Goal: Task Accomplishment & Management: Complete application form

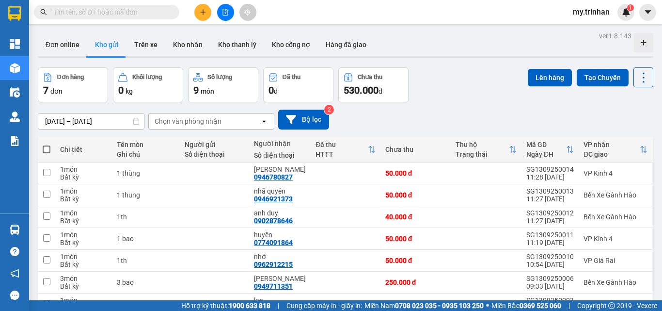
click at [207, 18] on button at bounding box center [202, 12] width 17 height 17
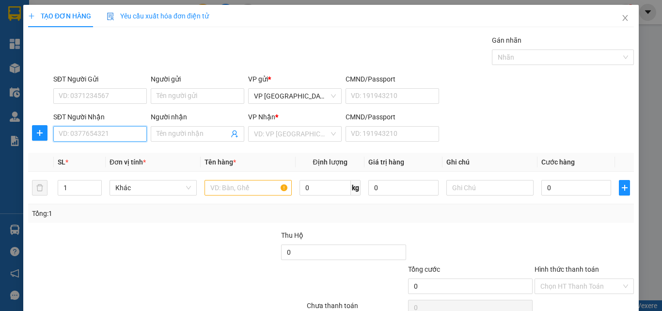
click at [118, 133] on input "SĐT Người Nhận" at bounding box center [100, 134] width 94 height 16
click at [111, 134] on input "213" at bounding box center [100, 134] width 94 height 16
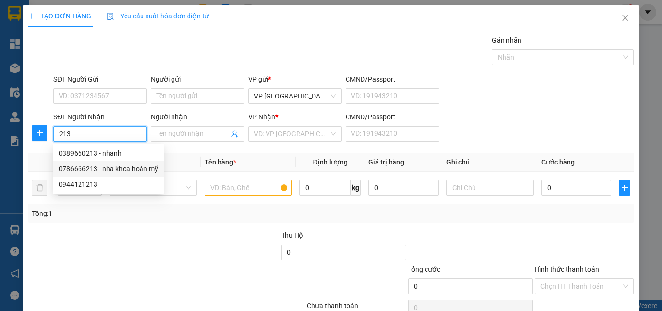
click at [125, 166] on div "0786666213 - nha khoa hoàn mỹ" at bounding box center [108, 168] width 99 height 11
type input "0786666213"
type input "nha khoa hoàn mỹ"
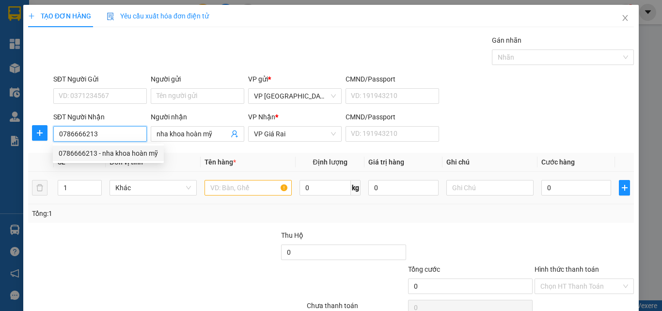
type input "40.000"
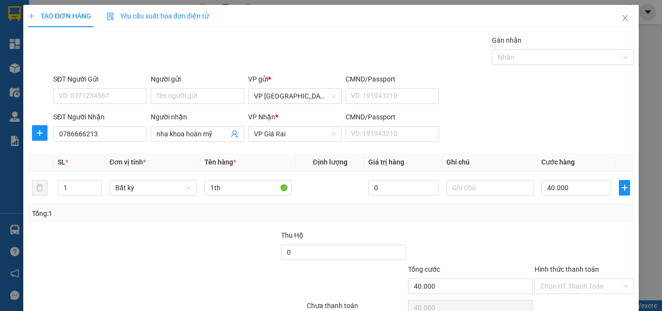
scroll to position [48, 0]
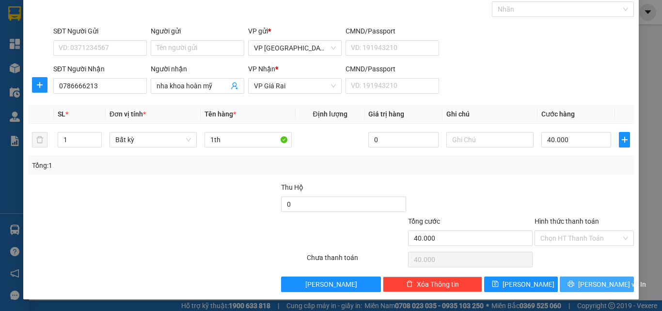
click at [565, 287] on button "[PERSON_NAME] và In" at bounding box center [597, 284] width 74 height 16
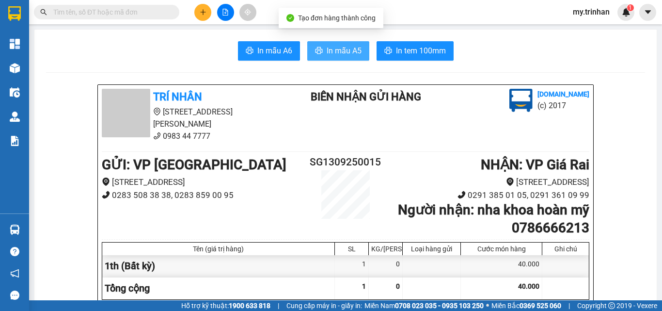
click at [348, 49] on span "In mẫu A5" at bounding box center [344, 51] width 35 height 12
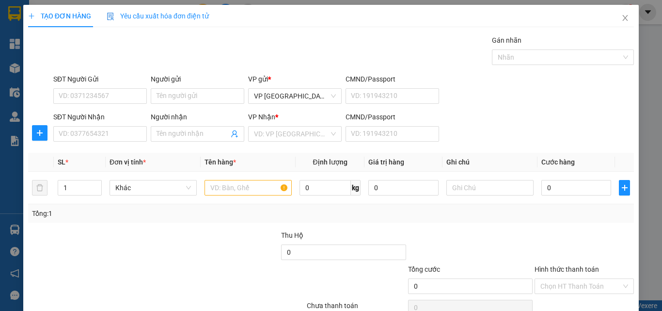
click at [596, 119] on div "SĐT Người Nhận VD: 0377654321 Người nhận Tên người nhận VP Nhận * VD: VP Sài Gò…" at bounding box center [343, 129] width 585 height 34
click at [75, 128] on input "SĐT Người Nhận" at bounding box center [100, 134] width 94 height 16
type input "8"
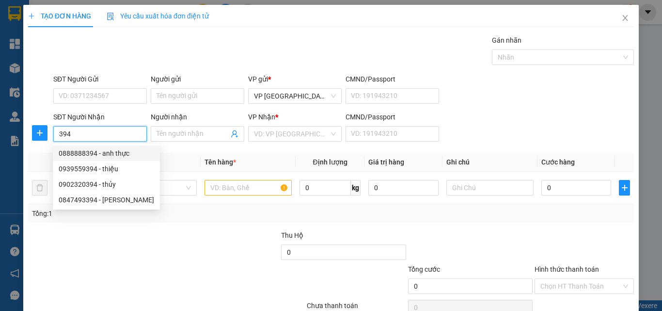
click at [110, 148] on div "0888888394 - anh thực" at bounding box center [106, 153] width 107 height 16
type input "0888888394"
type input "anh thực"
type input "240.000"
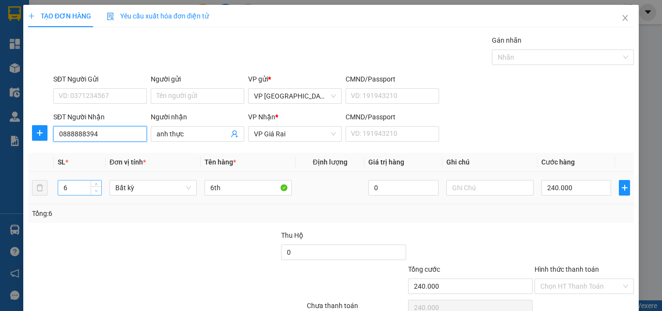
type input "0888888394"
click at [96, 190] on icon "down" at bounding box center [96, 190] width 3 height 3
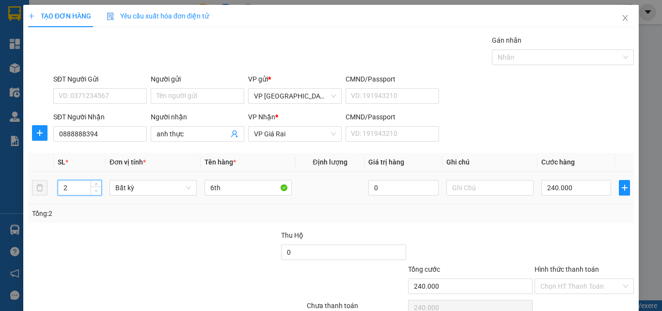
click at [96, 190] on icon "down" at bounding box center [96, 190] width 3 height 3
type input "2"
click at [95, 182] on span "up" at bounding box center [97, 185] width 6 height 6
drag, startPoint x: 211, startPoint y: 190, endPoint x: 167, endPoint y: 191, distance: 43.6
click at [167, 191] on tr "2 Bất kỳ 6th 0 240.000" at bounding box center [331, 188] width 606 height 32
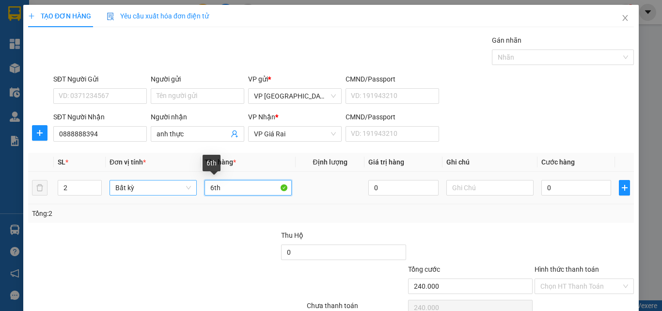
type input "0"
type input "1 bao + 1th"
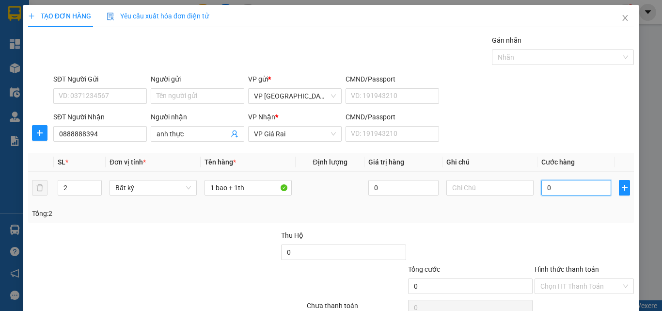
click at [584, 189] on input "0" at bounding box center [577, 188] width 70 height 16
type input "8"
type input "80"
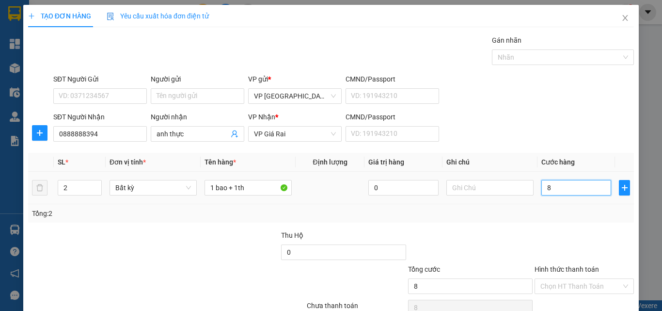
type input "80"
type input "80.000"
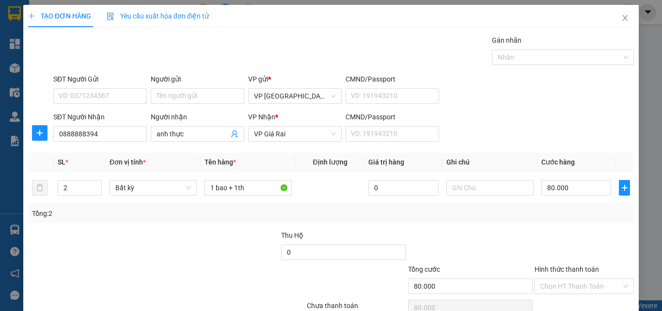
scroll to position [48, 0]
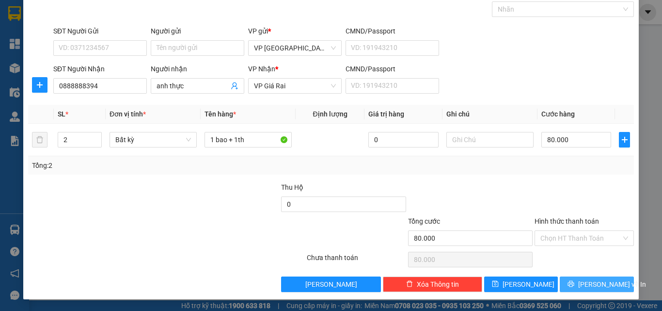
click at [600, 277] on button "[PERSON_NAME] và In" at bounding box center [597, 284] width 74 height 16
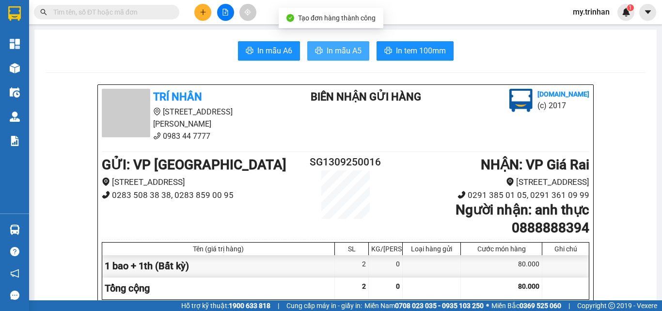
click at [340, 44] on button "In mẫu A5" at bounding box center [338, 50] width 62 height 19
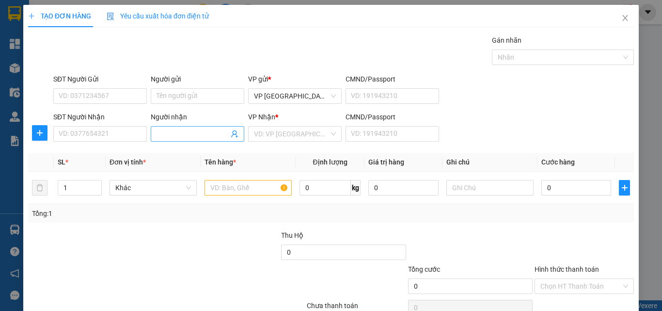
click at [193, 132] on input "Người nhận" at bounding box center [193, 133] width 72 height 11
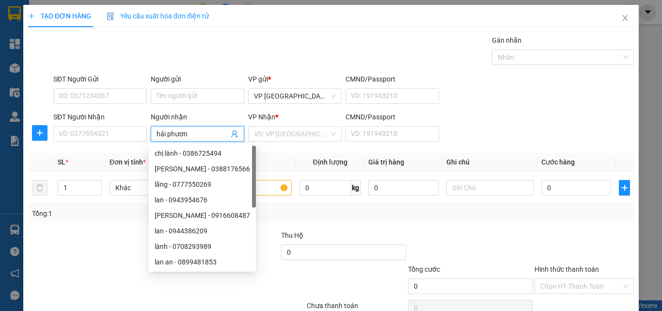
type input "[PERSON_NAME]"
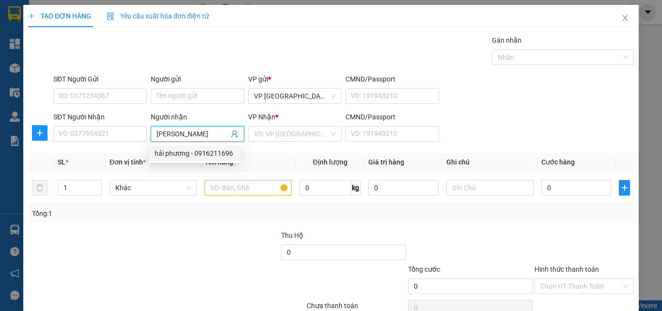
drag, startPoint x: 219, startPoint y: 154, endPoint x: 236, endPoint y: 145, distance: 19.1
click at [219, 154] on div "hải phương - 0916211696" at bounding box center [195, 153] width 80 height 11
type input "0916211696"
type input "[PERSON_NAME]"
click at [264, 135] on input "search" at bounding box center [291, 134] width 75 height 15
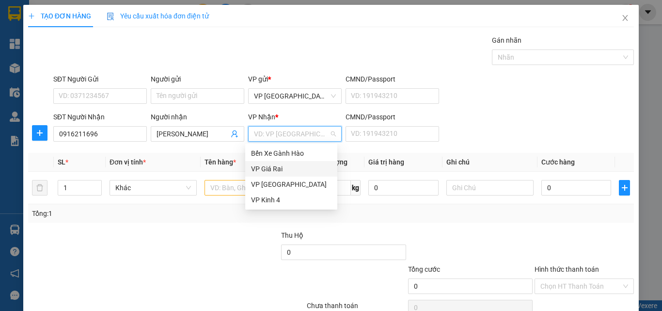
drag, startPoint x: 257, startPoint y: 167, endPoint x: 246, endPoint y: 167, distance: 11.2
click at [257, 167] on div "VP Giá Rai" at bounding box center [291, 168] width 80 height 11
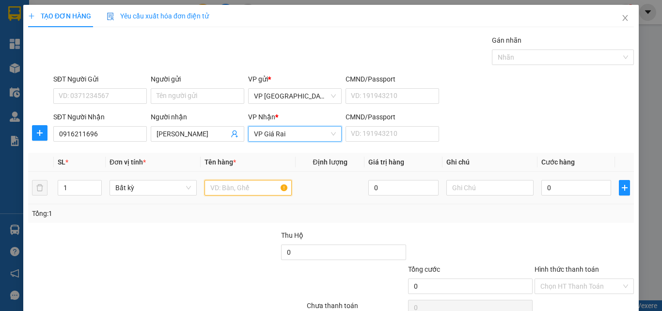
click at [218, 192] on input "text" at bounding box center [248, 188] width 87 height 16
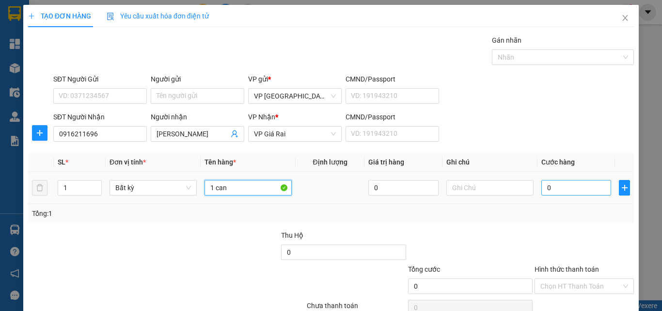
type input "1 can"
type input "03"
type input "3"
type input "3.000"
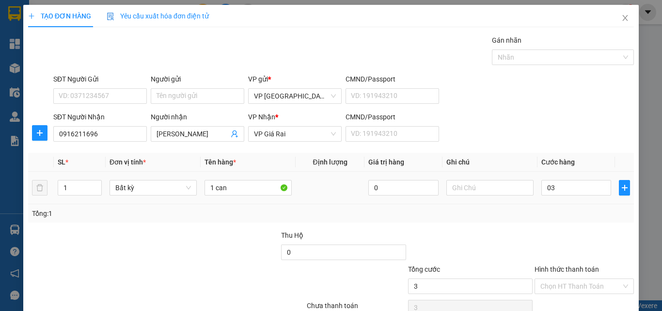
type input "3.000"
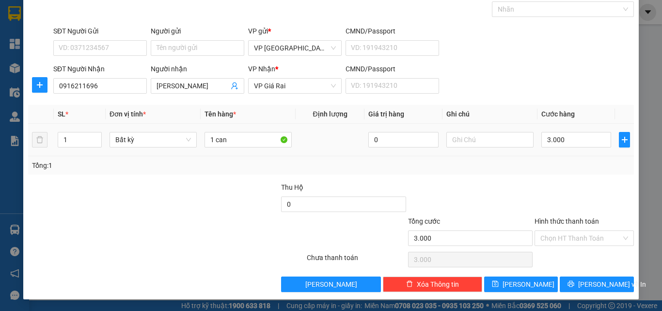
click at [557, 147] on div "3.000" at bounding box center [577, 139] width 70 height 19
click at [551, 130] on div "3.000" at bounding box center [577, 139] width 70 height 19
click at [555, 141] on input "3.000" at bounding box center [577, 140] width 70 height 16
type input "3"
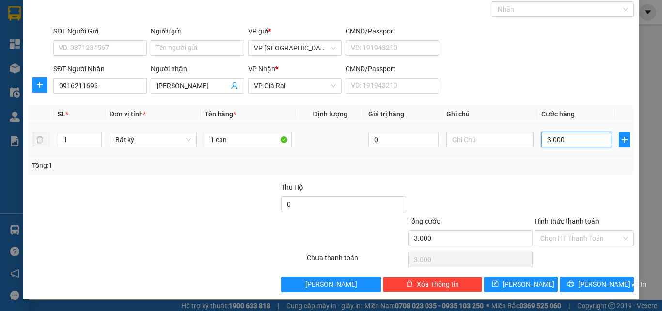
type input "3"
type input "30"
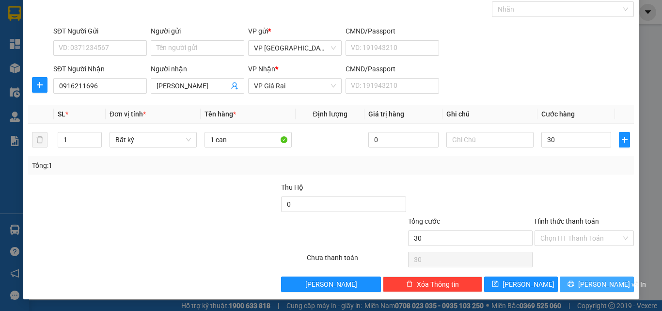
type input "30.000"
click at [571, 280] on button "[PERSON_NAME] và In" at bounding box center [597, 284] width 74 height 16
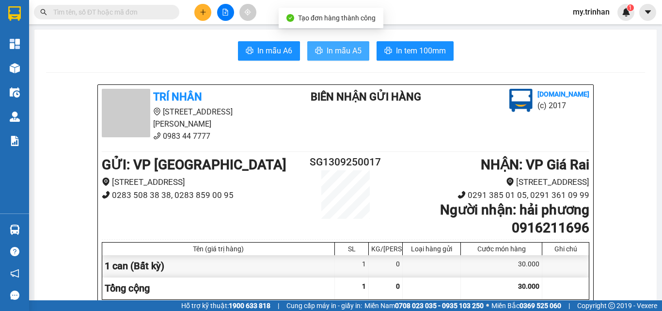
click at [344, 48] on span "In mẫu A5" at bounding box center [344, 51] width 35 height 12
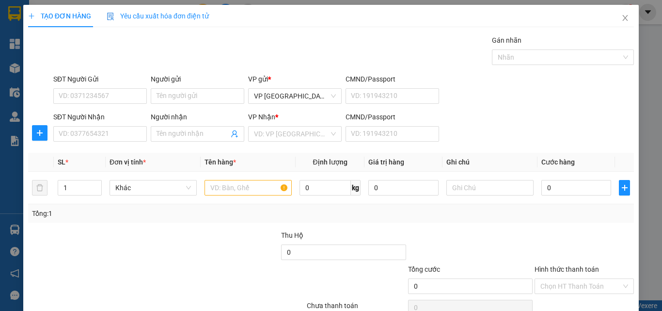
click at [497, 132] on div "SĐT Người Nhận VD: 0377654321 Người nhận Tên người nhận VP Nhận * VD: VP Sài Gò…" at bounding box center [343, 129] width 585 height 34
click at [109, 131] on input "SĐT Người Nhận" at bounding box center [100, 134] width 94 height 16
click at [120, 134] on input "717" at bounding box center [100, 134] width 94 height 16
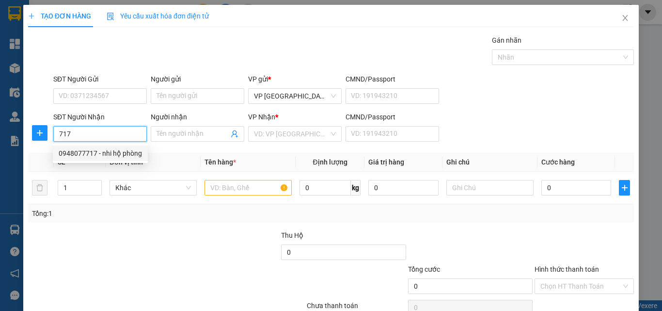
click at [134, 160] on div "0948077717 - nhi hộ phòng" at bounding box center [100, 153] width 95 height 16
type input "0948077717"
type input "nhi hộ phòng"
type input "40.000"
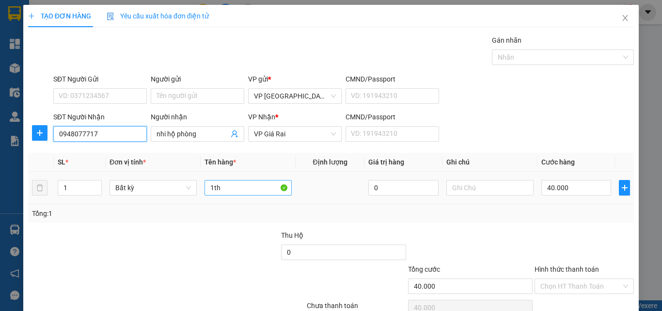
type input "0948077717"
drag, startPoint x: 241, startPoint y: 184, endPoint x: 164, endPoint y: 185, distance: 77.6
click at [165, 185] on tr "1 Bất kỳ 1th 0 40.000" at bounding box center [331, 188] width 606 height 32
type input "1 cục đen"
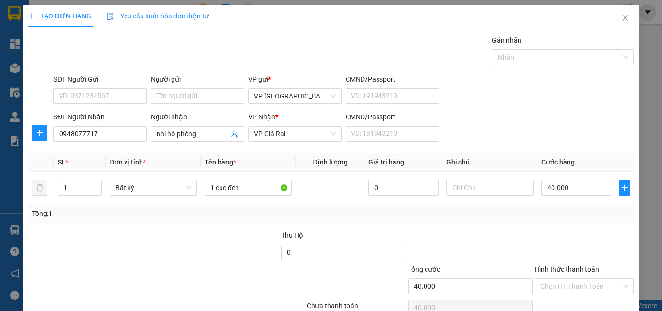
scroll to position [48, 0]
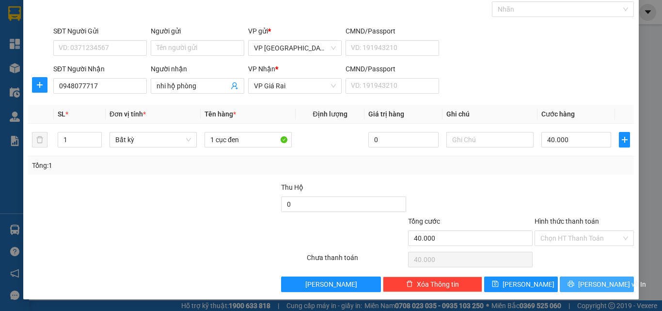
click at [575, 284] on icon "printer" at bounding box center [571, 283] width 7 height 7
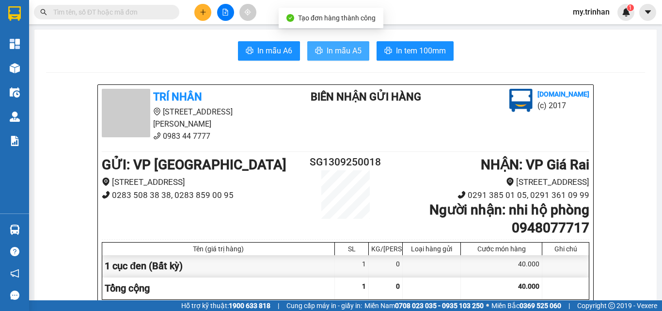
click at [327, 52] on span "In mẫu A5" at bounding box center [344, 51] width 35 height 12
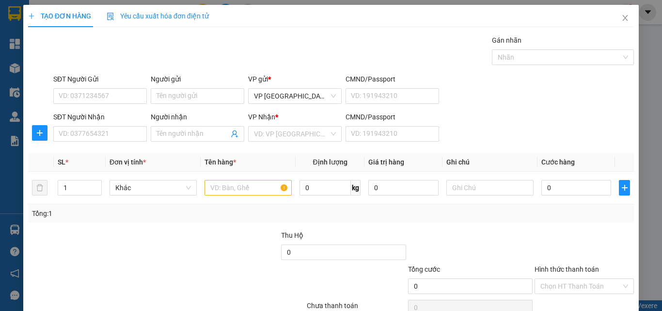
click at [653, 94] on div "TẠO ĐƠN HÀNG Yêu cầu xuất hóa đơn điện tử Transit Pickup Surcharge Ids Transit …" at bounding box center [331, 155] width 662 height 311
click at [80, 135] on input "SĐT Người Nhận" at bounding box center [100, 134] width 94 height 16
click at [80, 134] on input "SĐT Người Nhận" at bounding box center [100, 134] width 94 height 16
click at [75, 136] on input "0399988" at bounding box center [100, 134] width 94 height 16
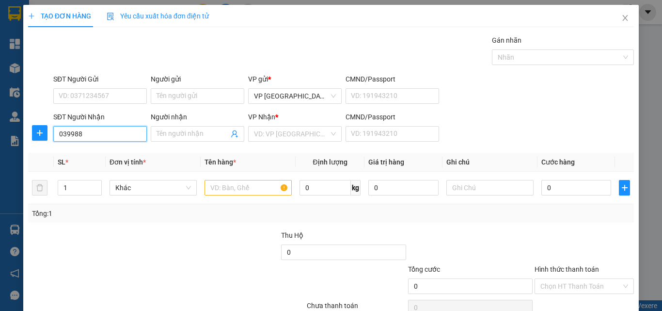
click at [93, 131] on input "039988" at bounding box center [100, 134] width 94 height 16
type input "0399887714"
click at [174, 139] on input "Người nhận" at bounding box center [193, 133] width 72 height 11
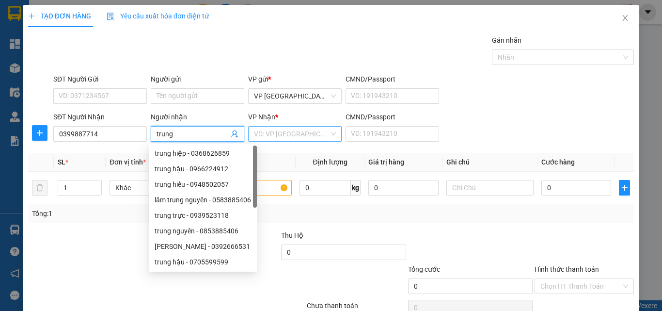
type input "trung"
click at [265, 131] on input "search" at bounding box center [291, 134] width 75 height 15
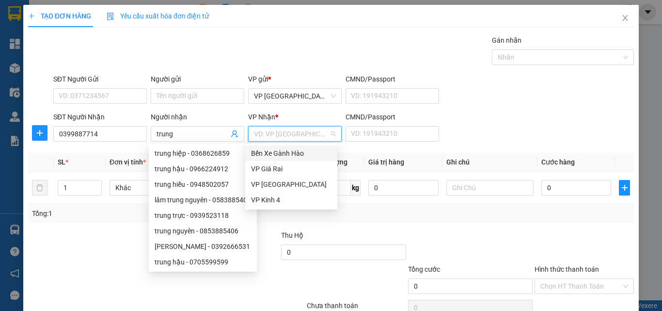
click at [269, 149] on div "Bến Xe Gành Hào" at bounding box center [291, 153] width 80 height 11
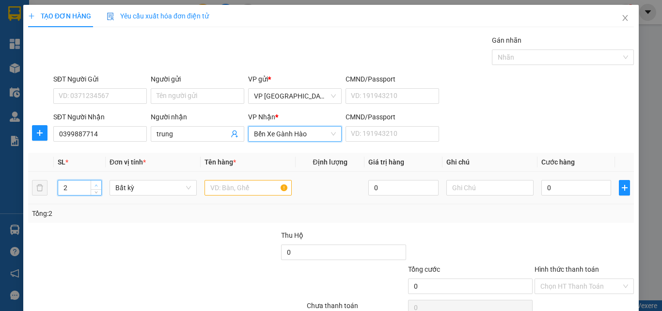
click at [95, 184] on icon "up" at bounding box center [96, 185] width 3 height 3
type input "5"
click at [95, 184] on icon "up" at bounding box center [96, 185] width 3 height 3
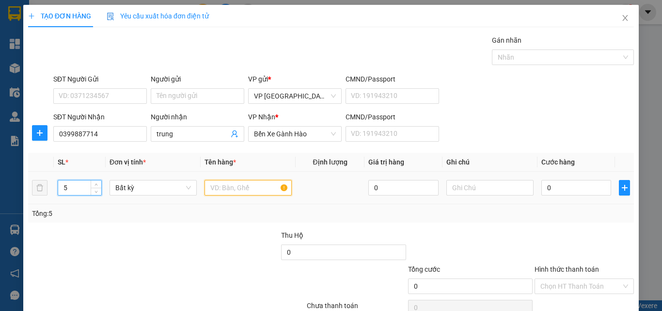
click at [239, 189] on input "text" at bounding box center [248, 188] width 87 height 16
type input "5 bao"
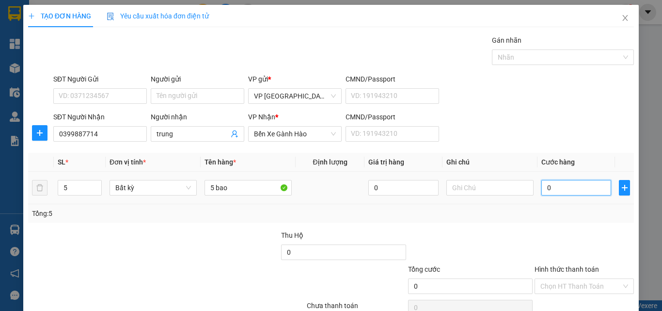
click at [560, 192] on input "0" at bounding box center [577, 188] width 70 height 16
type input "2"
type input "25"
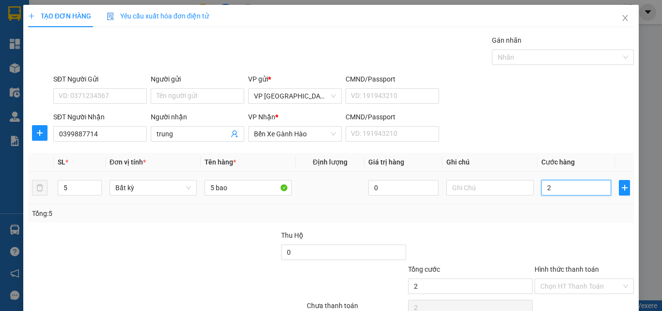
type input "25"
type input "250"
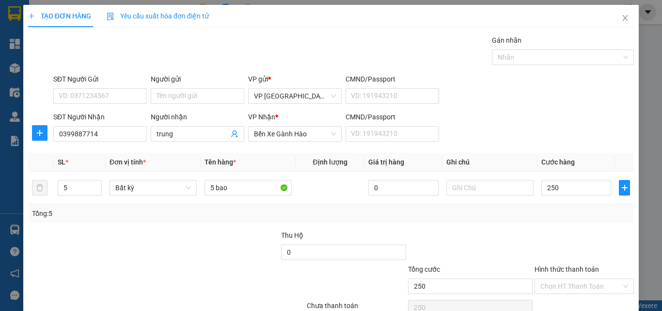
type input "250.000"
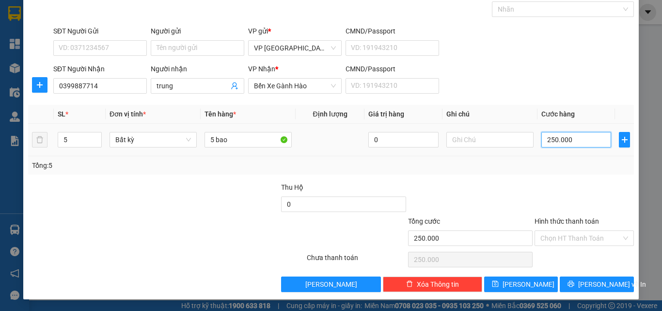
click at [561, 146] on input "250.000" at bounding box center [577, 140] width 70 height 16
click at [574, 274] on div "Transit Pickup Surcharge Ids Transit Deliver Surcharge Ids Transit Deliver Surc…" at bounding box center [331, 139] width 606 height 305
click at [580, 285] on button "[PERSON_NAME] và In" at bounding box center [597, 284] width 74 height 16
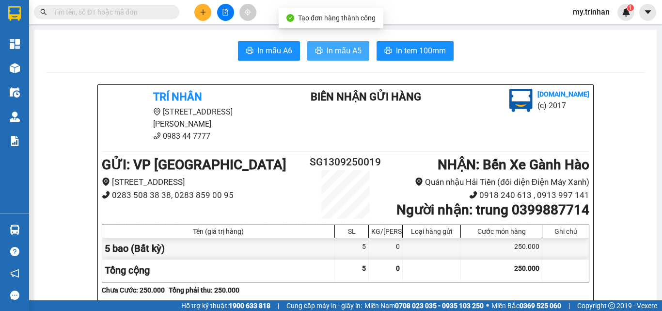
click at [334, 45] on span "In mẫu A5" at bounding box center [344, 51] width 35 height 12
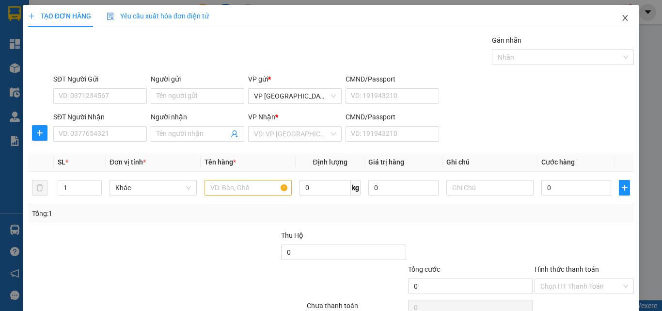
click at [622, 16] on icon "close" at bounding box center [626, 18] width 8 height 8
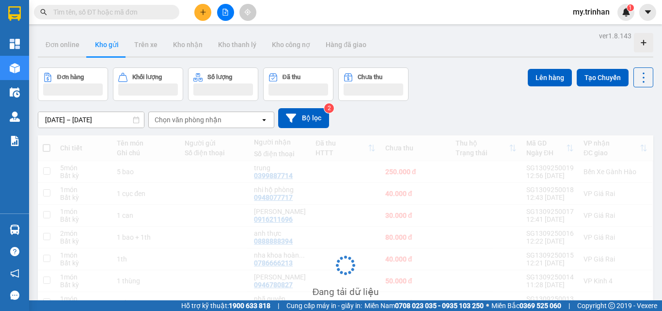
click at [420, 113] on div "[DATE] – [DATE] Press the down arrow key to interact with the calendar and sele…" at bounding box center [346, 118] width 616 height 20
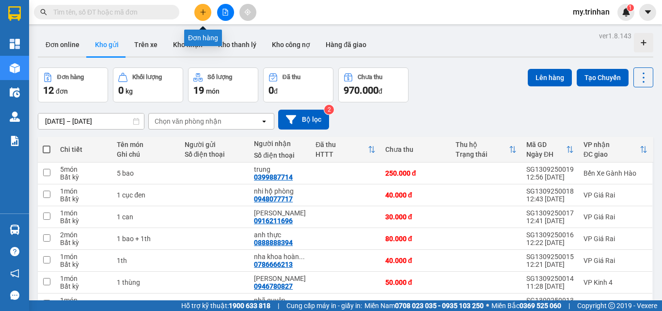
click at [201, 15] on icon "plus" at bounding box center [203, 12] width 7 height 7
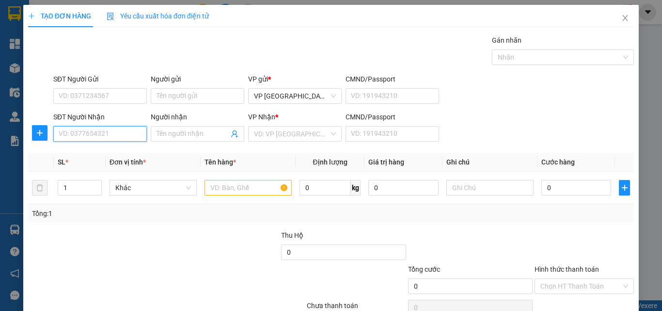
click at [68, 135] on input "SĐT Người Nhận" at bounding box center [100, 134] width 94 height 16
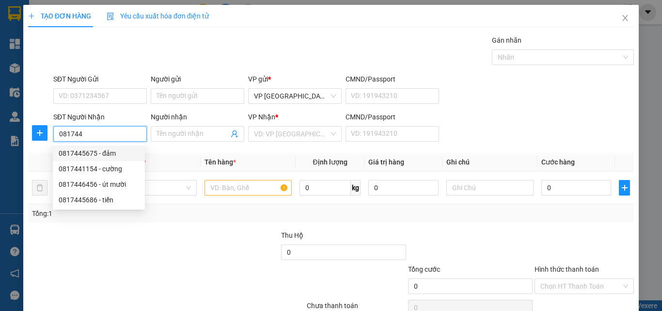
click at [121, 152] on div "0817445675 - đảm" at bounding box center [99, 153] width 80 height 11
type input "0817445675"
type input "đảm"
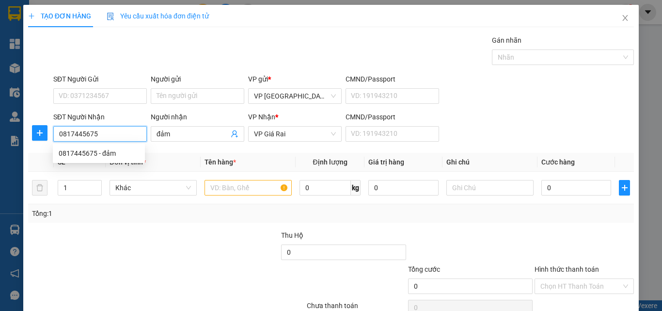
type input "20.000"
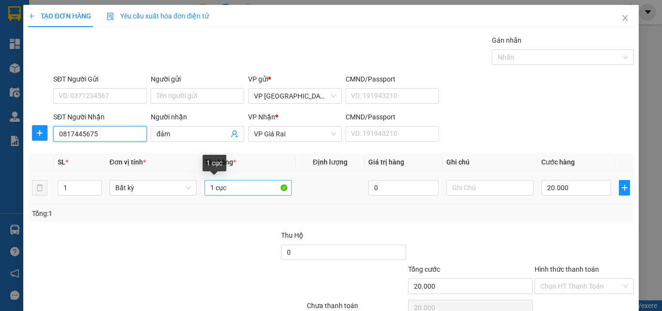
type input "0817445675"
drag, startPoint x: 231, startPoint y: 188, endPoint x: 180, endPoint y: 191, distance: 50.5
click at [181, 191] on tr "1 Bất kỳ 1 cục 0 20.000" at bounding box center [331, 188] width 606 height 32
type input "1th"
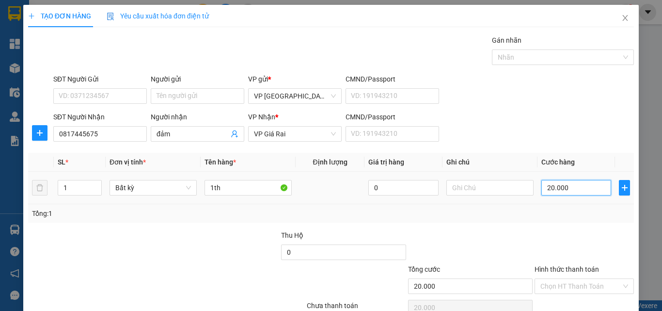
click at [555, 190] on input "20.000" at bounding box center [577, 188] width 70 height 16
type input "4"
type input "40"
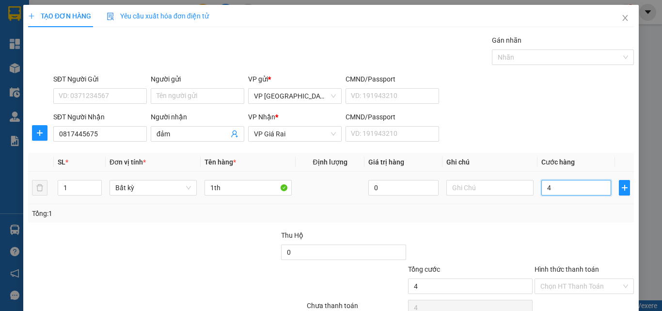
type input "40"
type input "40.000"
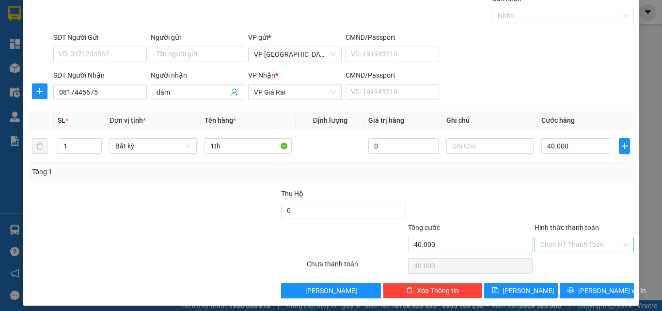
scroll to position [48, 0]
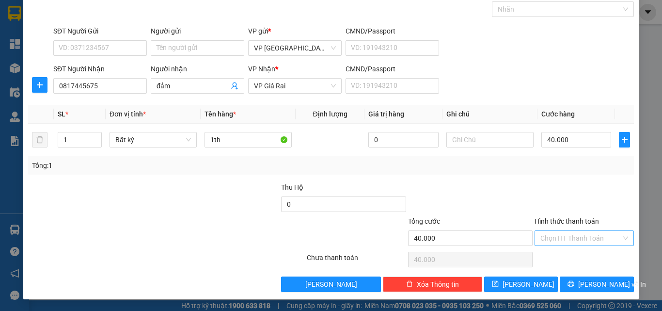
click at [576, 235] on input "Hình thức thanh toán" at bounding box center [581, 238] width 81 height 15
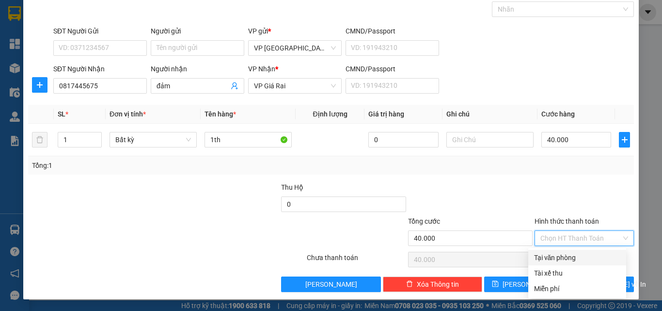
click at [579, 259] on div "Tại văn phòng" at bounding box center [577, 257] width 86 height 11
type input "0"
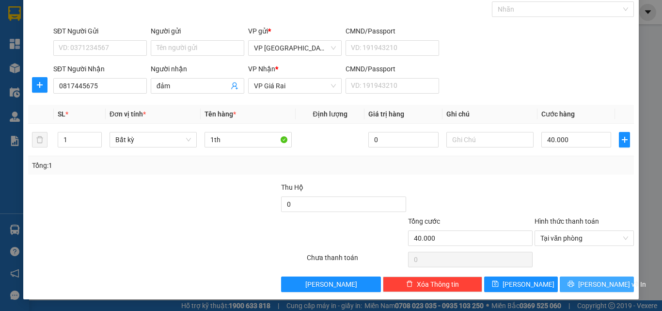
click at [579, 283] on button "[PERSON_NAME] và In" at bounding box center [597, 284] width 74 height 16
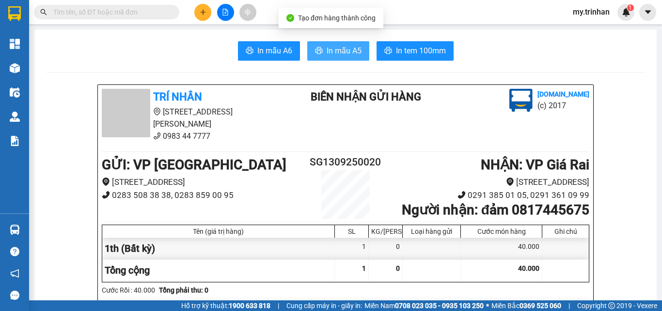
click at [349, 48] on span "In mẫu A5" at bounding box center [344, 51] width 35 height 12
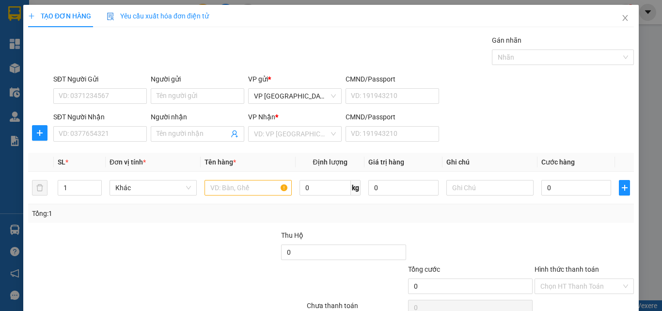
drag, startPoint x: 540, startPoint y: 104, endPoint x: 501, endPoint y: 111, distance: 38.9
click at [531, 108] on form "SĐT Người Gửi VD: 0371234567 Người gửi Tên người gửi VP gửi * VP [GEOGRAPHIC_DA…" at bounding box center [331, 110] width 606 height 72
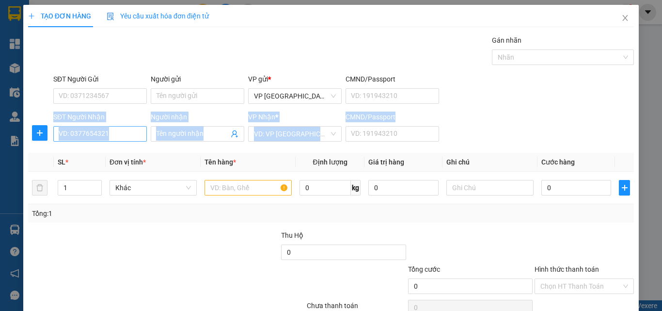
click at [129, 139] on input "SĐT Người Nhận" at bounding box center [100, 134] width 94 height 16
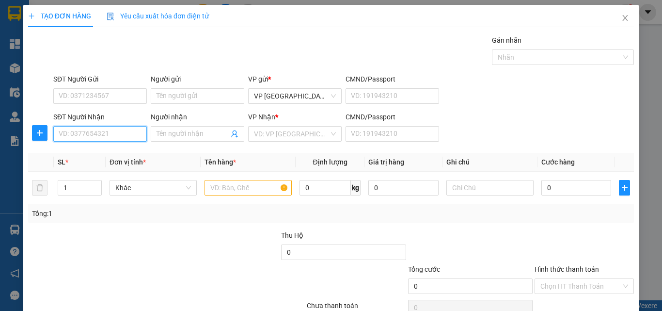
click at [129, 139] on input "SĐT Người Nhận" at bounding box center [100, 134] width 94 height 16
click at [126, 135] on input "945" at bounding box center [100, 134] width 94 height 16
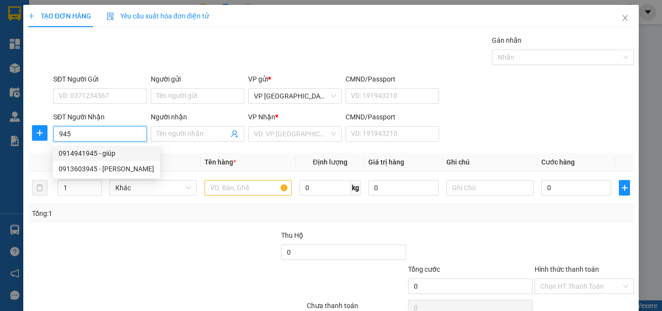
click at [117, 152] on div "0914941945 - giúp" at bounding box center [107, 153] width 96 height 11
type input "0914941945"
type input "giúp"
type input "70.000"
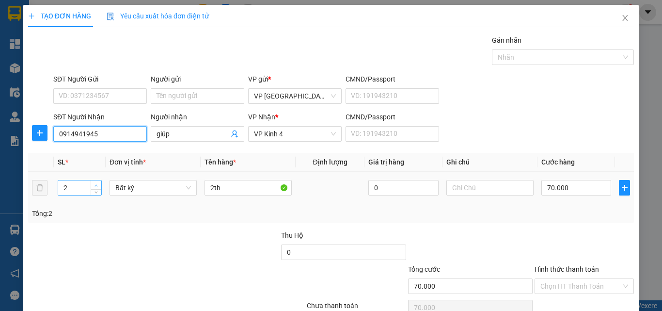
type input "0914941945"
type input "3"
click at [96, 182] on span "up" at bounding box center [97, 185] width 6 height 6
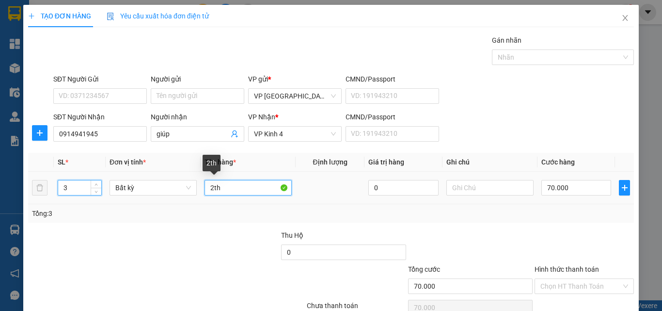
drag, startPoint x: 210, startPoint y: 189, endPoint x: 201, endPoint y: 183, distance: 11.6
click at [197, 191] on tr "3 Bất kỳ 2th 0 70.000" at bounding box center [331, 188] width 606 height 32
type input "0"
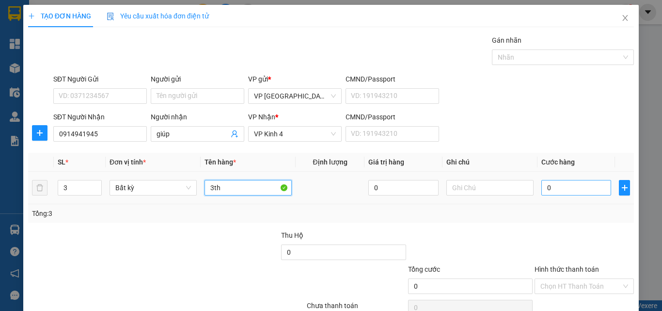
type input "3th"
click at [569, 182] on input "0" at bounding box center [577, 188] width 70 height 16
type input "1"
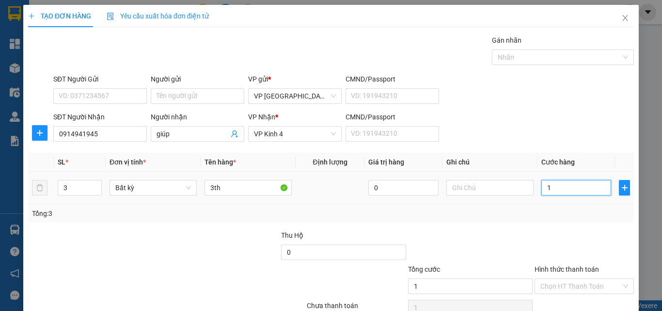
type input "10"
type input "1"
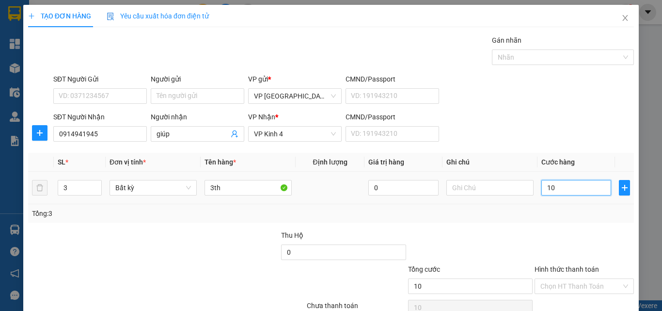
type input "1"
type input "12"
type input "120"
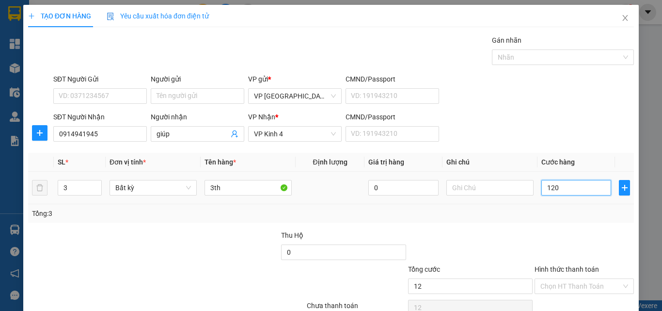
type input "120"
type input "120.000"
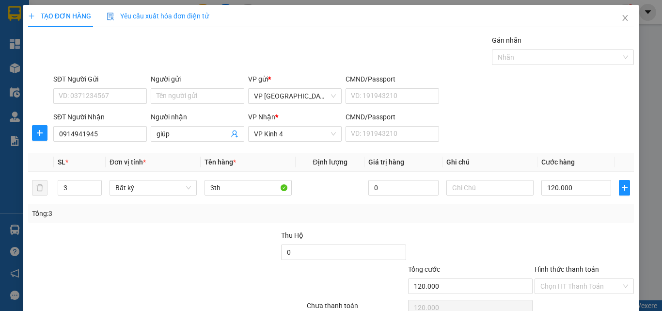
scroll to position [48, 0]
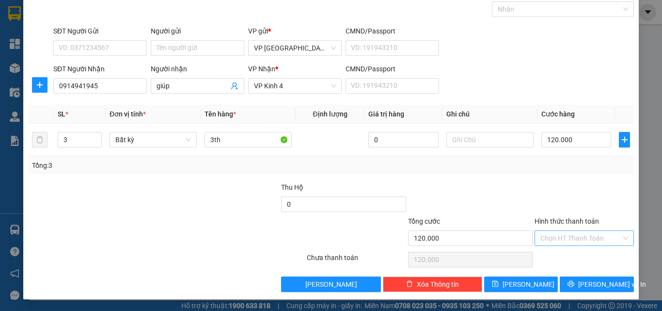
click at [583, 241] on input "Hình thức thanh toán" at bounding box center [581, 238] width 81 height 15
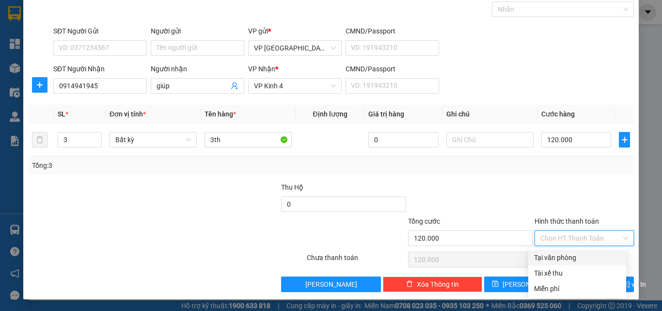
drag, startPoint x: 584, startPoint y: 247, endPoint x: 582, endPoint y: 265, distance: 17.5
click at [583, 259] on div "Tại văn phòng" at bounding box center [577, 257] width 86 height 11
type input "0"
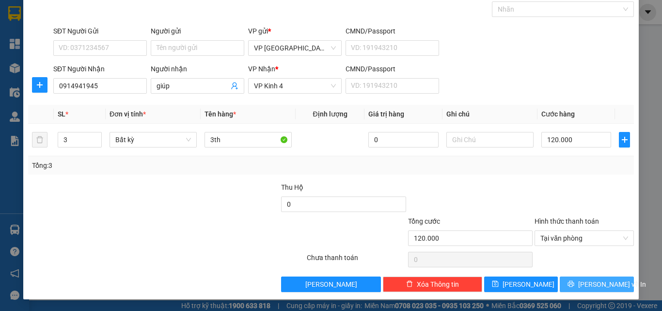
click at [584, 283] on span "[PERSON_NAME] và In" at bounding box center [612, 284] width 68 height 11
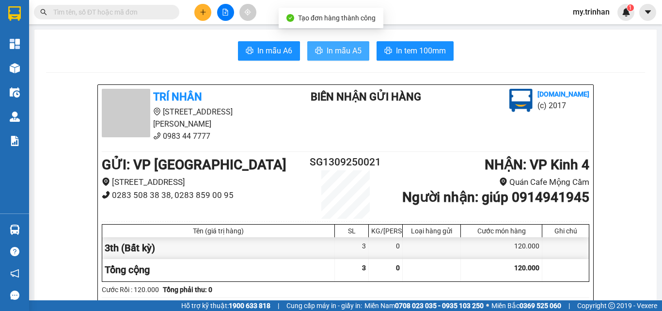
click at [320, 57] on button "In mẫu A5" at bounding box center [338, 50] width 62 height 19
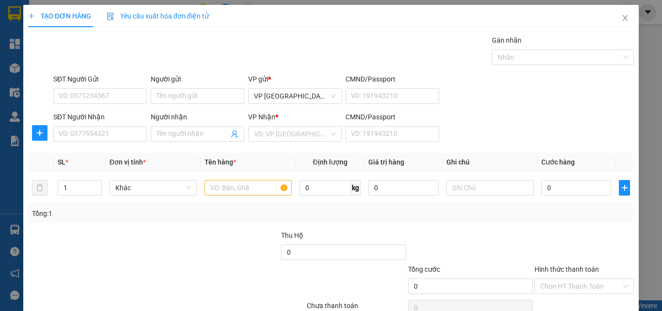
click at [503, 108] on form "SĐT Người Gửi VD: 0371234567 Người gửi Tên người gửi VP gửi * VP [GEOGRAPHIC_DA…" at bounding box center [331, 110] width 606 height 72
click at [618, 11] on span "Close" at bounding box center [625, 18] width 27 height 27
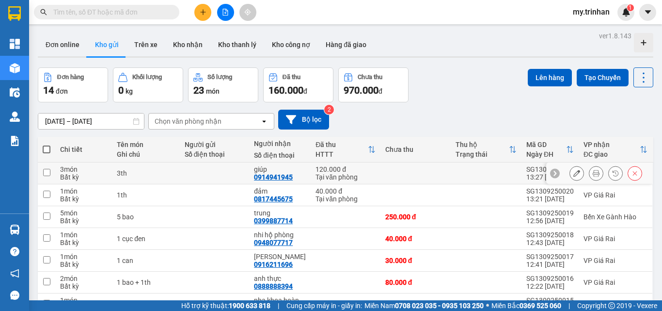
click at [593, 173] on icon at bounding box center [596, 173] width 7 height 7
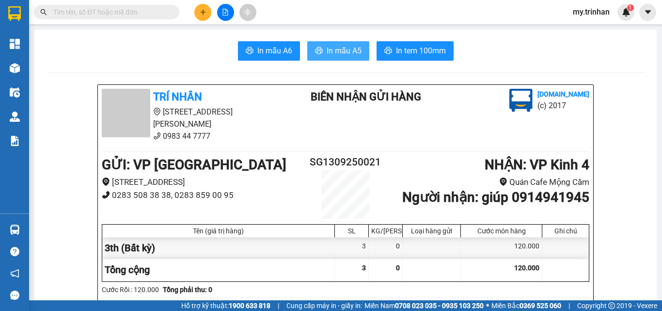
click at [343, 48] on span "In mẫu A5" at bounding box center [344, 51] width 35 height 12
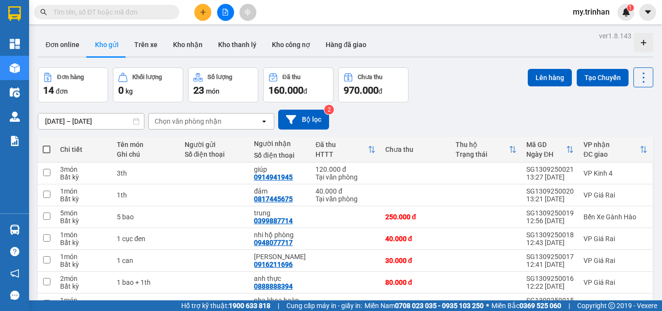
click at [370, 123] on div "[DATE] – [DATE] Press the down arrow key to interact with the calendar and sele…" at bounding box center [346, 120] width 616 height 20
click at [200, 14] on icon "plus" at bounding box center [203, 12] width 7 height 7
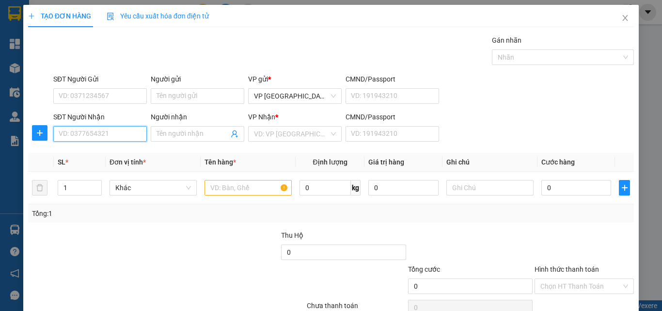
click at [123, 131] on input "SĐT Người Nhận" at bounding box center [100, 134] width 94 height 16
type input "0913267850"
click at [130, 134] on input "0913267850" at bounding box center [100, 134] width 94 height 16
click at [120, 158] on div "0913267850 - phượng" at bounding box center [99, 153] width 80 height 11
type input "phượng"
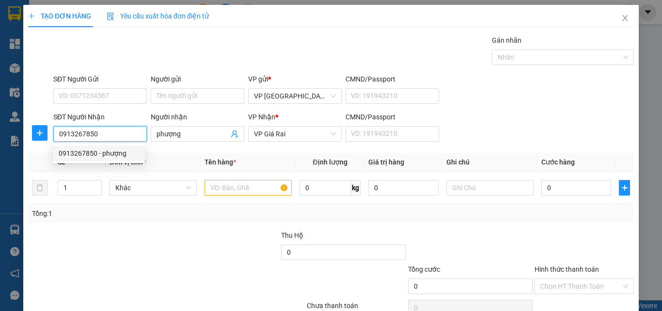
type input "40.000"
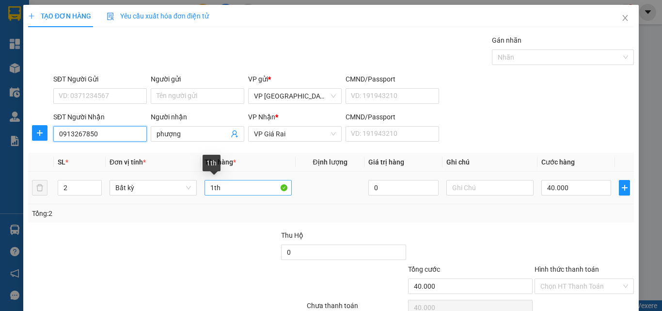
type input "0913267850"
drag, startPoint x: 217, startPoint y: 189, endPoint x: 144, endPoint y: 189, distance: 72.7
click at [144, 189] on tr "2 Bất kỳ 1th 0 40.000" at bounding box center [331, 188] width 606 height 32
type input "2th"
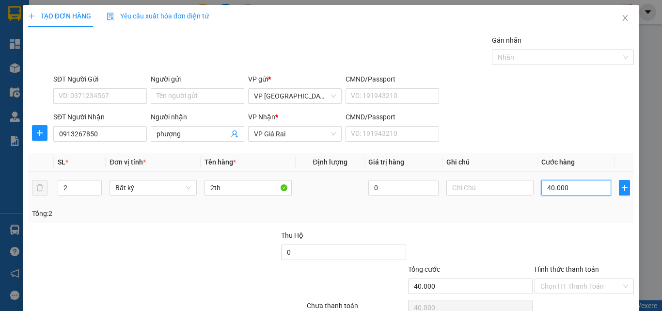
click at [568, 183] on input "40.000" at bounding box center [577, 188] width 70 height 16
type input "8"
type input "80"
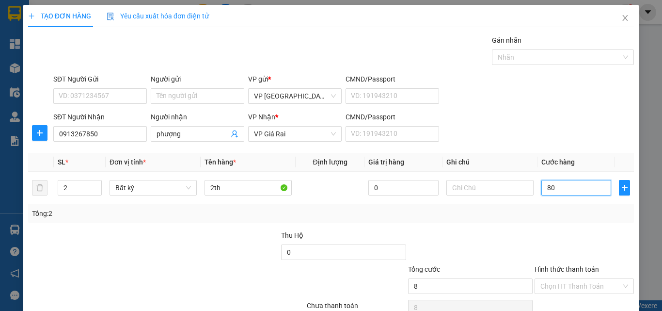
type input "80"
type input "80.000"
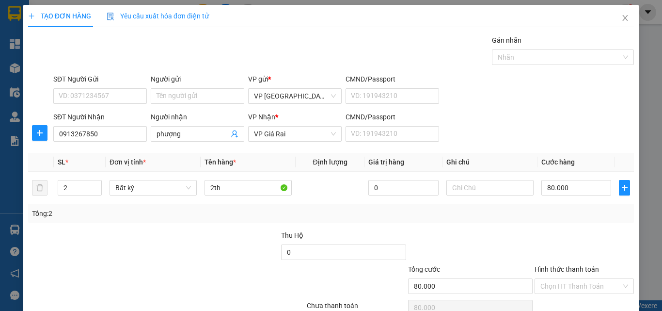
scroll to position [48, 0]
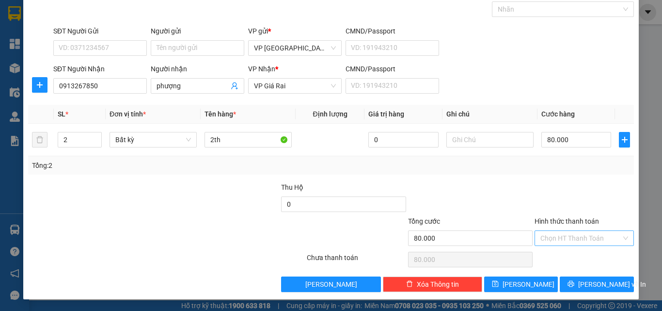
click at [576, 239] on input "Hình thức thanh toán" at bounding box center [581, 238] width 81 height 15
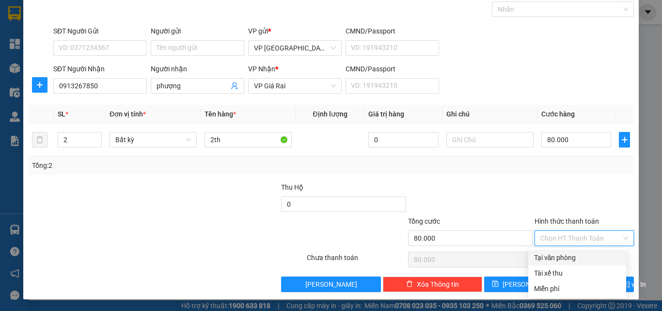
click at [575, 259] on div "Tại văn phòng" at bounding box center [577, 257] width 86 height 11
type input "0"
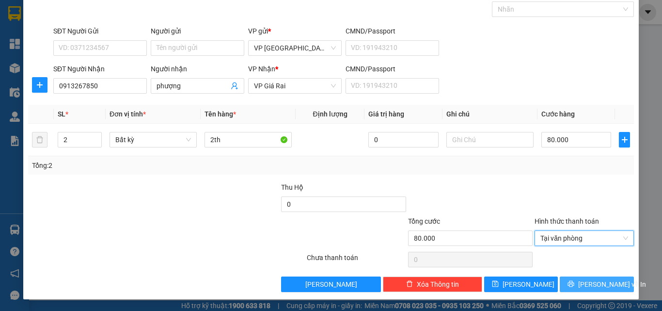
click at [580, 287] on button "[PERSON_NAME] và In" at bounding box center [597, 284] width 74 height 16
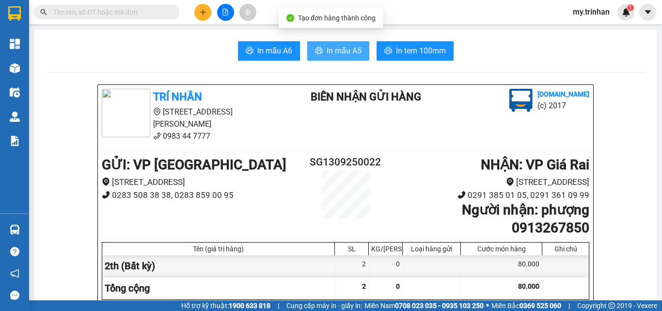
click at [343, 42] on button "In mẫu A5" at bounding box center [338, 50] width 62 height 19
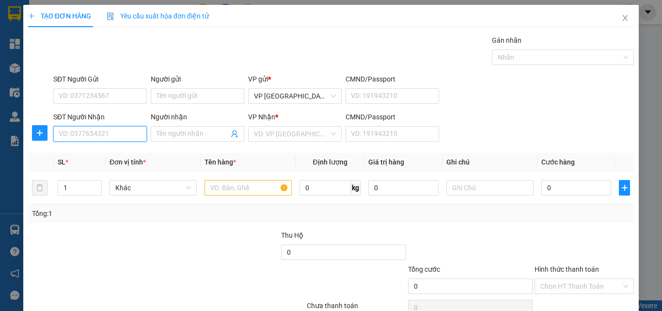
click at [111, 129] on input "SĐT Người Nhận" at bounding box center [100, 134] width 94 height 16
drag, startPoint x: 117, startPoint y: 153, endPoint x: 116, endPoint y: 167, distance: 14.1
click at [118, 153] on div "0948077717 - nhi hộ phòng" at bounding box center [100, 153] width 83 height 11
type input "0948077717"
type input "nhi hộ phòng"
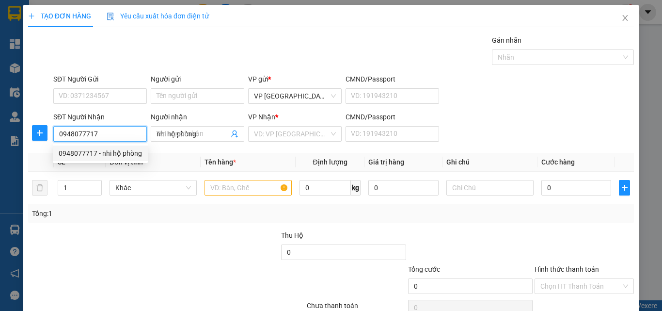
type input "40.000"
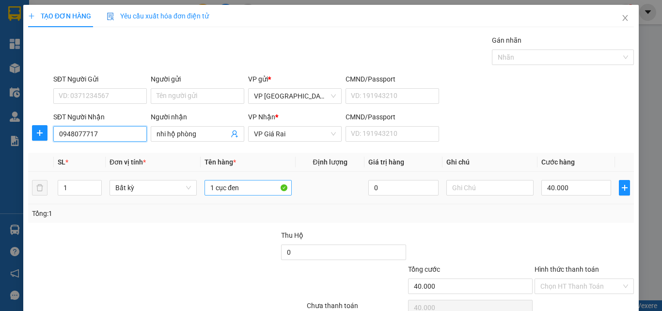
type input "0948077717"
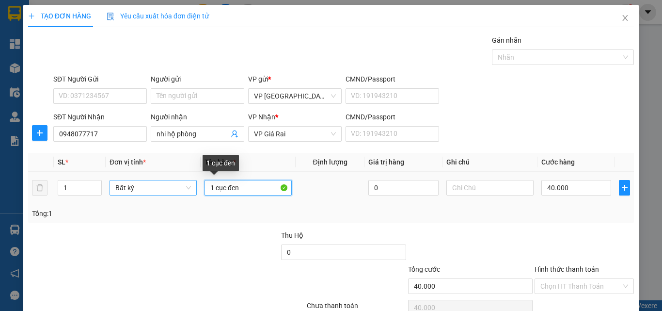
drag, startPoint x: 255, startPoint y: 189, endPoint x: 188, endPoint y: 181, distance: 67.8
click at [188, 181] on tr "1 Bất kỳ 1 cục đen 0 40.000" at bounding box center [331, 188] width 606 height 32
type input "1 bao"
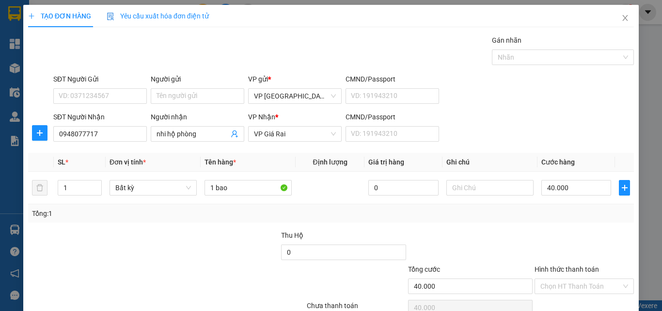
scroll to position [48, 0]
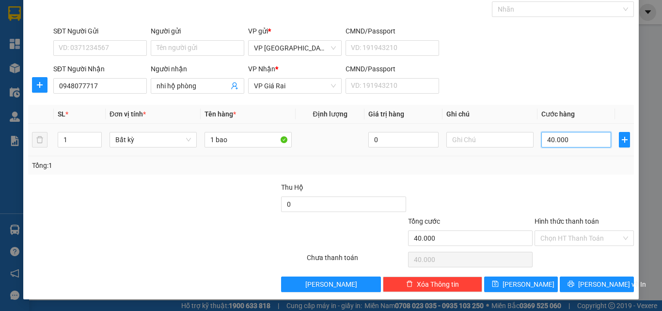
click at [544, 146] on input "40.000" at bounding box center [577, 140] width 70 height 16
type input "5"
type input "50"
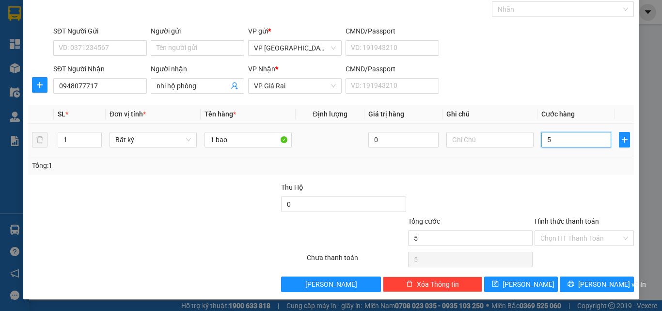
type input "50"
type input "50.000"
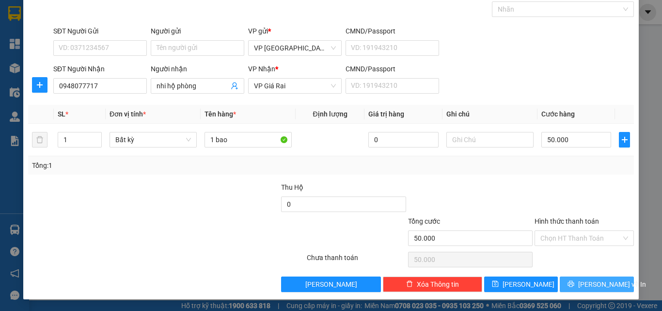
click at [609, 281] on button "[PERSON_NAME] và In" at bounding box center [597, 284] width 74 height 16
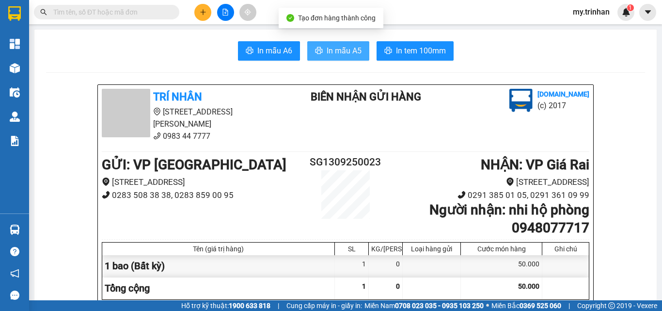
click at [318, 47] on icon "printer" at bounding box center [319, 51] width 8 height 8
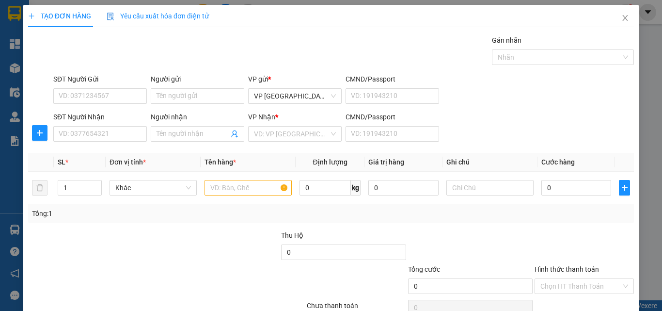
click at [557, 112] on div "SĐT Người Nhận VD: 0377654321 Người nhận Tên người nhận VP Nhận * VD: VP Sài Gò…" at bounding box center [343, 129] width 585 height 34
click at [622, 16] on icon "close" at bounding box center [626, 18] width 8 height 8
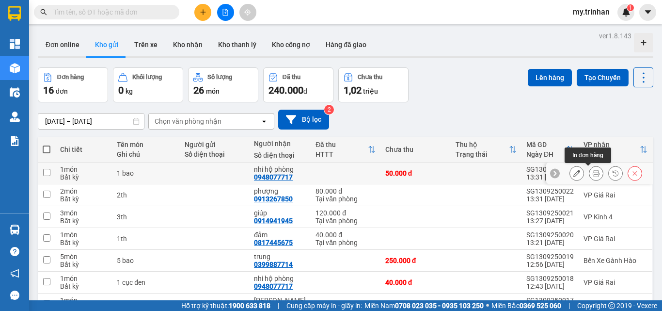
click at [590, 174] on button at bounding box center [597, 173] width 14 height 17
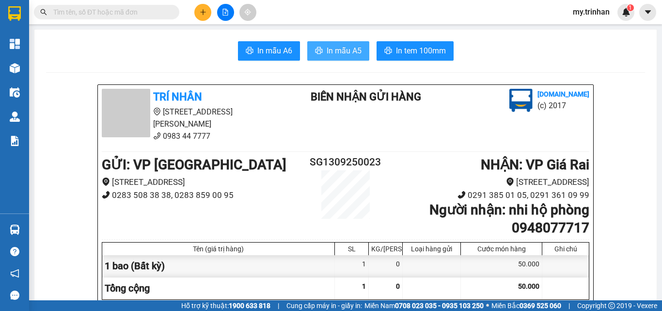
click at [335, 50] on span "In mẫu A5" at bounding box center [344, 51] width 35 height 12
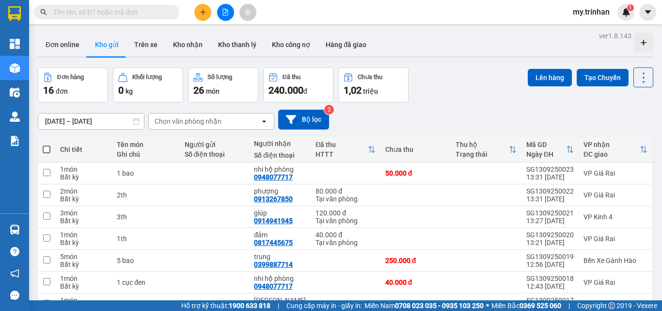
click at [385, 115] on div "[DATE] – [DATE] Press the down arrow key to interact with the calendar and sele…" at bounding box center [346, 120] width 616 height 20
click at [202, 17] on button at bounding box center [202, 12] width 17 height 17
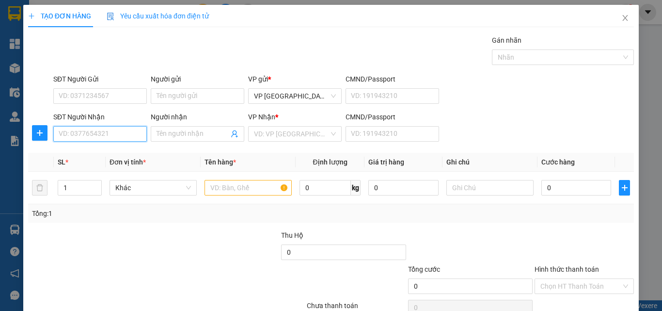
click at [110, 134] on input "SĐT Người Nhận" at bounding box center [100, 134] width 94 height 16
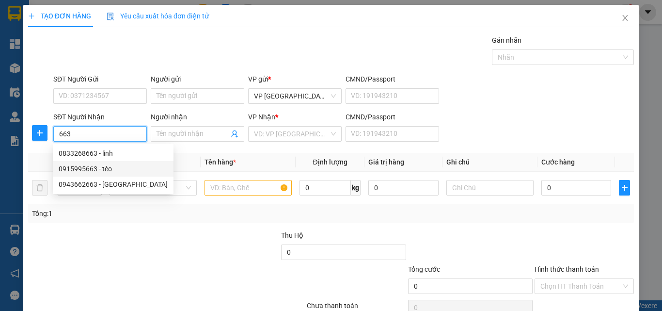
click at [124, 166] on div "0915995663 - tèo" at bounding box center [113, 168] width 109 height 11
type input "0915995663"
type input "tèo"
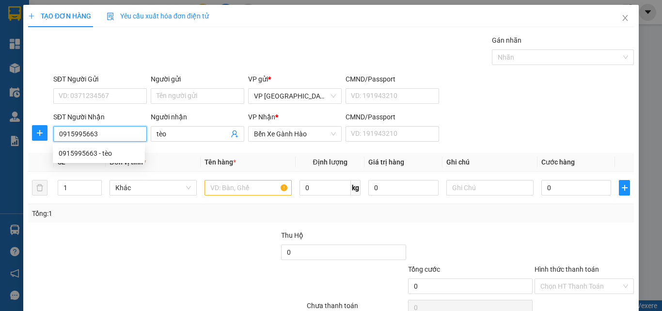
type input "50.000"
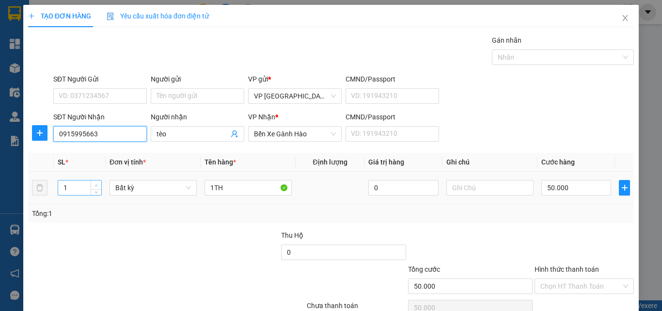
type input "0915995663"
type input "2"
click at [96, 186] on icon "up" at bounding box center [96, 185] width 3 height 3
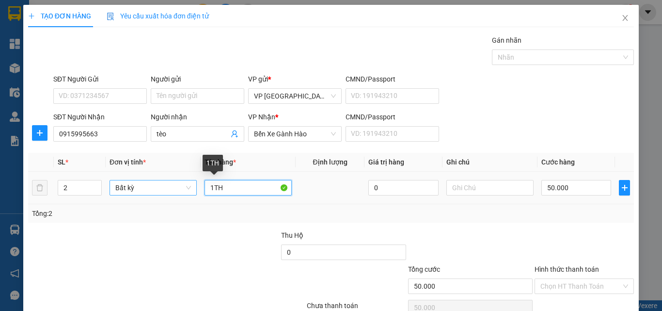
drag, startPoint x: 209, startPoint y: 190, endPoint x: 160, endPoint y: 190, distance: 49.9
click at [160, 190] on tr "2 Bất kỳ 1TH 0 50.000" at bounding box center [331, 188] width 606 height 32
type input "0"
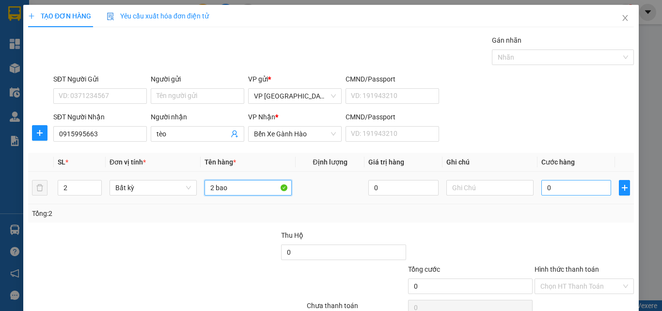
type input "2 bao"
click at [545, 187] on input "0" at bounding box center [577, 188] width 70 height 16
type input "1"
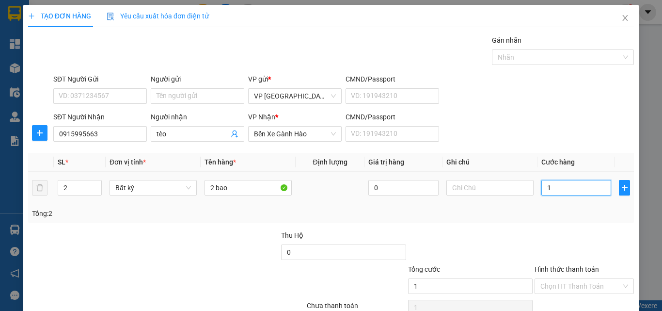
type input "10"
type input "100"
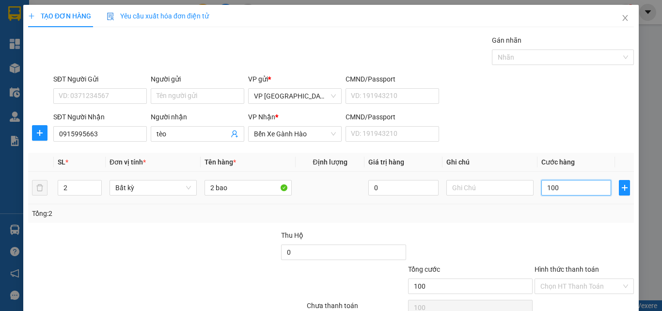
type input "100"
type input "100.000"
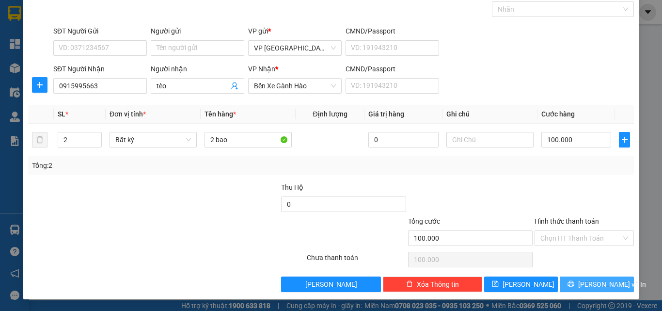
click at [589, 277] on button "[PERSON_NAME] và In" at bounding box center [597, 284] width 74 height 16
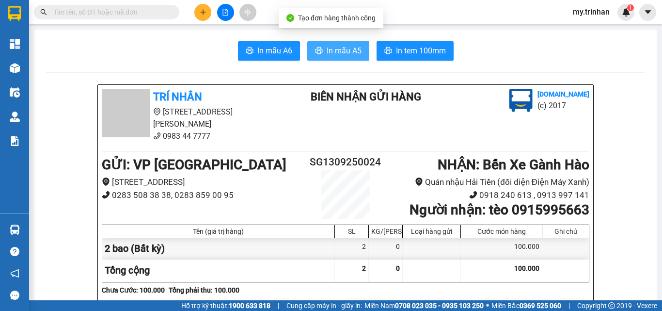
click at [335, 44] on button "In mẫu A5" at bounding box center [338, 50] width 62 height 19
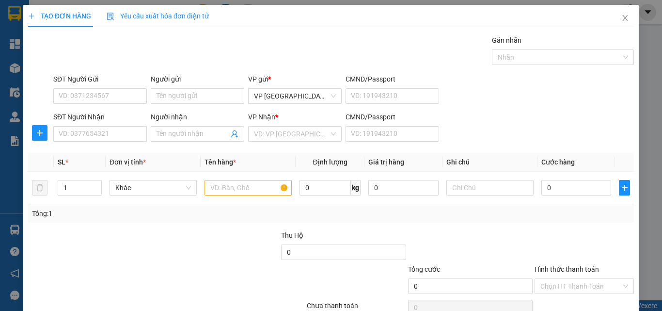
click at [537, 132] on div "SĐT Người Nhận VD: 0377654321 Người nhận Tên người nhận VP Nhận * VD: VP Sài Gò…" at bounding box center [343, 129] width 585 height 34
click at [69, 128] on input "SĐT Người Nhận" at bounding box center [100, 134] width 94 height 16
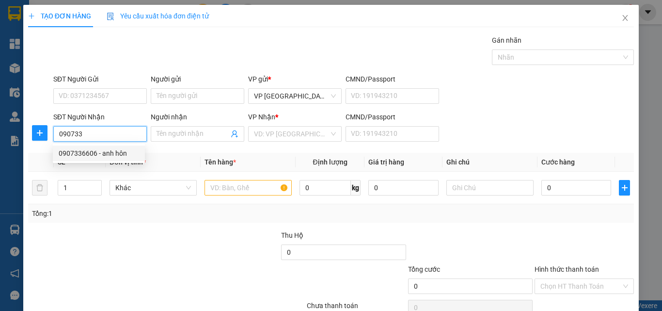
drag, startPoint x: 108, startPoint y: 153, endPoint x: 95, endPoint y: 156, distance: 13.9
click at [108, 153] on div "0907336606 - anh hôn" at bounding box center [99, 153] width 80 height 11
type input "0907336606"
type input "anh hôn"
type input "80.000"
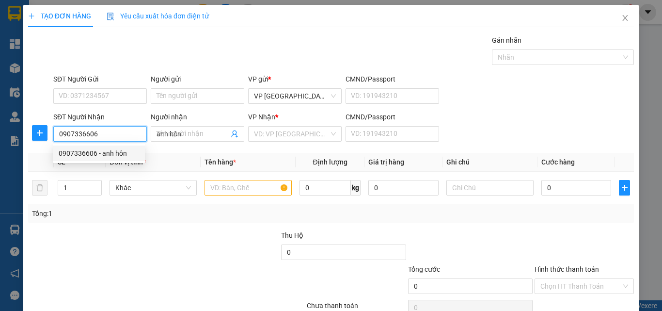
type input "80.000"
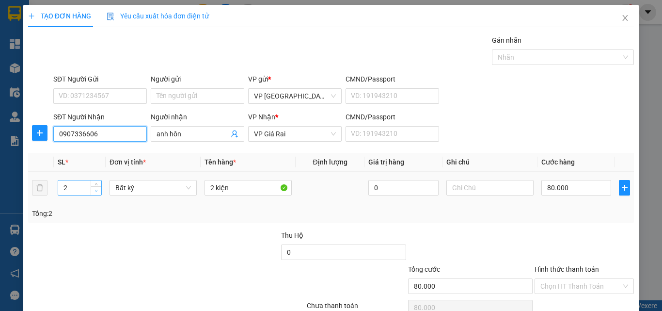
type input "0907336606"
type input "1"
click at [94, 192] on span "down" at bounding box center [97, 191] width 6 height 6
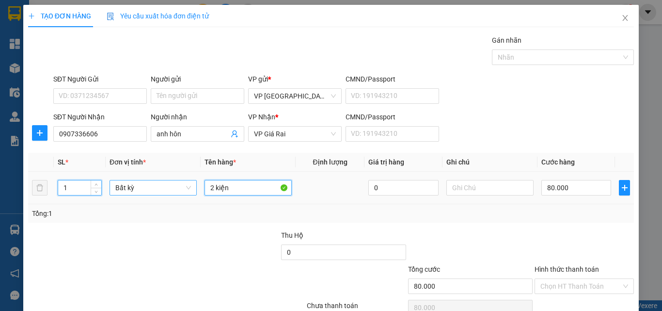
drag, startPoint x: 235, startPoint y: 181, endPoint x: 164, endPoint y: 180, distance: 71.3
click at [168, 180] on tr "1 Bất kỳ 2 kiện 0 80.000" at bounding box center [331, 188] width 606 height 32
type input "0"
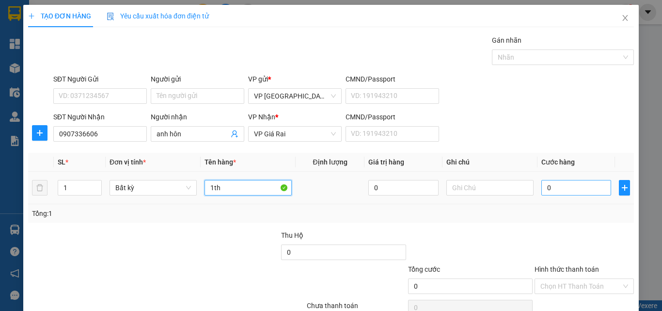
type input "1th"
click at [586, 189] on input "0" at bounding box center [577, 188] width 70 height 16
type input "3"
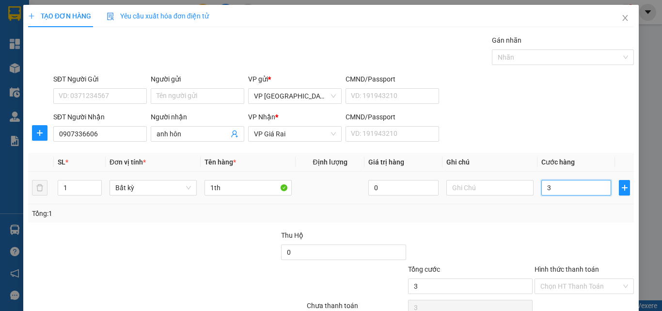
type input "30"
type input "30.000"
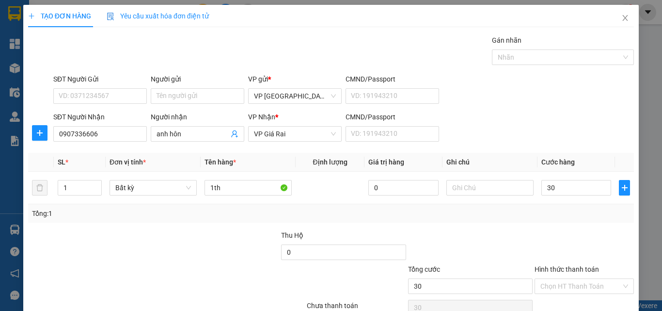
type input "30.000"
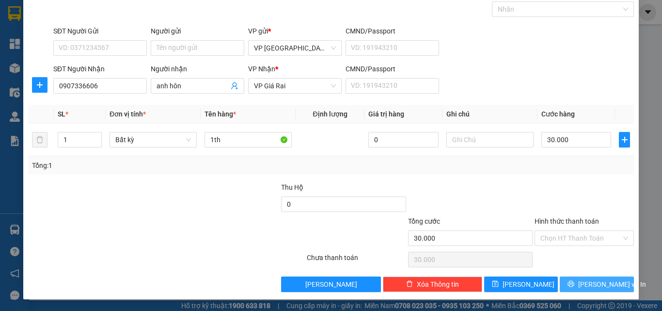
click at [609, 279] on span "[PERSON_NAME] và In" at bounding box center [612, 284] width 68 height 11
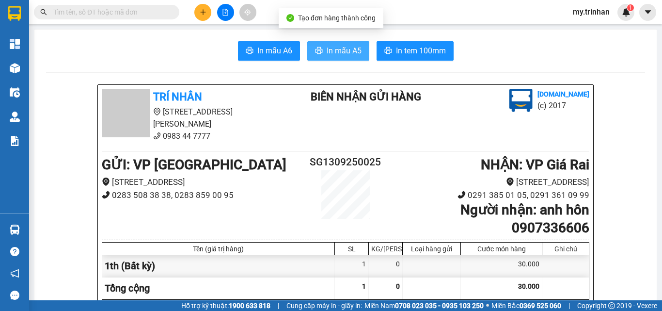
click at [339, 48] on span "In mẫu A5" at bounding box center [344, 51] width 35 height 12
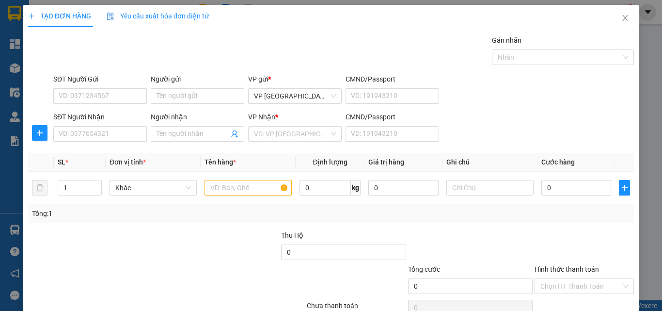
click at [499, 133] on div "SĐT Người Nhận VD: 0377654321 Người nhận Tên người nhận VP Nhận * VD: VP Sài Gò…" at bounding box center [343, 129] width 585 height 34
click at [93, 131] on input "SĐT Người Nhận" at bounding box center [100, 134] width 94 height 16
click at [168, 136] on input "Người nhận" at bounding box center [193, 133] width 72 height 11
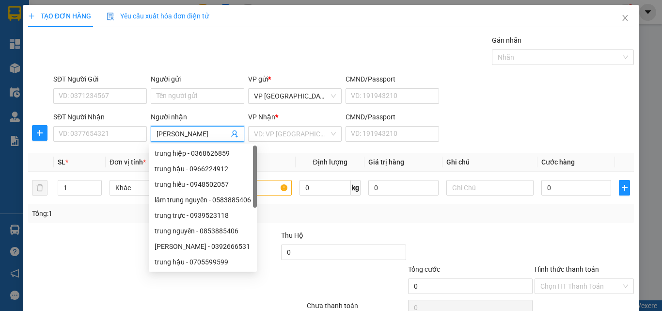
type input "[PERSON_NAME]"
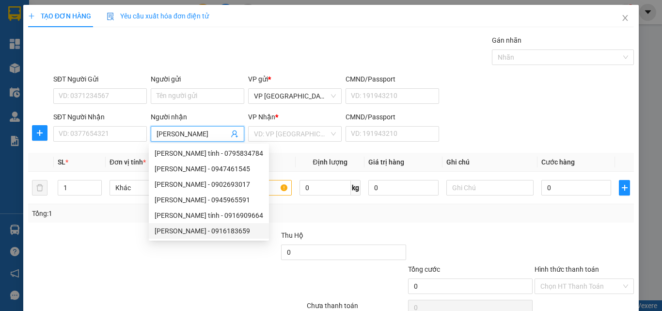
click at [192, 230] on div "[PERSON_NAME] - 0916183659" at bounding box center [209, 230] width 109 height 11
type input "0916183659"
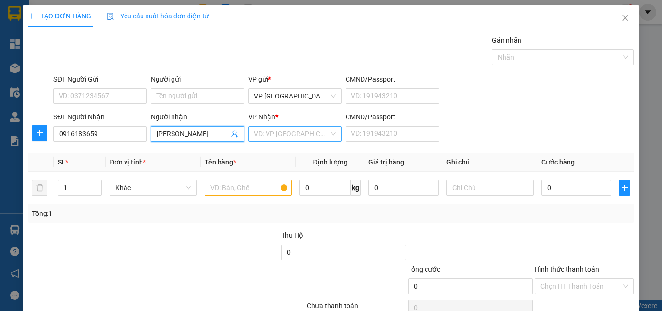
type input "[PERSON_NAME]"
click at [282, 138] on input "search" at bounding box center [291, 134] width 75 height 15
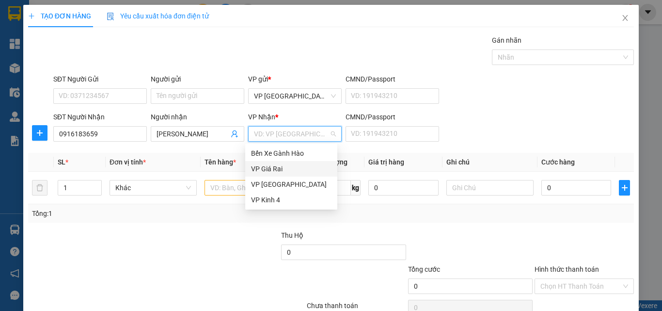
click at [278, 168] on div "VP Giá Rai" at bounding box center [291, 168] width 80 height 11
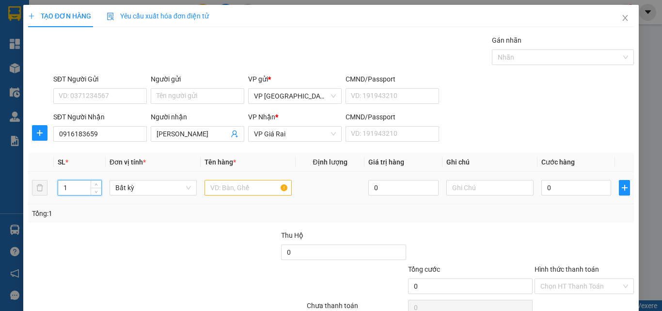
click at [41, 191] on tr "1 Bất kỳ 0 0" at bounding box center [331, 188] width 606 height 32
type input "20"
click at [238, 193] on input "text" at bounding box center [248, 188] width 87 height 16
type input "20 bao"
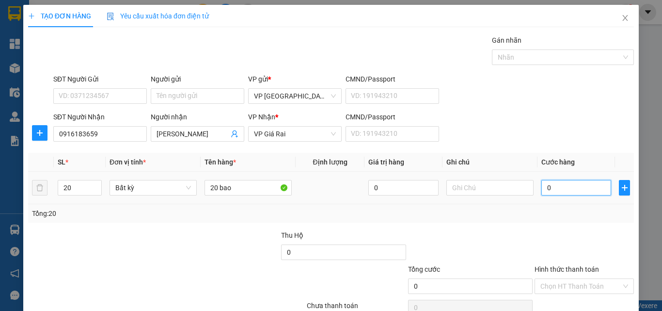
click at [549, 190] on input "0" at bounding box center [577, 188] width 70 height 16
type input "6"
type input "60"
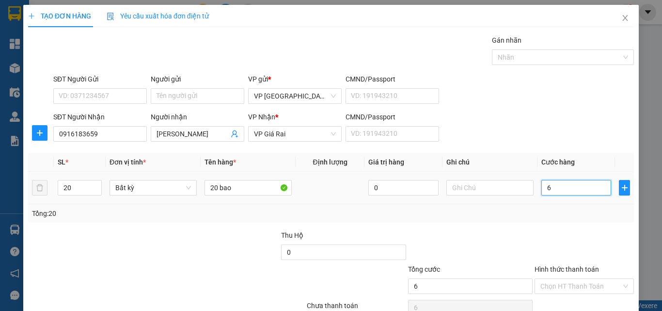
type input "60"
type input "600"
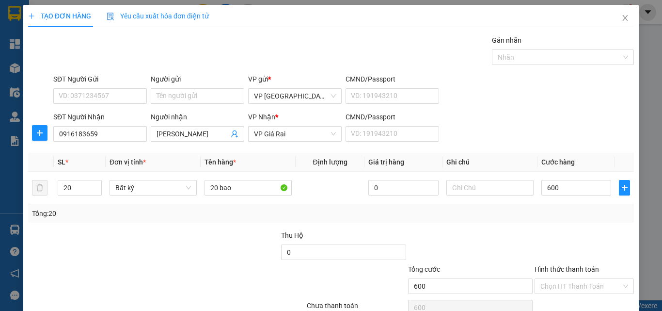
type input "600.000"
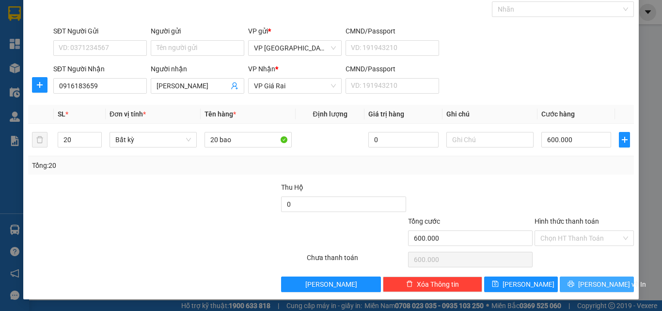
click at [573, 284] on icon "printer" at bounding box center [571, 283] width 7 height 7
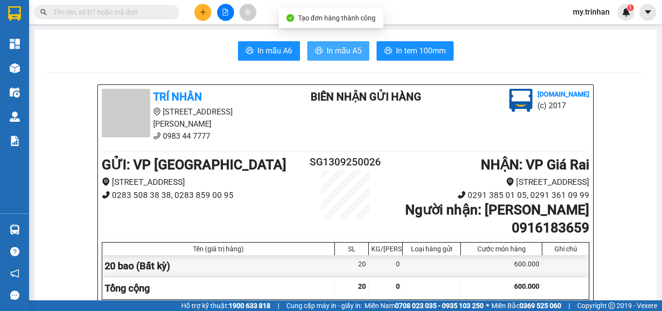
click at [334, 47] on span "In mẫu A5" at bounding box center [344, 51] width 35 height 12
click at [337, 52] on span "In mẫu A5" at bounding box center [344, 51] width 35 height 12
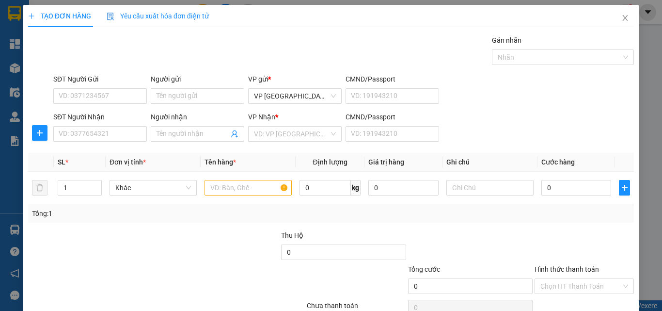
click at [510, 150] on div "Transit Pickup Surcharge Ids Transit Deliver Surcharge Ids Transit Deliver Surc…" at bounding box center [331, 187] width 606 height 305
click at [122, 134] on input "SĐT Người Nhận" at bounding box center [100, 134] width 94 height 16
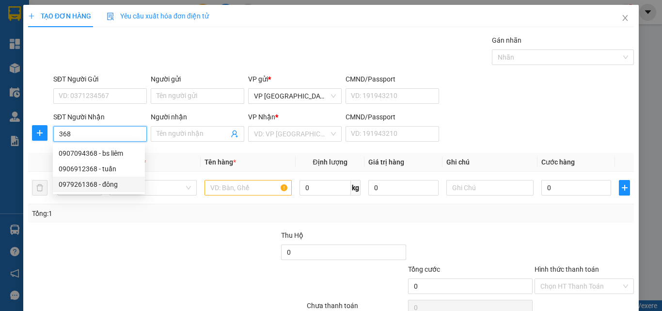
click at [105, 187] on div "0979261368 - đông" at bounding box center [99, 184] width 80 height 11
type input "0979261368"
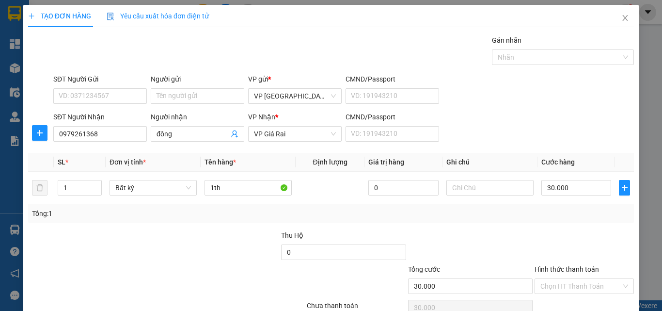
scroll to position [48, 0]
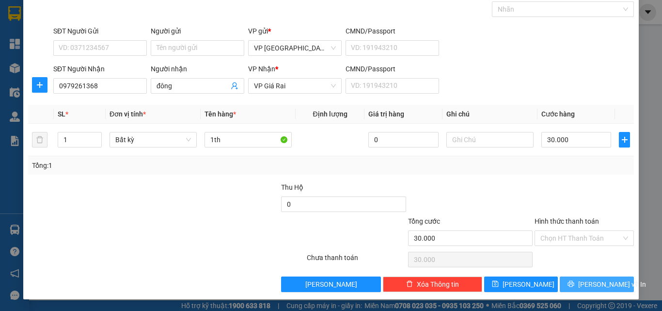
click at [596, 284] on span "[PERSON_NAME] và In" at bounding box center [612, 284] width 68 height 11
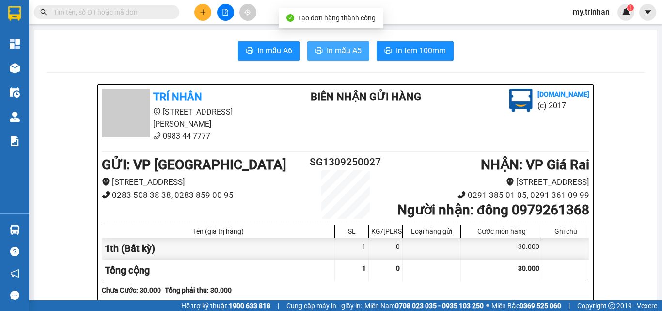
click at [346, 48] on span "In mẫu A5" at bounding box center [344, 51] width 35 height 12
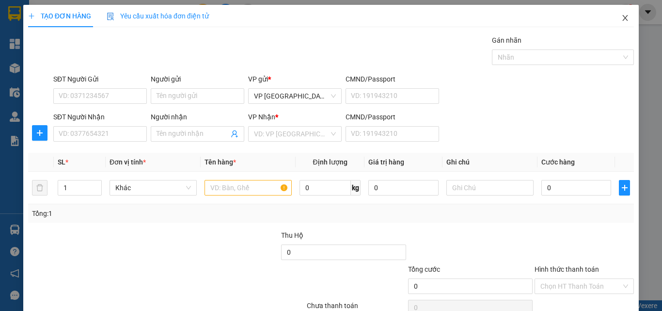
click at [622, 19] on icon "close" at bounding box center [626, 18] width 8 height 8
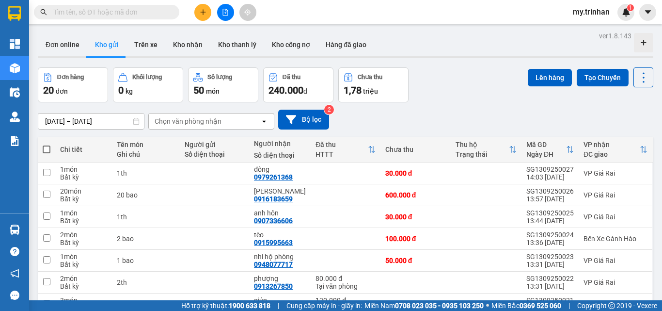
click at [409, 108] on div "[DATE] – [DATE] Press the down arrow key to interact with the calendar and sele…" at bounding box center [346, 119] width 616 height 34
click at [205, 10] on icon "plus" at bounding box center [203, 12] width 7 height 7
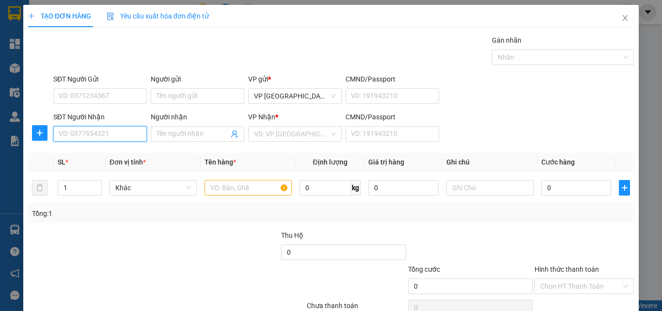
click at [63, 135] on input "SĐT Người Nhận" at bounding box center [100, 134] width 94 height 16
click at [93, 153] on div "0919217191 - dú" at bounding box center [99, 153] width 80 height 11
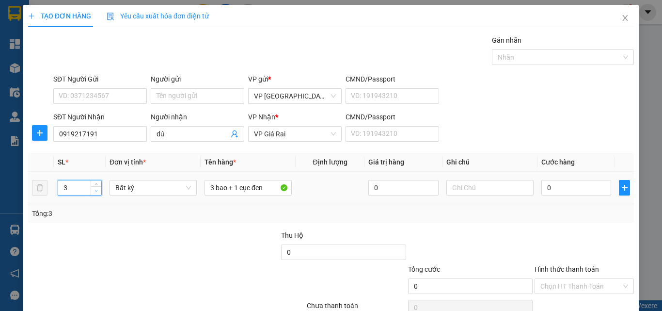
click at [95, 191] on icon "down" at bounding box center [96, 190] width 3 height 3
click at [95, 191] on icon "down" at bounding box center [96, 191] width 3 height 2
click at [95, 190] on icon "down" at bounding box center [96, 190] width 3 height 3
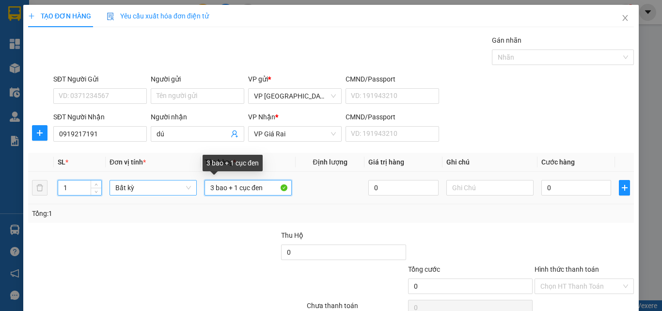
drag, startPoint x: 232, startPoint y: 192, endPoint x: 176, endPoint y: 192, distance: 55.3
click at [176, 192] on tr "1 Bất kỳ 3 bao + 1 cục đen 0 0" at bounding box center [331, 188] width 606 height 32
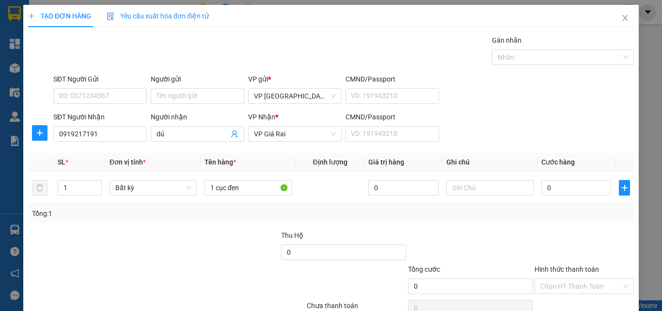
scroll to position [48, 0]
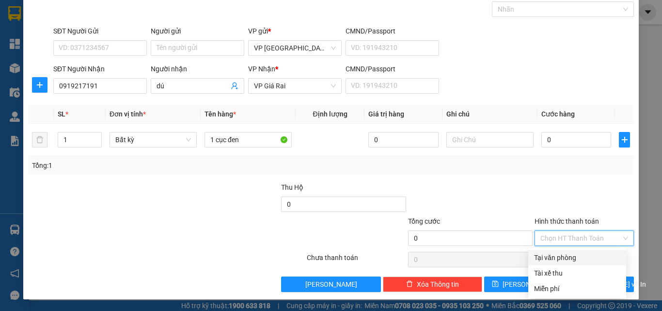
click at [553, 238] on input "Hình thức thanh toán" at bounding box center [581, 238] width 81 height 15
click at [560, 285] on div "Miễn phí" at bounding box center [577, 288] width 86 height 11
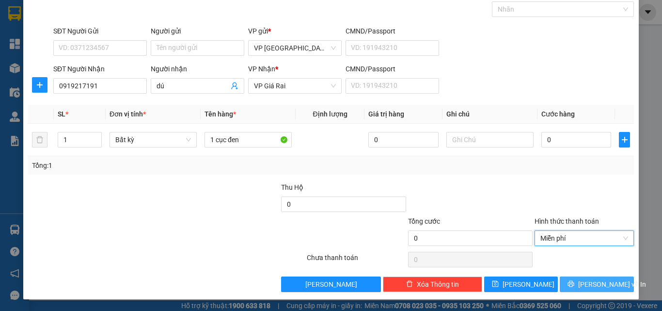
click at [569, 278] on button "[PERSON_NAME] và In" at bounding box center [597, 284] width 74 height 16
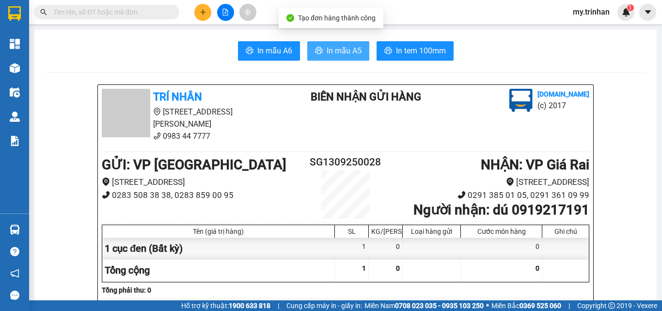
click at [333, 50] on span "In mẫu A5" at bounding box center [344, 51] width 35 height 12
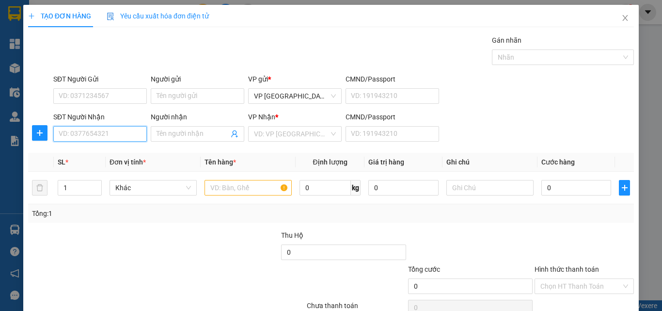
click at [88, 136] on input "SĐT Người Nhận" at bounding box center [100, 134] width 94 height 16
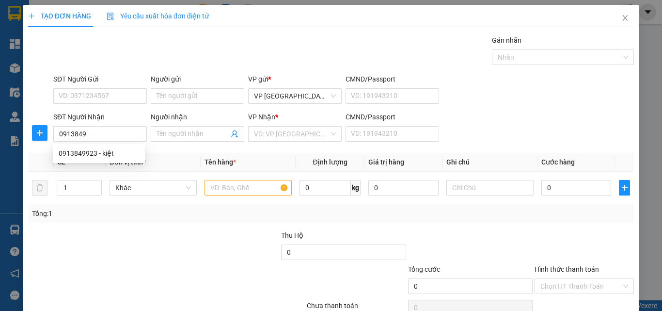
click at [119, 144] on div "0913849923 0913849923 - kiệt" at bounding box center [99, 153] width 92 height 19
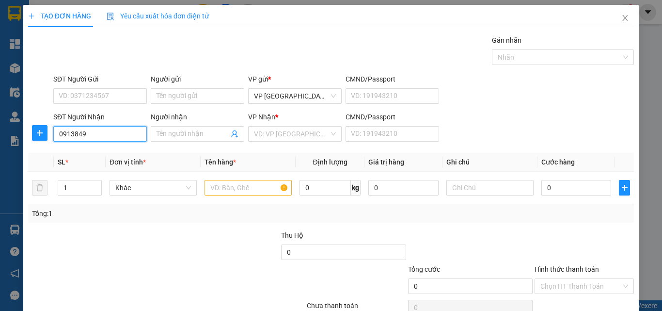
click at [117, 132] on input "0913849" at bounding box center [100, 134] width 94 height 16
click at [112, 155] on div "0913849923 - kiệt" at bounding box center [99, 153] width 80 height 11
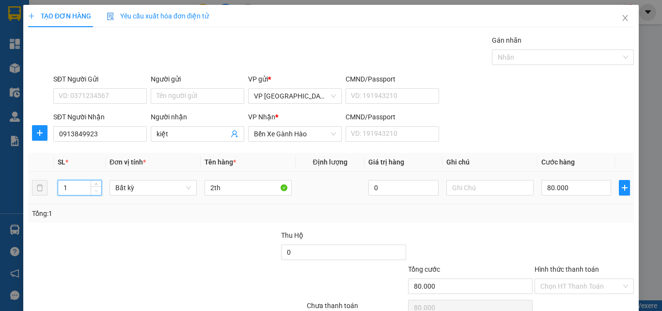
click at [96, 192] on icon "down" at bounding box center [96, 190] width 3 height 3
click at [208, 184] on input "2th" at bounding box center [248, 188] width 87 height 16
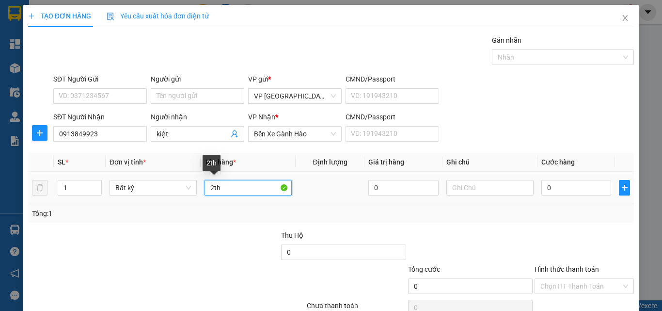
drag, startPoint x: 212, startPoint y: 190, endPoint x: 202, endPoint y: 192, distance: 10.5
click at [201, 192] on td "2th" at bounding box center [248, 188] width 95 height 32
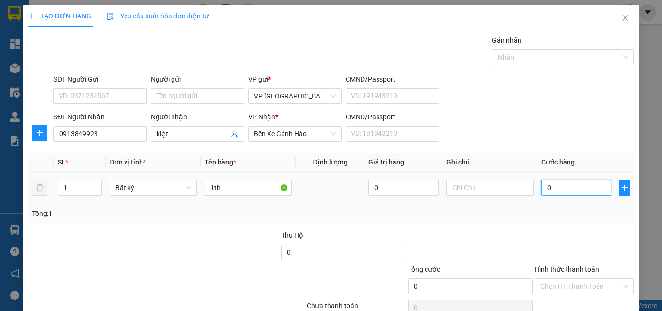
click at [572, 194] on input "0" at bounding box center [577, 188] width 70 height 16
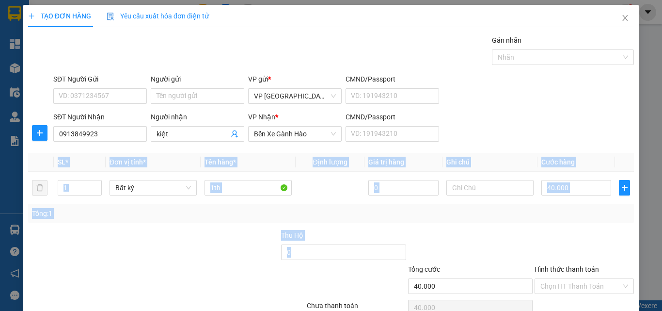
drag, startPoint x: 634, startPoint y: 251, endPoint x: 627, endPoint y: 275, distance: 25.8
click at [628, 275] on div "TẠO ĐƠN HÀNG Yêu cầu xuất hóa đơn điện tử Transit Pickup Surcharge Ids Transit …" at bounding box center [331, 176] width 616 height 342
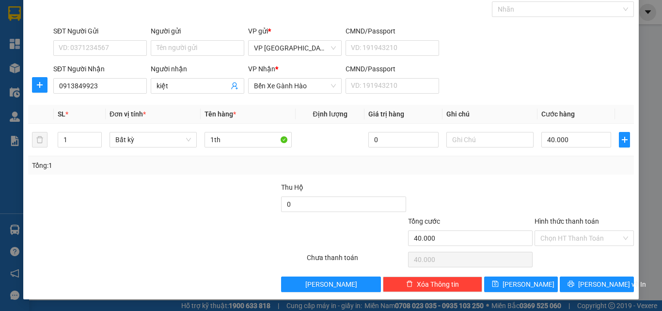
click at [612, 274] on div "Transit Pickup Surcharge Ids Transit Deliver Surcharge Ids Transit Deliver Surc…" at bounding box center [331, 139] width 606 height 305
click at [589, 282] on span "[PERSON_NAME] và In" at bounding box center [612, 284] width 68 height 11
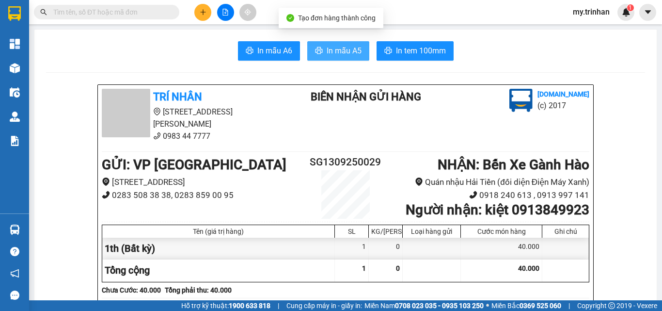
click at [339, 46] on span "In mẫu A5" at bounding box center [344, 51] width 35 height 12
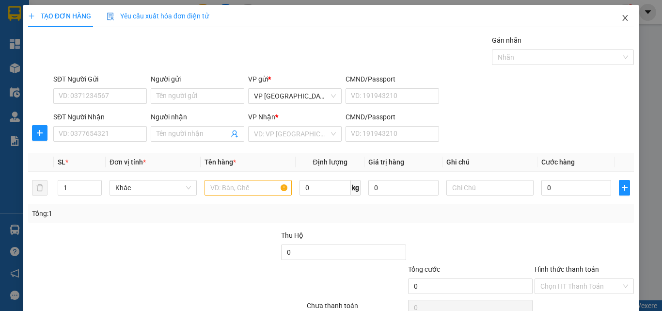
click at [618, 14] on span "Close" at bounding box center [625, 18] width 27 height 27
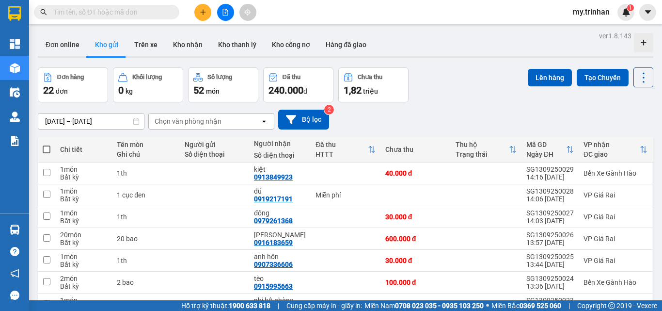
click at [414, 116] on div "[DATE] – [DATE] Press the down arrow key to interact with the calendar and sele…" at bounding box center [346, 120] width 616 height 20
drag, startPoint x: 414, startPoint y: 116, endPoint x: 386, endPoint y: 103, distance: 31.0
click at [415, 116] on div "[DATE] – [DATE] Press the down arrow key to interact with the calendar and sele…" at bounding box center [346, 120] width 616 height 20
click at [205, 13] on icon "plus" at bounding box center [203, 12] width 7 height 7
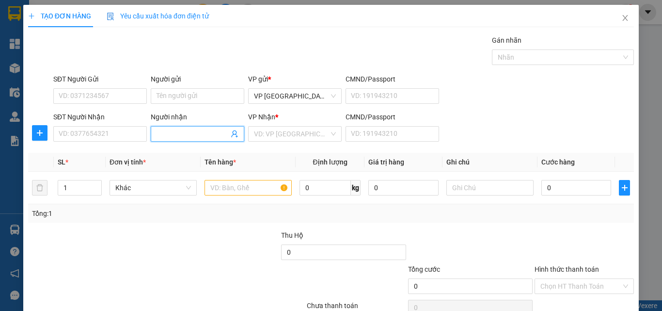
click at [187, 135] on input "Người nhận" at bounding box center [193, 133] width 72 height 11
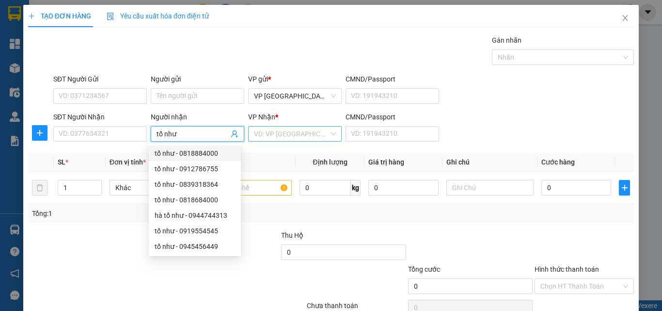
click at [279, 141] on div "VD: VP [GEOGRAPHIC_DATA]" at bounding box center [295, 134] width 94 height 16
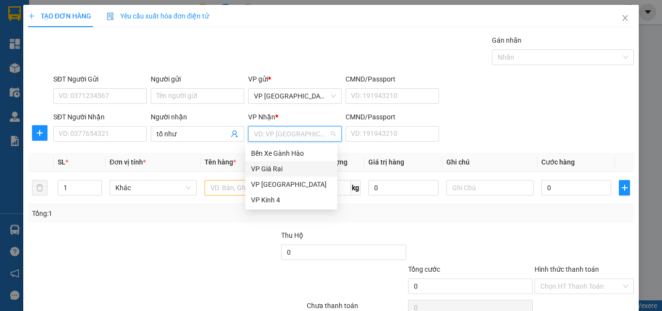
drag, startPoint x: 270, startPoint y: 166, endPoint x: 265, endPoint y: 167, distance: 4.9
click at [270, 166] on div "VP Giá Rai" at bounding box center [291, 168] width 80 height 11
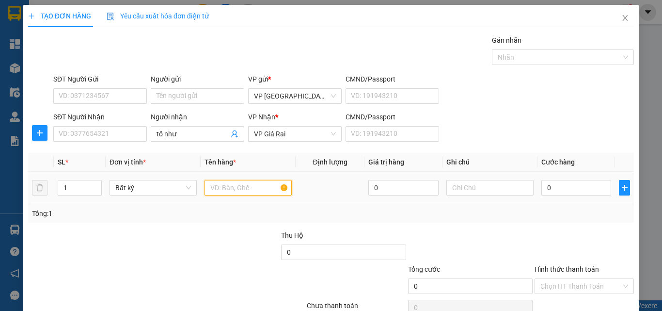
click at [238, 190] on input "text" at bounding box center [248, 188] width 87 height 16
click at [587, 187] on input "0" at bounding box center [577, 188] width 70 height 16
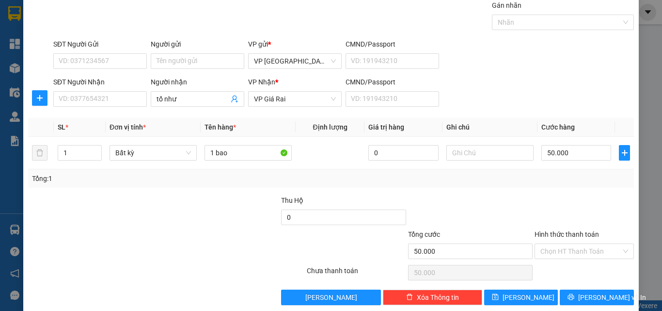
scroll to position [48, 0]
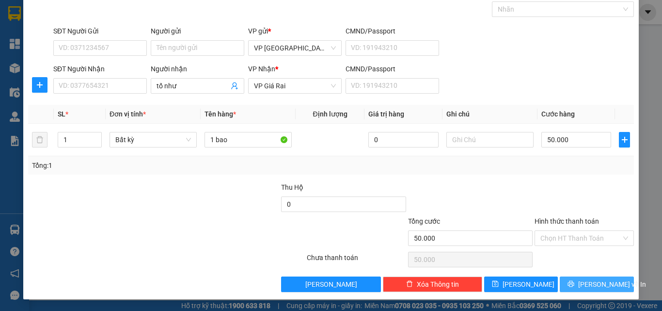
click at [580, 284] on button "[PERSON_NAME] và In" at bounding box center [597, 284] width 74 height 16
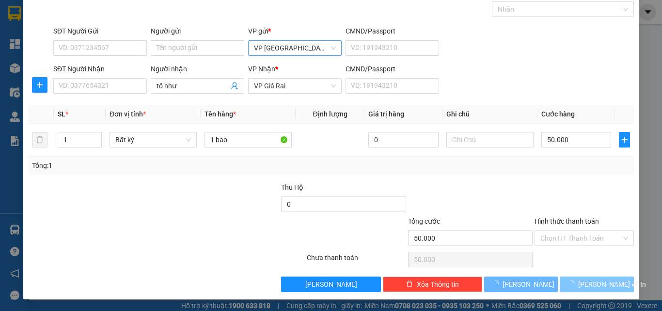
click at [333, 49] on div "VP [GEOGRAPHIC_DATA]" at bounding box center [295, 48] width 94 height 16
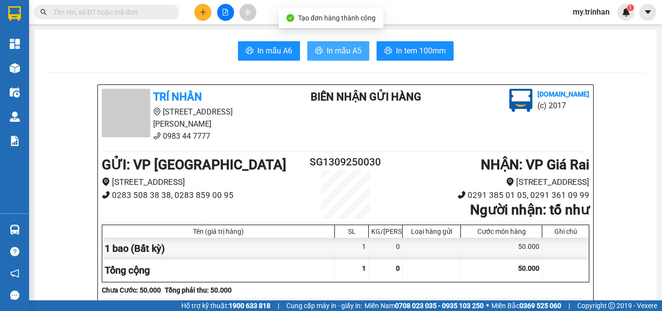
click at [334, 48] on span "In mẫu A5" at bounding box center [344, 51] width 35 height 12
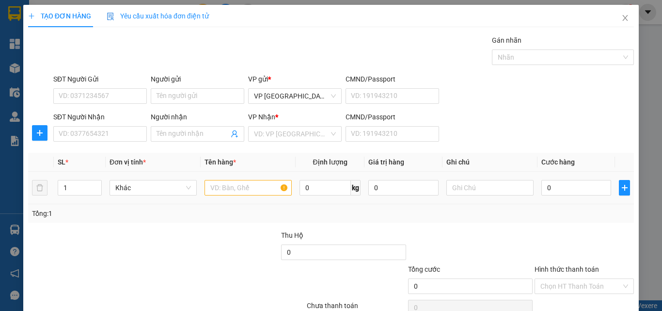
click at [464, 205] on div "Tổng: 1" at bounding box center [331, 213] width 606 height 18
click at [112, 130] on input "SĐT Người Nhận" at bounding box center [100, 134] width 94 height 16
click at [116, 129] on input "817" at bounding box center [100, 134] width 94 height 16
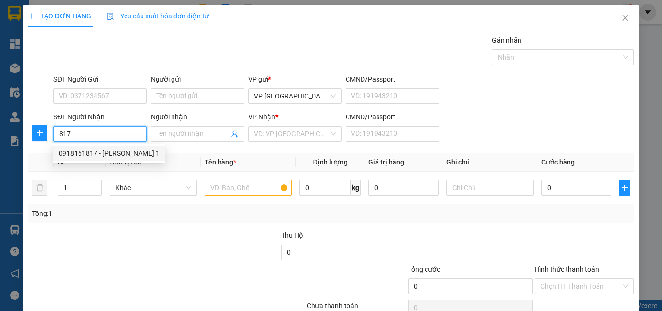
drag, startPoint x: 119, startPoint y: 153, endPoint x: 113, endPoint y: 160, distance: 9.4
click at [119, 153] on div "0918161817 - [PERSON_NAME] 1" at bounding box center [109, 153] width 101 height 11
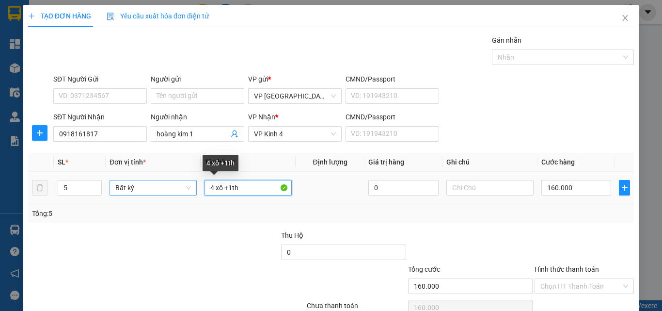
drag, startPoint x: 245, startPoint y: 190, endPoint x: 170, endPoint y: 192, distance: 75.7
click at [170, 192] on tr "5 Bất kỳ 4 xô +1th 0 160.000" at bounding box center [331, 188] width 606 height 32
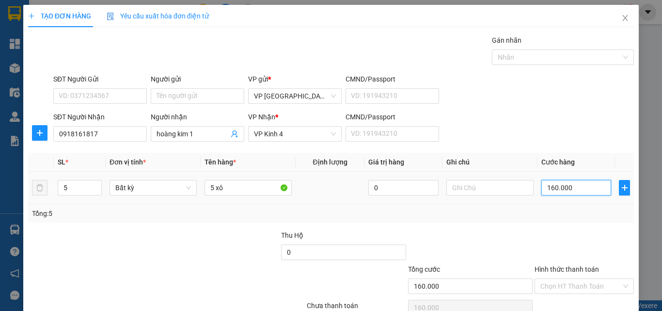
click at [569, 191] on input "160.000" at bounding box center [577, 188] width 70 height 16
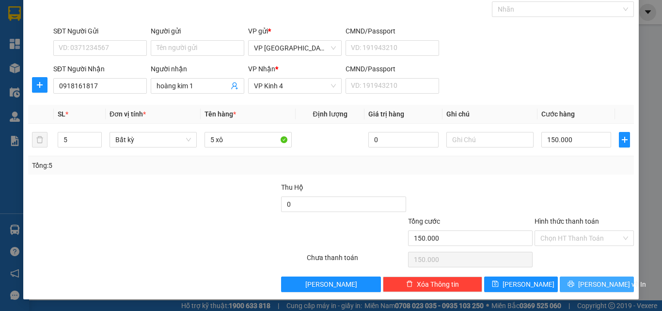
click at [599, 282] on span "[PERSON_NAME] và In" at bounding box center [612, 284] width 68 height 11
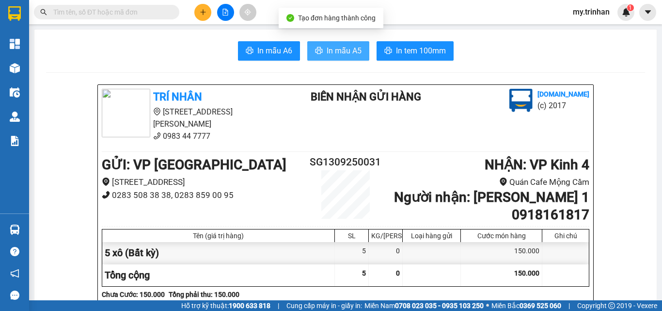
click at [336, 48] on span "In mẫu A5" at bounding box center [344, 51] width 35 height 12
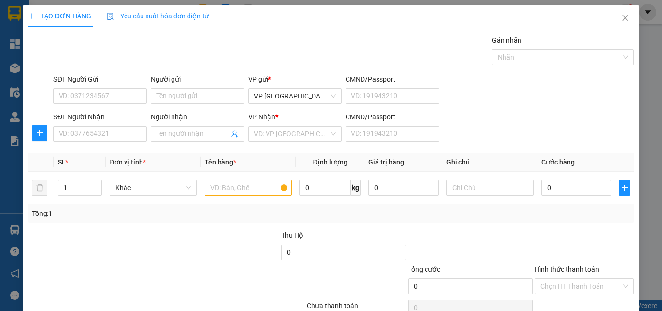
drag, startPoint x: 526, startPoint y: 125, endPoint x: 501, endPoint y: 133, distance: 25.9
click at [528, 125] on div "SĐT Người Nhận VD: 0377654321 Người nhận Tên người nhận VP Nhận * VD: VP Sài Gò…" at bounding box center [343, 129] width 585 height 34
click at [106, 137] on input "SĐT Người Nhận" at bounding box center [100, 134] width 94 height 16
click at [115, 139] on input "SĐT Người Nhận" at bounding box center [100, 134] width 94 height 16
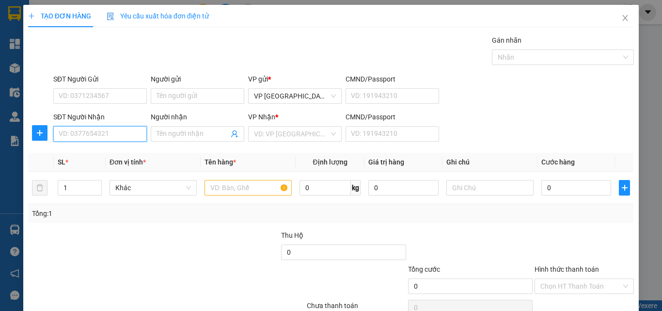
click at [113, 136] on input "SĐT Người Nhận" at bounding box center [100, 134] width 94 height 16
click at [161, 130] on input "Người nhận" at bounding box center [193, 133] width 72 height 11
click at [165, 130] on input "Người nhận" at bounding box center [193, 133] width 72 height 11
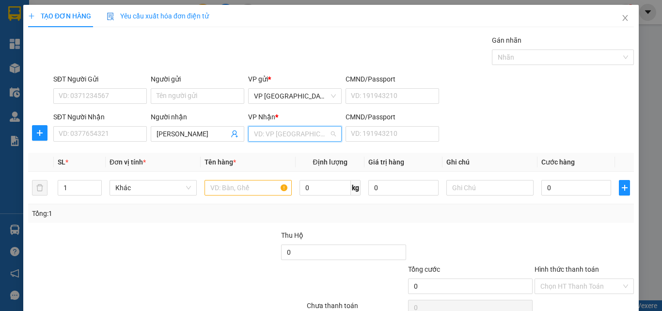
click at [276, 136] on input "search" at bounding box center [291, 134] width 75 height 15
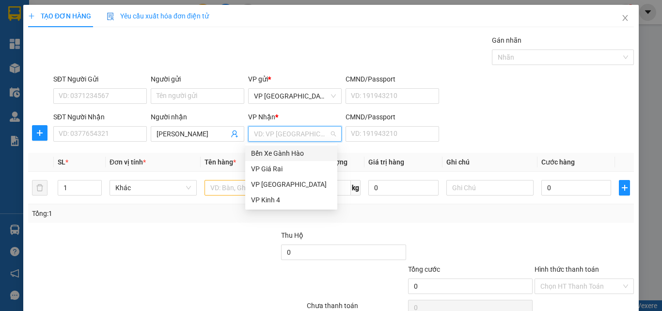
click at [274, 160] on div "Bến Xe Gành Hào" at bounding box center [291, 153] width 92 height 16
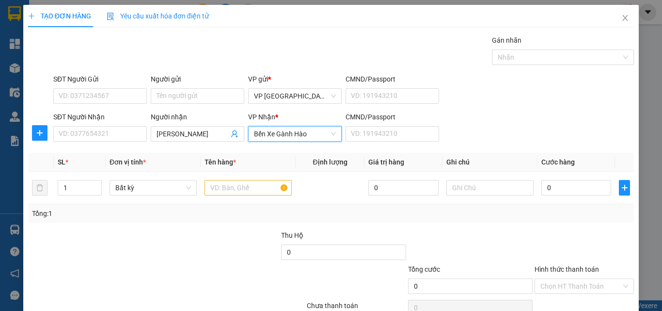
click at [267, 130] on span "Bến Xe Gành Hào" at bounding box center [295, 134] width 82 height 15
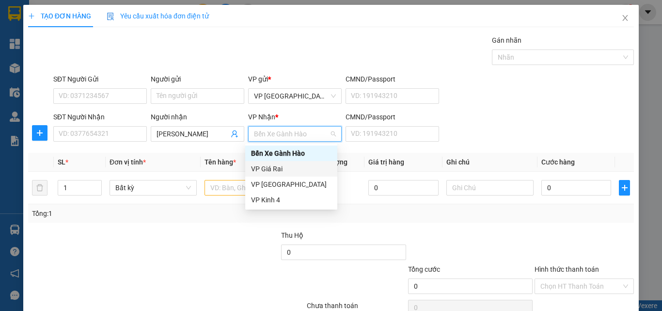
click at [266, 162] on div "VP Giá Rai" at bounding box center [291, 169] width 92 height 16
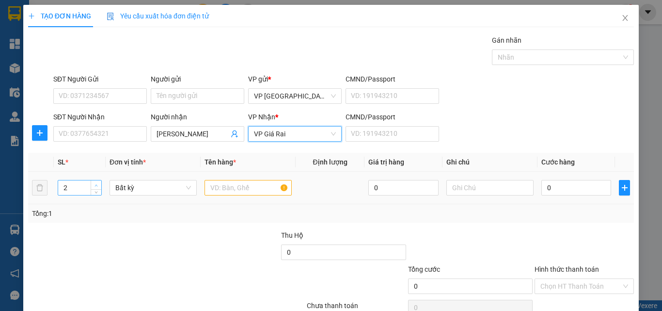
click at [96, 185] on icon "up" at bounding box center [96, 185] width 3 height 3
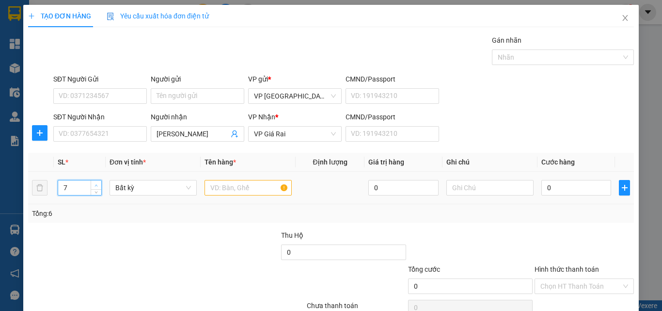
click at [96, 185] on icon "up" at bounding box center [96, 185] width 3 height 3
click at [95, 188] on span "Increase Value" at bounding box center [96, 184] width 11 height 9
click at [96, 191] on icon "down" at bounding box center [96, 190] width 3 height 3
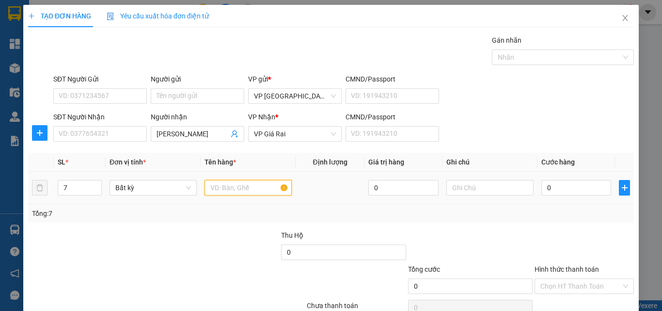
click at [241, 188] on input "text" at bounding box center [248, 188] width 87 height 16
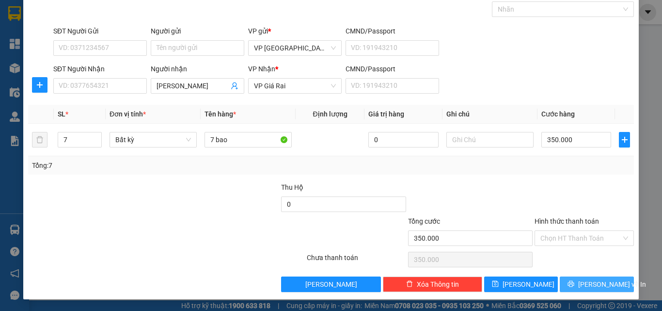
click at [585, 280] on span "[PERSON_NAME] và In" at bounding box center [612, 284] width 68 height 11
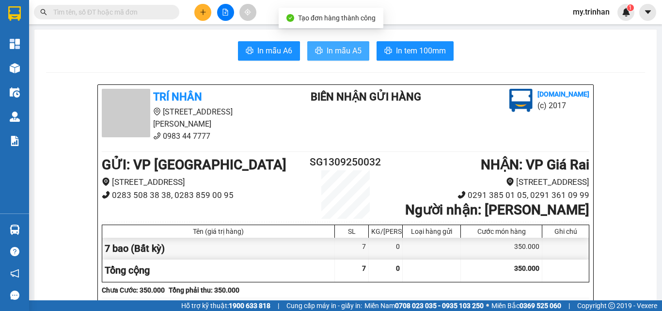
click at [335, 54] on span "In mẫu A5" at bounding box center [344, 51] width 35 height 12
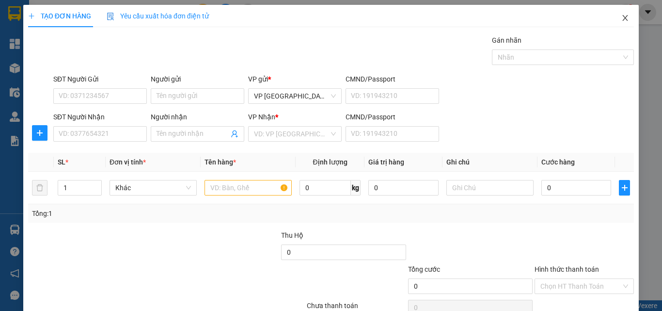
click at [622, 20] on icon "close" at bounding box center [626, 18] width 8 height 8
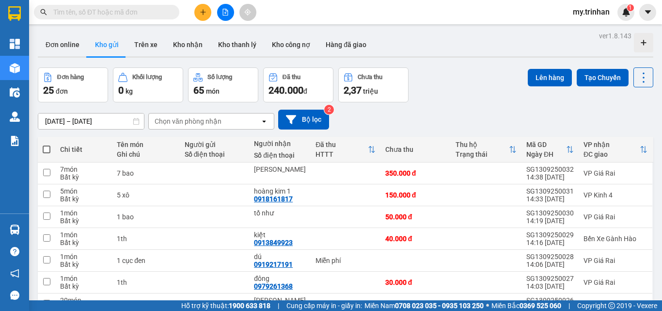
click at [429, 105] on div "[DATE] – [DATE] Press the down arrow key to interact with the calendar and sele…" at bounding box center [346, 119] width 616 height 34
drag, startPoint x: 438, startPoint y: 114, endPoint x: 345, endPoint y: 95, distance: 94.5
click at [430, 114] on div "[DATE] – [DATE] Press the down arrow key to interact with the calendar and sele…" at bounding box center [346, 120] width 616 height 20
click at [209, 10] on button at bounding box center [202, 12] width 17 height 17
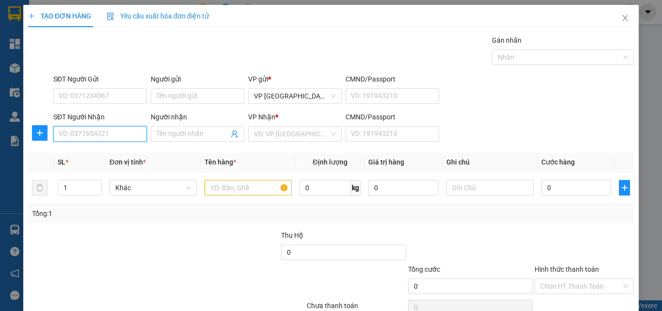
click at [77, 138] on input "SĐT Người Nhận" at bounding box center [100, 134] width 94 height 16
click at [80, 135] on input "SĐT Người Nhận" at bounding box center [100, 134] width 94 height 16
click at [80, 136] on input "SĐT Người Nhận" at bounding box center [100, 134] width 94 height 16
click at [105, 137] on input "214" at bounding box center [100, 134] width 94 height 16
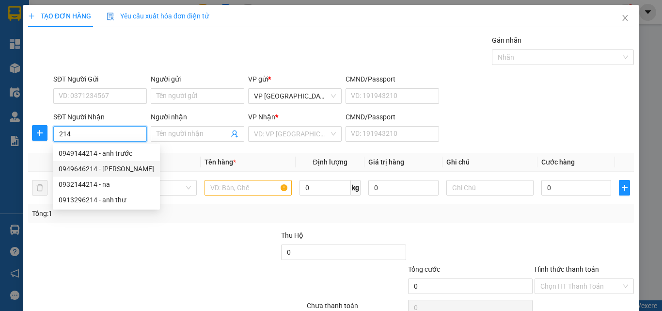
click at [111, 184] on div "0932144214 - na" at bounding box center [107, 184] width 96 height 11
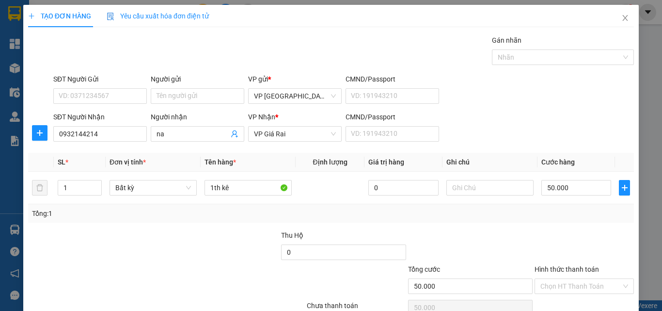
scroll to position [48, 0]
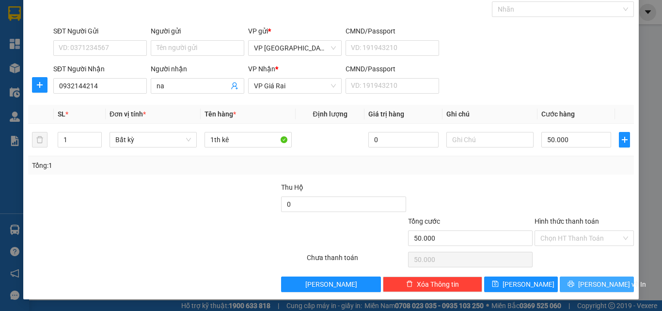
click at [592, 277] on button "[PERSON_NAME] và In" at bounding box center [597, 284] width 74 height 16
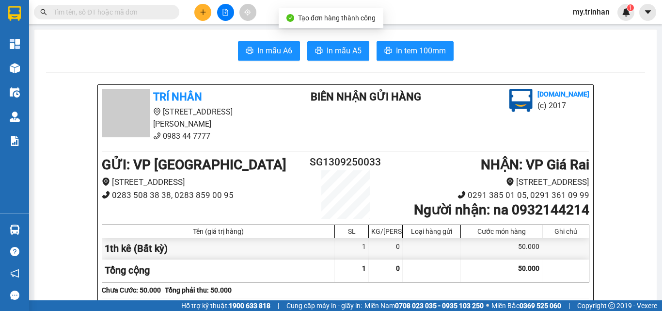
click at [342, 42] on button "In mẫu A5" at bounding box center [338, 50] width 62 height 19
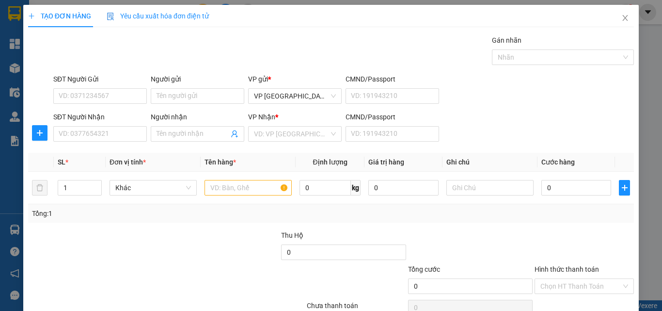
click at [466, 131] on div "SĐT Người Nhận VD: 0377654321 Người nhận Tên người nhận VP Nhận * VD: VP Sài Gò…" at bounding box center [343, 129] width 585 height 34
click at [107, 135] on input "SĐT Người Nhận" at bounding box center [100, 134] width 94 height 16
drag, startPoint x: 97, startPoint y: 136, endPoint x: 52, endPoint y: 131, distance: 44.8
click at [53, 131] on input "0378840184" at bounding box center [100, 134] width 94 height 16
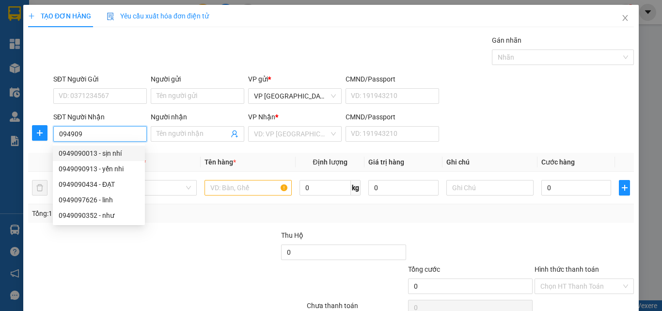
drag, startPoint x: 124, startPoint y: 154, endPoint x: 116, endPoint y: 160, distance: 9.7
click at [120, 154] on div "0949090013 - sịn nhí" at bounding box center [99, 153] width 80 height 11
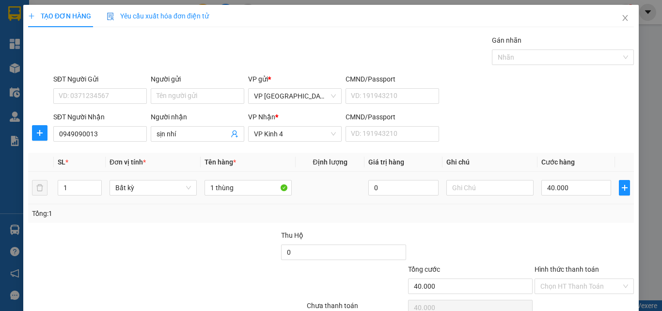
click at [93, 178] on div "1" at bounding box center [80, 187] width 44 height 19
click at [95, 181] on span "Increase Value" at bounding box center [96, 184] width 11 height 9
click at [116, 137] on input "0949090013" at bounding box center [100, 134] width 94 height 16
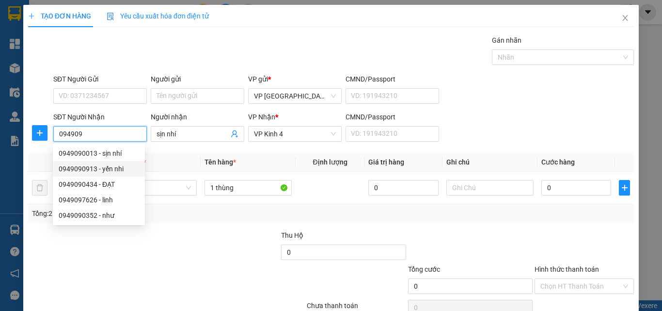
click at [119, 173] on div "0949090913 - yến nhi" at bounding box center [99, 168] width 80 height 11
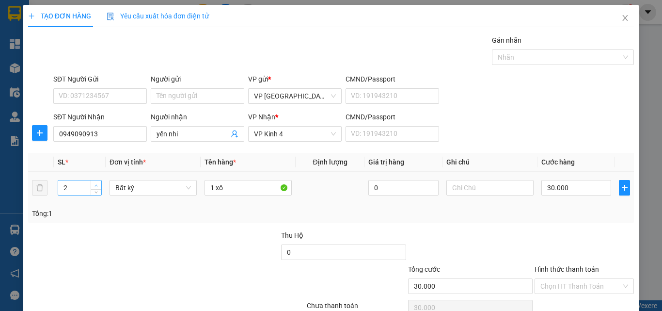
click at [96, 185] on icon "up" at bounding box center [96, 185] width 3 height 3
click at [111, 136] on input "0949090913" at bounding box center [100, 134] width 94 height 16
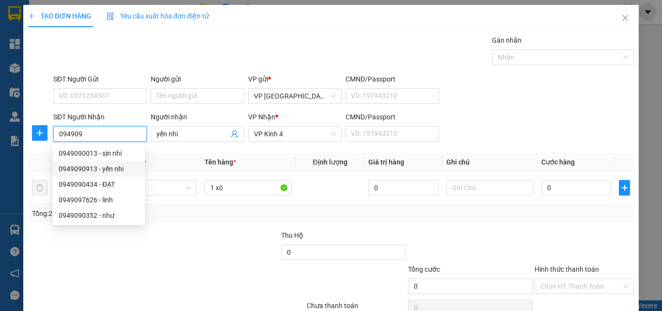
click at [114, 167] on div "0949090913 - yến nhi" at bounding box center [99, 168] width 80 height 11
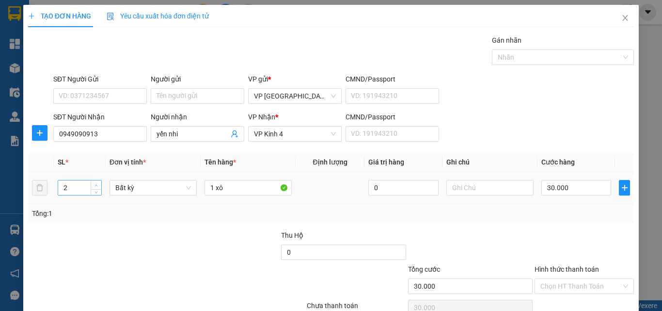
click at [98, 182] on span "up" at bounding box center [97, 185] width 6 height 6
click at [258, 137] on span "VP Kinh 4" at bounding box center [295, 134] width 82 height 15
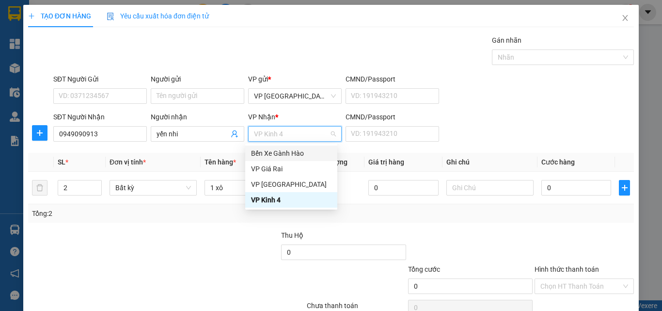
click at [273, 137] on span "VP Kinh 4" at bounding box center [295, 134] width 82 height 15
click at [269, 167] on div "VP Giá Rai" at bounding box center [291, 168] width 80 height 11
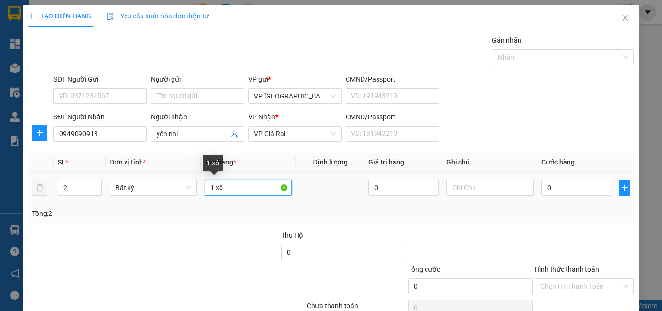
drag, startPoint x: 232, startPoint y: 191, endPoint x: 205, endPoint y: 190, distance: 26.7
click at [211, 190] on input "1 xô" at bounding box center [248, 188] width 87 height 16
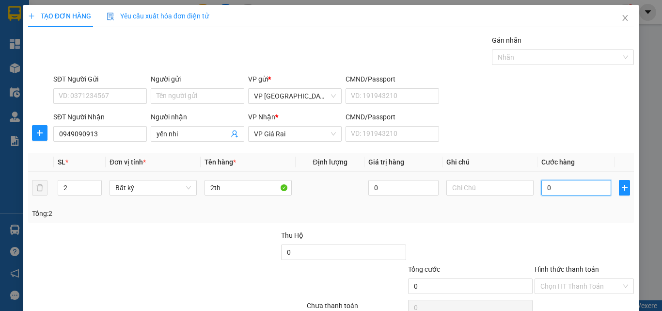
click at [556, 183] on input "0" at bounding box center [577, 188] width 70 height 16
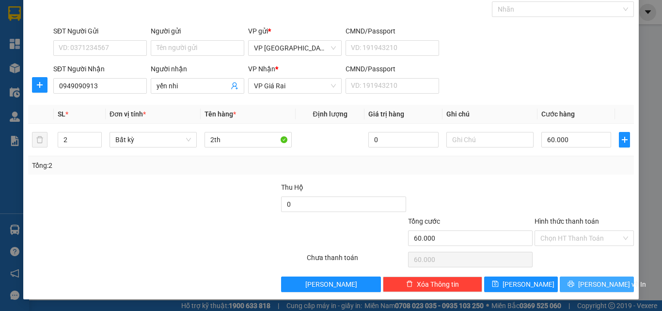
click at [600, 286] on span "[PERSON_NAME] và In" at bounding box center [612, 284] width 68 height 11
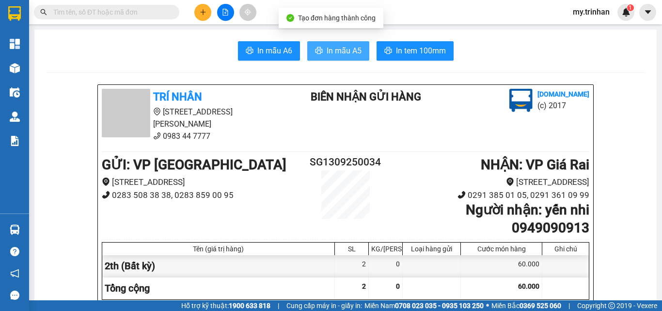
click at [332, 46] on span "In mẫu A5" at bounding box center [344, 51] width 35 height 12
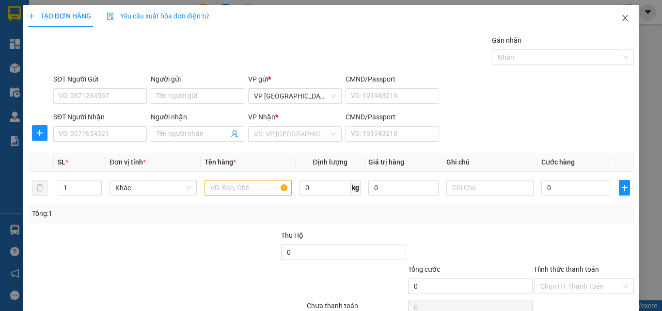
click at [626, 19] on span "Close" at bounding box center [625, 18] width 27 height 27
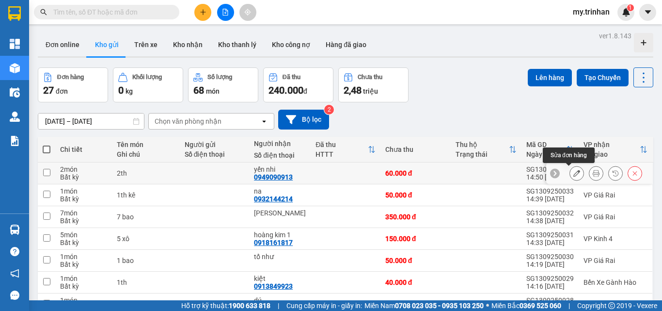
click at [594, 174] on button at bounding box center [597, 173] width 14 height 17
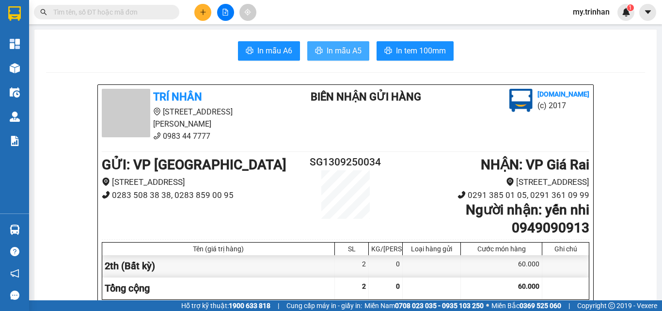
click at [351, 50] on span "In mẫu A5" at bounding box center [344, 51] width 35 height 12
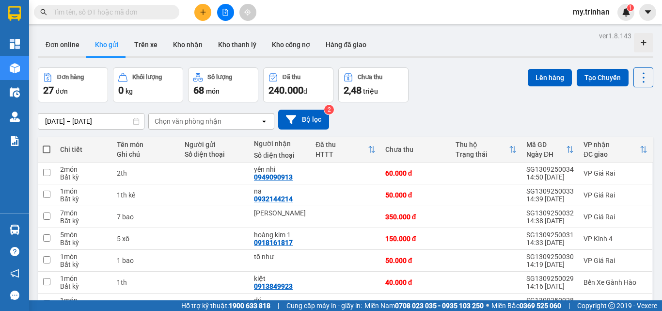
click at [428, 96] on div "Đơn hàng 27 đơn Khối lượng 0 kg Số lượng 68 món Đã thu 240.000 đ Chưa thu 2,48 …" at bounding box center [346, 84] width 616 height 35
click at [200, 8] on button at bounding box center [202, 12] width 17 height 17
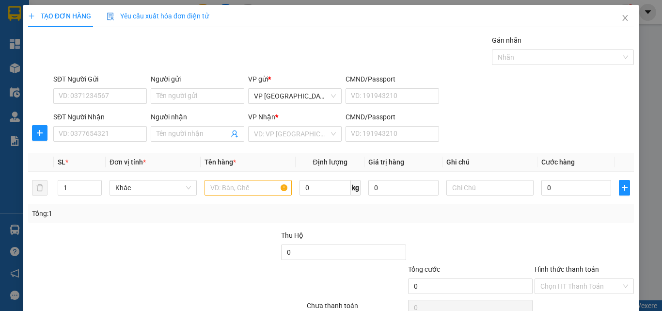
click at [103, 142] on div "SĐT Người Nhận VD: 0377654321" at bounding box center [100, 129] width 94 height 34
click at [113, 132] on input "SĐT Người Nhận" at bounding box center [100, 134] width 94 height 16
click at [92, 139] on input "SĐT Người Nhận" at bounding box center [100, 134] width 94 height 16
click at [622, 17] on icon "close" at bounding box center [626, 18] width 8 height 8
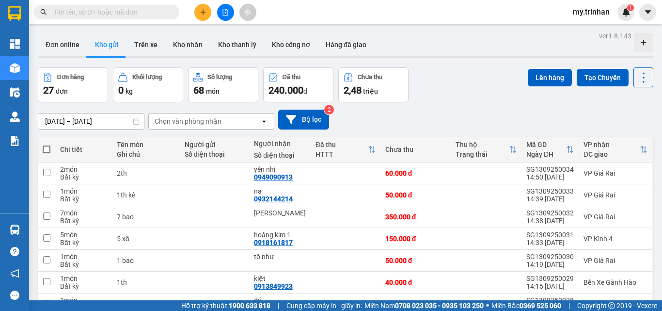
click at [202, 13] on icon "plus" at bounding box center [203, 12] width 7 height 7
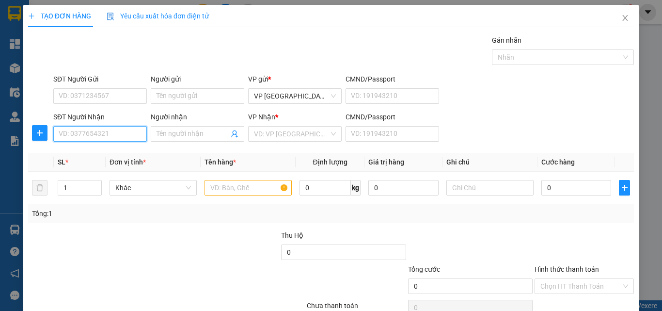
click at [100, 131] on input "SĐT Người Nhận" at bounding box center [100, 134] width 94 height 16
click at [102, 132] on input "SĐT Người Nhận" at bounding box center [100, 134] width 94 height 16
click at [103, 132] on input "SĐT Người Nhận" at bounding box center [100, 134] width 94 height 16
click at [89, 137] on input "0814844396" at bounding box center [100, 134] width 94 height 16
click at [88, 137] on input "08148443696" at bounding box center [100, 134] width 94 height 16
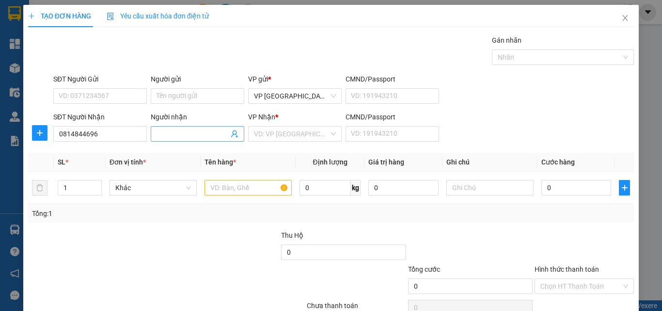
click at [176, 131] on input "Người nhận" at bounding box center [193, 133] width 72 height 11
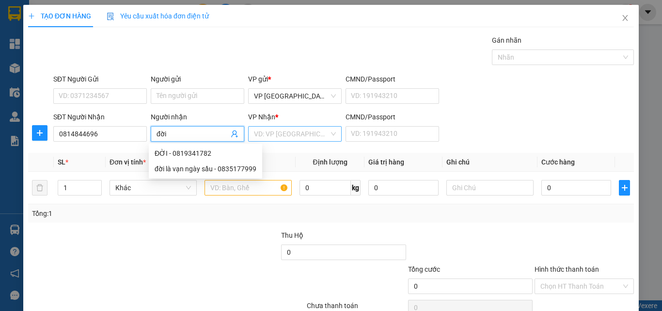
click at [286, 137] on input "search" at bounding box center [291, 134] width 75 height 15
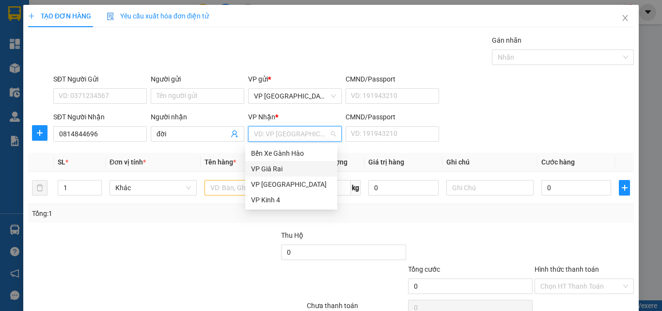
click at [285, 173] on div "VP Giá Rai" at bounding box center [291, 168] width 80 height 11
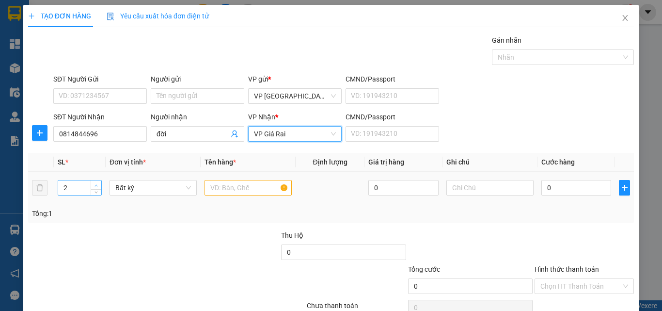
click at [95, 185] on icon "up" at bounding box center [96, 185] width 3 height 3
click at [216, 188] on input "text" at bounding box center [248, 188] width 87 height 16
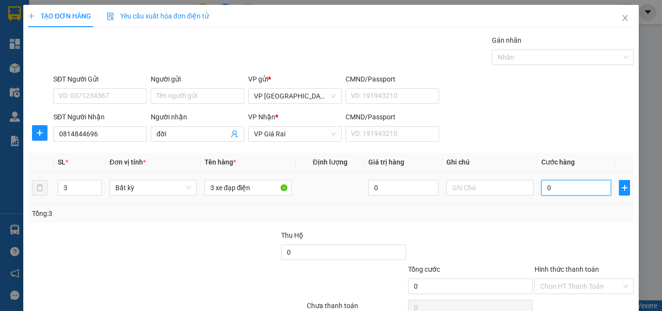
click at [563, 192] on input "0" at bounding box center [577, 188] width 70 height 16
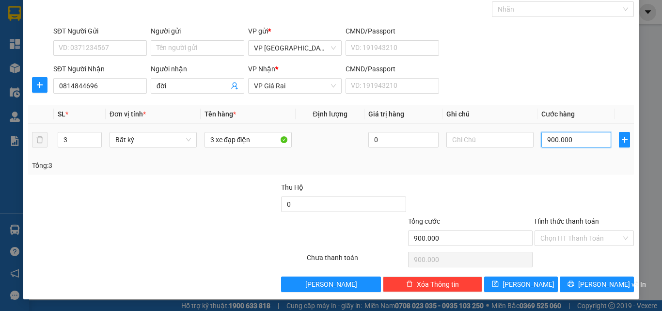
click at [560, 139] on input "900.000" at bounding box center [577, 140] width 70 height 16
drag, startPoint x: 587, startPoint y: 173, endPoint x: 579, endPoint y: 203, distance: 31.0
click at [587, 173] on div "Tổng: 3" at bounding box center [331, 165] width 606 height 18
click at [577, 242] on input "Hình thức thanh toán" at bounding box center [581, 238] width 81 height 15
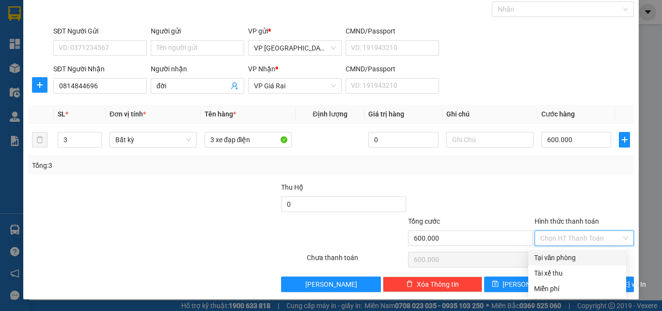
click at [576, 254] on div "Tại văn phòng" at bounding box center [577, 257] width 86 height 11
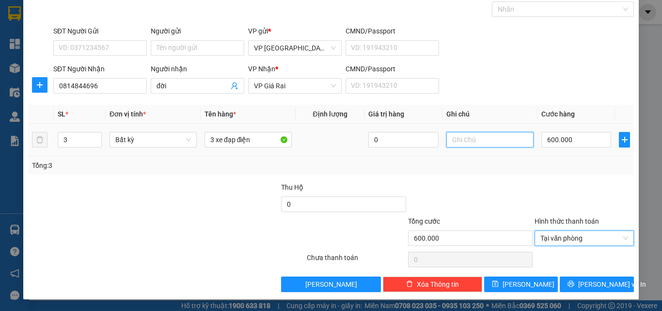
click at [474, 146] on input "text" at bounding box center [490, 140] width 87 height 16
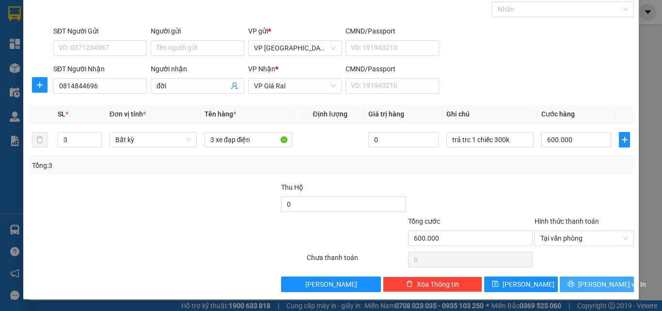
click at [562, 288] on button "[PERSON_NAME] và In" at bounding box center [597, 284] width 74 height 16
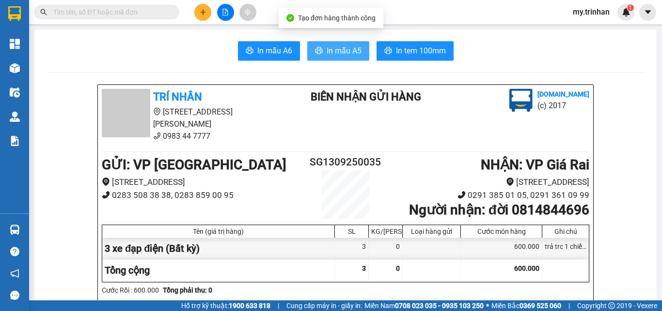
click at [340, 47] on span "In mẫu A5" at bounding box center [344, 51] width 35 height 12
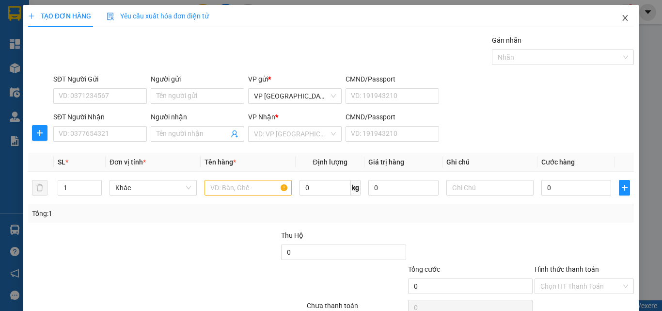
click at [622, 18] on icon "close" at bounding box center [626, 18] width 8 height 8
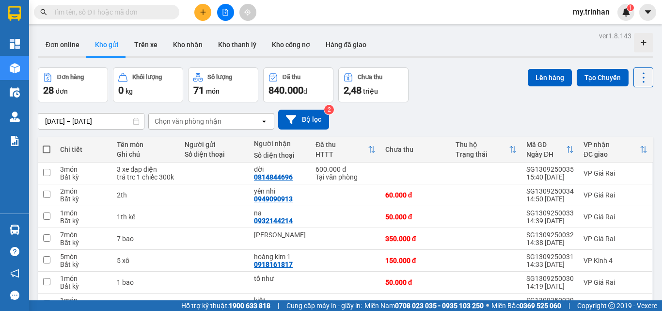
click at [434, 80] on div "Đơn hàng 28 đơn Khối lượng 0 kg Số lượng 71 món Đã thu 840.000 đ Chưa thu 2,48 …" at bounding box center [346, 84] width 616 height 35
click at [497, 86] on div "Đơn hàng 28 đơn Khối lượng 0 kg Số lượng 71 món Đã thu 840.000 đ Chưa thu 2,48 …" at bounding box center [346, 84] width 616 height 35
click at [206, 16] on button at bounding box center [202, 12] width 17 height 17
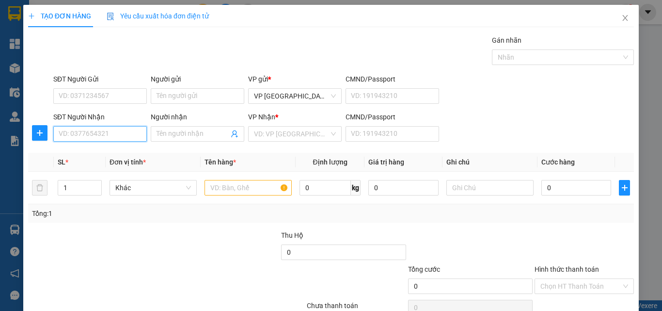
click at [130, 129] on input "SĐT Người Nhận" at bounding box center [100, 134] width 94 height 16
click at [130, 130] on input "SĐT Người Nhận" at bounding box center [100, 134] width 94 height 16
click at [129, 152] on div "0948077717 - nhi hộ phòng" at bounding box center [100, 153] width 83 height 11
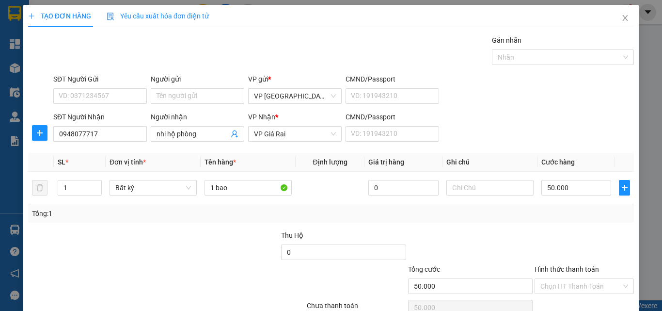
scroll to position [48, 0]
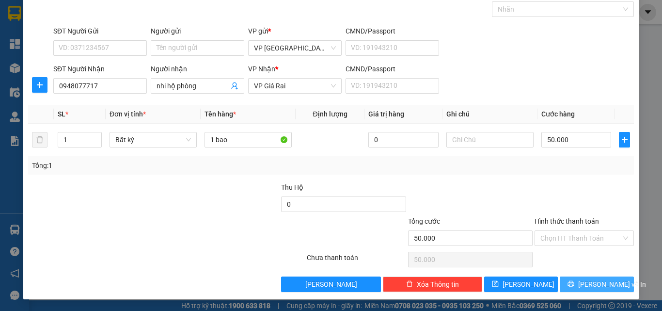
click at [572, 284] on icon "printer" at bounding box center [571, 283] width 7 height 7
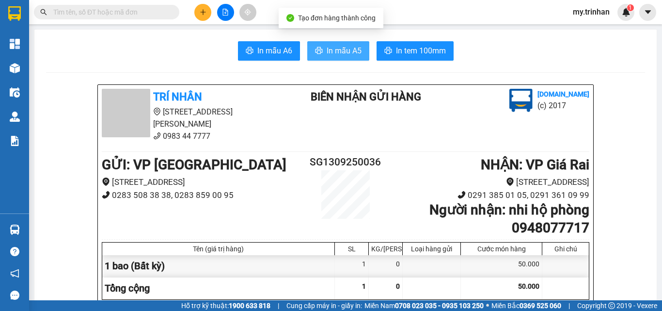
click at [343, 46] on span "In mẫu A5" at bounding box center [344, 51] width 35 height 12
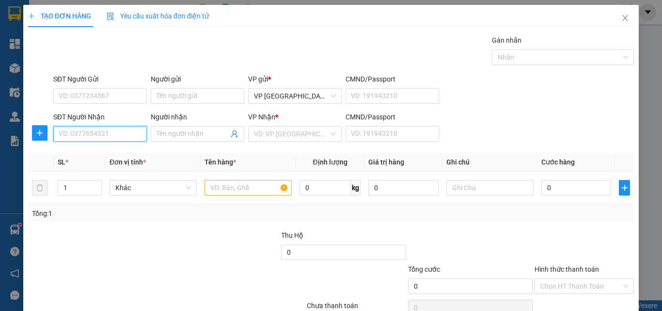
click at [112, 129] on input "SĐT Người Nhận" at bounding box center [100, 134] width 94 height 16
click at [112, 134] on input "SĐT Người Nhận" at bounding box center [100, 134] width 94 height 16
click at [62, 140] on input ".68" at bounding box center [100, 134] width 94 height 16
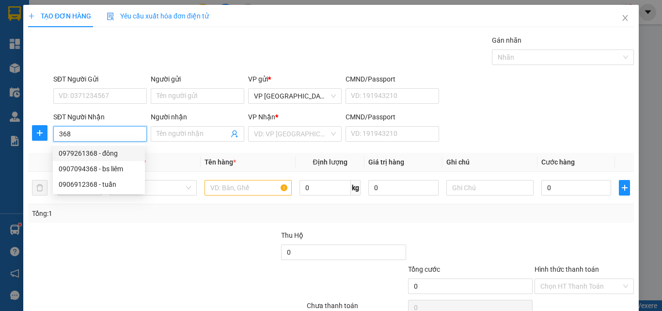
click at [105, 153] on div "0979261368 - đông" at bounding box center [99, 153] width 80 height 11
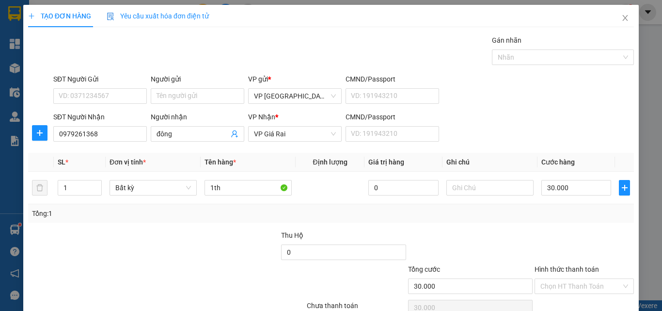
scroll to position [48, 0]
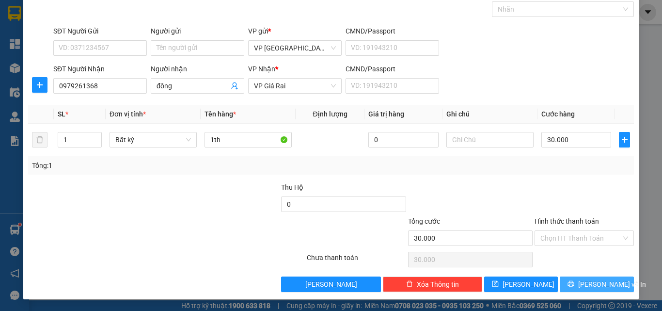
click at [577, 291] on button "[PERSON_NAME] và In" at bounding box center [597, 284] width 74 height 16
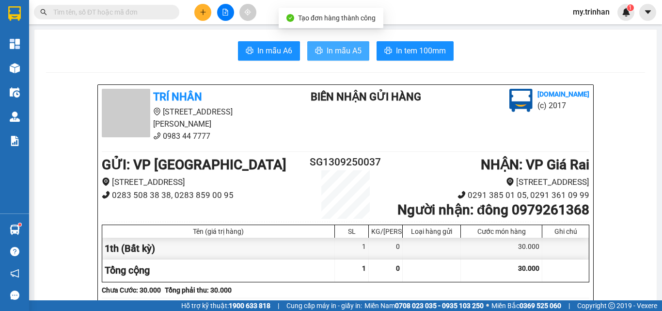
click at [342, 57] on span "In mẫu A5" at bounding box center [344, 51] width 35 height 12
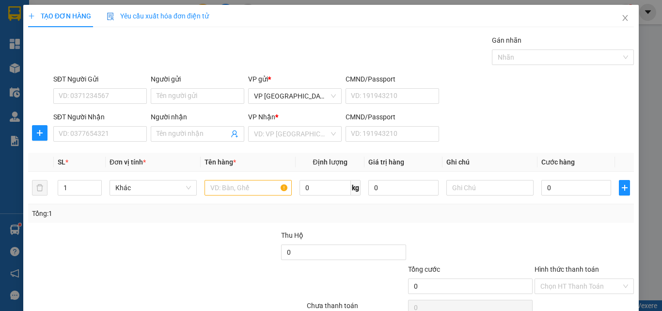
click at [540, 107] on div "SĐT Người Gửi VD: 0371234567 Người gửi Tên người gửi VP gửi * VP [GEOGRAPHIC_DA…" at bounding box center [343, 91] width 585 height 34
click at [76, 134] on input "SĐT Người Nhận" at bounding box center [100, 134] width 94 height 16
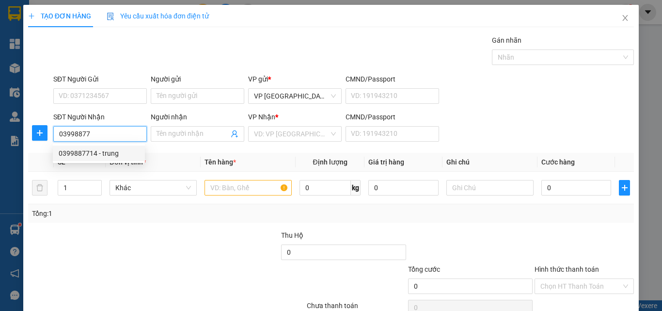
click at [96, 151] on div "0399887714 - trung" at bounding box center [99, 153] width 80 height 11
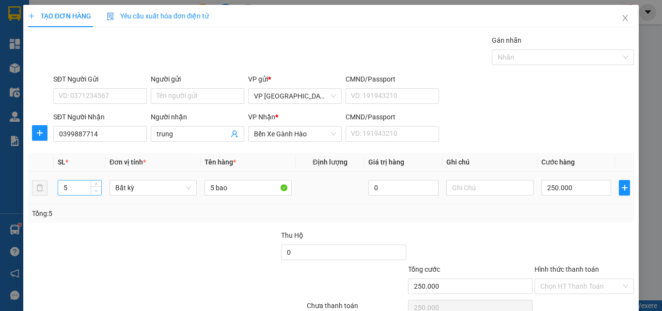
click at [94, 194] on span "Decrease Value" at bounding box center [96, 190] width 11 height 9
drag, startPoint x: 213, startPoint y: 186, endPoint x: 117, endPoint y: 162, distance: 98.4
click at [120, 162] on table "SL * Đơn vị tính * Tên hàng * Định lượng Giá trị hàng Ghi chú Cước hàng 2 Bất k…" at bounding box center [331, 178] width 606 height 51
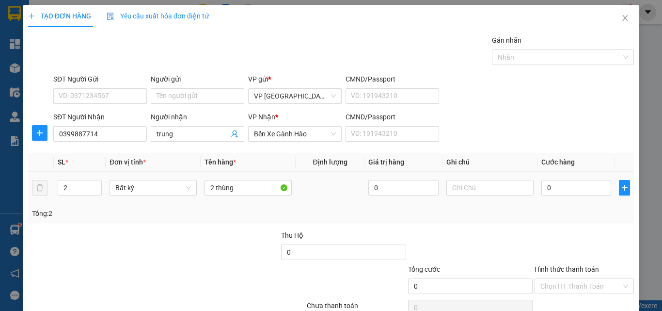
click at [550, 174] on td "0" at bounding box center [577, 188] width 78 height 32
click at [566, 195] on div "0" at bounding box center [577, 187] width 70 height 19
click at [566, 191] on input "0" at bounding box center [577, 188] width 70 height 16
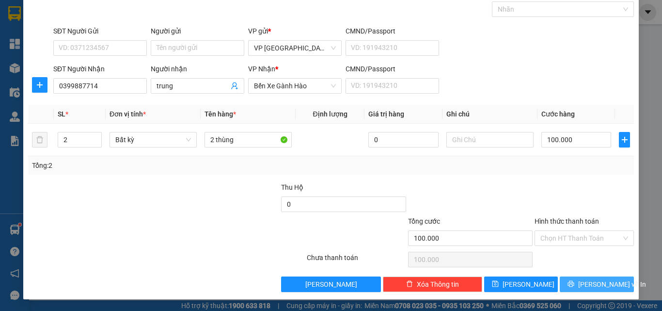
drag, startPoint x: 579, startPoint y: 285, endPoint x: 563, endPoint y: 284, distance: 15.5
click at [579, 285] on button "[PERSON_NAME] và In" at bounding box center [597, 284] width 74 height 16
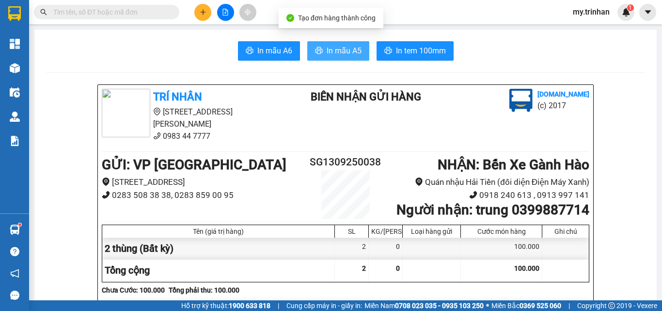
click at [346, 57] on button "In mẫu A5" at bounding box center [338, 50] width 62 height 19
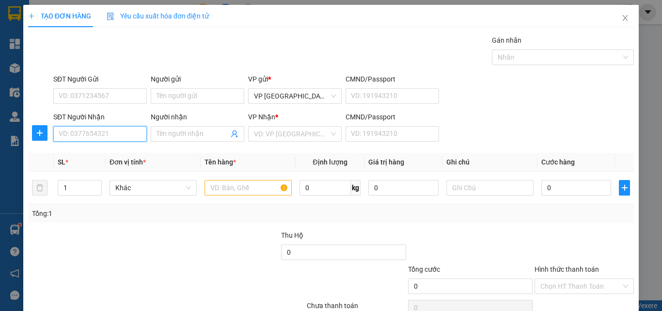
click at [90, 138] on input "SĐT Người Nhận" at bounding box center [100, 134] width 94 height 16
click at [123, 135] on input "169" at bounding box center [100, 134] width 94 height 16
click at [125, 154] on div "0852640169 - hiền" at bounding box center [99, 153] width 80 height 11
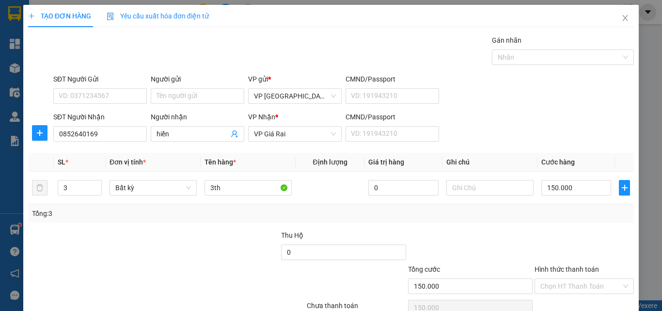
scroll to position [48, 0]
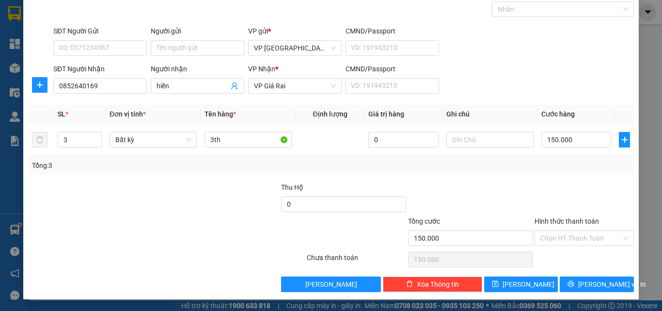
drag, startPoint x: 515, startPoint y: 174, endPoint x: 442, endPoint y: 165, distance: 73.3
click at [513, 175] on div "Transit Pickup Surcharge Ids Transit Deliver Surcharge Ids Transit Deliver Surc…" at bounding box center [331, 139] width 606 height 305
click at [95, 143] on icon "down" at bounding box center [96, 142] width 3 height 3
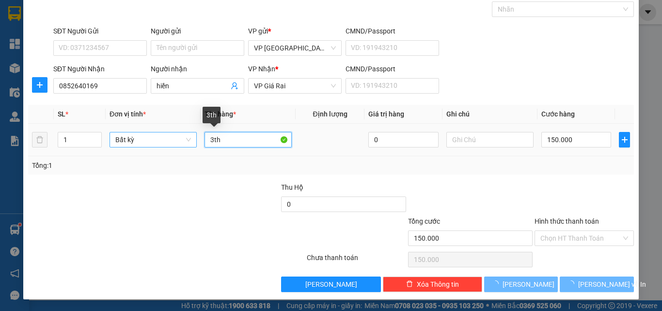
drag, startPoint x: 170, startPoint y: 144, endPoint x: 140, endPoint y: 141, distance: 29.8
click at [146, 145] on tr "1 Bất kỳ 3th 0 150.000" at bounding box center [331, 140] width 606 height 32
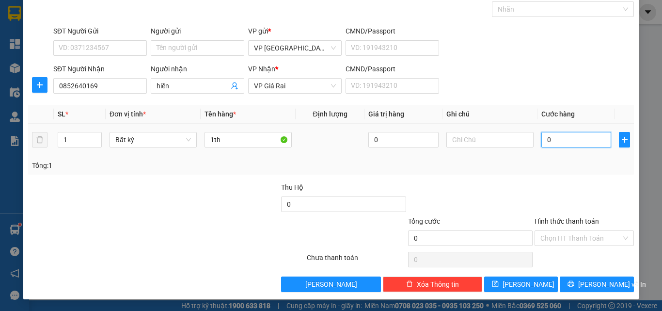
click at [562, 141] on input "0" at bounding box center [577, 140] width 70 height 16
click at [582, 235] on input "Hình thức thanh toán" at bounding box center [581, 238] width 81 height 15
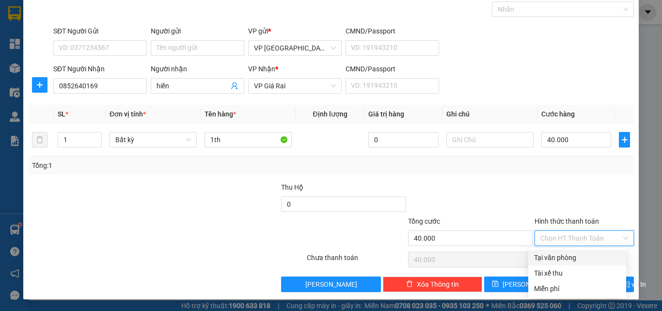
click at [581, 258] on div "Tại văn phòng" at bounding box center [577, 257] width 86 height 11
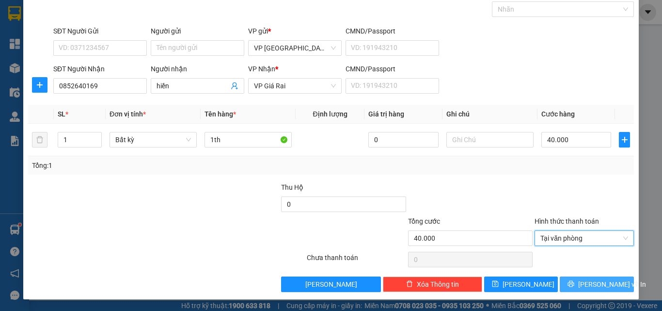
click at [583, 279] on span "[PERSON_NAME] và In" at bounding box center [612, 284] width 68 height 11
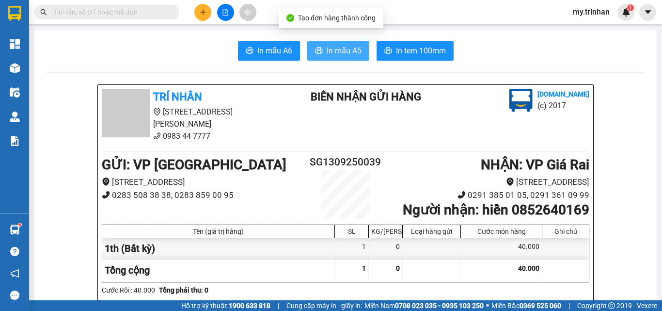
click at [358, 45] on button "In mẫu A5" at bounding box center [338, 50] width 62 height 19
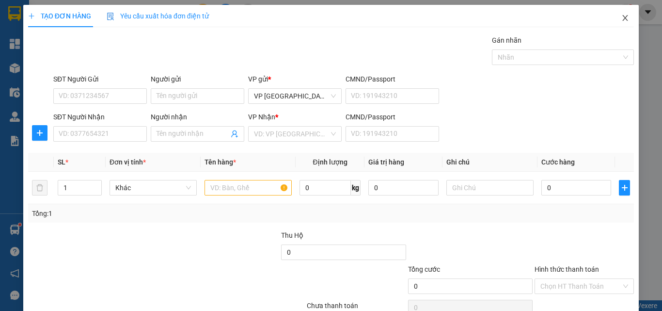
click at [622, 16] on icon "close" at bounding box center [626, 18] width 8 height 8
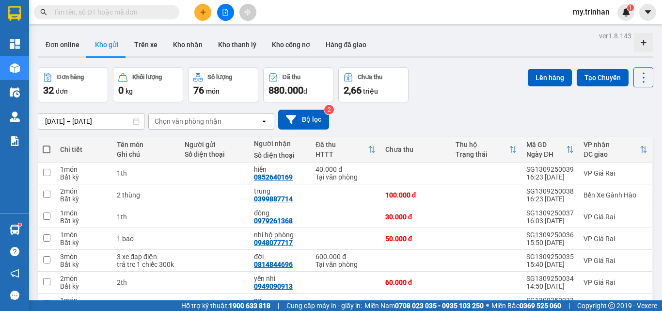
click at [392, 120] on div "[DATE] – [DATE] Press the down arrow key to interact with the calendar and sele…" at bounding box center [346, 120] width 616 height 20
click at [202, 11] on icon "plus" at bounding box center [203, 12] width 7 height 7
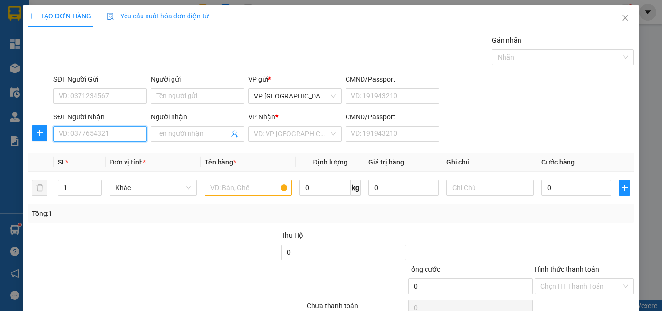
click at [125, 133] on input "SĐT Người Nhận" at bounding box center [100, 134] width 94 height 16
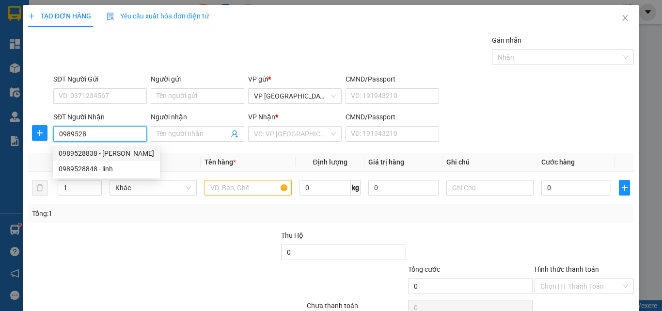
click at [129, 153] on div "0989528838 - [PERSON_NAME]" at bounding box center [107, 153] width 96 height 11
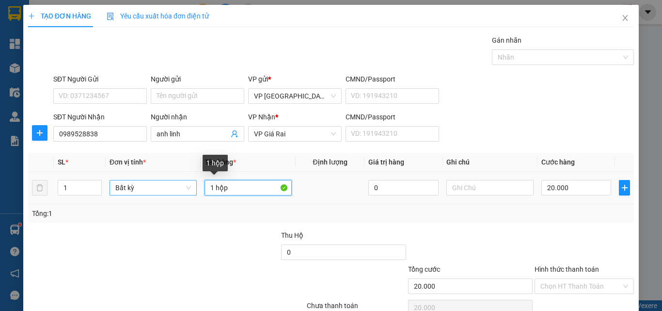
drag, startPoint x: 236, startPoint y: 191, endPoint x: 160, endPoint y: 189, distance: 76.6
click at [160, 189] on tr "1 Bất kỳ 1 hộp 0 20.000" at bounding box center [331, 188] width 606 height 32
click at [557, 196] on div "20.000" at bounding box center [577, 187] width 70 height 19
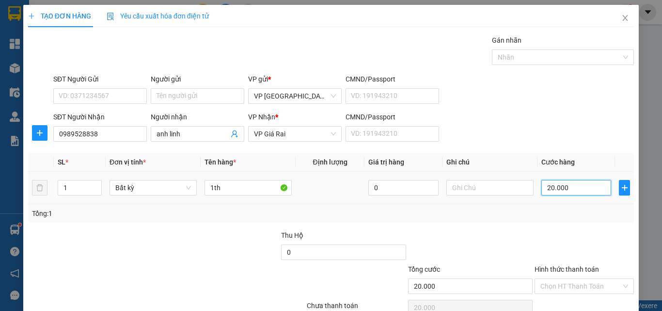
click at [558, 192] on input "20.000" at bounding box center [577, 188] width 70 height 16
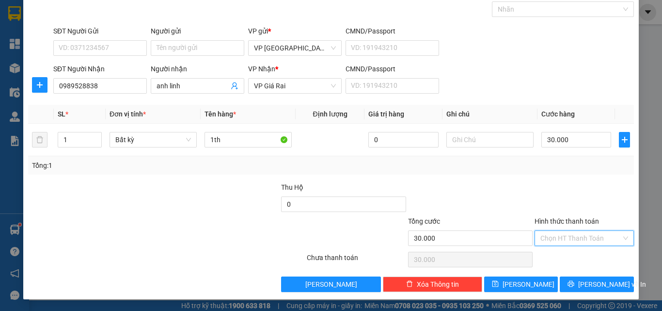
click at [572, 235] on input "Hình thức thanh toán" at bounding box center [581, 238] width 81 height 15
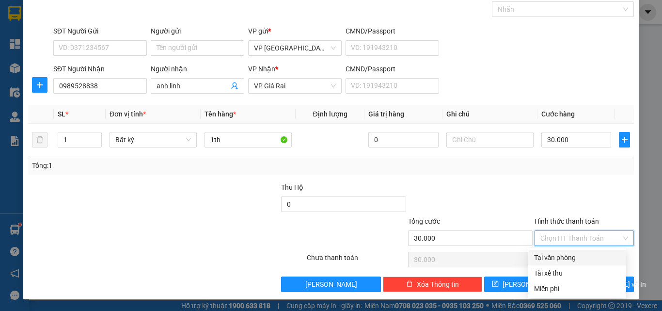
click at [575, 250] on div "Tại văn phòng" at bounding box center [578, 258] width 98 height 16
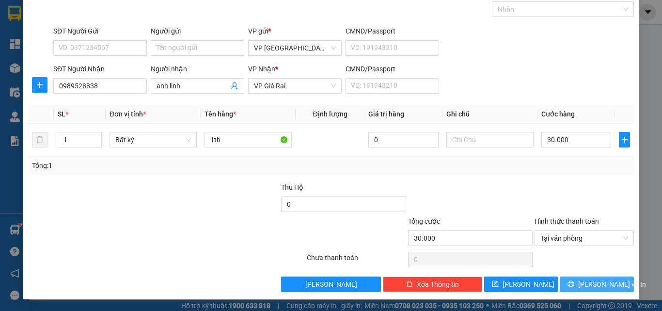
click at [578, 276] on button "[PERSON_NAME] và In" at bounding box center [597, 284] width 74 height 16
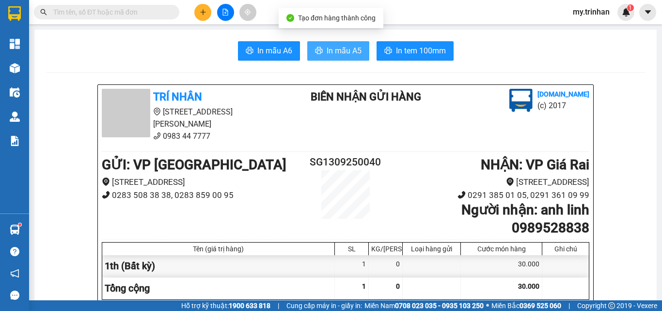
click at [358, 51] on button "In mẫu A5" at bounding box center [338, 50] width 62 height 19
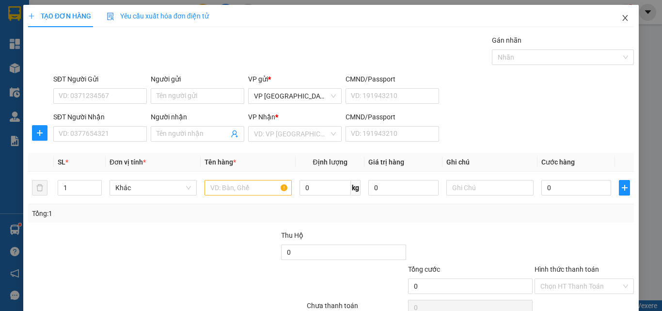
click at [622, 18] on icon "close" at bounding box center [626, 18] width 8 height 8
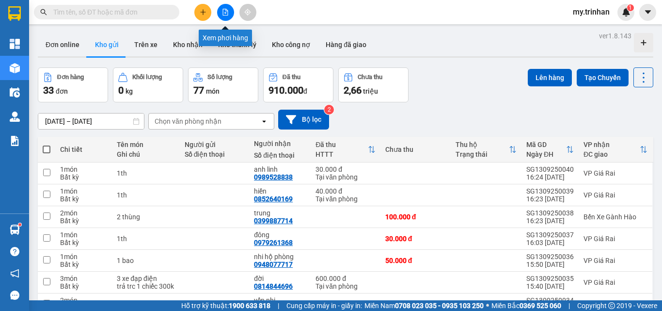
click at [230, 15] on button at bounding box center [225, 12] width 17 height 17
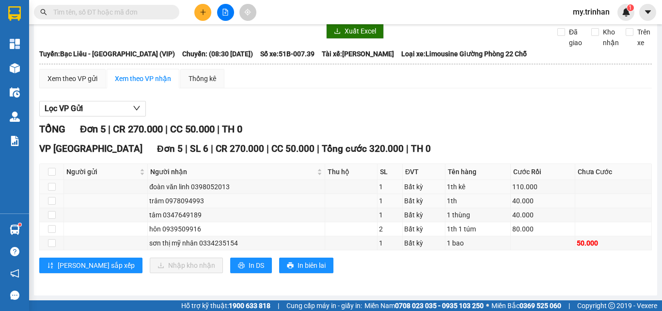
scroll to position [50, 0]
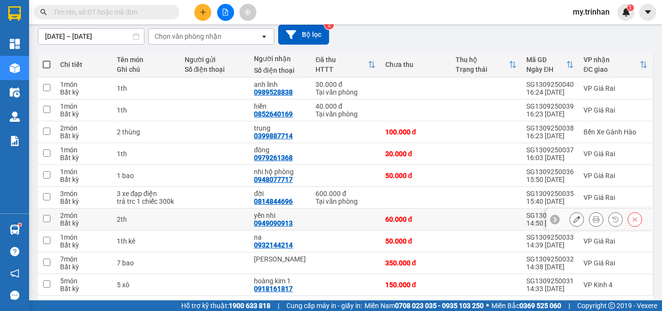
scroll to position [120, 0]
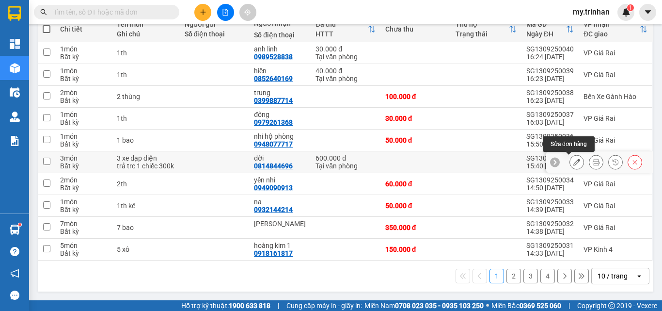
click at [570, 158] on button at bounding box center [577, 162] width 14 height 17
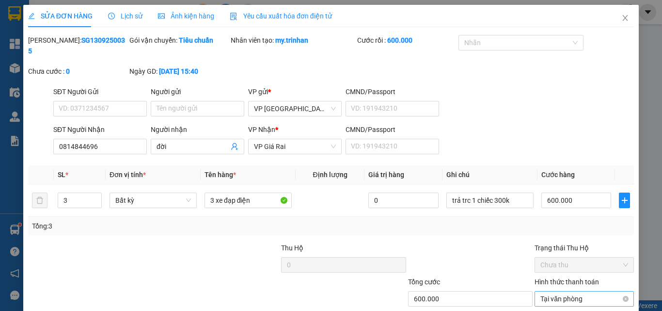
scroll to position [50, 0]
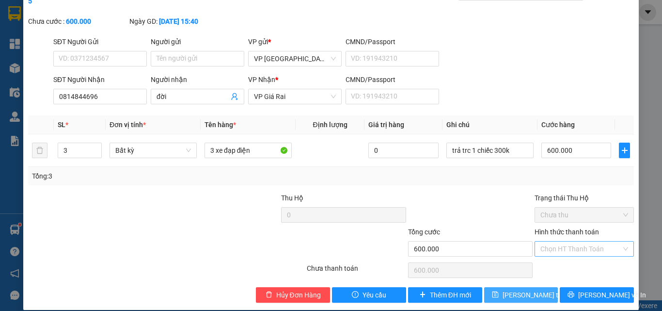
click at [525, 289] on span "[PERSON_NAME] thay đổi" at bounding box center [542, 294] width 78 height 11
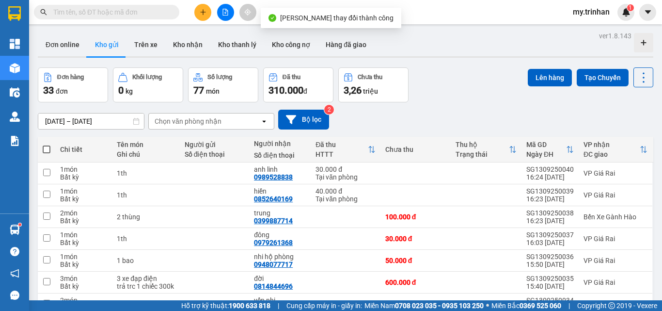
click at [412, 129] on div "[DATE] – [DATE] Press the down arrow key to interact with the calendar and sele…" at bounding box center [346, 119] width 616 height 34
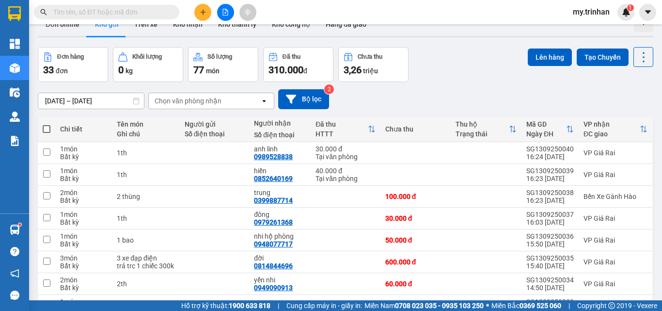
scroll to position [120, 0]
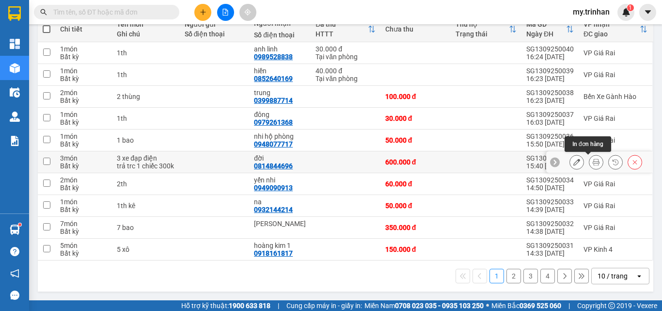
click at [590, 162] on button at bounding box center [597, 162] width 14 height 17
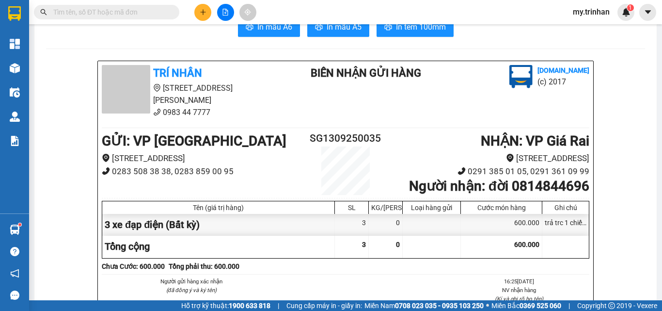
scroll to position [23, 0]
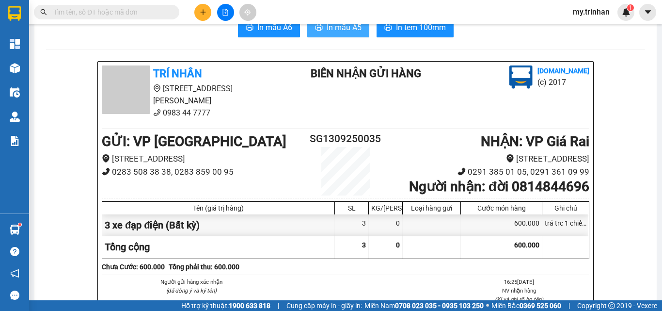
click at [346, 25] on span "In mẫu A5" at bounding box center [344, 27] width 35 height 12
click at [502, 286] on li "NV nhận hàng" at bounding box center [519, 290] width 141 height 9
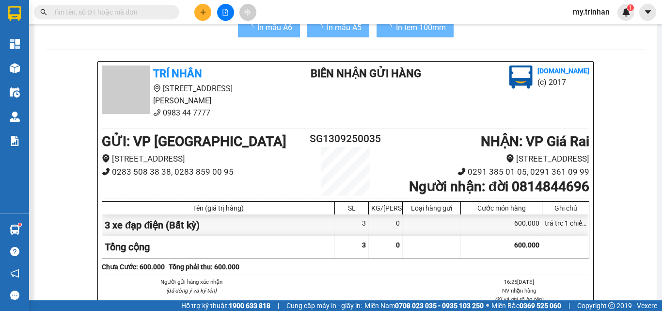
scroll to position [0, 0]
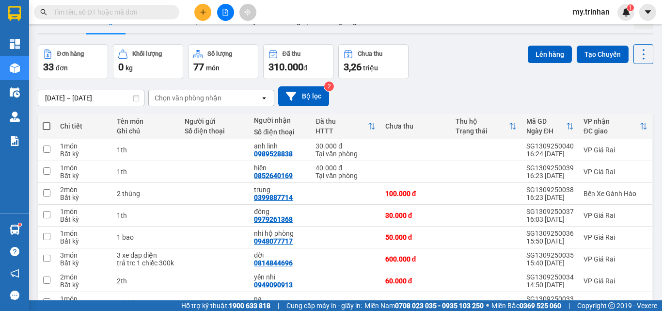
click at [435, 78] on div "Đơn hàng 33 đơn Khối lượng 0 kg Số lượng 77 món Đã thu 310.000 đ Chưa thu 3,26 …" at bounding box center [346, 61] width 616 height 35
click at [208, 10] on button at bounding box center [202, 12] width 17 height 17
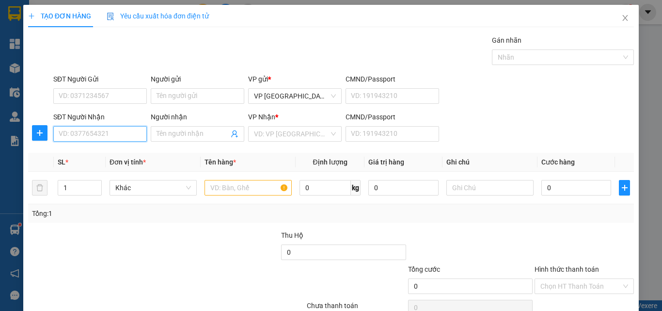
click at [102, 137] on input "SĐT Người Nhận" at bounding box center [100, 134] width 94 height 16
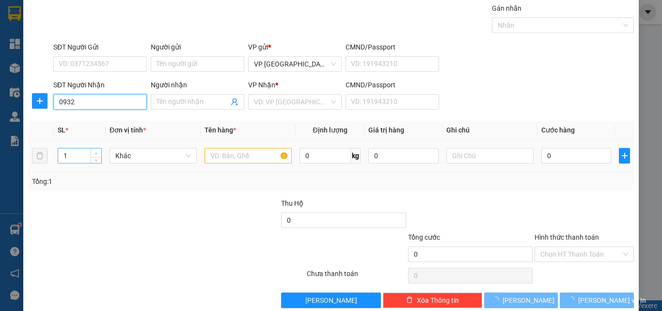
scroll to position [48, 0]
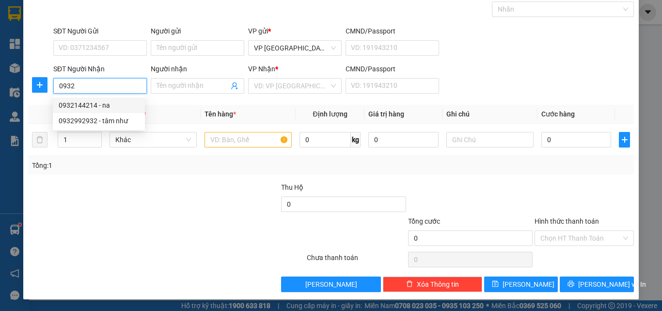
click at [126, 88] on input "0932" at bounding box center [100, 86] width 94 height 16
click at [118, 120] on div "0932992932 - tâm như" at bounding box center [99, 120] width 80 height 11
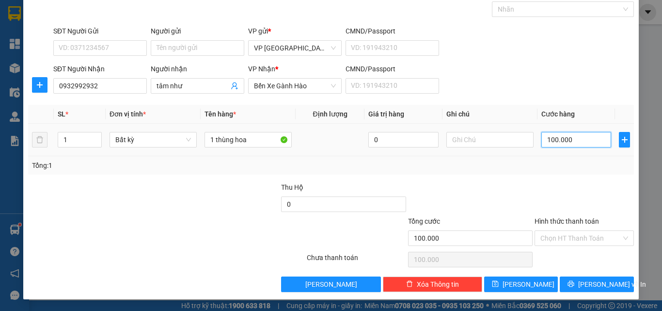
click at [551, 140] on input "100.000" at bounding box center [577, 140] width 70 height 16
click at [601, 281] on span "[PERSON_NAME] và In" at bounding box center [612, 284] width 68 height 11
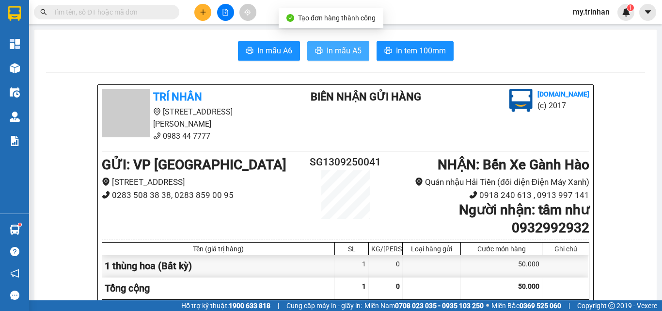
click at [327, 46] on span "In mẫu A5" at bounding box center [344, 51] width 35 height 12
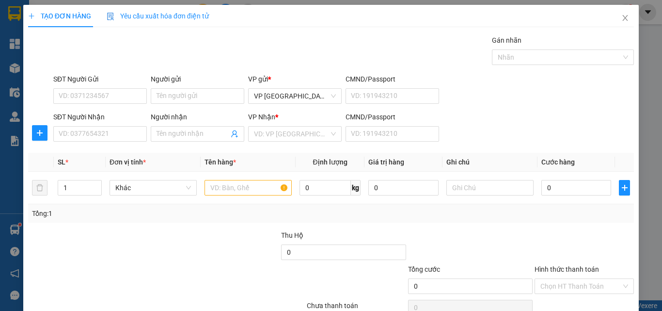
click at [498, 125] on div "SĐT Người Nhận VD: 0377654321 Người nhận Tên người nhận VP Nhận * VD: VP Sài Gò…" at bounding box center [343, 129] width 585 height 34
click at [106, 135] on input "SĐT Người Nhận" at bounding box center [100, 134] width 94 height 16
click at [106, 136] on input "SĐT Người Nhận" at bounding box center [100, 134] width 94 height 16
click at [100, 139] on input "SĐT Người Nhận" at bounding box center [100, 134] width 94 height 16
click at [170, 132] on input "Người nhận" at bounding box center [193, 133] width 72 height 11
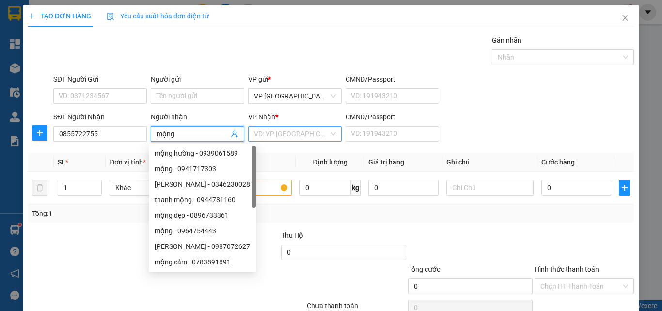
click at [307, 129] on input "search" at bounding box center [291, 134] width 75 height 15
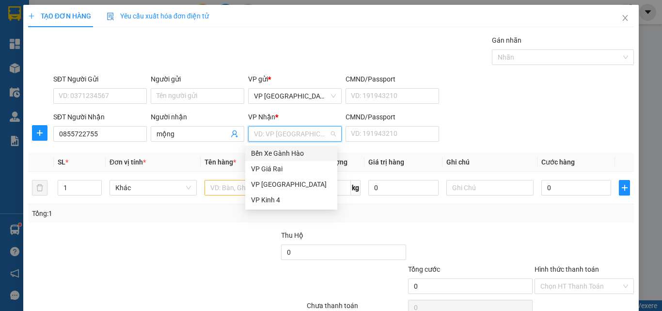
click at [274, 153] on div "Bến Xe Gành Hào" at bounding box center [291, 153] width 80 height 11
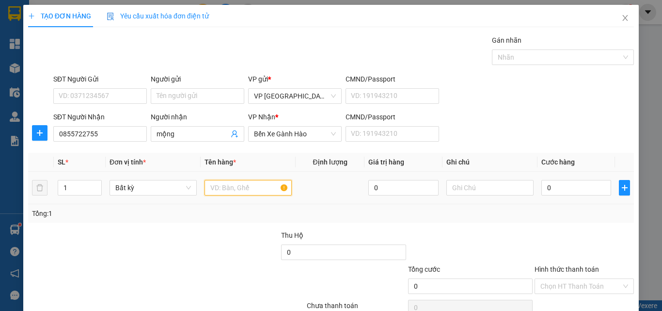
click at [228, 186] on input "text" at bounding box center [248, 188] width 87 height 16
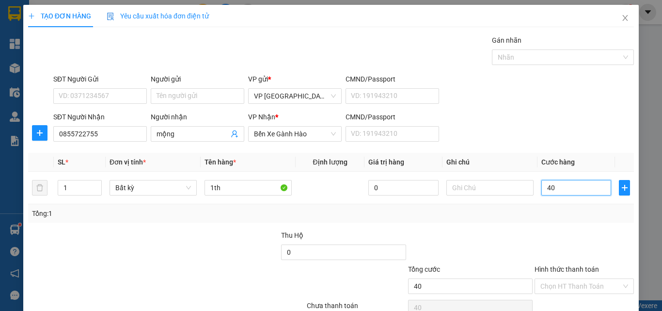
drag, startPoint x: 262, startPoint y: 139, endPoint x: 265, endPoint y: 145, distance: 7.2
click at [265, 138] on span "Bến Xe Gành Hào" at bounding box center [295, 134] width 82 height 15
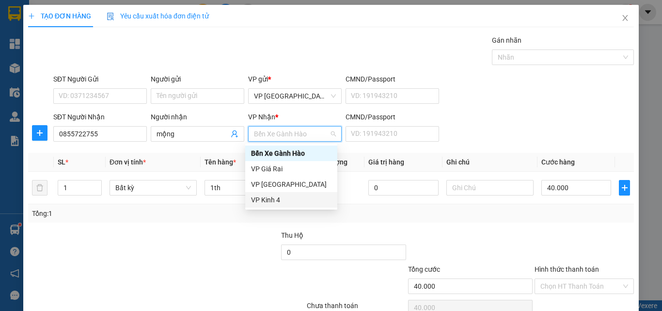
click at [262, 201] on div "VP Kinh 4" at bounding box center [291, 199] width 80 height 11
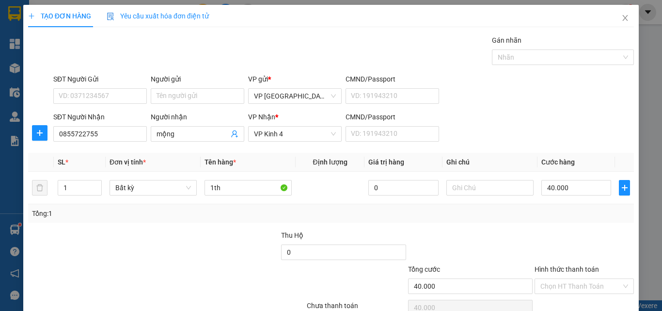
scroll to position [48, 0]
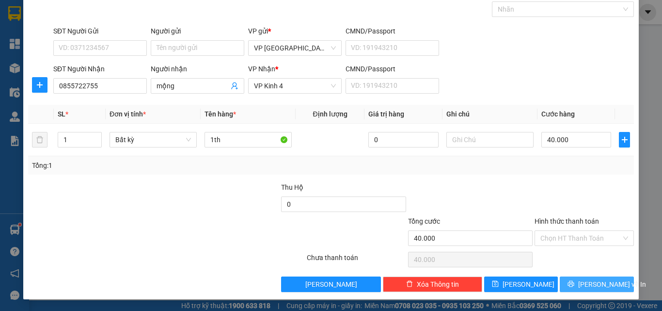
click at [583, 285] on span "[PERSON_NAME] và In" at bounding box center [612, 284] width 68 height 11
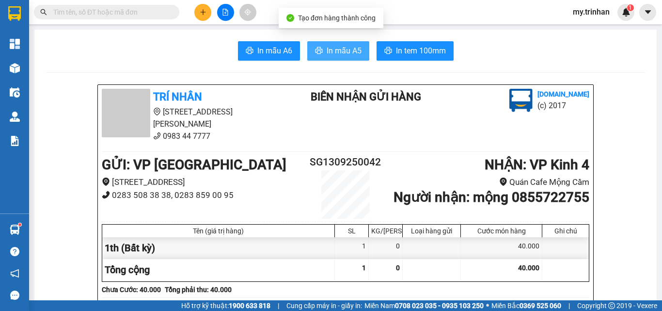
click at [338, 49] on span "In mẫu A5" at bounding box center [344, 51] width 35 height 12
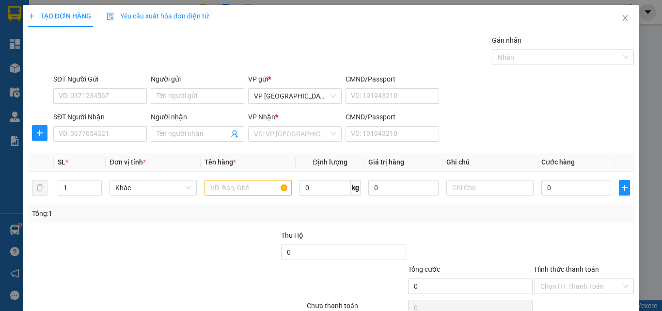
click at [528, 208] on div "Tổng: 1" at bounding box center [331, 213] width 598 height 11
click at [83, 137] on input "SĐT Người Nhận" at bounding box center [100, 134] width 94 height 16
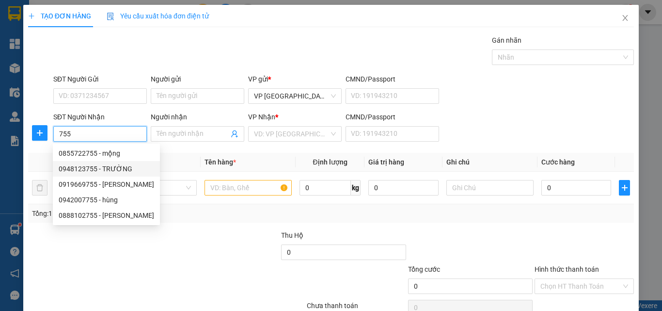
click at [126, 176] on div "0948123755 - TRƯỜNG" at bounding box center [106, 169] width 107 height 16
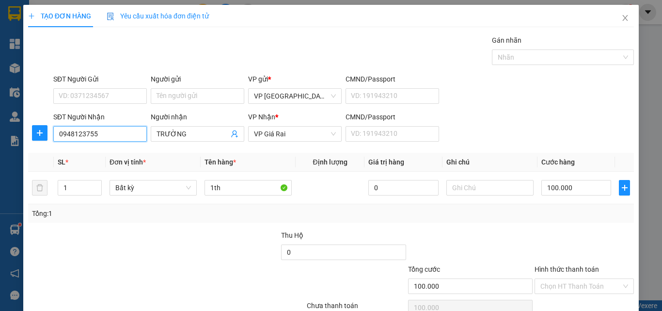
scroll to position [48, 0]
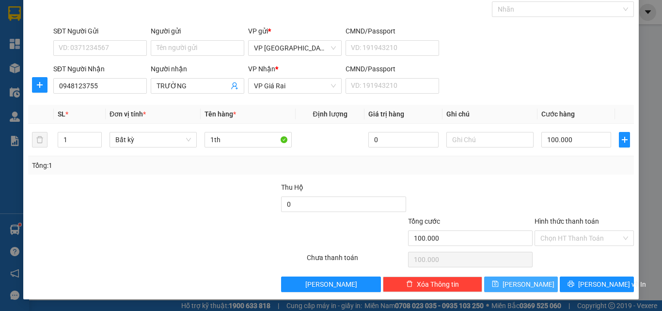
click at [498, 281] on icon "save" at bounding box center [495, 284] width 6 height 6
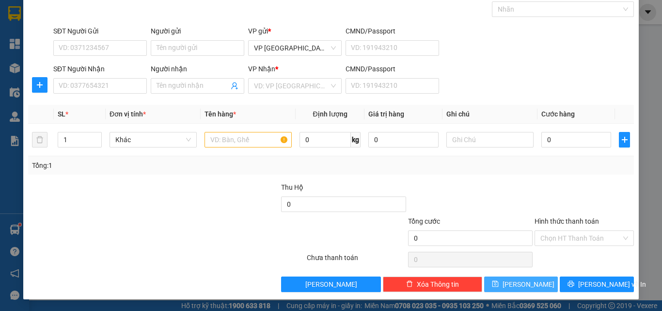
click at [498, 281] on icon "save" at bounding box center [495, 284] width 6 height 6
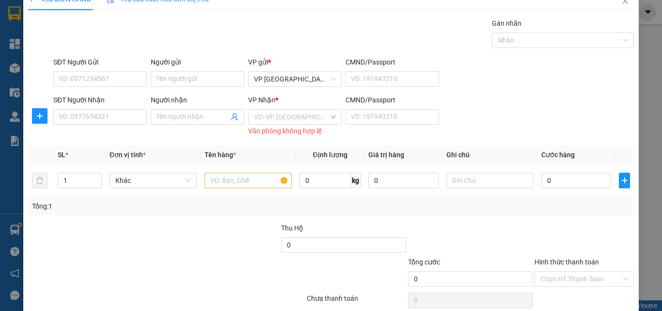
scroll to position [0, 0]
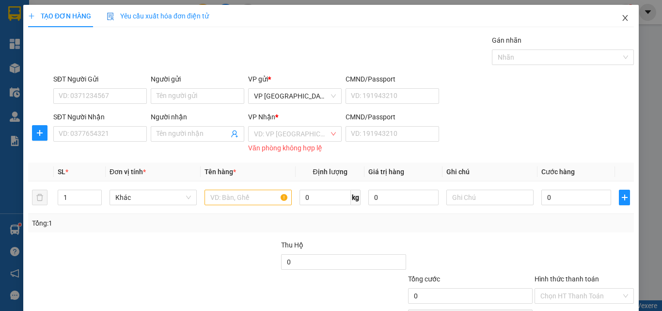
click at [622, 16] on icon "close" at bounding box center [626, 18] width 8 height 8
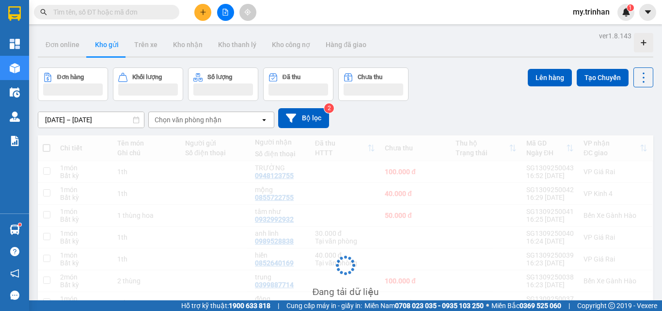
click at [226, 11] on icon "file-add" at bounding box center [225, 12] width 5 height 7
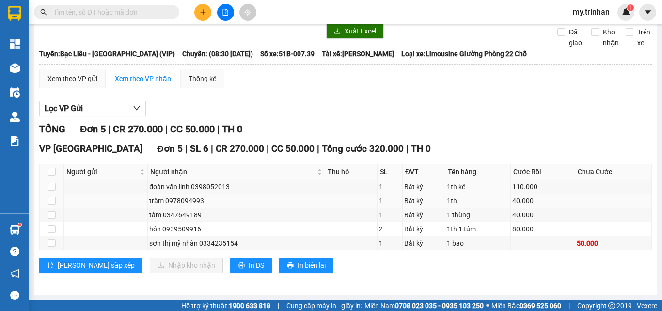
scroll to position [50, 0]
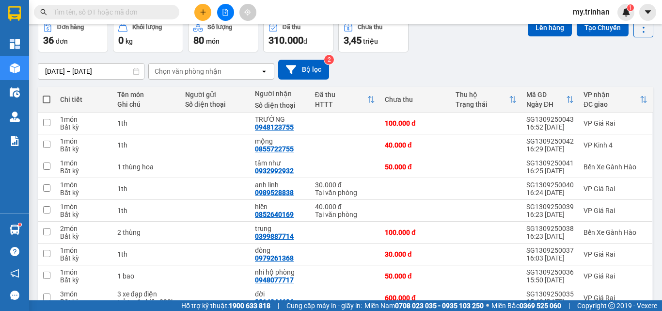
click at [371, 63] on div "[DATE] – [DATE] Press the down arrow key to interact with the calendar and sele…" at bounding box center [346, 70] width 616 height 20
click at [375, 64] on div "[DATE] – [DATE] Press the down arrow key to interact with the calendar and sele…" at bounding box center [346, 70] width 616 height 20
drag, startPoint x: 204, startPoint y: 14, endPoint x: 199, endPoint y: 18, distance: 6.5
click at [199, 18] on button at bounding box center [202, 12] width 17 height 17
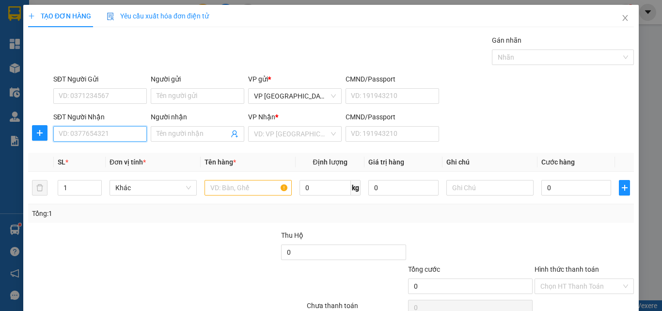
click at [107, 135] on input "SĐT Người Nhận" at bounding box center [100, 134] width 94 height 16
click at [99, 157] on div "0948077717 - nhi hộ phòng" at bounding box center [100, 153] width 83 height 11
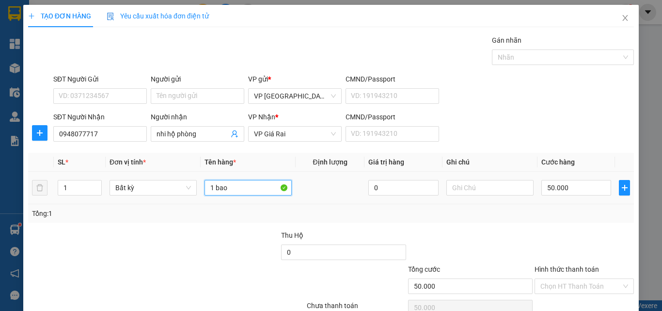
drag, startPoint x: 229, startPoint y: 184, endPoint x: 124, endPoint y: 209, distance: 108.2
click at [125, 209] on div "SL * Đơn vị tính * Tên hàng * Định lượng Giá trị hàng Ghi chú Cước hàng 1 Bất k…" at bounding box center [331, 188] width 606 height 70
drag, startPoint x: 568, startPoint y: 176, endPoint x: 572, endPoint y: 180, distance: 5.2
click at [570, 178] on td "50.000" at bounding box center [577, 188] width 78 height 32
click at [571, 184] on input "50.000" at bounding box center [577, 188] width 70 height 16
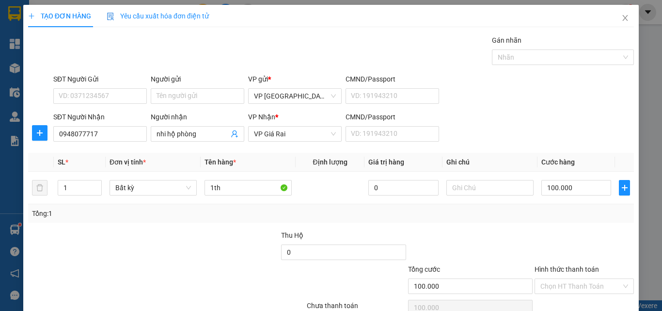
scroll to position [48, 0]
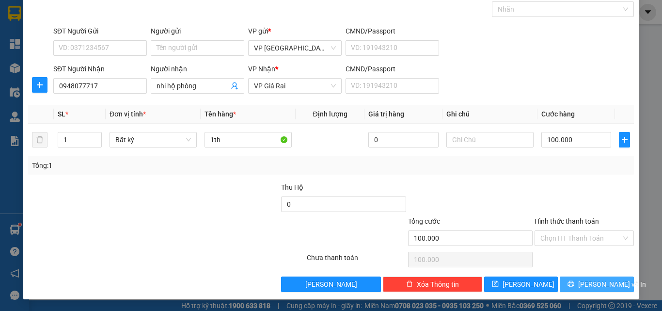
click at [598, 284] on span "[PERSON_NAME] và In" at bounding box center [612, 284] width 68 height 11
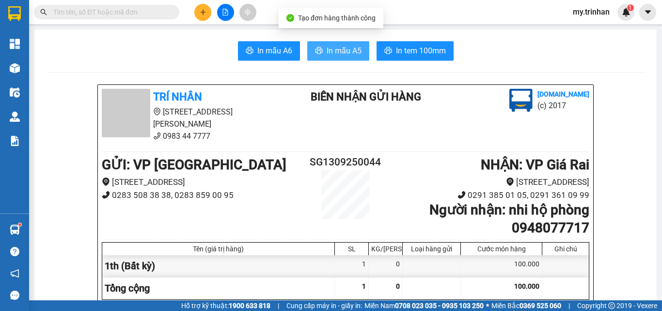
click at [333, 46] on span "In mẫu A5" at bounding box center [344, 51] width 35 height 12
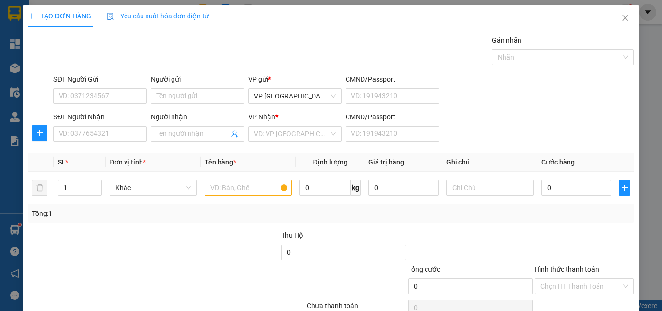
click at [565, 115] on div "SĐT Người Nhận VD: 0377654321 Người nhận Tên người nhận VP Nhận * VD: VP Sài Gò…" at bounding box center [343, 129] width 585 height 34
click at [114, 130] on input "SĐT Người Nhận" at bounding box center [100, 134] width 94 height 16
click at [120, 133] on input "SĐT Người Nhận" at bounding box center [100, 134] width 94 height 16
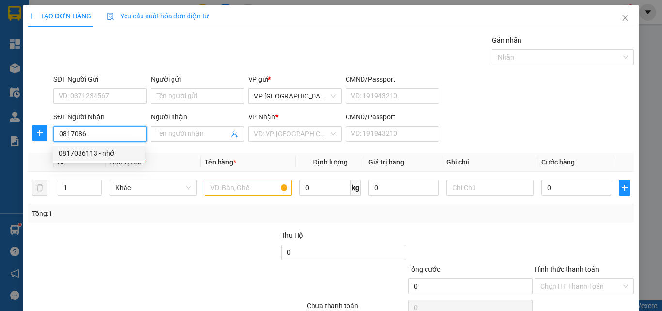
click at [119, 152] on div "0817086113 - nhớ" at bounding box center [99, 153] width 80 height 11
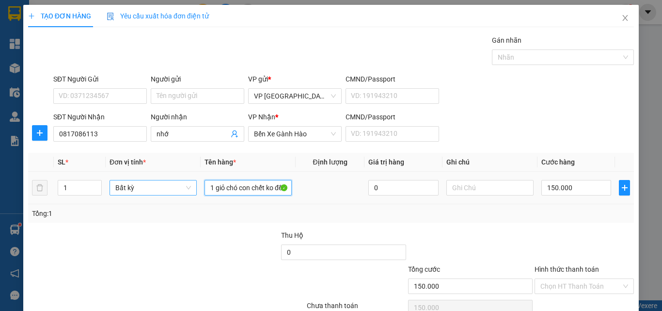
drag, startPoint x: 277, startPoint y: 189, endPoint x: 188, endPoint y: 188, distance: 89.7
click at [188, 188] on tr "1 Bất kỳ 1 giỏ chó con chết ko đền 0 150.000" at bounding box center [331, 188] width 606 height 32
drag, startPoint x: 228, startPoint y: 193, endPoint x: 187, endPoint y: 192, distance: 41.2
click at [188, 192] on tr "1 Bất kỳ ền 0 150.000" at bounding box center [331, 188] width 606 height 32
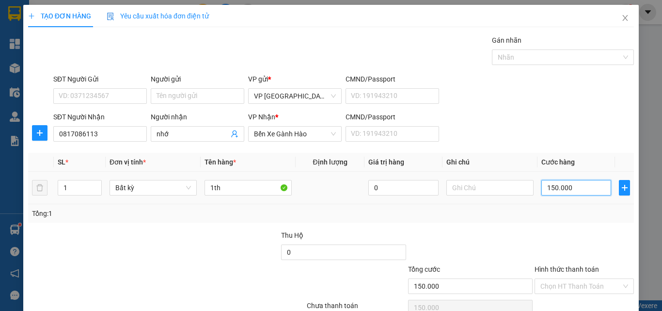
click at [556, 188] on input "150.000" at bounding box center [577, 188] width 70 height 16
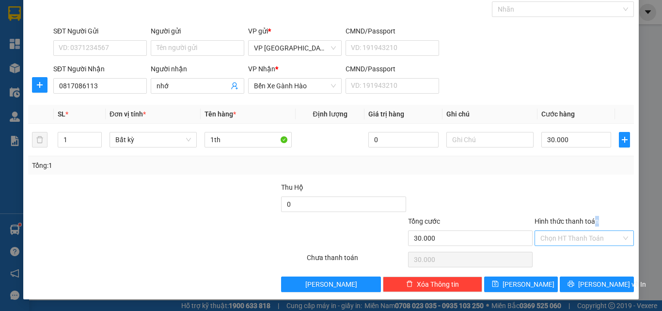
drag, startPoint x: 591, startPoint y: 222, endPoint x: 594, endPoint y: 233, distance: 11.1
click at [594, 233] on div "Hình thức thanh toán Chọn HT Thanh Toán" at bounding box center [584, 233] width 99 height 34
click at [591, 243] on input "Hình thức thanh toán" at bounding box center [581, 238] width 81 height 15
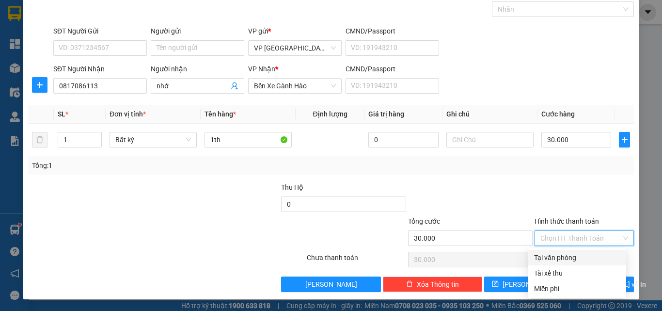
click at [588, 259] on div "Tại văn phòng" at bounding box center [577, 257] width 86 height 11
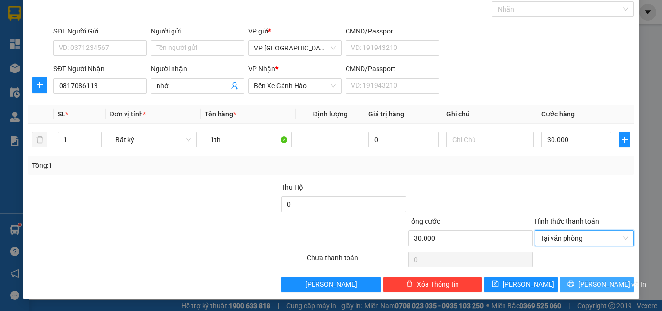
click at [564, 288] on button "[PERSON_NAME] và In" at bounding box center [597, 284] width 74 height 16
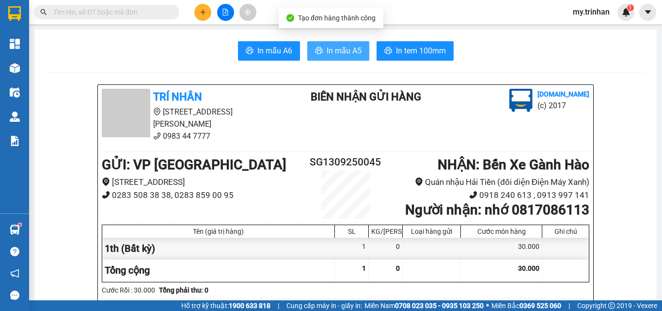
click at [345, 49] on span "In mẫu A5" at bounding box center [344, 51] width 35 height 12
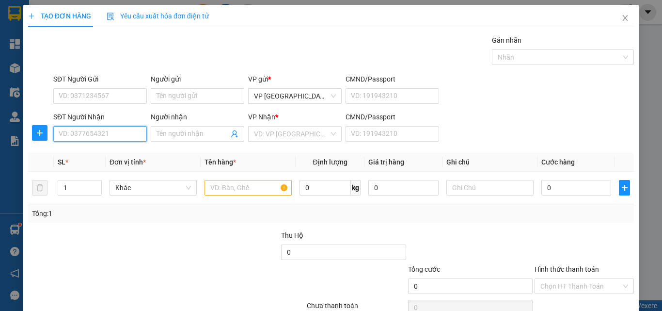
click at [104, 136] on input "SĐT Người Nhận" at bounding box center [100, 134] width 94 height 16
click at [51, 187] on td at bounding box center [41, 188] width 26 height 32
click at [64, 137] on input "63" at bounding box center [100, 134] width 94 height 16
click at [100, 130] on input "663" at bounding box center [100, 134] width 94 height 16
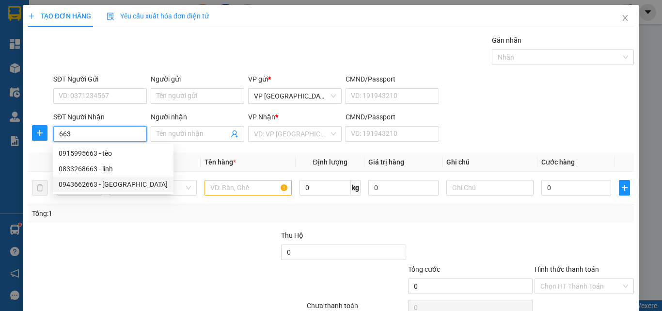
click at [109, 185] on div "0943662663 - [GEOGRAPHIC_DATA]" at bounding box center [113, 184] width 109 height 11
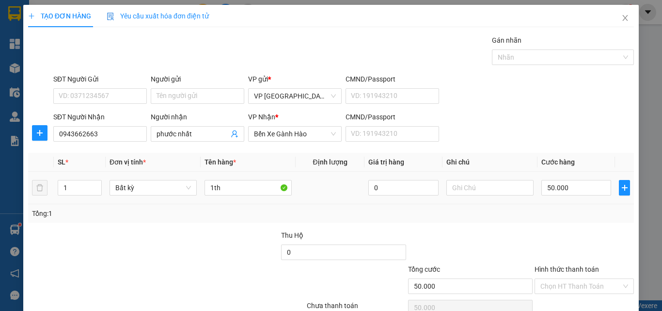
scroll to position [48, 0]
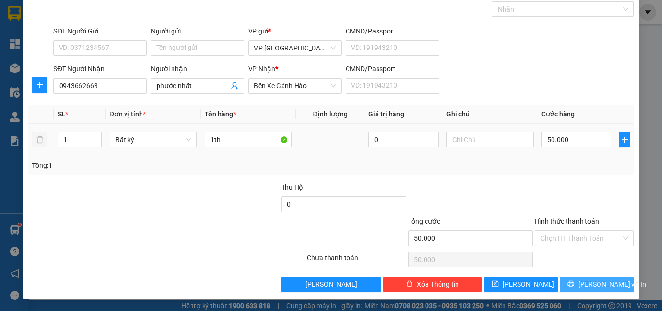
click at [572, 288] on span "printer" at bounding box center [571, 284] width 7 height 8
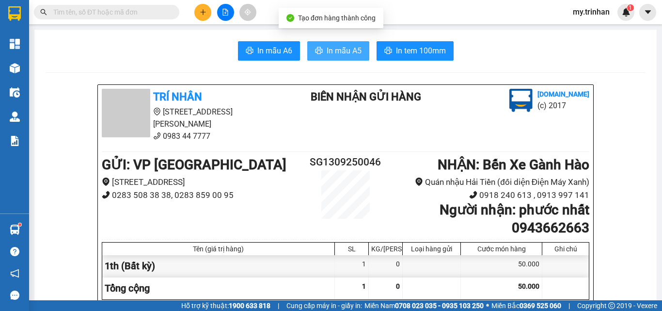
click at [355, 48] on span "In mẫu A5" at bounding box center [344, 51] width 35 height 12
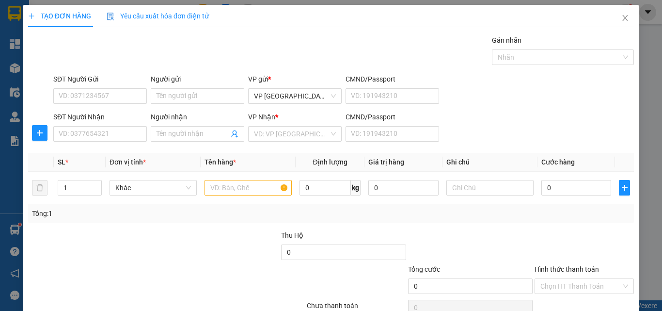
click at [595, 141] on div "SĐT Người Nhận VD: 0377654321 Người nhận Tên người nhận VP Nhận * VD: VP Sài Gò…" at bounding box center [343, 129] width 585 height 34
click at [75, 129] on input "SĐT Người Nhận" at bounding box center [100, 134] width 94 height 16
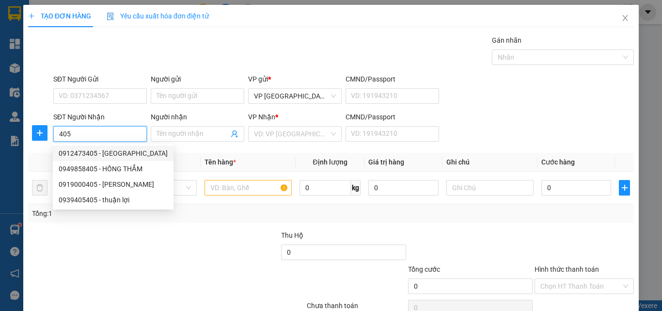
click at [100, 150] on div "0912473405 - [GEOGRAPHIC_DATA]" at bounding box center [113, 153] width 109 height 11
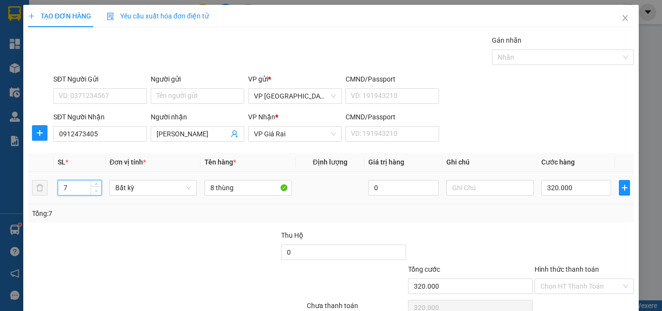
click at [97, 191] on span "down" at bounding box center [97, 191] width 6 height 6
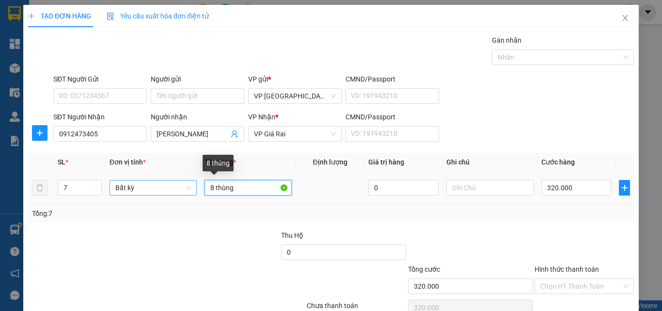
drag, startPoint x: 212, startPoint y: 187, endPoint x: 189, endPoint y: 183, distance: 23.7
click at [192, 187] on tr "7 Bất kỳ 8 thùng 0 320.000" at bounding box center [331, 188] width 606 height 32
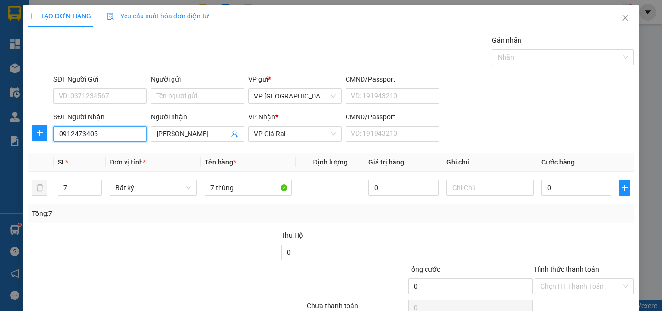
click at [123, 133] on input "0912473405" at bounding box center [100, 134] width 94 height 16
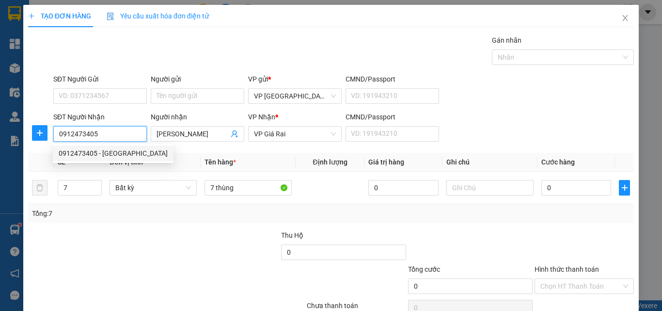
click at [119, 151] on div "0912473405 - [GEOGRAPHIC_DATA]" at bounding box center [113, 153] width 109 height 11
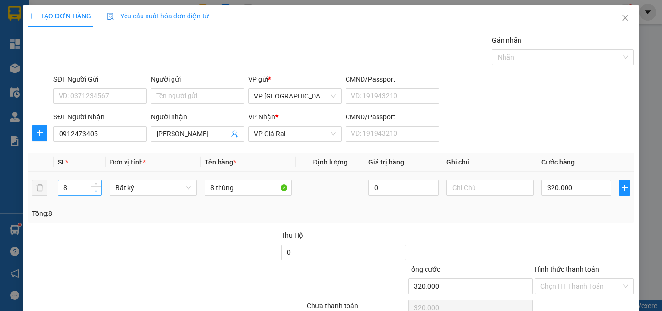
click at [96, 191] on icon "down" at bounding box center [96, 190] width 3 height 3
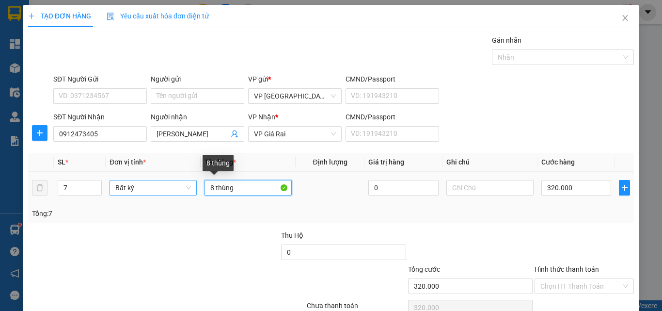
drag, startPoint x: 211, startPoint y: 191, endPoint x: 188, endPoint y: 183, distance: 25.0
click at [201, 187] on td "8 thùng" at bounding box center [248, 188] width 95 height 32
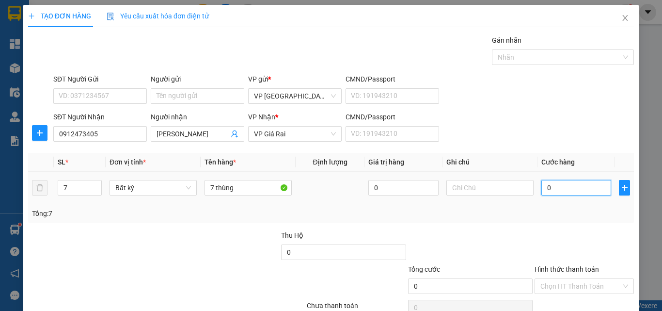
click at [562, 191] on input "0" at bounding box center [577, 188] width 70 height 16
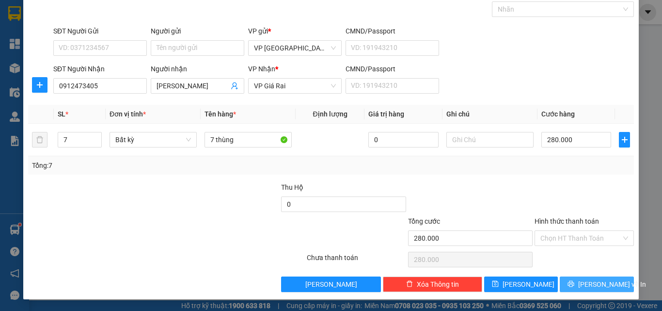
click at [590, 279] on span "[PERSON_NAME] và In" at bounding box center [612, 284] width 68 height 11
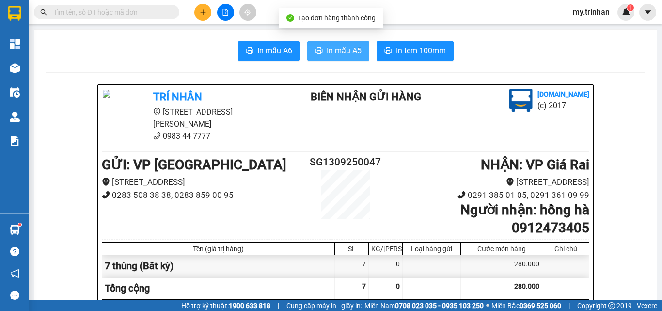
click at [337, 51] on span "In mẫu A5" at bounding box center [344, 51] width 35 height 12
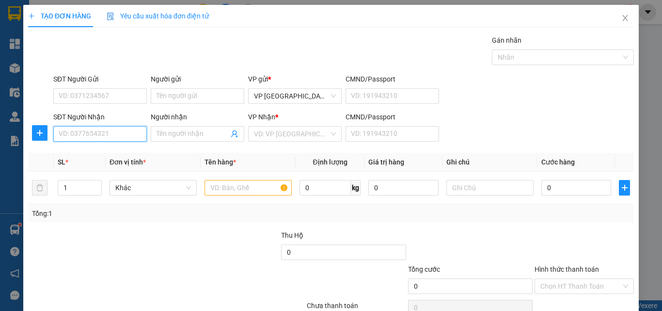
click at [106, 133] on input "SĐT Người Nhận" at bounding box center [100, 134] width 94 height 16
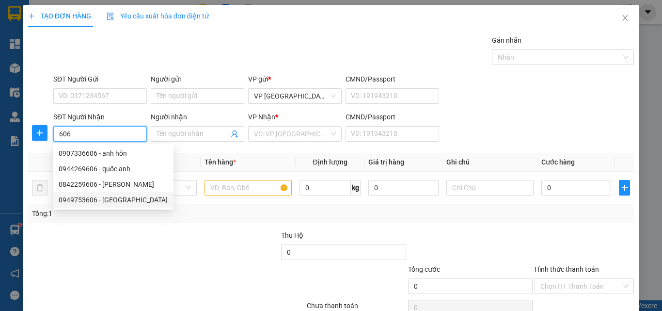
click at [111, 199] on div "0949753606 - [GEOGRAPHIC_DATA]" at bounding box center [113, 199] width 109 height 11
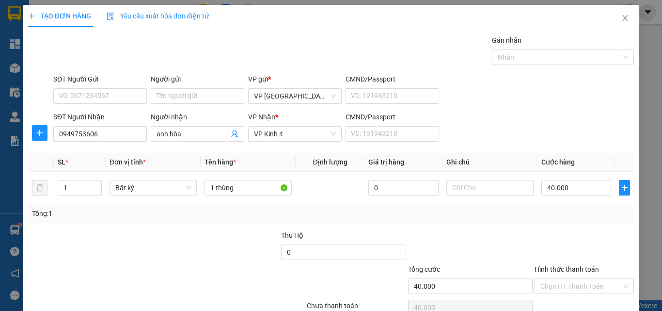
drag, startPoint x: 587, startPoint y: 281, endPoint x: 563, endPoint y: 264, distance: 29.3
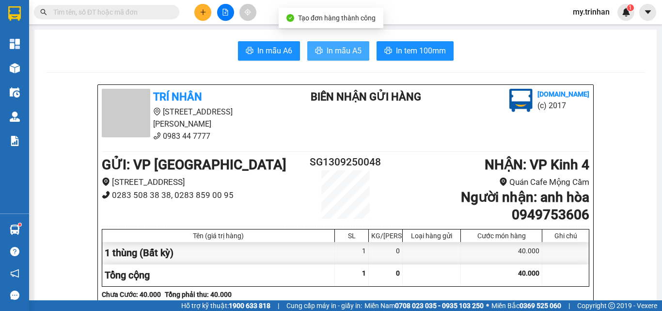
click at [345, 48] on span "In mẫu A5" at bounding box center [344, 51] width 35 height 12
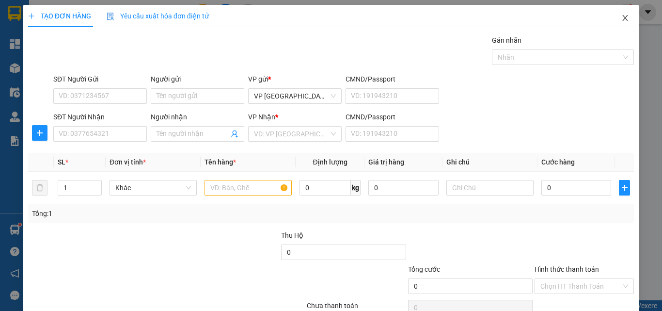
click at [622, 16] on icon "close" at bounding box center [626, 18] width 8 height 8
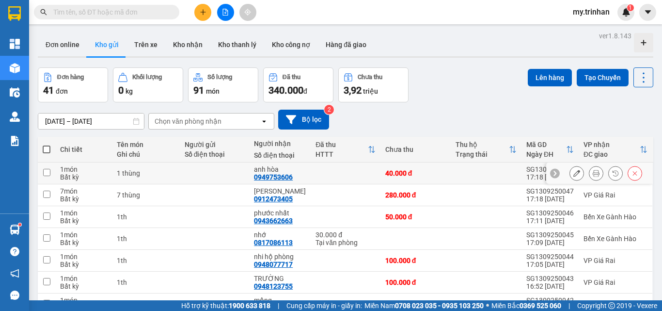
click at [574, 173] on icon at bounding box center [577, 173] width 7 height 7
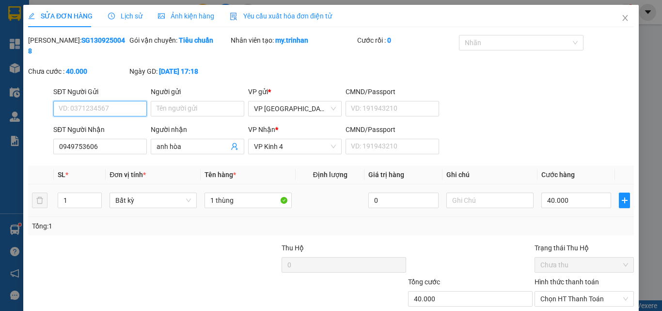
click at [304, 139] on span "VP Kinh 4" at bounding box center [295, 146] width 82 height 15
click at [273, 145] on body "Kết quả tìm kiếm ( 3 ) Bộ lọc Gửi 3 ngày gần nhất Mã ĐH Trạng thái Món hàng Thu…" at bounding box center [331, 155] width 662 height 311
click at [275, 140] on span "VP Kinh 4" at bounding box center [295, 146] width 82 height 15
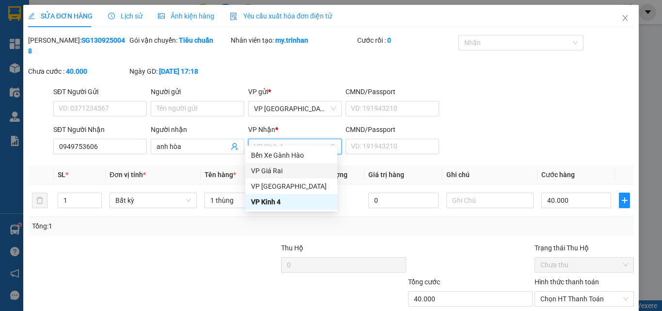
click at [275, 166] on div "VP Giá Rai" at bounding box center [291, 170] width 80 height 11
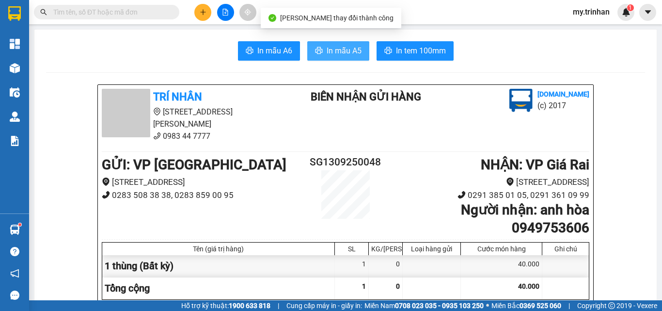
click at [327, 55] on span "In mẫu A5" at bounding box center [344, 51] width 35 height 12
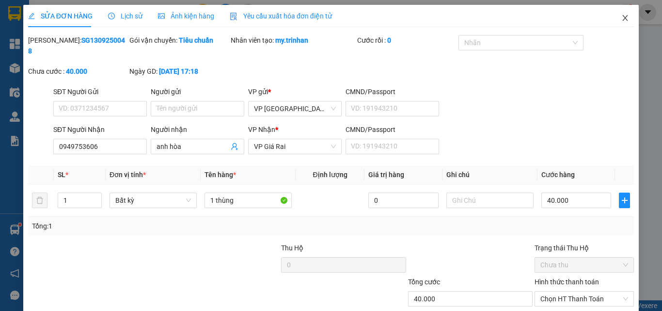
click at [622, 16] on icon "close" at bounding box center [626, 18] width 8 height 8
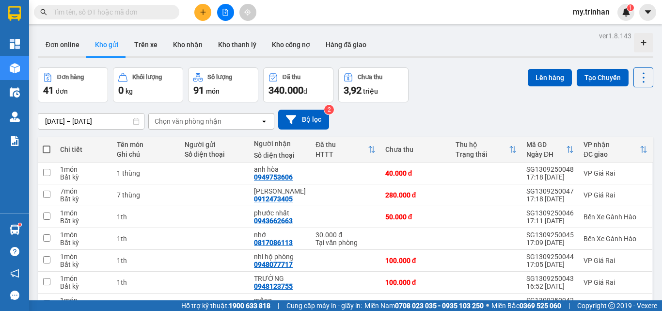
click at [417, 111] on div "[DATE] – [DATE] Press the down arrow key to interact with the calendar and sele…" at bounding box center [346, 120] width 616 height 20
click at [392, 102] on div "[DATE] – [DATE] Press the down arrow key to interact with the calendar and sele…" at bounding box center [346, 119] width 616 height 34
click at [204, 12] on icon "plus" at bounding box center [202, 12] width 5 height 0
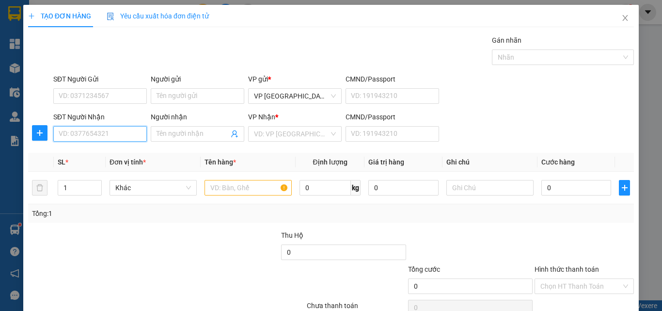
click at [92, 132] on input "SĐT Người Nhận" at bounding box center [100, 134] width 94 height 16
click at [104, 157] on div "0354622705 - dại thanh cung" at bounding box center [103, 153] width 89 height 11
type input "0354622705"
type input "dại thanh cung"
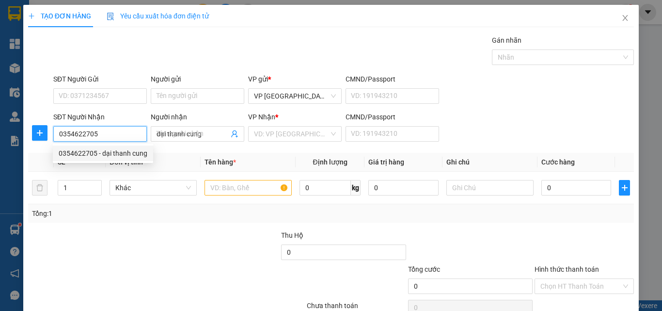
type input "30.000"
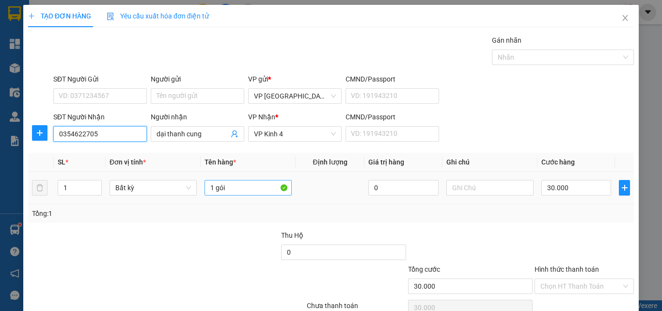
type input "0354622705"
drag, startPoint x: 240, startPoint y: 184, endPoint x: 169, endPoint y: 191, distance: 71.6
click at [169, 191] on tr "1 Bất kỳ 1 gói 0 30.000" at bounding box center [331, 188] width 606 height 32
type input "1 xe đạp"
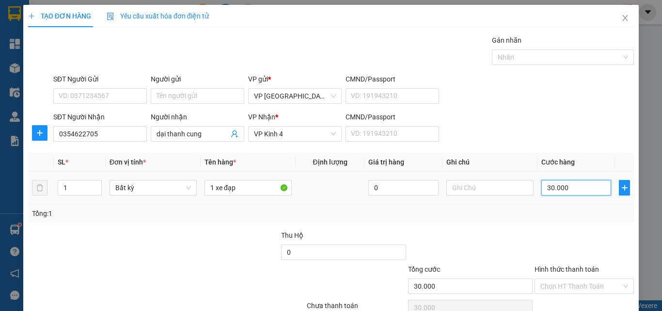
drag, startPoint x: 573, startPoint y: 181, endPoint x: 554, endPoint y: 176, distance: 19.5
click at [571, 181] on input "30.000" at bounding box center [577, 188] width 70 height 16
type input "5"
type input "50"
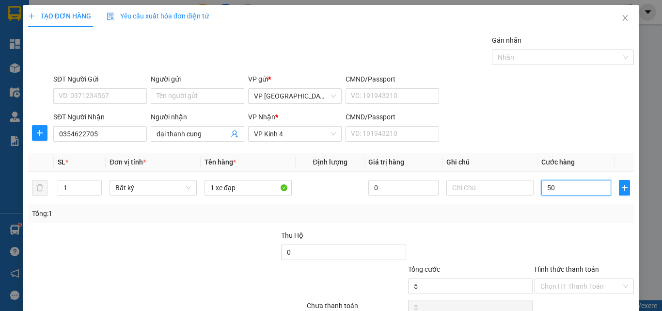
type input "50"
type input "50.000"
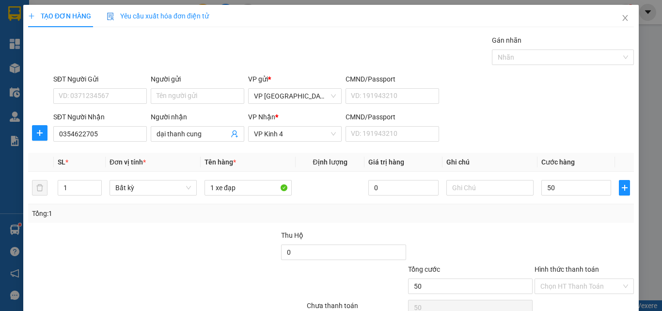
type input "50.000"
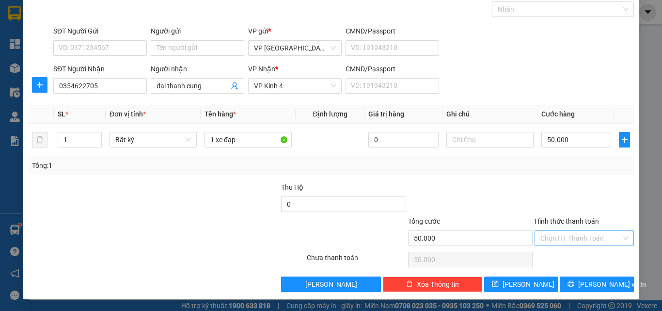
click at [569, 236] on input "Hình thức thanh toán" at bounding box center [581, 238] width 81 height 15
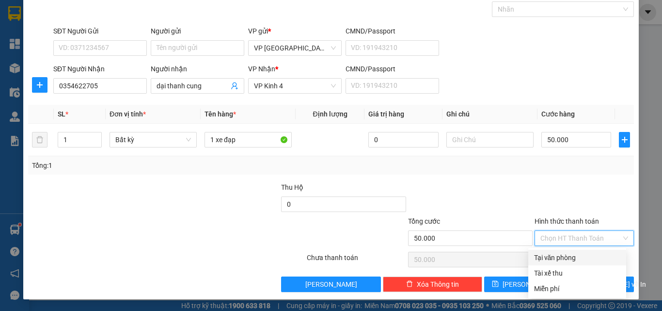
click at [576, 257] on div "Tại văn phòng" at bounding box center [577, 257] width 86 height 11
type input "0"
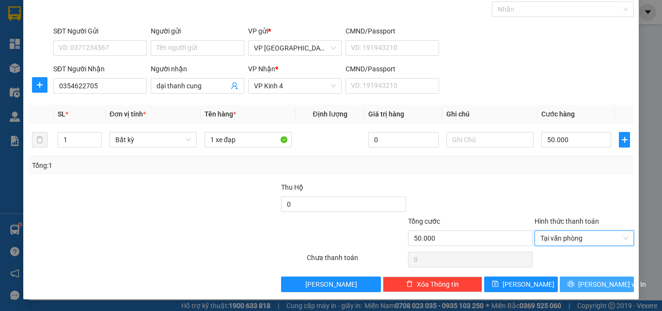
click at [575, 291] on button "[PERSON_NAME] và In" at bounding box center [597, 284] width 74 height 16
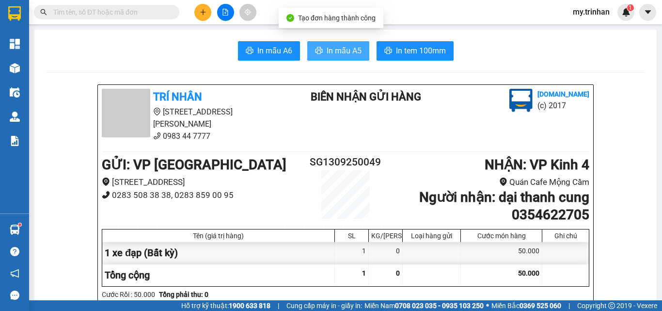
click at [337, 48] on span "In mẫu A5" at bounding box center [344, 51] width 35 height 12
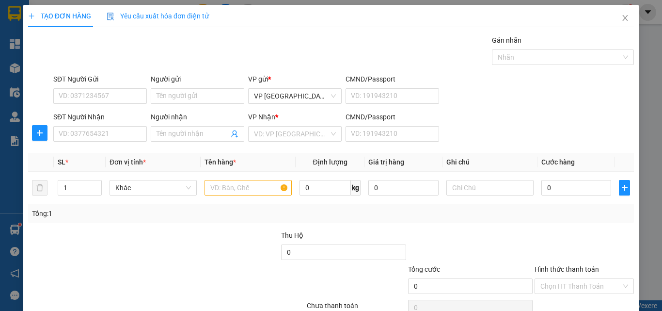
click at [543, 107] on div "SĐT Người Gửi VD: 0371234567 Người gửi Tên người gửi VP gửi * VP [GEOGRAPHIC_DA…" at bounding box center [343, 91] width 585 height 34
click at [192, 133] on input "Người nhận" at bounding box center [193, 133] width 72 height 11
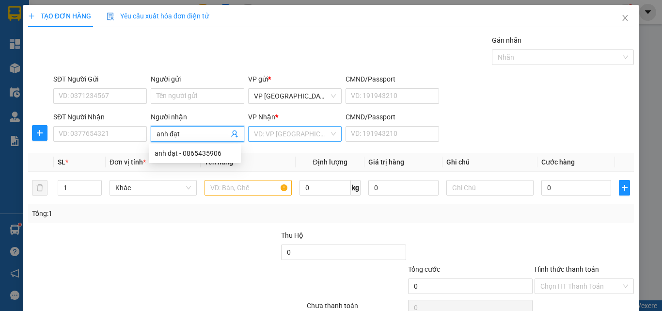
type input "anh đạt"
drag, startPoint x: 281, startPoint y: 127, endPoint x: 284, endPoint y: 145, distance: 19.1
click at [283, 131] on input "search" at bounding box center [291, 134] width 75 height 15
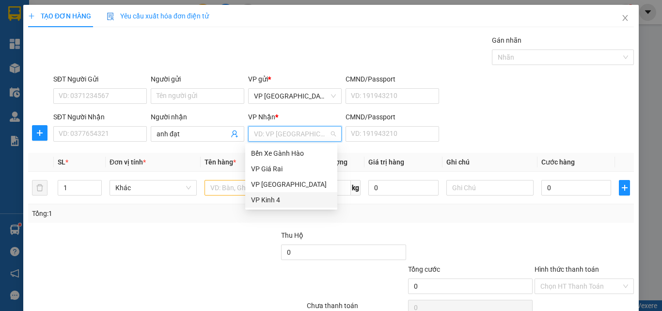
click at [267, 195] on div "VP Kinh 4" at bounding box center [291, 199] width 80 height 11
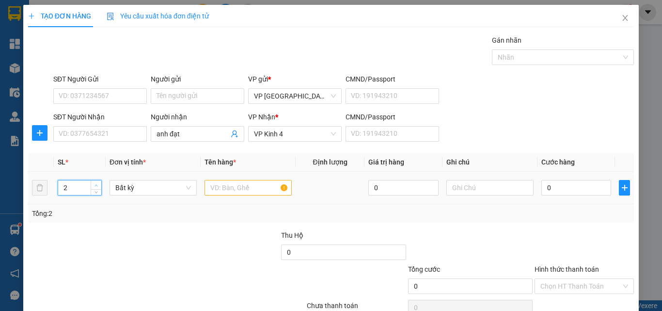
click at [94, 182] on span "up" at bounding box center [97, 185] width 6 height 6
type input "3"
drag, startPoint x: 94, startPoint y: 182, endPoint x: 100, endPoint y: 183, distance: 6.5
click at [94, 183] on span "up" at bounding box center [97, 185] width 6 height 6
click at [224, 184] on input "text" at bounding box center [248, 188] width 87 height 16
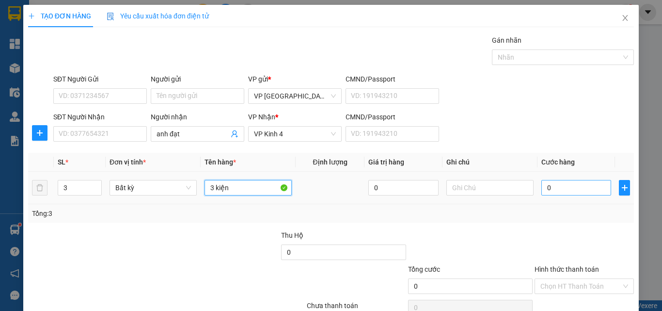
type input "3 kiện"
click at [569, 193] on input "0" at bounding box center [577, 188] width 70 height 16
type input "1"
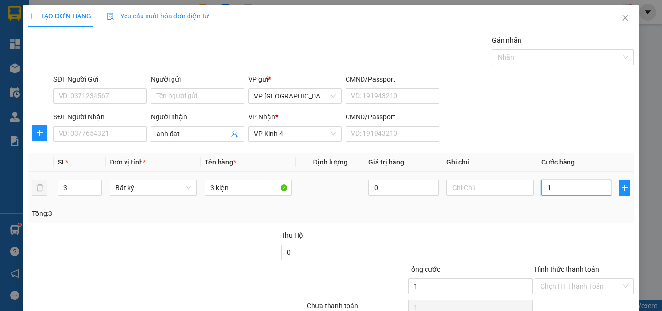
type input "15"
type input "150"
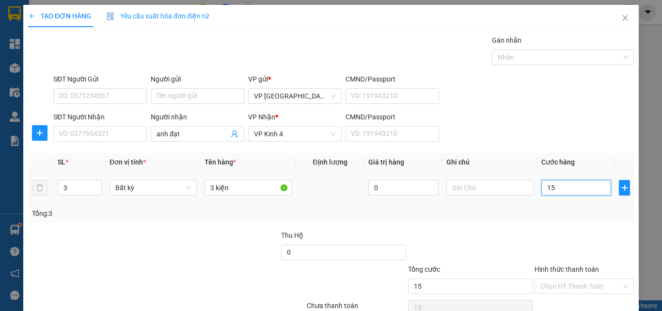
type input "150"
type input "150.000"
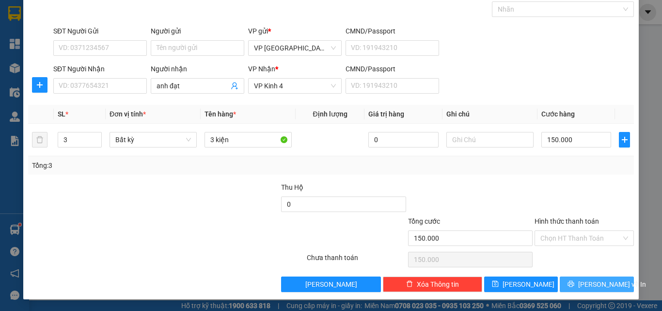
click at [601, 282] on span "[PERSON_NAME] và In" at bounding box center [612, 284] width 68 height 11
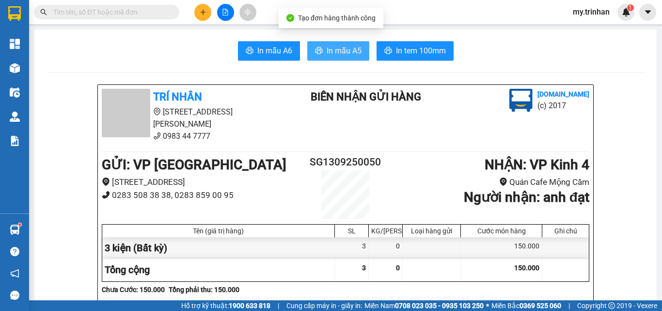
click at [321, 53] on button "In mẫu A5" at bounding box center [338, 50] width 62 height 19
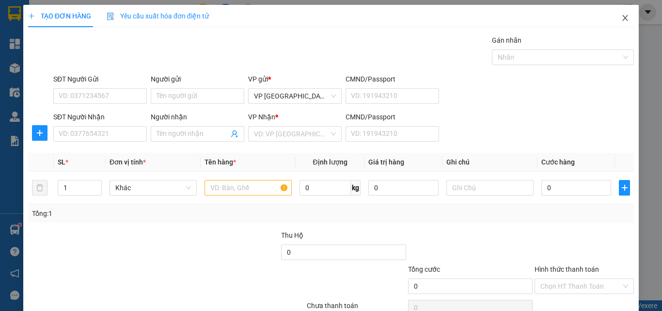
click at [624, 24] on span "Close" at bounding box center [625, 18] width 27 height 27
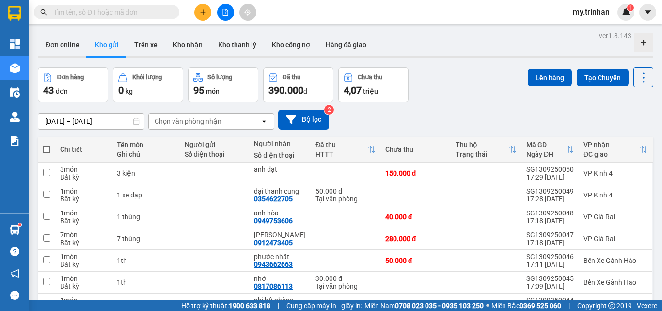
drag, startPoint x: 440, startPoint y: 111, endPoint x: 374, endPoint y: 119, distance: 66.0
click at [440, 111] on div "[DATE] – [DATE] Press the down arrow key to interact with the calendar and sele…" at bounding box center [346, 120] width 616 height 20
click at [208, 17] on button at bounding box center [202, 12] width 17 height 17
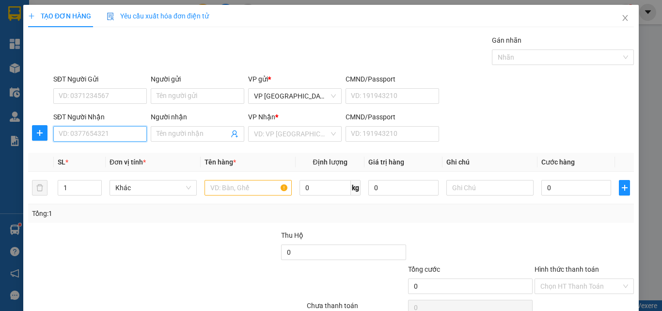
click at [120, 137] on input "SĐT Người Nhận" at bounding box center [100, 134] width 94 height 16
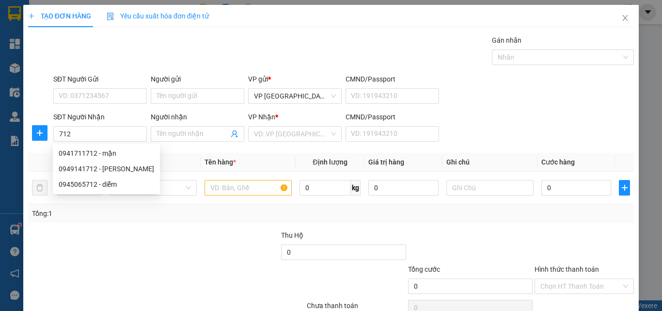
click at [112, 143] on div "SĐT Người Nhận 712" at bounding box center [100, 129] width 94 height 34
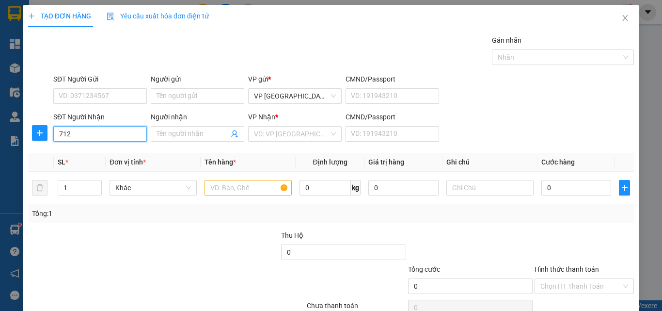
click at [119, 139] on input "712" at bounding box center [100, 134] width 94 height 16
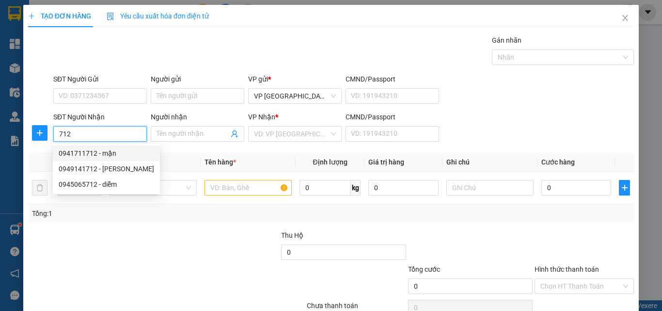
drag, startPoint x: 116, startPoint y: 151, endPoint x: 105, endPoint y: 133, distance: 21.5
click at [116, 151] on div "0941711712 - mận" at bounding box center [107, 153] width 96 height 11
type input "0941711712"
type input "mận"
type input "60.000"
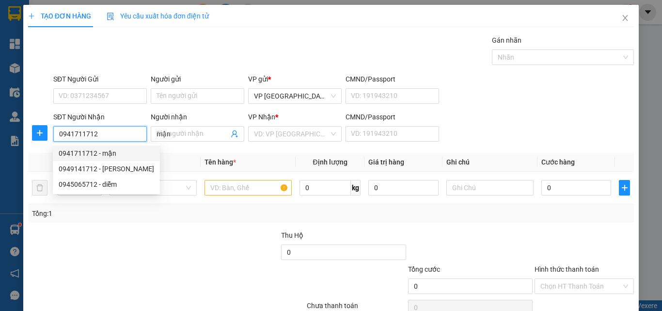
type input "60.000"
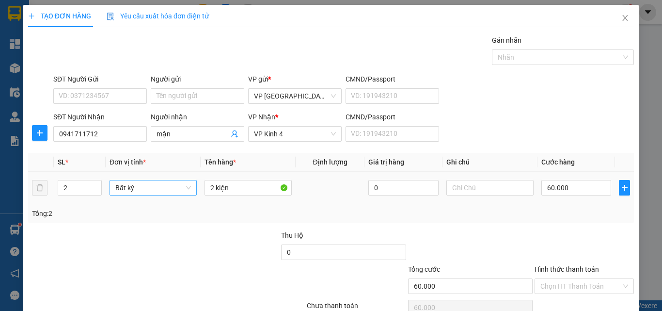
type input "1"
drag, startPoint x: 97, startPoint y: 192, endPoint x: 108, endPoint y: 194, distance: 11.2
click at [97, 192] on span "down" at bounding box center [97, 192] width 6 height 6
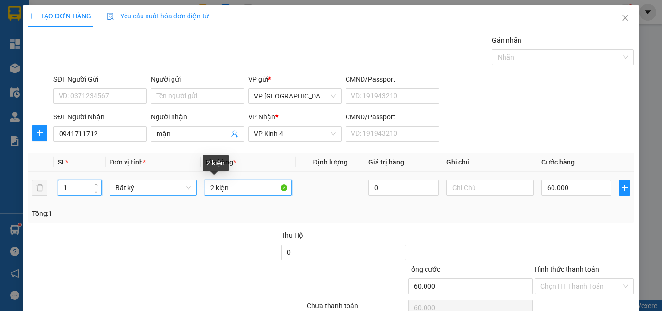
drag, startPoint x: 210, startPoint y: 191, endPoint x: 193, endPoint y: 190, distance: 17.0
click at [193, 190] on tr "1 Bất kỳ 2 kiện 0 60.000" at bounding box center [331, 188] width 606 height 32
type input "0"
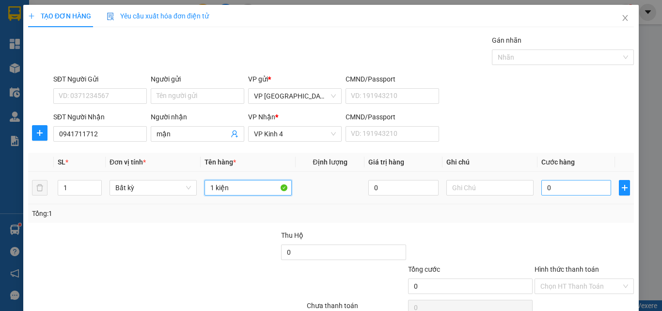
type input "1 kiện"
click at [556, 190] on input "0" at bounding box center [577, 188] width 70 height 16
type input "4"
type input "40"
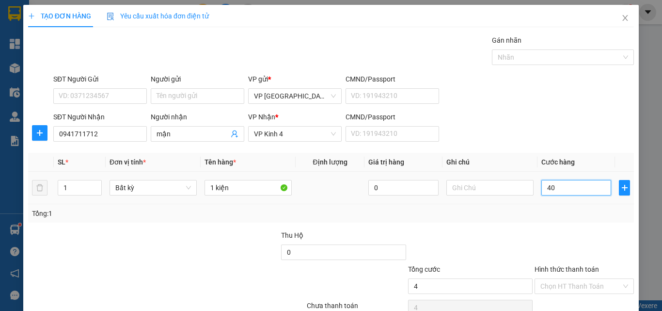
type input "40"
type input "40.000"
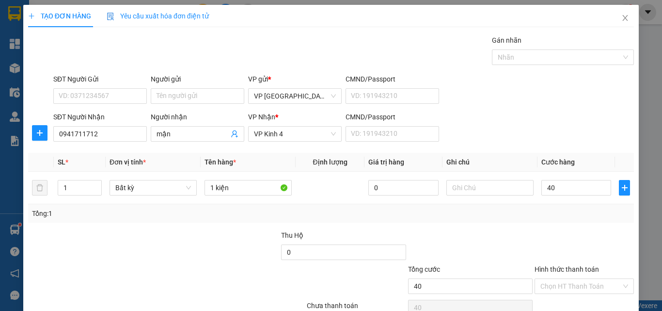
type input "40.000"
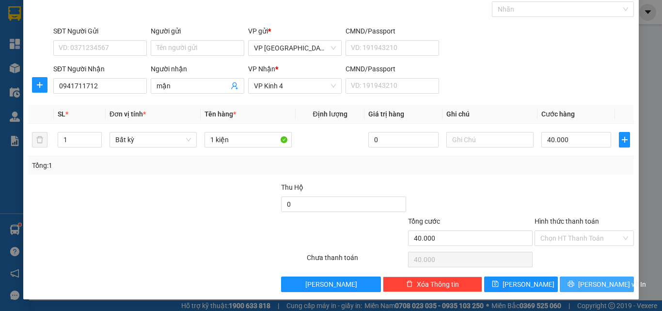
click at [596, 277] on button "[PERSON_NAME] và In" at bounding box center [597, 284] width 74 height 16
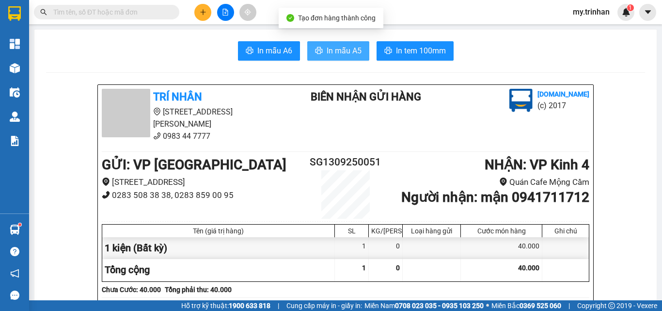
click at [338, 53] on span "In mẫu A5" at bounding box center [344, 51] width 35 height 12
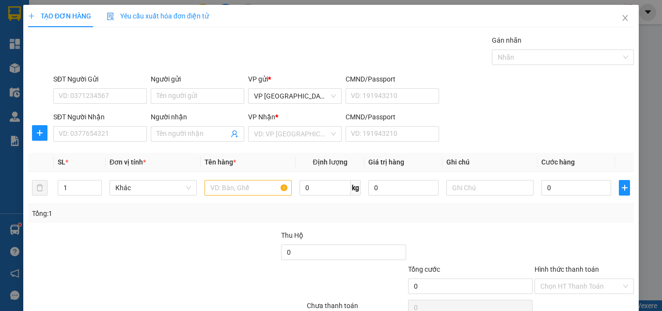
click at [481, 139] on div "SĐT Người Nhận VD: 0377654321 Người nhận Tên người nhận VP Nhận * VD: VP Sài Gò…" at bounding box center [343, 129] width 585 height 34
click at [103, 134] on input "SĐT Người Nhận" at bounding box center [100, 134] width 94 height 16
click at [622, 16] on icon "close" at bounding box center [626, 18] width 8 height 8
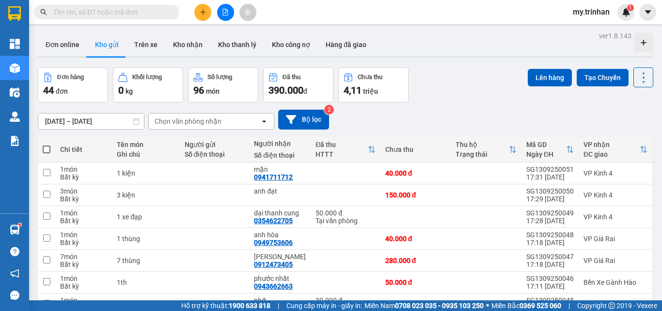
click at [353, 121] on div "[DATE] – [DATE] Press the down arrow key to interact with the calendar and sele…" at bounding box center [346, 120] width 616 height 20
click at [202, 11] on icon "plus" at bounding box center [203, 12] width 7 height 7
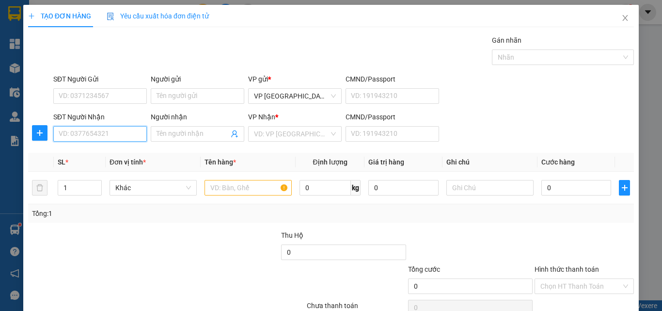
click at [111, 139] on input "SĐT Người Nhận" at bounding box center [100, 134] width 94 height 16
click at [121, 130] on input "SĐT Người Nhận" at bounding box center [100, 134] width 94 height 16
click at [122, 154] on div "0828831029 - hảo gà" at bounding box center [99, 153] width 80 height 11
type input "0828831029"
type input "hảo gà"
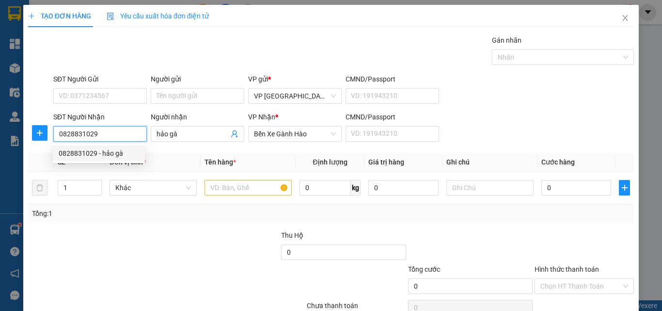
type input "300.000"
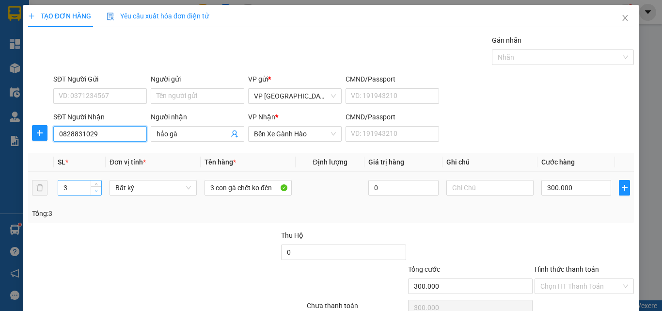
type input "0828831029"
click at [96, 189] on icon "down" at bounding box center [96, 190] width 3 height 3
type input "1"
click at [97, 189] on icon "down" at bounding box center [96, 190] width 3 height 3
click at [97, 189] on span "down" at bounding box center [97, 191] width 6 height 6
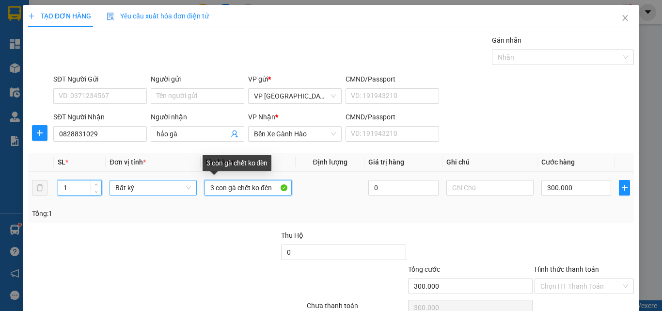
drag, startPoint x: 213, startPoint y: 190, endPoint x: 192, endPoint y: 192, distance: 20.4
click at [193, 192] on tr "1 Bất kỳ 3 con gà chết ko đèn 0 300.000" at bounding box center [331, 188] width 606 height 32
type input "0"
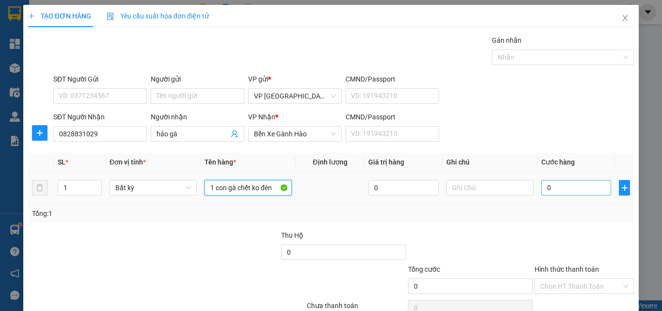
type input "1 con gà chết ko đèn"
click at [548, 185] on input "0" at bounding box center [577, 188] width 70 height 16
type input "1"
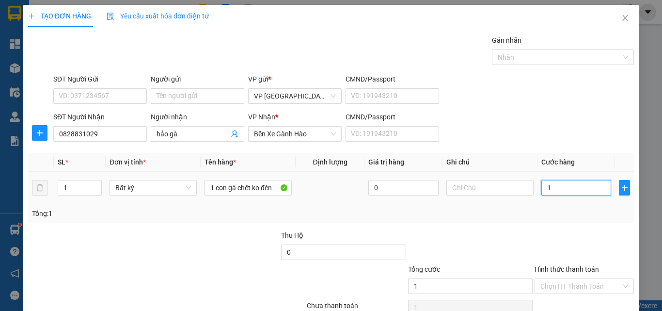
type input "10"
type input "100"
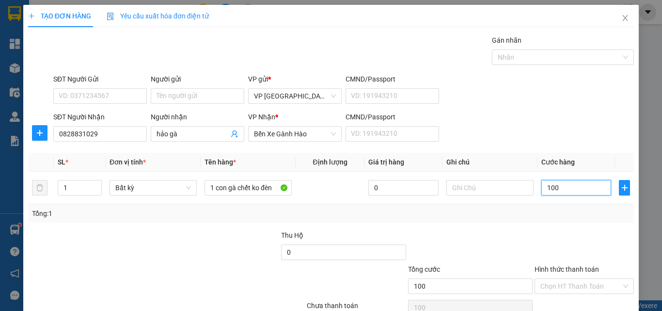
type input "100"
type input "100.000"
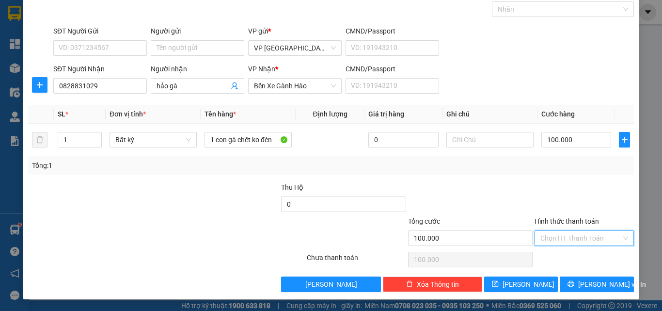
click at [599, 244] on input "Hình thức thanh toán" at bounding box center [581, 238] width 81 height 15
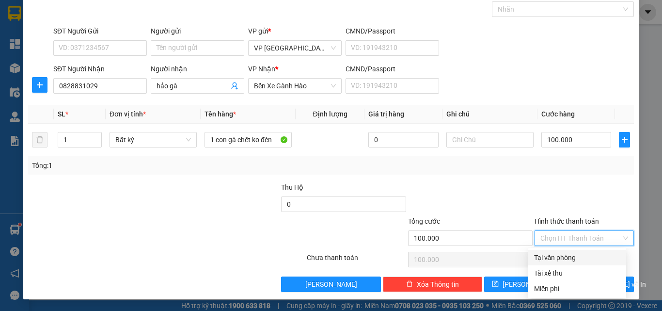
click at [600, 256] on div "Tại văn phòng" at bounding box center [577, 257] width 86 height 11
type input "0"
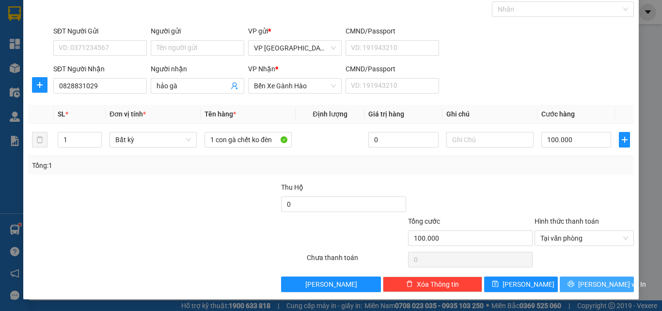
click at [599, 285] on span "[PERSON_NAME] và In" at bounding box center [612, 284] width 68 height 11
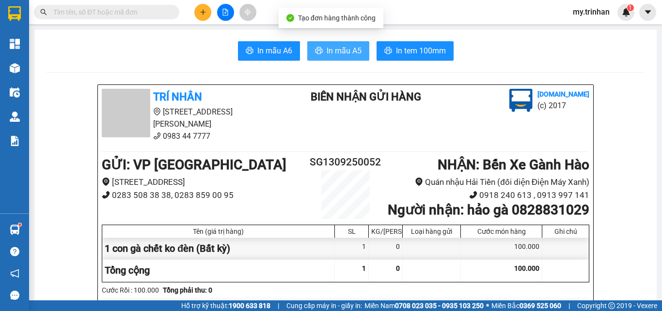
click at [321, 52] on button "In mẫu A5" at bounding box center [338, 50] width 62 height 19
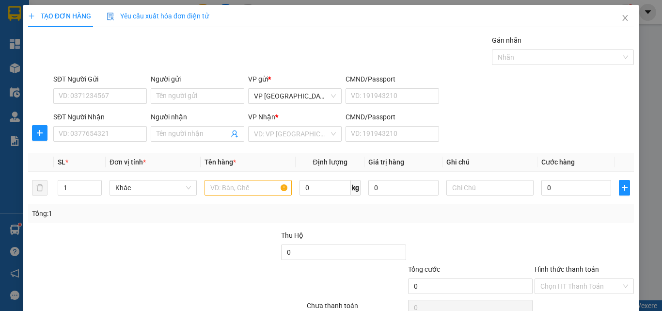
click at [558, 96] on div "SĐT Người Gửi VD: 0371234567 Người gửi Tên người gửi VP gửi * VP [GEOGRAPHIC_DA…" at bounding box center [343, 91] width 585 height 34
click at [112, 133] on input "SĐT Người Nhận" at bounding box center [100, 134] width 94 height 16
click at [69, 136] on input "SĐT Người Nhận" at bounding box center [100, 134] width 94 height 16
click at [85, 134] on input "SĐT Người Nhận" at bounding box center [100, 134] width 94 height 16
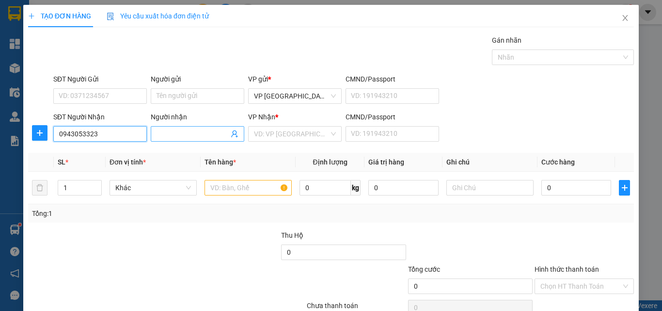
type input "0943053323"
click at [171, 133] on input "Người nhận" at bounding box center [193, 133] width 72 height 11
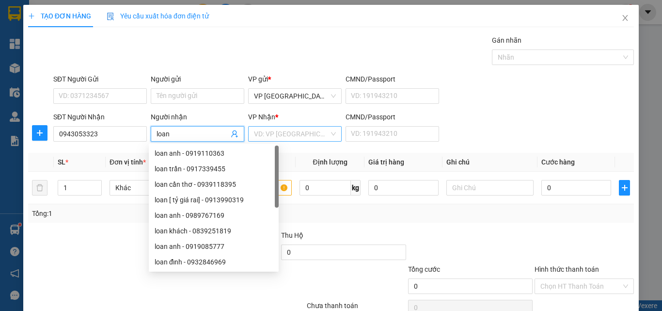
type input "loan"
click at [259, 130] on input "search" at bounding box center [291, 134] width 75 height 15
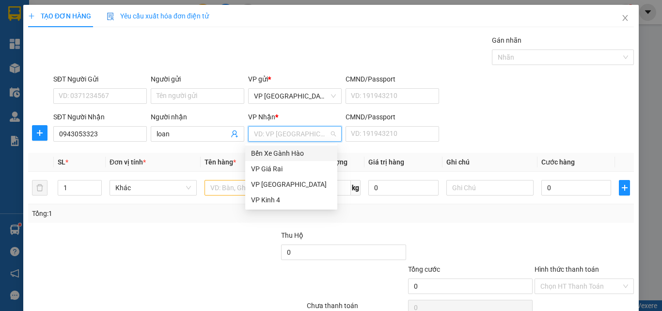
click at [252, 160] on div "Bến Xe Gành Hào" at bounding box center [291, 153] width 92 height 16
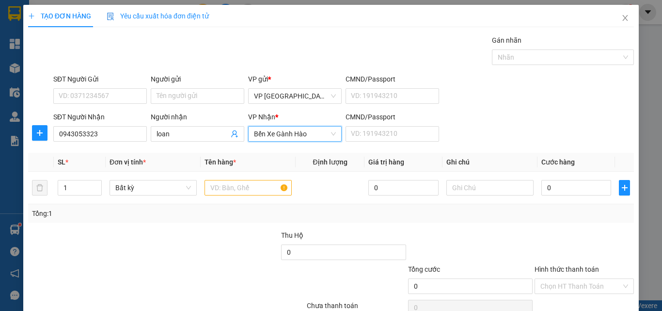
click at [260, 135] on span "Bến Xe Gành Hào" at bounding box center [295, 134] width 82 height 15
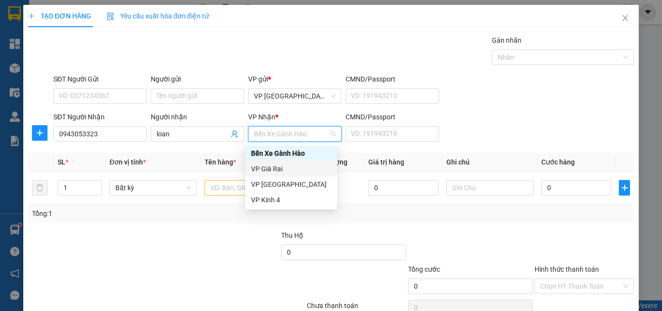
click at [273, 164] on div "VP Giá Rai" at bounding box center [291, 168] width 80 height 11
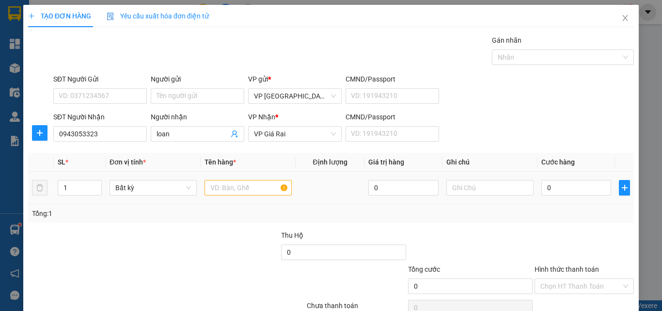
click at [224, 195] on div at bounding box center [248, 187] width 87 height 19
click at [221, 185] on input "text" at bounding box center [248, 188] width 87 height 16
type input "laptop đã niêm phong"
click at [567, 193] on input "0" at bounding box center [577, 188] width 70 height 16
type input "5"
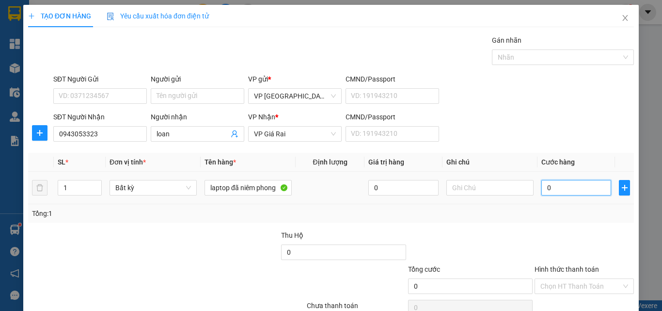
type input "5"
type input "50"
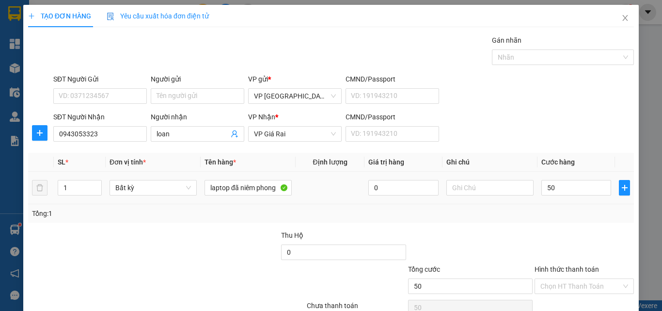
type input "50.000"
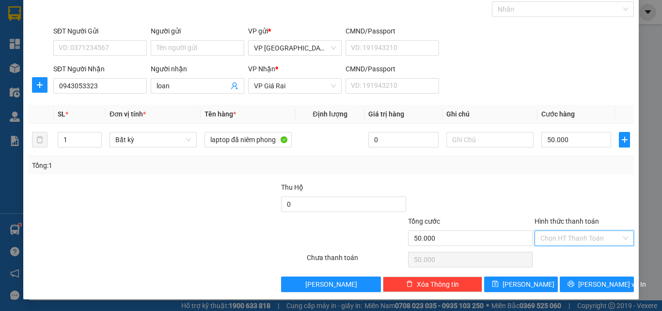
drag, startPoint x: 568, startPoint y: 234, endPoint x: 573, endPoint y: 258, distance: 24.6
click at [569, 235] on input "Hình thức thanh toán" at bounding box center [581, 238] width 81 height 15
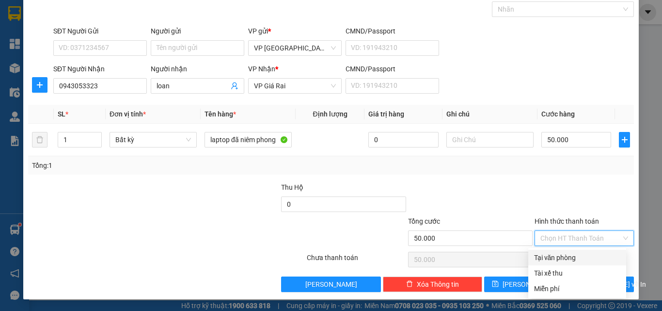
drag, startPoint x: 574, startPoint y: 250, endPoint x: 569, endPoint y: 262, distance: 12.9
click at [571, 248] on div "Tại văn phòng Tài xế thu Tại văn phòng Tài xế thu Miễn phí" at bounding box center [578, 273] width 98 height 50
click at [567, 256] on div "Tại văn phòng" at bounding box center [577, 257] width 86 height 11
type input "0"
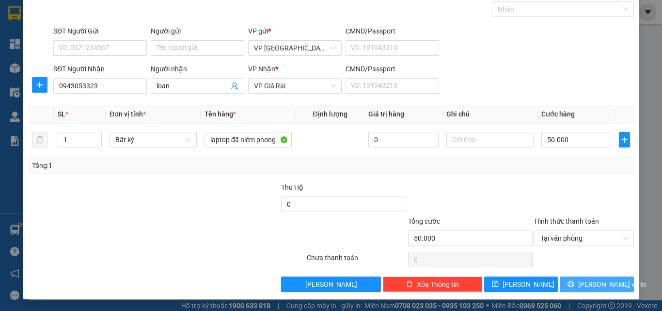
drag, startPoint x: 568, startPoint y: 277, endPoint x: 561, endPoint y: 275, distance: 7.1
click at [569, 277] on button "[PERSON_NAME] và In" at bounding box center [597, 284] width 74 height 16
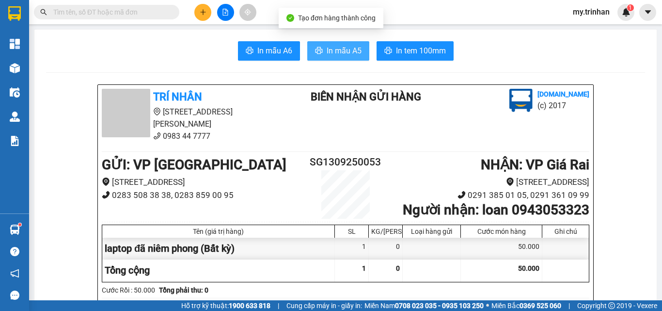
click at [315, 53] on icon "printer" at bounding box center [319, 51] width 8 height 8
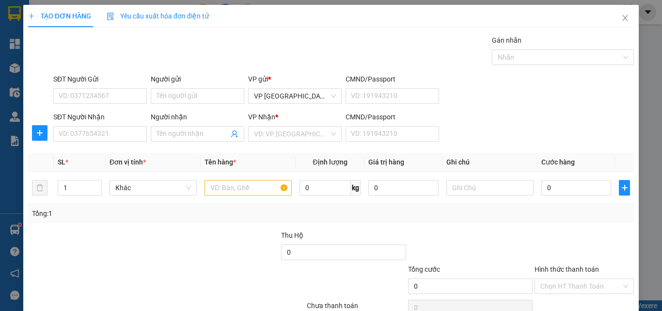
click at [545, 136] on div "SĐT Người Nhận VD: 0377654321 Người nhận Tên người nhận VP Nhận * VD: VP Sài Gò…" at bounding box center [343, 129] width 585 height 34
click at [518, 153] on div "Transit Pickup Surcharge Ids Transit Deliver Surcharge Ids Transit Deliver Surc…" at bounding box center [331, 187] width 606 height 305
click at [103, 131] on input "SĐT Người Nhận" at bounding box center [100, 134] width 94 height 16
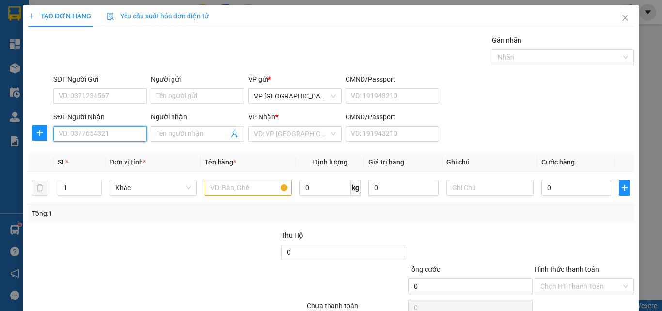
click at [105, 132] on input "SĐT Người Nhận" at bounding box center [100, 134] width 94 height 16
click at [106, 133] on input "SĐT Người Nhận" at bounding box center [100, 134] width 94 height 16
drag, startPoint x: 451, startPoint y: 130, endPoint x: 419, endPoint y: 160, distance: 43.6
click at [449, 132] on div "SĐT Người Nhận VD: 0377654321 Người nhận Tên người nhận VP Nhận * VD: VP Sài Gò…" at bounding box center [343, 129] width 585 height 34
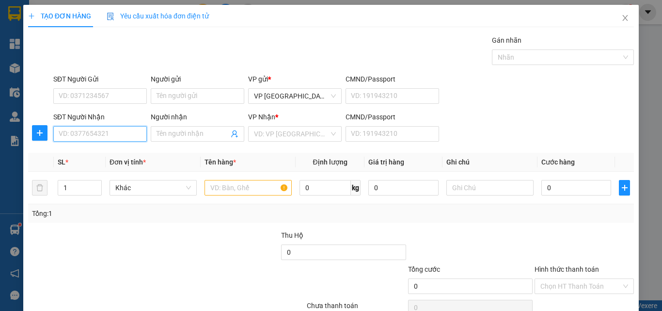
click at [134, 133] on input "SĐT Người Nhận" at bounding box center [100, 134] width 94 height 16
click at [121, 146] on div "0357177293 - bi" at bounding box center [99, 153] width 92 height 16
type input "0357177293"
type input "bi"
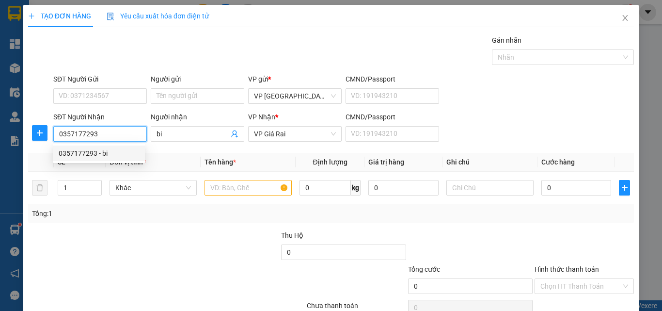
type input "20.000"
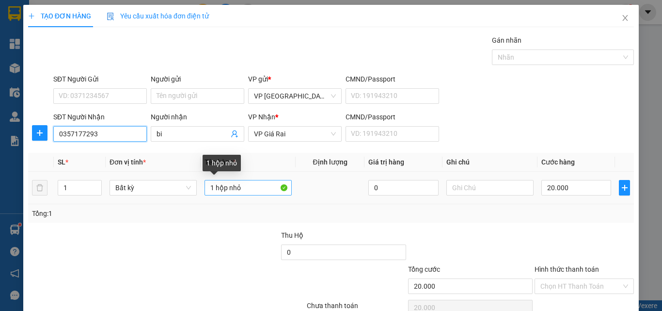
type input "0357177293"
drag, startPoint x: 253, startPoint y: 192, endPoint x: 154, endPoint y: 170, distance: 100.9
click at [154, 170] on table "SL * Đơn vị tính * Tên hàng * Định lượng Giá trị hàng Ghi chú Cước hàng 1 Bất k…" at bounding box center [331, 178] width 606 height 51
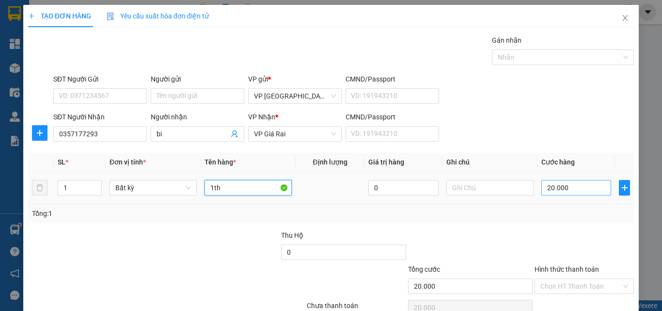
type input "1th"
click at [575, 183] on input "20.000" at bounding box center [577, 188] width 70 height 16
type input "6"
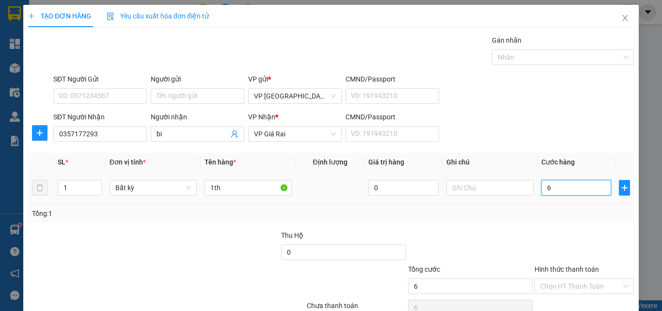
type input "60"
type input "60.000"
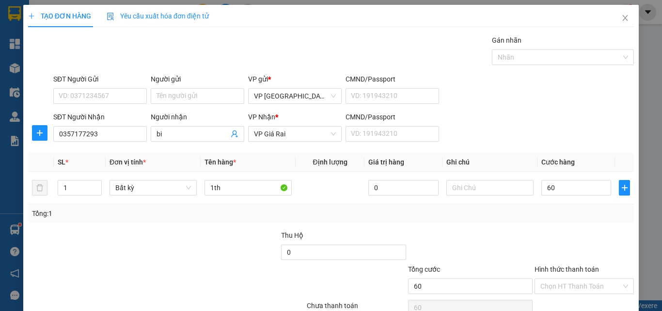
type input "60.000"
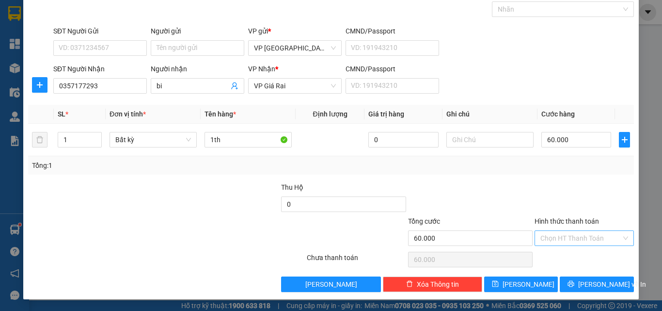
click at [590, 239] on input "Hình thức thanh toán" at bounding box center [581, 238] width 81 height 15
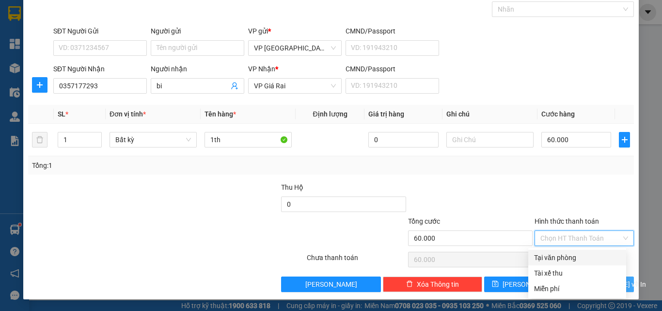
click at [591, 258] on div "Tại văn phòng" at bounding box center [577, 257] width 86 height 11
type input "0"
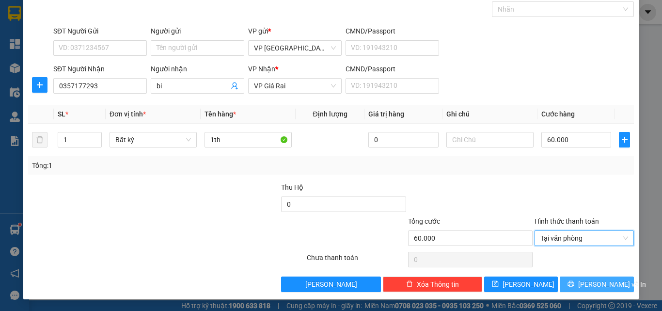
click at [594, 281] on span "[PERSON_NAME] và In" at bounding box center [612, 284] width 68 height 11
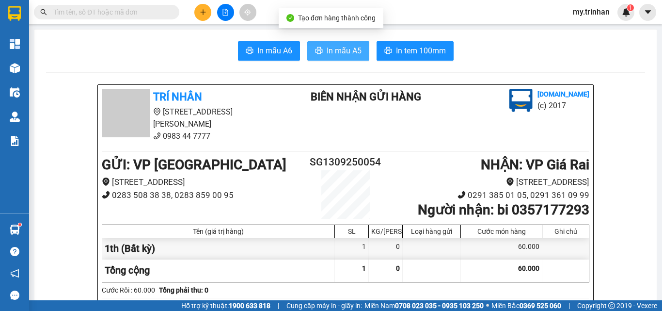
click at [333, 48] on span "In mẫu A5" at bounding box center [344, 51] width 35 height 12
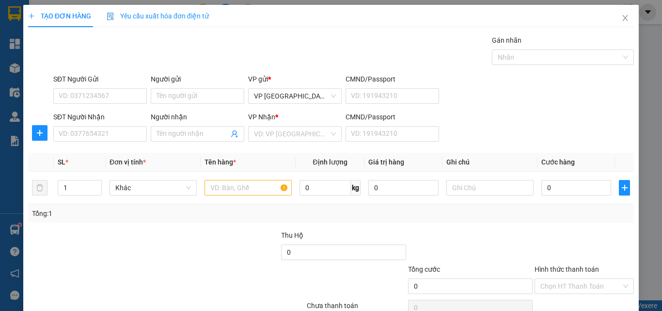
click at [498, 128] on div "SĐT Người Nhận VD: 0377654321 Người nhận Tên người nhận VP Nhận * VD: VP Sài Gò…" at bounding box center [343, 129] width 585 height 34
click at [89, 140] on input "SĐT Người Nhận" at bounding box center [100, 134] width 94 height 16
click at [94, 135] on input "SĐT Người Nhận" at bounding box center [100, 134] width 94 height 16
click at [97, 137] on input "SĐT Người Nhận" at bounding box center [100, 134] width 94 height 16
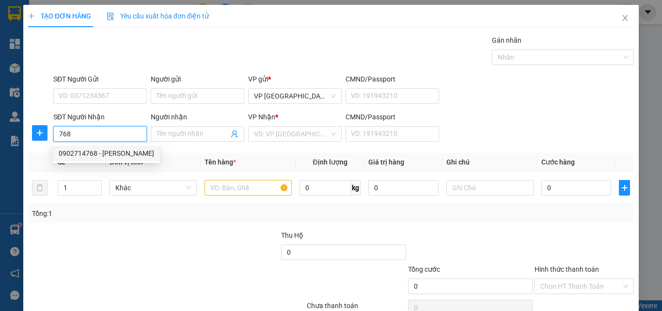
click at [121, 157] on div "0902714768 - chú thịnh" at bounding box center [107, 153] width 96 height 11
type input "0902714768"
type input "chú thịnh"
type input "30.000"
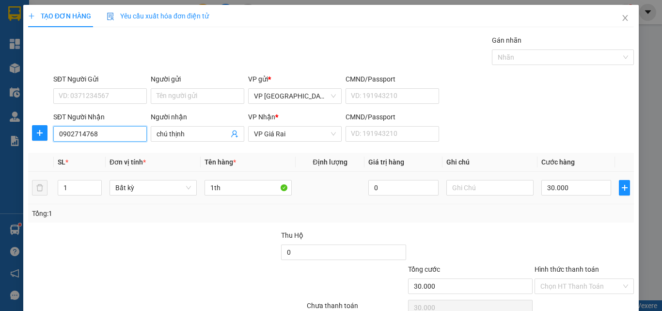
type input "0902714768"
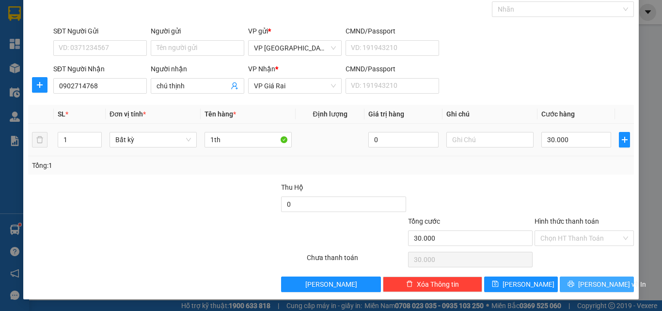
click at [591, 285] on span "[PERSON_NAME] và In" at bounding box center [612, 284] width 68 height 11
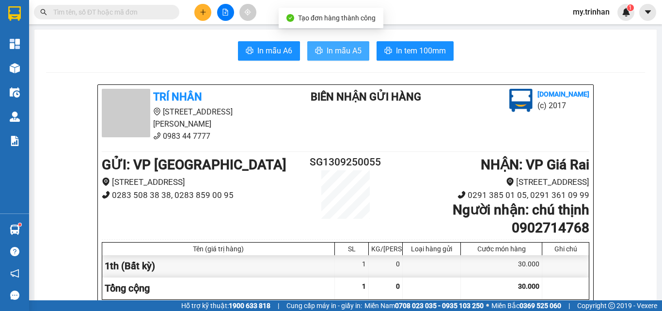
click at [320, 49] on button "In mẫu A5" at bounding box center [338, 50] width 62 height 19
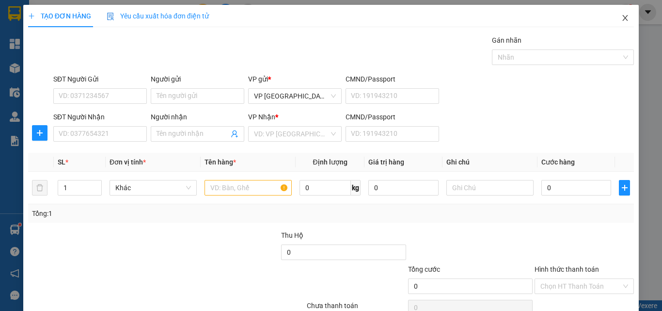
click at [623, 19] on icon "close" at bounding box center [625, 18] width 5 height 6
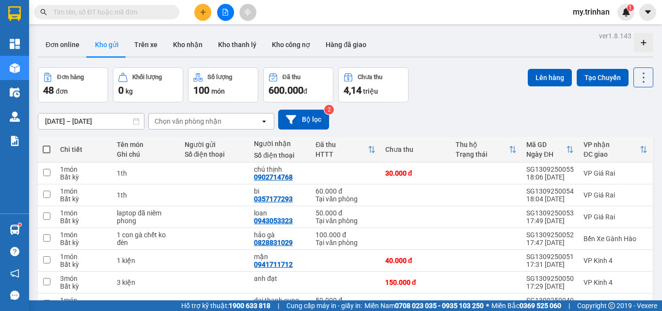
click at [502, 101] on div "Đơn hàng 48 đơn Khối lượng 0 kg Số lượng 100 món Đã thu 600.000 đ Chưa thu 4,14…" at bounding box center [346, 84] width 616 height 35
click at [404, 115] on div "[DATE] – [DATE] Press the down arrow key to interact with the calendar and sele…" at bounding box center [346, 120] width 616 height 20
click at [431, 108] on div "[DATE] – [DATE] Press the down arrow key to interact with the calendar and sele…" at bounding box center [346, 119] width 616 height 34
click at [204, 15] on button at bounding box center [202, 12] width 17 height 17
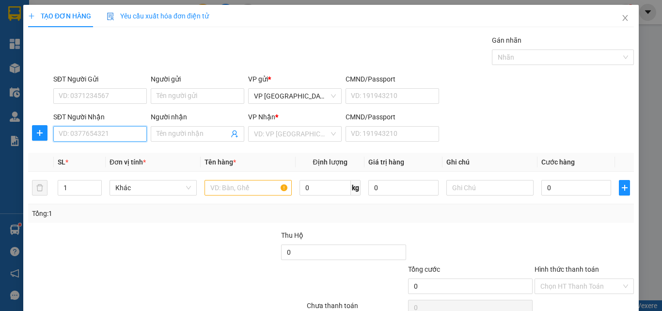
click at [120, 132] on input "SĐT Người Nhận" at bounding box center [100, 134] width 94 height 16
click at [122, 153] on div "0947626871 - NHỰT" at bounding box center [99, 153] width 80 height 11
type input "0947626871"
type input "NHỰT"
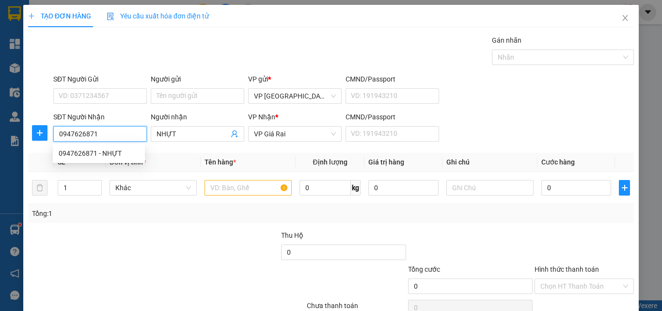
type input "400.000"
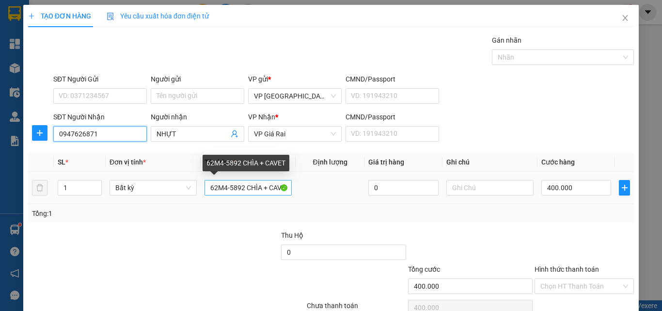
type input "0947626871"
drag, startPoint x: 282, startPoint y: 188, endPoint x: 198, endPoint y: 189, distance: 83.9
click at [201, 189] on td "62M4-5892 CHÌA + CAVET" at bounding box center [248, 188] width 95 height 32
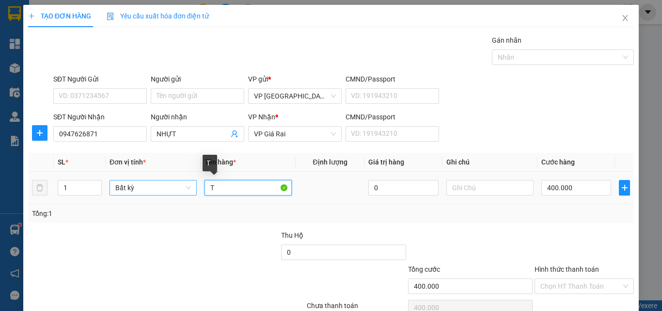
drag, startPoint x: 232, startPoint y: 187, endPoint x: 156, endPoint y: 191, distance: 76.7
click at [158, 191] on tr "1 Bất kỳ T 0 400.000" at bounding box center [331, 188] width 606 height 32
type input "1 con gà chết ko đền"
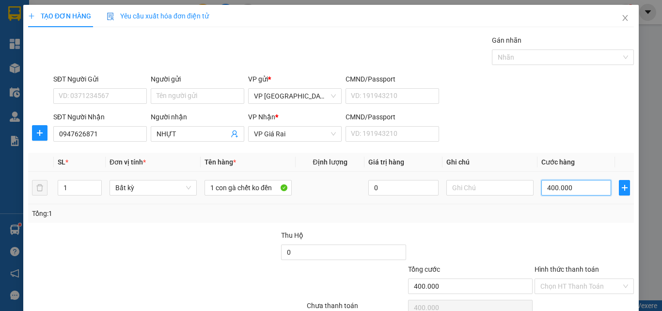
click at [568, 188] on input "400.000" at bounding box center [577, 188] width 70 height 16
type input "1"
type input "10"
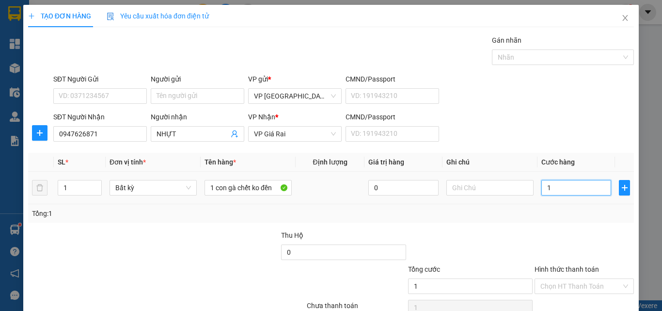
type input "10"
type input "100"
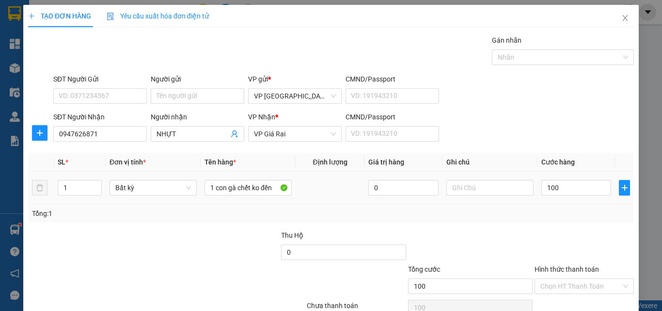
type input "100.000"
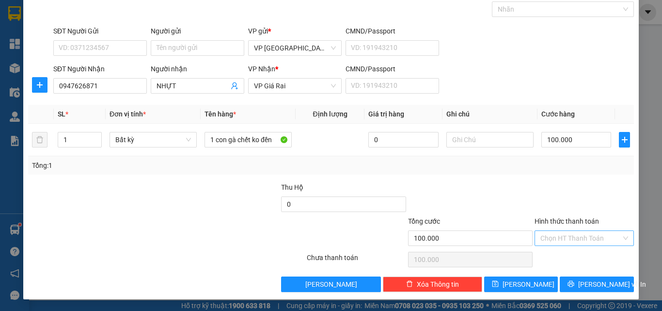
click at [562, 241] on input "Hình thức thanh toán" at bounding box center [581, 238] width 81 height 15
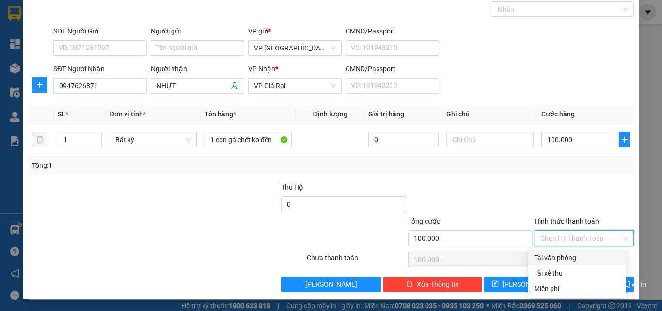
click at [568, 259] on div "Tại văn phòng" at bounding box center [577, 257] width 86 height 11
type input "0"
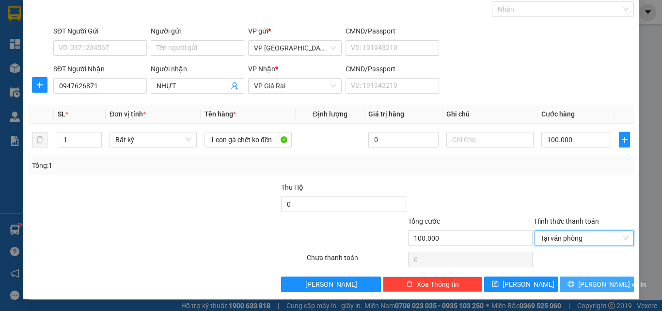
click at [571, 281] on icon "printer" at bounding box center [571, 283] width 7 height 7
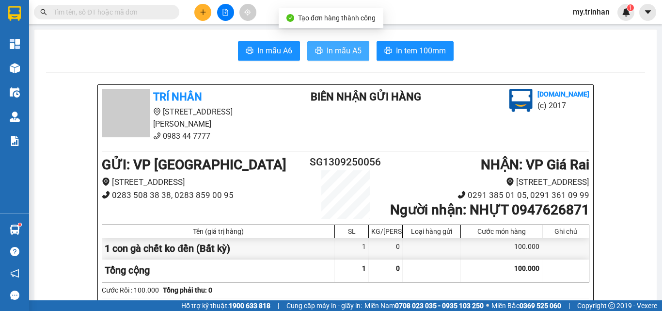
click at [348, 48] on span "In mẫu A5" at bounding box center [344, 51] width 35 height 12
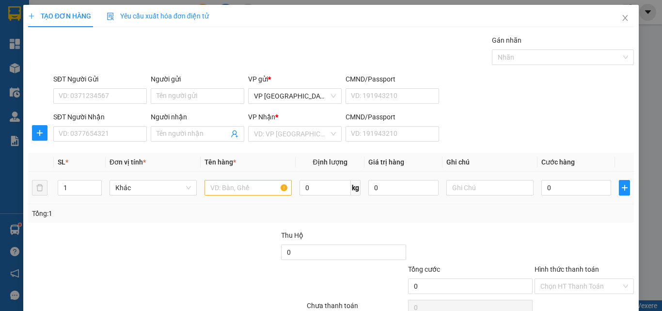
click at [542, 166] on span "Cước hàng" at bounding box center [558, 162] width 33 height 8
click at [131, 134] on input "SĐT Người Nhận" at bounding box center [100, 134] width 94 height 16
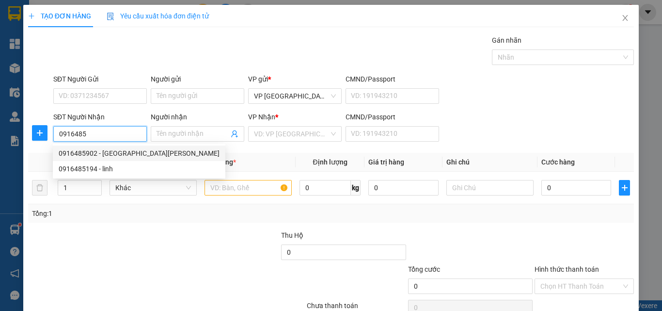
click at [121, 154] on div "0916485902 - MỸ Á" at bounding box center [139, 153] width 161 height 11
type input "0916485902"
type input "MỸ Á"
type input "30.000"
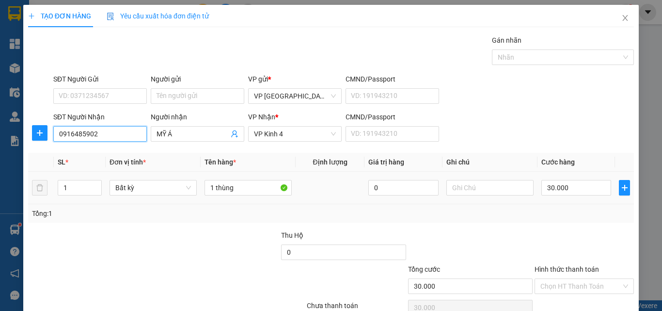
type input "0916485902"
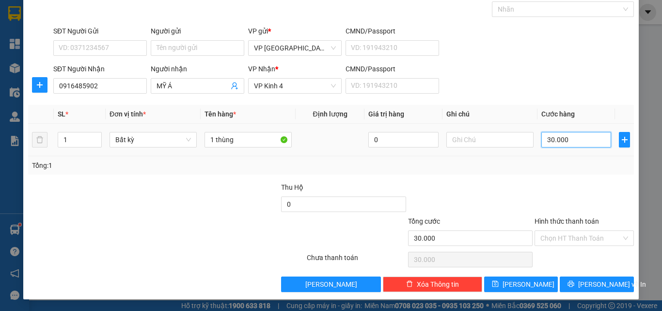
click at [574, 144] on input "30.000" at bounding box center [577, 140] width 70 height 16
type input "4"
type input "40"
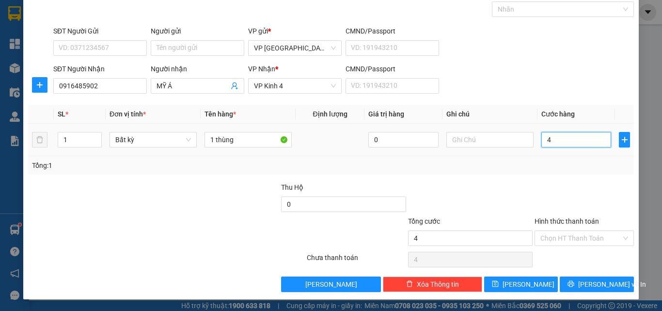
type input "40"
type input "40.000"
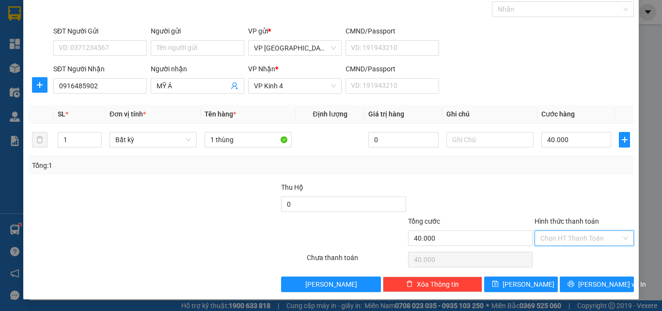
drag, startPoint x: 579, startPoint y: 239, endPoint x: 582, endPoint y: 247, distance: 9.2
click at [581, 239] on input "Hình thức thanh toán" at bounding box center [581, 238] width 81 height 15
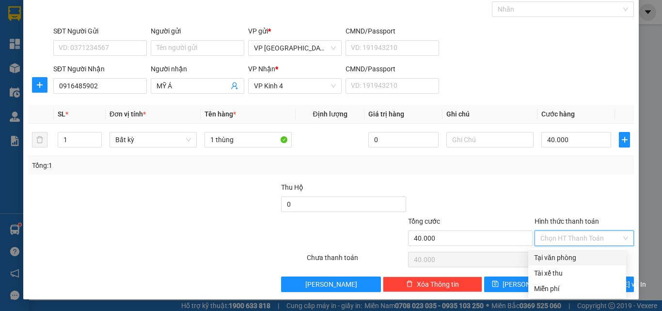
drag, startPoint x: 582, startPoint y: 253, endPoint x: 586, endPoint y: 268, distance: 15.4
click at [583, 254] on div "Tại văn phòng" at bounding box center [577, 257] width 86 height 11
type input "0"
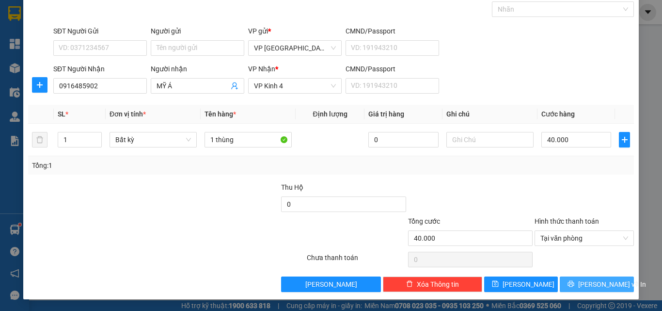
click at [590, 288] on span "[PERSON_NAME] và In" at bounding box center [612, 284] width 68 height 11
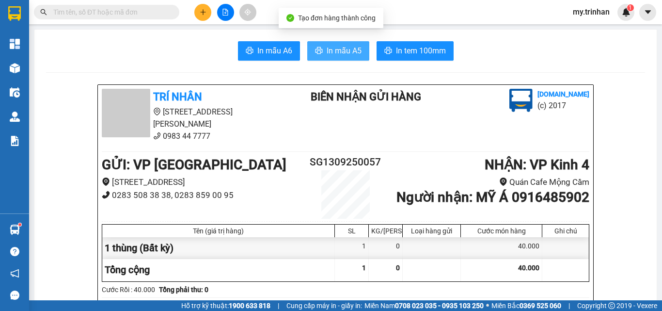
click at [322, 49] on button "In mẫu A5" at bounding box center [338, 50] width 62 height 19
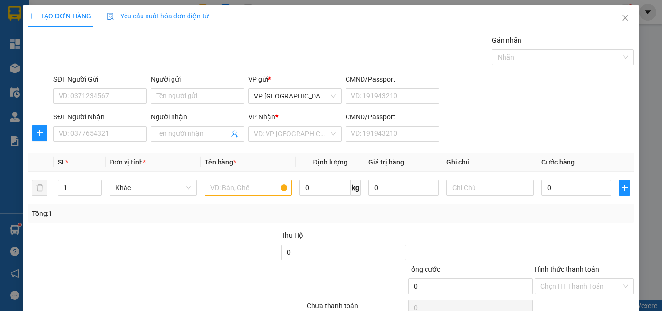
click at [498, 123] on div "SĐT Người Nhận VD: 0377654321 Người nhận Tên người nhận VP Nhận * VD: VP Sài Gò…" at bounding box center [343, 129] width 585 height 34
click at [101, 139] on input "SĐT Người Nhận" at bounding box center [100, 134] width 94 height 16
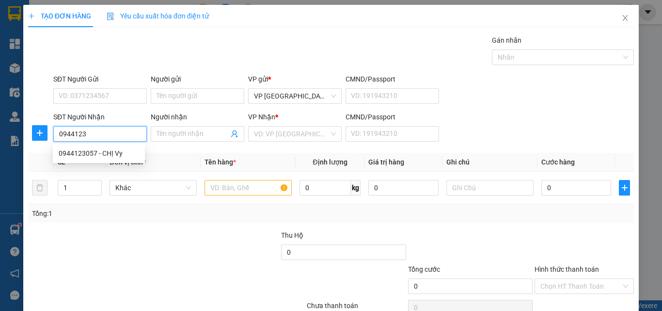
click at [121, 135] on input "0944123" at bounding box center [100, 134] width 94 height 16
click at [120, 150] on div "0944123057 - CHỊ Vy" at bounding box center [99, 153] width 80 height 11
type input "0944123057"
type input "CHỊ Vy"
type input "50.000"
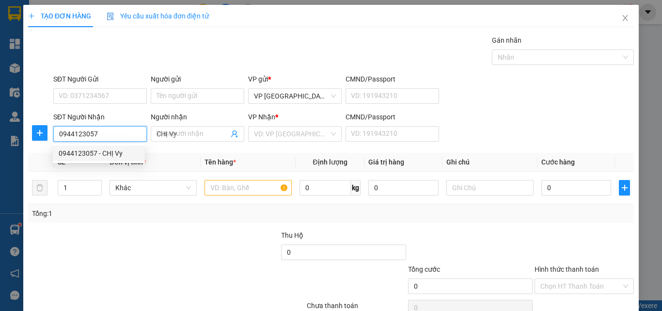
type input "50.000"
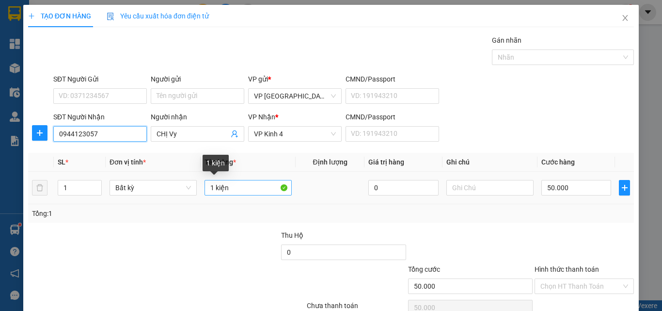
type input "0944123057"
drag, startPoint x: 236, startPoint y: 191, endPoint x: 173, endPoint y: 189, distance: 63.1
click at [176, 190] on tr "1 Bất kỳ 1 kiện 0 50.000" at bounding box center [331, 188] width 606 height 32
type input "1th"
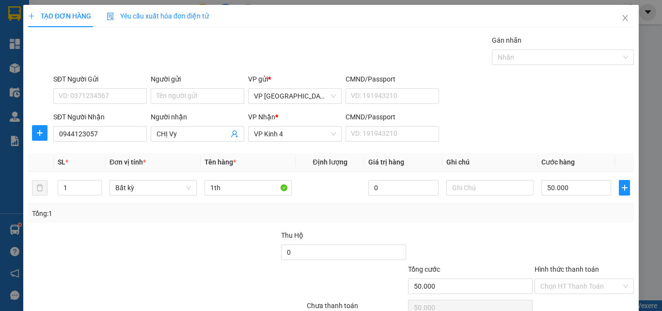
scroll to position [48, 0]
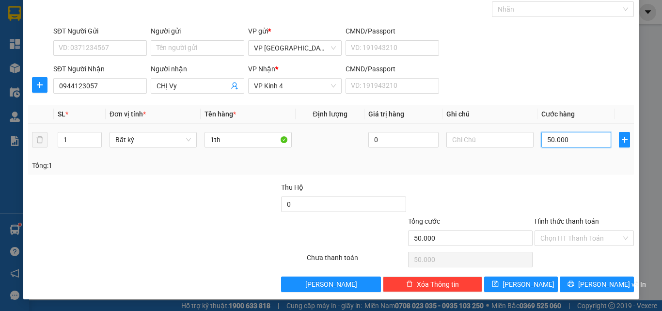
click at [563, 140] on input "50.000" at bounding box center [577, 140] width 70 height 16
type input "4"
type input "40"
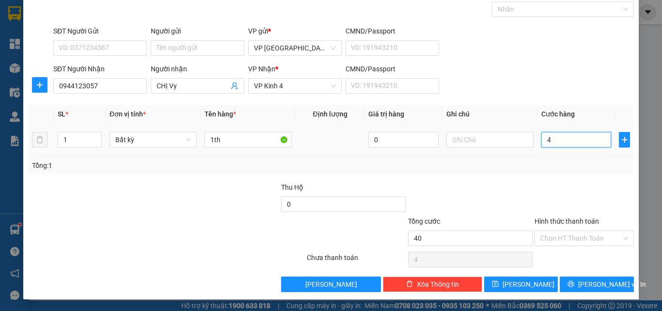
type input "40"
type input "40.000"
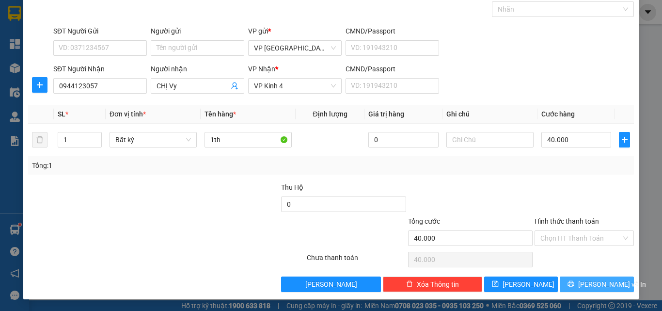
click at [596, 283] on span "[PERSON_NAME] và In" at bounding box center [612, 284] width 68 height 11
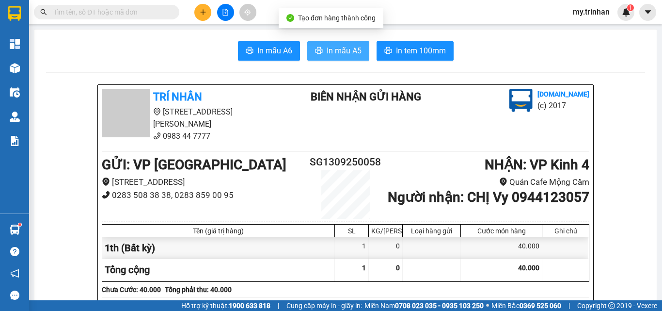
drag, startPoint x: 319, startPoint y: 47, endPoint x: 310, endPoint y: 48, distance: 8.3
click at [317, 47] on button "In mẫu A5" at bounding box center [338, 50] width 62 height 19
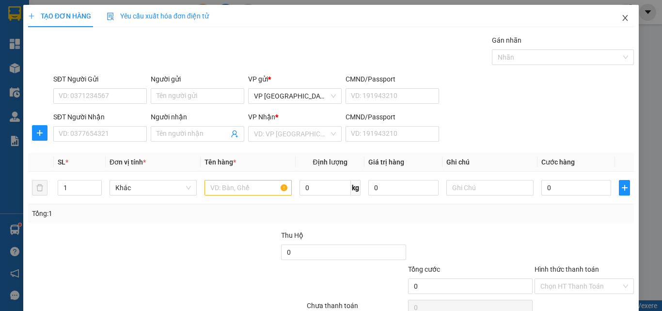
click at [623, 21] on icon "close" at bounding box center [625, 18] width 5 height 6
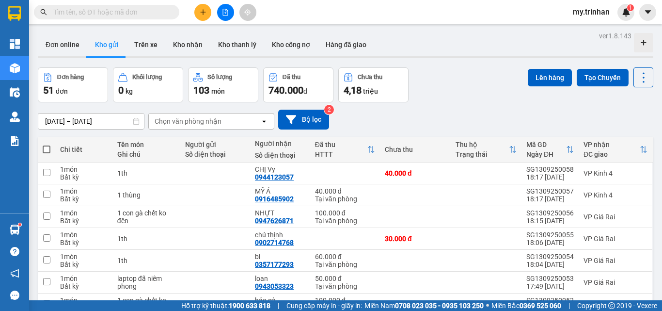
click at [242, 124] on div "Chọn văn phòng nhận" at bounding box center [205, 121] width 112 height 16
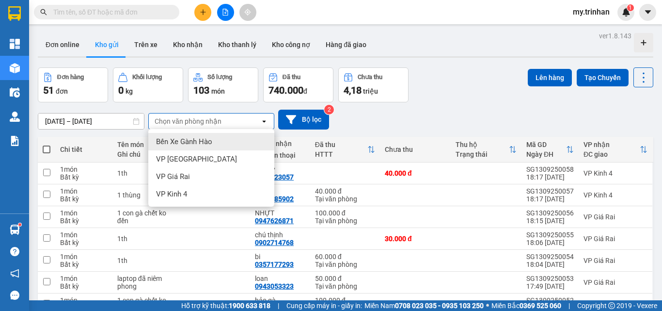
click at [242, 124] on div "Chọn văn phòng nhận" at bounding box center [205, 121] width 112 height 16
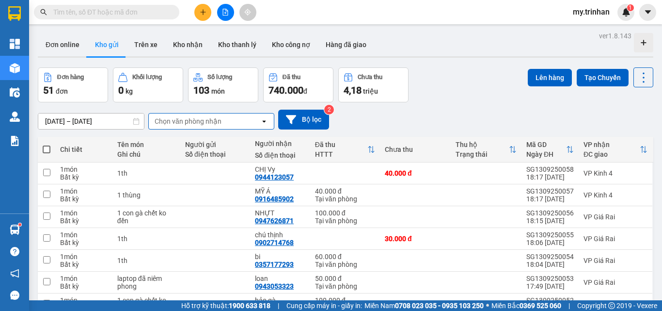
click at [424, 118] on div "[DATE] – [DATE] Press the down arrow key to interact with the calendar and sele…" at bounding box center [346, 120] width 616 height 20
click at [260, 124] on icon "open" at bounding box center [264, 121] width 8 height 8
click at [475, 119] on div "[DATE] – [DATE] Press the down arrow key to interact with the calendar and sele…" at bounding box center [346, 120] width 616 height 20
click at [201, 13] on icon "plus" at bounding box center [203, 12] width 7 height 7
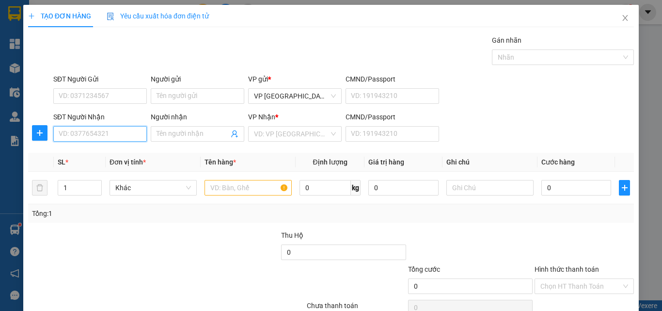
click at [112, 128] on input "SĐT Người Nhận" at bounding box center [100, 134] width 94 height 16
click at [117, 134] on input "300" at bounding box center [100, 134] width 94 height 16
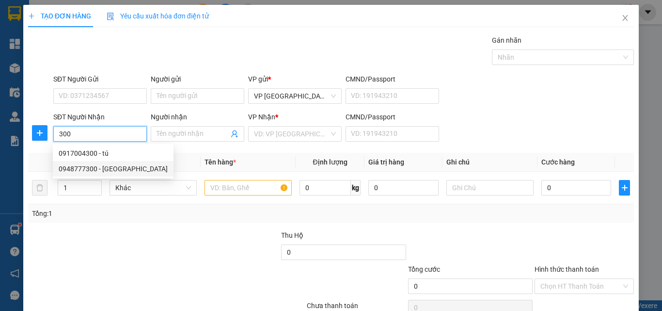
click at [119, 167] on div "0948777300 - hoàn mỹ" at bounding box center [113, 168] width 109 height 11
type input "0948777300"
type input "hoàn mỹ"
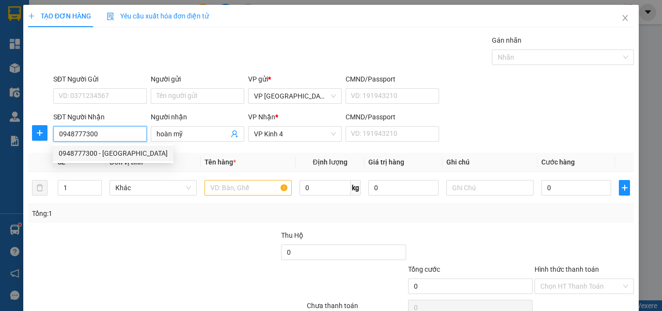
type input "30.000"
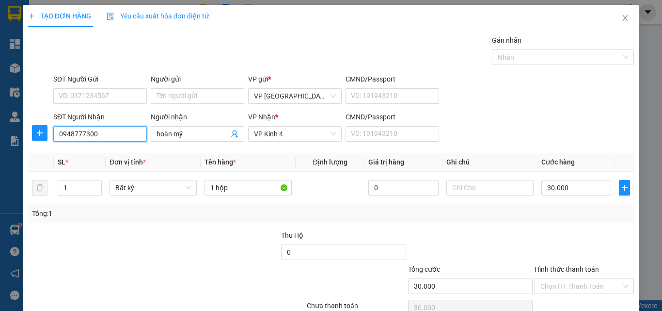
type input "0948777300"
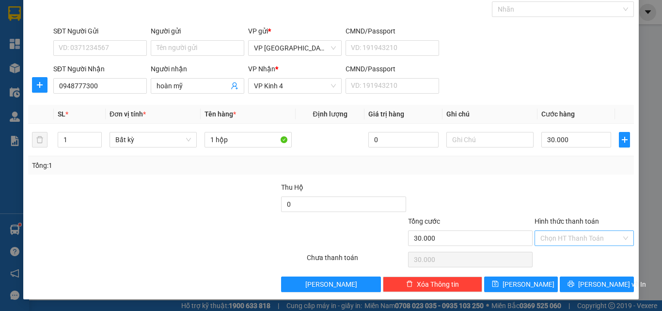
click at [564, 242] on input "Hình thức thanh toán" at bounding box center [581, 238] width 81 height 15
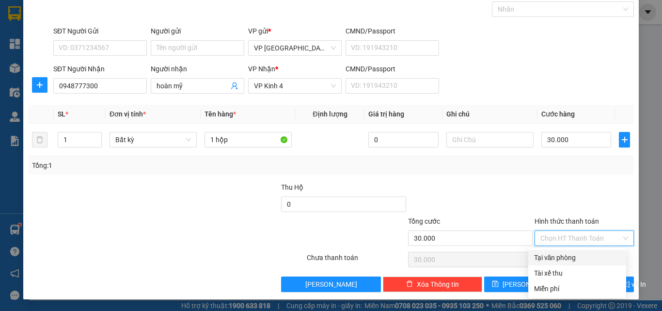
drag, startPoint x: 570, startPoint y: 263, endPoint x: 573, endPoint y: 268, distance: 5.9
click at [570, 263] on div "Tại văn phòng" at bounding box center [578, 258] width 98 height 16
type input "0"
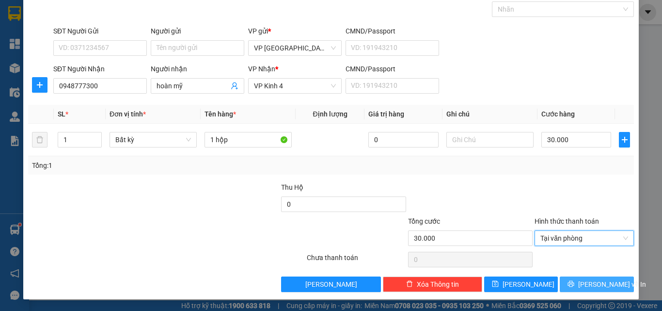
click at [584, 285] on span "[PERSON_NAME] và In" at bounding box center [612, 284] width 68 height 11
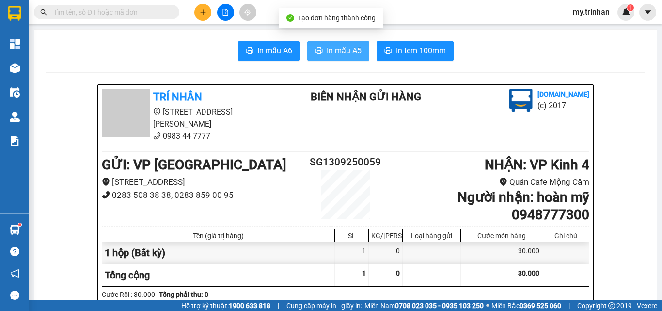
click at [327, 47] on span "In mẫu A5" at bounding box center [344, 51] width 35 height 12
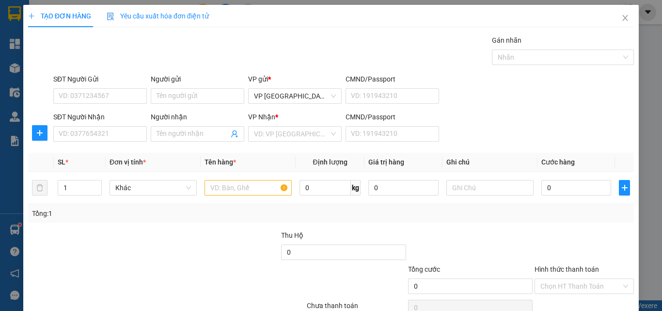
click at [517, 114] on div "SĐT Người Nhận VD: 0377654321 Người nhận Tên người nhận VP Nhận * VD: VP Sài Gò…" at bounding box center [343, 129] width 585 height 34
click at [85, 131] on input "SĐT Người Nhận" at bounding box center [100, 134] width 94 height 16
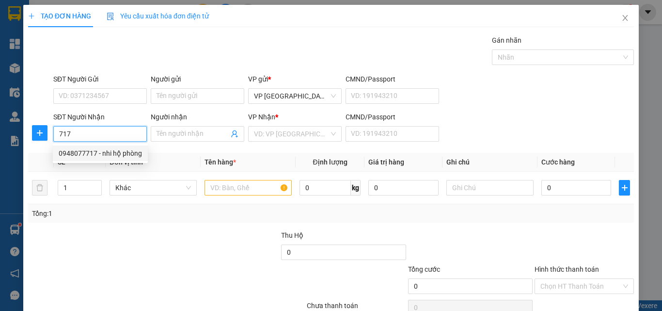
click at [112, 159] on div "0948077717 - nhi hộ phòng" at bounding box center [100, 153] width 95 height 16
type input "0948077717"
type input "nhi hộ phòng"
type input "100.000"
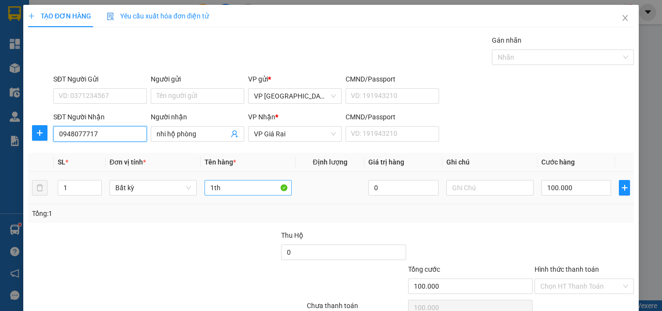
type input "0948077717"
drag, startPoint x: 236, startPoint y: 180, endPoint x: 145, endPoint y: 170, distance: 91.3
click at [148, 170] on table "SL * Đơn vị tính * Tên hàng * Định lượng Giá trị hàng Ghi chú Cước hàng 1 Bất k…" at bounding box center [331, 178] width 606 height 51
type input "1 cục đen"
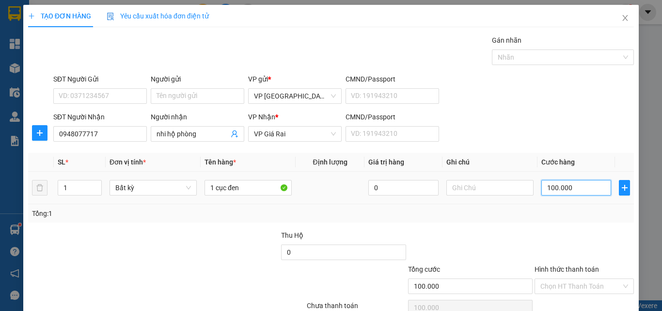
click at [562, 191] on input "100.000" at bounding box center [577, 188] width 70 height 16
type input "3"
type input "30"
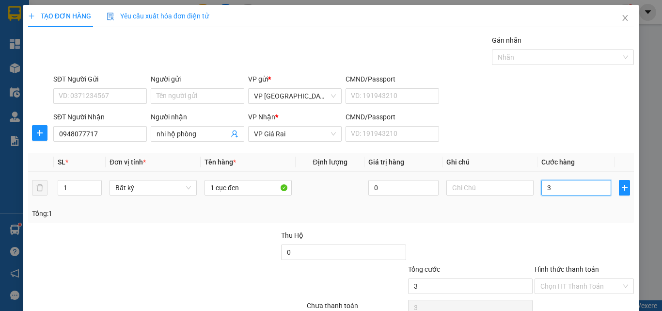
type input "30"
type input "30.000"
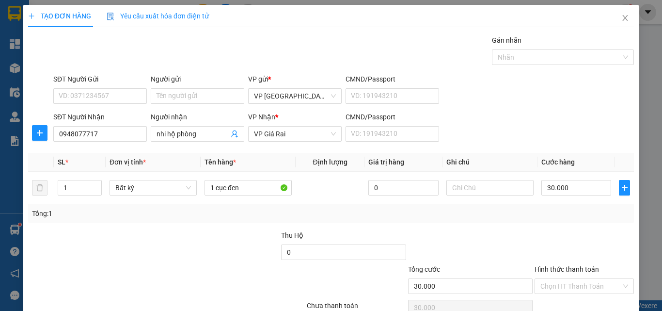
scroll to position [48, 0]
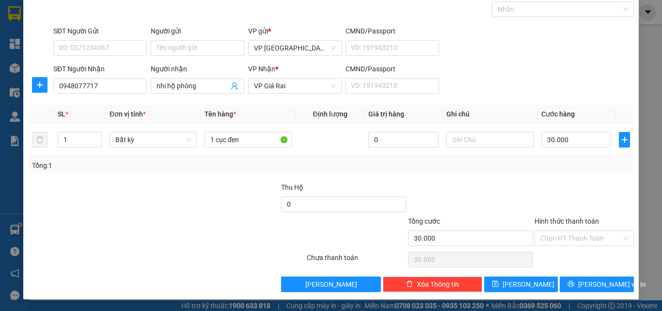
click at [585, 294] on div "TẠO ĐƠN HÀNG Yêu cầu xuất hóa đơn điện tử Transit Pickup Surcharge Ids Transit …" at bounding box center [331, 128] width 616 height 342
click at [575, 281] on icon "printer" at bounding box center [571, 284] width 6 height 6
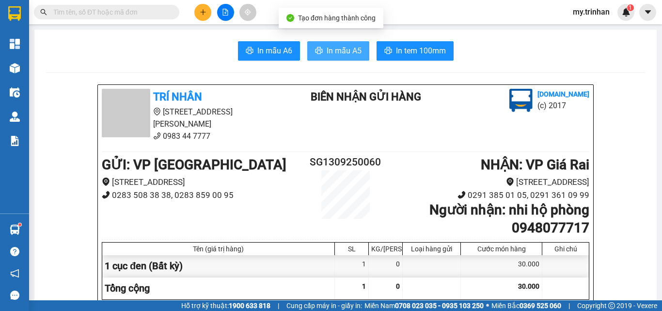
click at [338, 41] on button "In mẫu A5" at bounding box center [338, 50] width 62 height 19
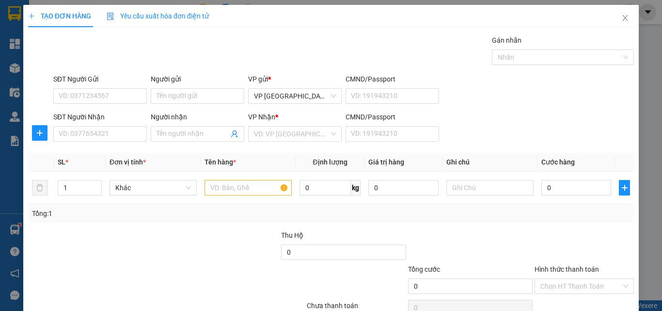
click at [529, 124] on div "SĐT Người Nhận VD: 0377654321 Người nhận Tên người nhận VP Nhận * VD: VP Sài Gò…" at bounding box center [343, 129] width 585 height 34
click at [102, 134] on input "SĐT Người Nhận" at bounding box center [100, 134] width 94 height 16
click at [112, 142] on div "SĐT Người Nhận VD: 0377654321" at bounding box center [100, 129] width 94 height 34
click at [111, 139] on input "SĐT Người Nhận" at bounding box center [100, 134] width 94 height 16
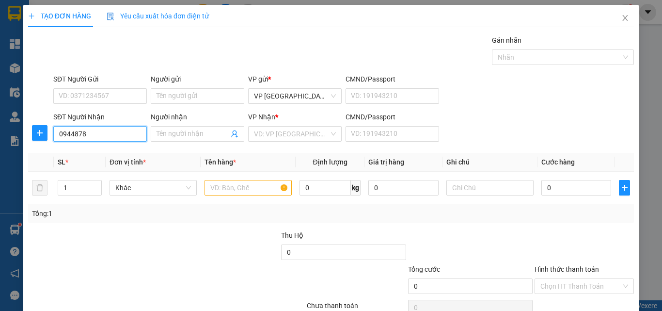
click at [124, 133] on input "0944878" at bounding box center [100, 134] width 94 height 16
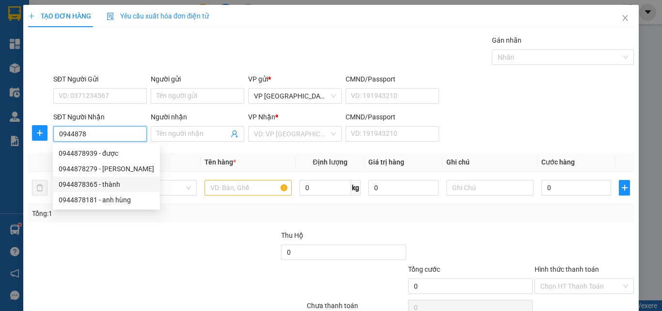
click at [125, 179] on div "0944878365 - thành" at bounding box center [107, 184] width 96 height 11
type input "0944878365"
type input "thành"
type input "20.000"
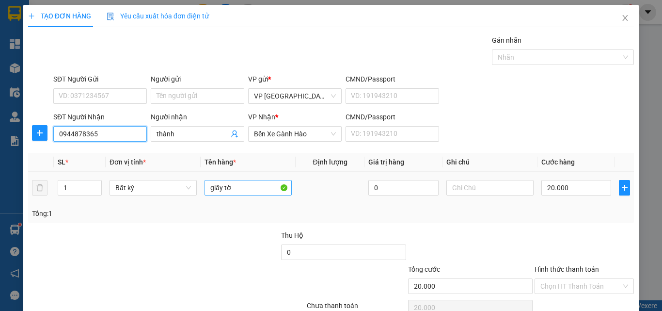
type input "0944878365"
drag, startPoint x: 242, startPoint y: 189, endPoint x: 154, endPoint y: 187, distance: 88.3
click at [154, 187] on tr "1 Bất kỳ giấy tờ 0 20.000" at bounding box center [331, 188] width 606 height 32
type input "1 hộp"
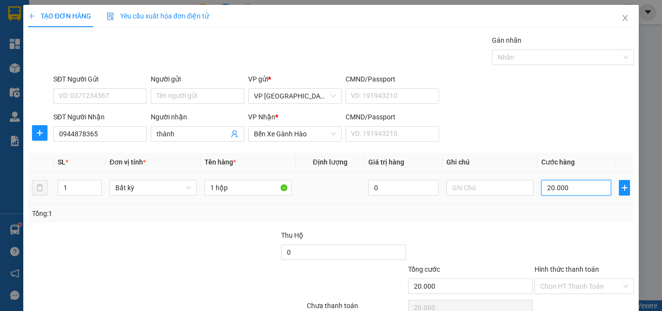
click at [592, 190] on input "20.000" at bounding box center [577, 188] width 70 height 16
type input "3"
type input "30"
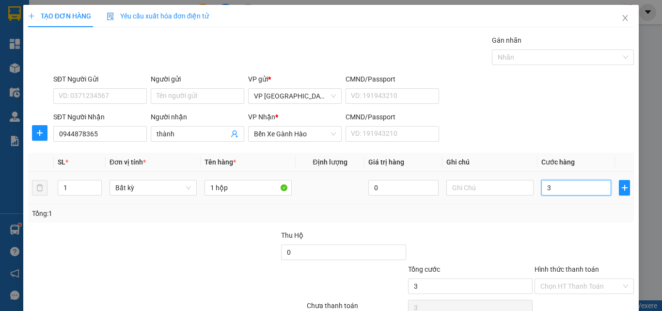
type input "30"
type input "30.000"
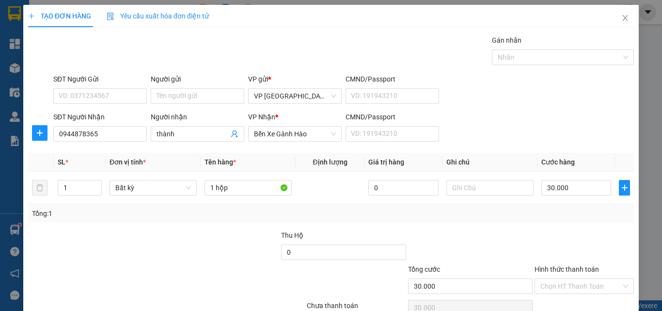
scroll to position [48, 0]
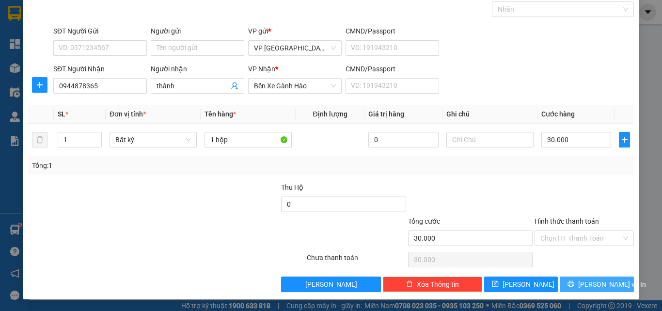
click at [602, 281] on span "[PERSON_NAME] và In" at bounding box center [612, 284] width 68 height 11
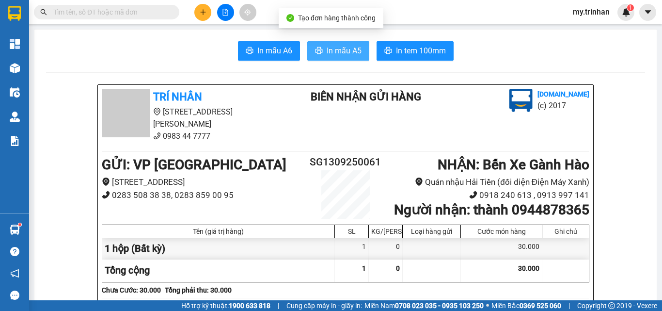
click at [324, 44] on button "In mẫu A5" at bounding box center [338, 50] width 62 height 19
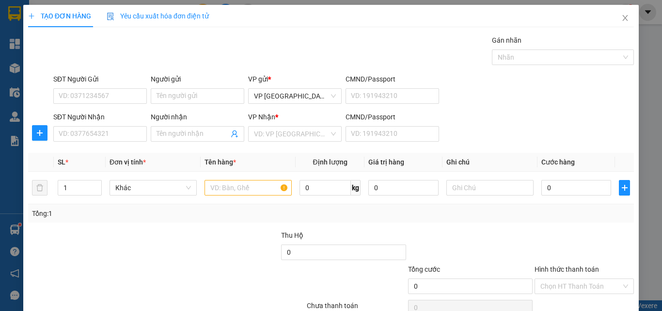
click at [547, 124] on div "SĐT Người Nhận VD: 0377654321 Người nhận Tên người nhận VP Nhận * VD: VP Sài Gò…" at bounding box center [343, 129] width 585 height 34
click at [116, 138] on input "SĐT Người Nhận" at bounding box center [100, 134] width 94 height 16
type input "0"
click at [121, 136] on input "1414" at bounding box center [100, 134] width 94 height 16
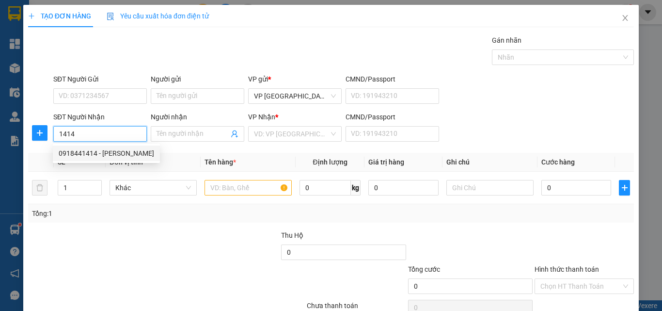
click at [121, 154] on div "0918441414 - yến thanh" at bounding box center [107, 153] width 96 height 11
type input "0918441414"
type input "yến thanh"
type input "30.000"
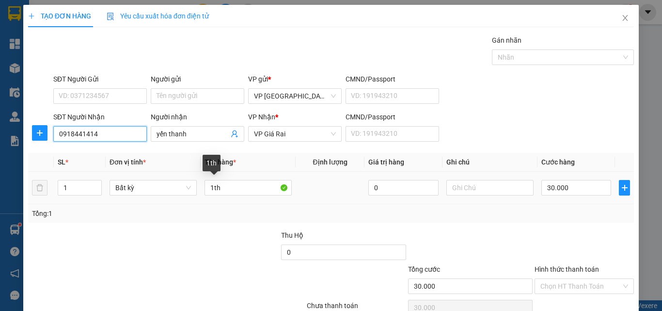
type input "0918441414"
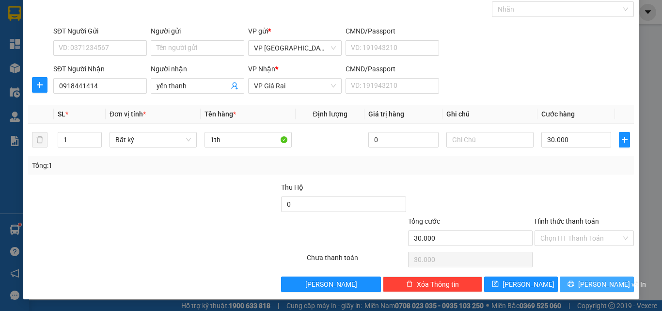
click at [596, 284] on span "[PERSON_NAME] và In" at bounding box center [612, 284] width 68 height 11
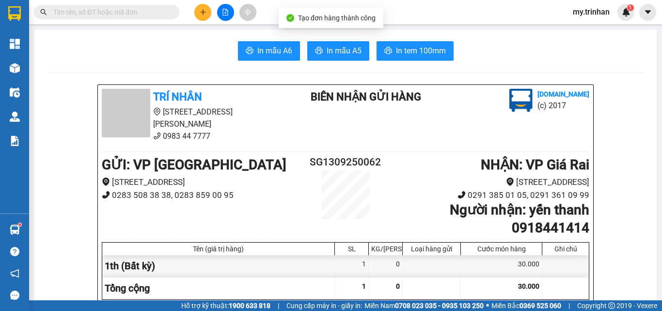
click at [350, 47] on span "In mẫu A5" at bounding box center [344, 51] width 35 height 12
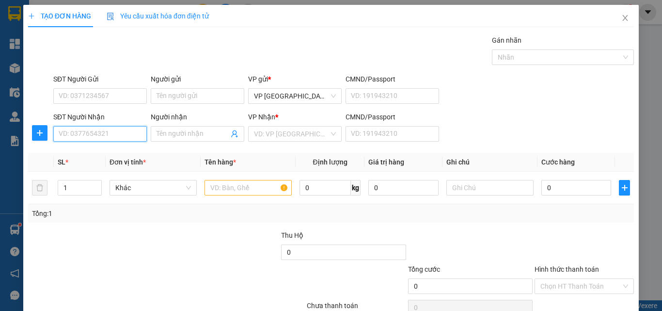
click at [93, 137] on input "SĐT Người Nhận" at bounding box center [100, 134] width 94 height 16
type input "0813308776"
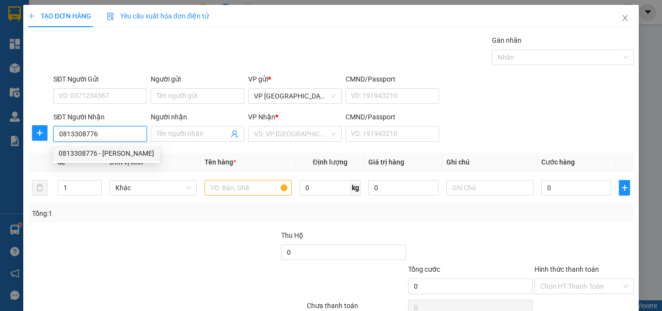
click at [127, 145] on div "0813308776 - nguyễn văn bảy" at bounding box center [106, 153] width 107 height 16
type input "nguyễn văn bảy"
type input "30.000"
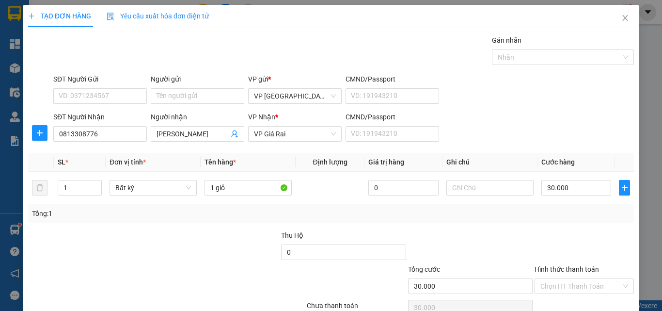
click at [489, 113] on div "SĐT Người Nhận 0813308776 Người nhận nguyễn văn bảy VP Nhận * VP Giá Rai CMND/P…" at bounding box center [343, 129] width 585 height 34
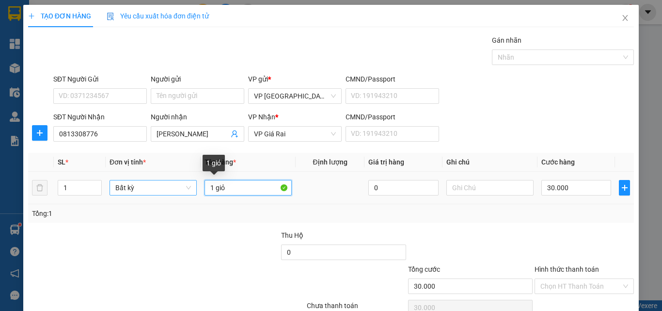
drag, startPoint x: 244, startPoint y: 192, endPoint x: 168, endPoint y: 181, distance: 77.4
click at [178, 185] on tr "1 Bất kỳ 1 giỏ 0 30.000" at bounding box center [331, 188] width 606 height 32
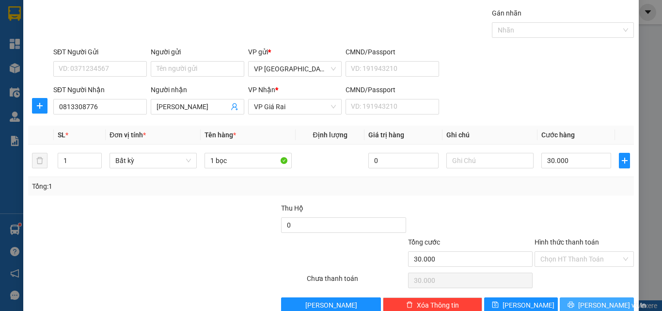
scroll to position [48, 0]
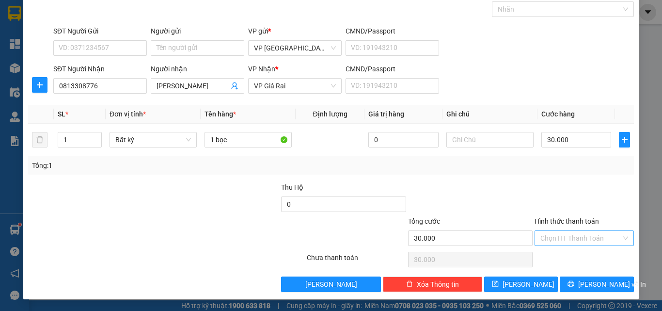
click at [576, 231] on div "Hình thức thanh toán Chọn HT Thanh Toán" at bounding box center [584, 233] width 99 height 34
click at [576, 243] on input "Hình thức thanh toán" at bounding box center [581, 238] width 81 height 15
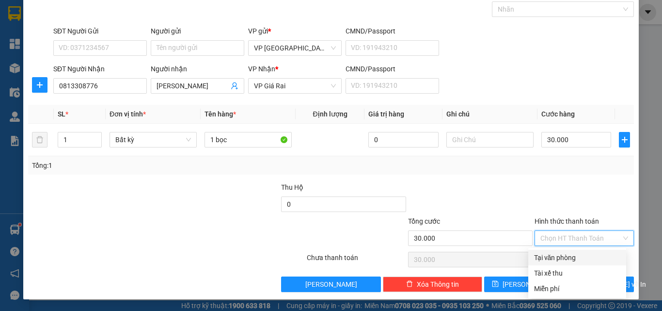
click at [576, 258] on div "Tại văn phòng" at bounding box center [577, 257] width 86 height 11
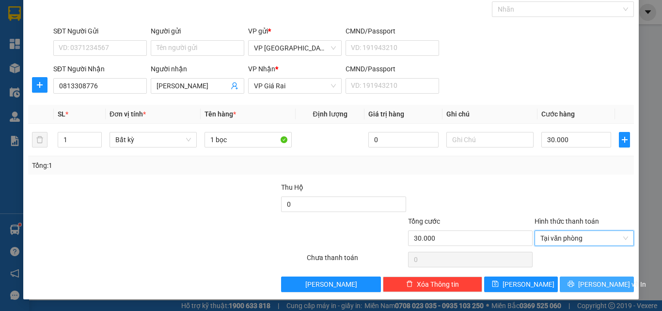
click at [580, 280] on button "[PERSON_NAME] và In" at bounding box center [597, 284] width 74 height 16
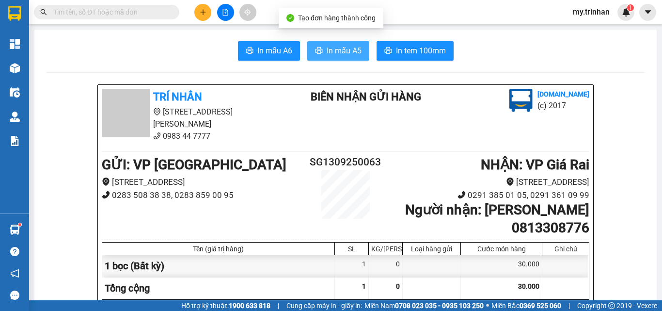
click at [347, 53] on span "In mẫu A5" at bounding box center [344, 51] width 35 height 12
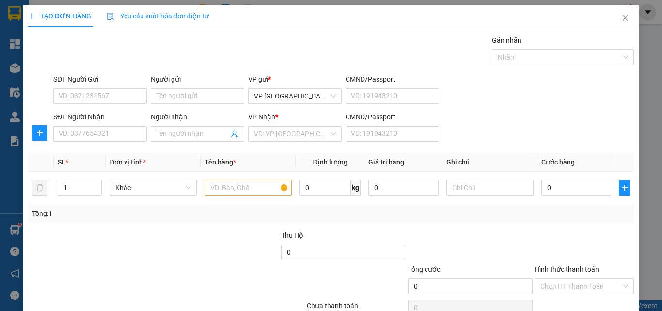
click at [481, 128] on div "SĐT Người Nhận VD: 0377654321 Người nhận Tên người nhận VP Nhận * VD: VP Sài Gò…" at bounding box center [343, 129] width 585 height 34
click at [92, 142] on div "SĐT Người Nhận VD: 0377654321" at bounding box center [100, 129] width 94 height 34
click at [81, 134] on input "SĐT Người Nhận" at bounding box center [100, 134] width 94 height 16
click at [80, 133] on input "SĐT Người Nhận" at bounding box center [100, 134] width 94 height 16
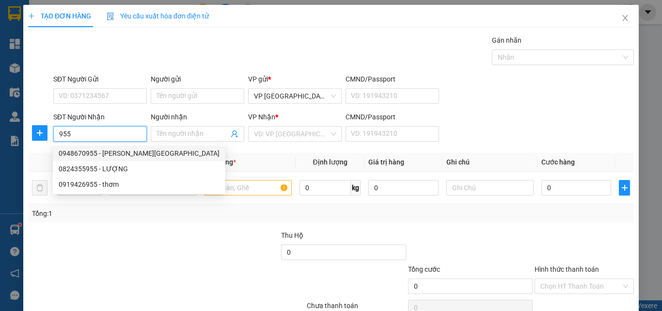
click at [104, 154] on div "0948670955 - nk THANH HÀN" at bounding box center [139, 153] width 161 height 11
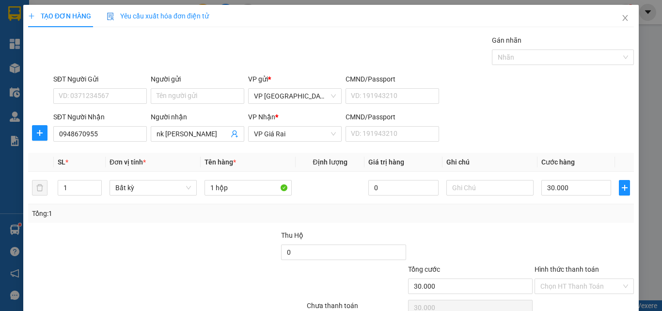
scroll to position [48, 0]
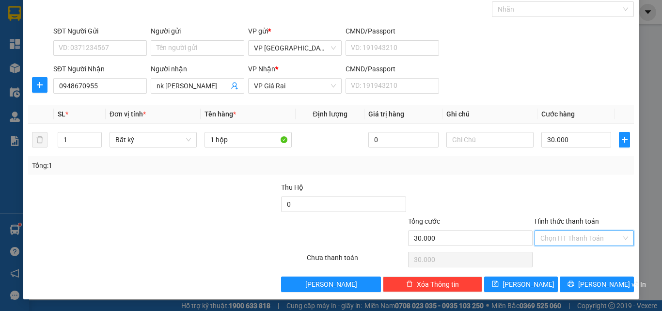
click at [579, 244] on input "Hình thức thanh toán" at bounding box center [581, 238] width 81 height 15
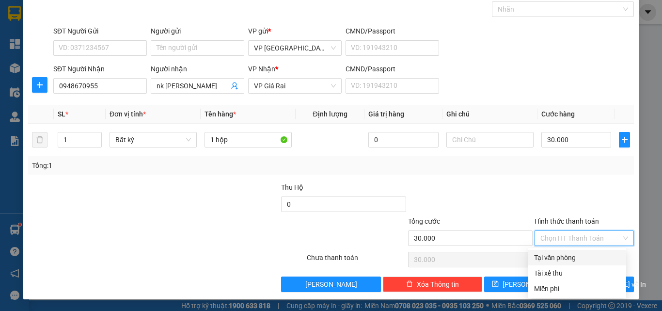
click at [574, 253] on div "Tại văn phòng" at bounding box center [577, 257] width 86 height 11
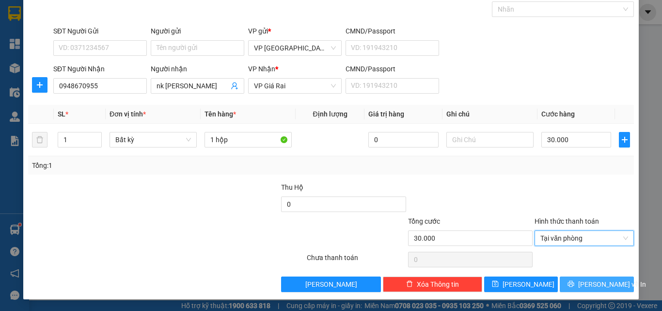
click at [575, 284] on icon "printer" at bounding box center [571, 283] width 7 height 7
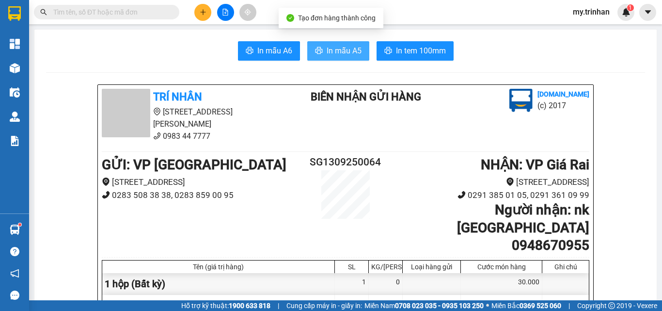
click at [350, 48] on span "In mẫu A5" at bounding box center [344, 51] width 35 height 12
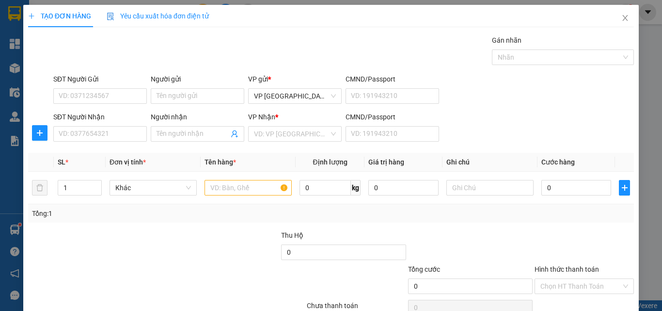
click at [493, 140] on div "SĐT Người Nhận VD: 0377654321 Người nhận Tên người nhận VP Nhận * VD: VP Sài Gò…" at bounding box center [343, 129] width 585 height 34
click at [104, 132] on input "SĐT Người Nhận" at bounding box center [100, 134] width 94 height 16
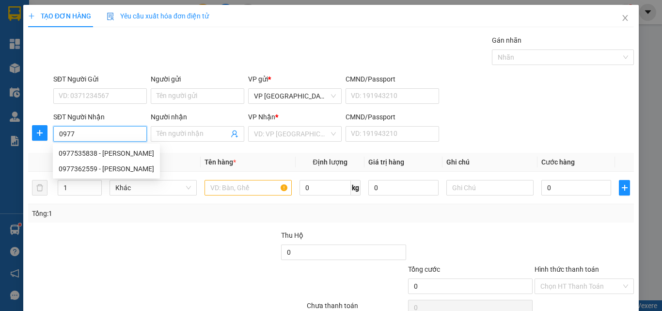
click at [132, 129] on input "0977" at bounding box center [100, 134] width 94 height 16
click at [127, 148] on div "0977535838 - huyền trang" at bounding box center [107, 153] width 96 height 11
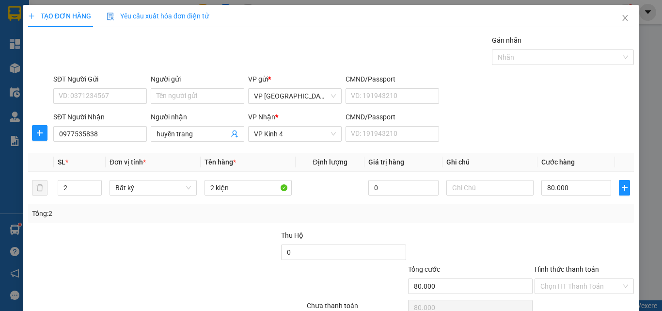
scroll to position [48, 0]
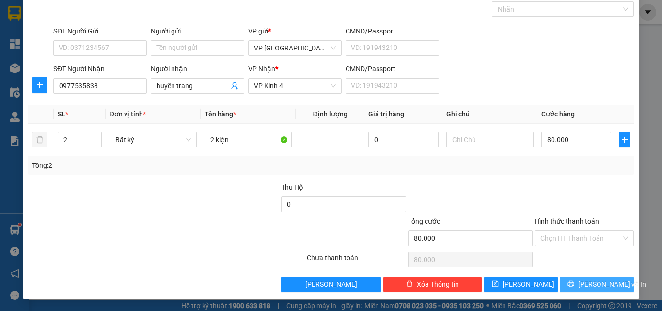
click at [591, 278] on button "[PERSON_NAME] và In" at bounding box center [597, 284] width 74 height 16
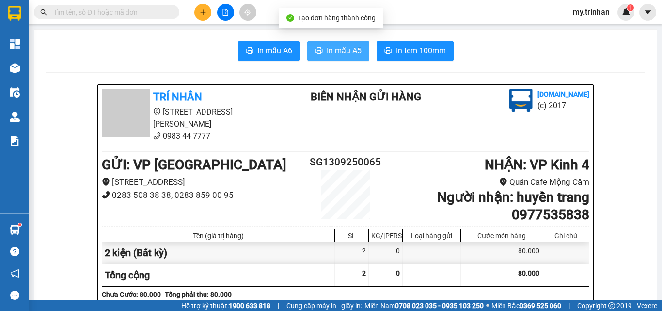
click at [341, 46] on span "In mẫu A5" at bounding box center [344, 51] width 35 height 12
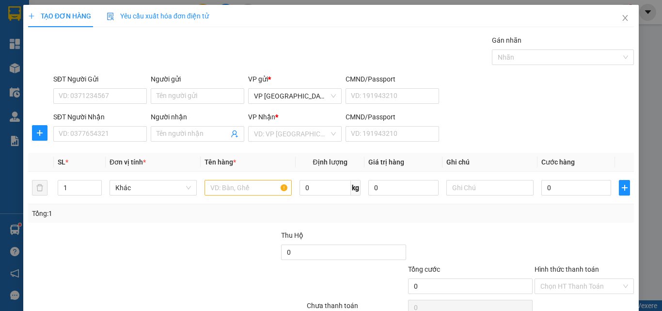
click at [194, 307] on div at bounding box center [166, 307] width 279 height 19
click at [508, 129] on div "SĐT Người Nhận VD: 0377654321 Người nhận Tên người nhận VP Nhận * VD: VP Sài Gò…" at bounding box center [343, 129] width 585 height 34
click at [499, 127] on div "SĐT Người Nhận VD: 0377654321 Người nhận Tên người nhận VP Nhận * VD: VP Sài Gò…" at bounding box center [343, 129] width 585 height 34
click at [454, 98] on div "SĐT Người Gửi VD: 0371234567 Người gửi Tên người gửi VP gửi * VP [GEOGRAPHIC_DA…" at bounding box center [343, 91] width 585 height 34
click at [533, 134] on div "SĐT Người Nhận VD: 0377654321 Người nhận Tên người nhận VP Nhận * VD: VP Sài Gò…" at bounding box center [343, 129] width 585 height 34
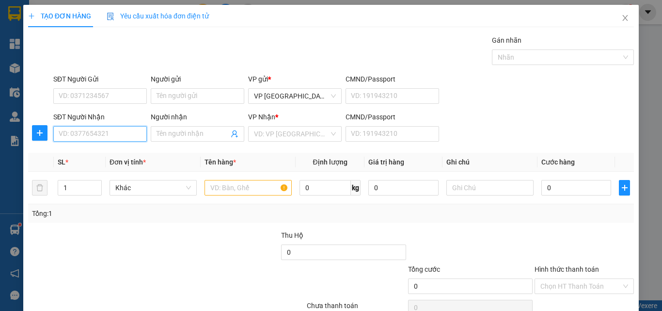
click at [125, 132] on input "SĐT Người Nhận" at bounding box center [100, 134] width 94 height 16
click at [127, 152] on div "0356659243 - khương" at bounding box center [99, 153] width 80 height 11
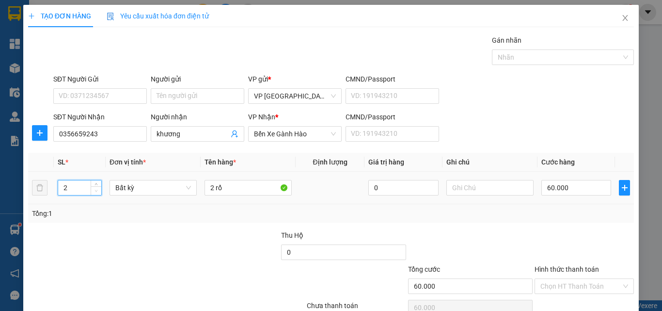
click at [96, 192] on icon "down" at bounding box center [96, 190] width 3 height 3
drag, startPoint x: 225, startPoint y: 192, endPoint x: 142, endPoint y: 184, distance: 83.2
click at [158, 185] on tr "1 Bất kỳ 2 rổ 0 60.000" at bounding box center [331, 188] width 606 height 32
click at [555, 189] on input "0" at bounding box center [577, 188] width 70 height 16
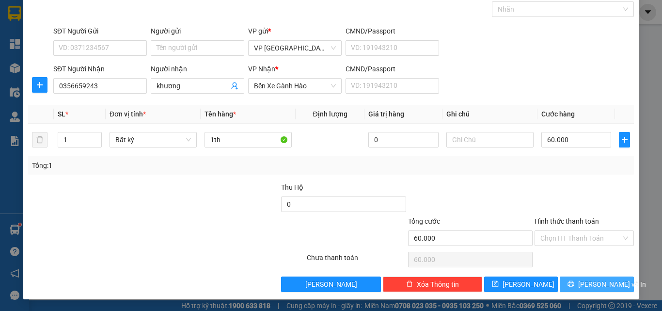
click at [594, 282] on span "[PERSON_NAME] và In" at bounding box center [612, 284] width 68 height 11
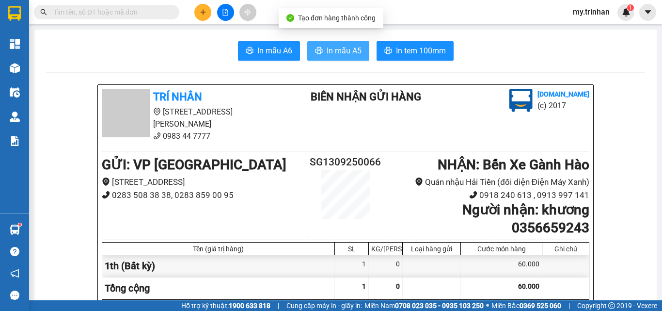
click at [351, 49] on span "In mẫu A5" at bounding box center [344, 51] width 35 height 12
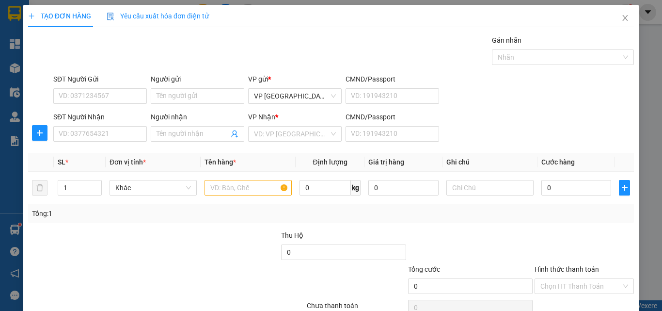
click at [513, 130] on div "SĐT Người Nhận VD: 0377654321 Người nhận Tên người nhận VP Nhận * VD: VP Sài Gò…" at bounding box center [343, 129] width 585 height 34
drag, startPoint x: 466, startPoint y: 131, endPoint x: 472, endPoint y: 134, distance: 5.9
click at [468, 132] on div "SĐT Người Nhận VD: 0377654321 Người nhận Tên người nhận VP Nhận * VD: VP Sài Gò…" at bounding box center [343, 129] width 585 height 34
click at [87, 132] on input "SĐT Người Nhận" at bounding box center [100, 134] width 94 height 16
click at [86, 132] on input "SĐT Người Nhận" at bounding box center [100, 134] width 94 height 16
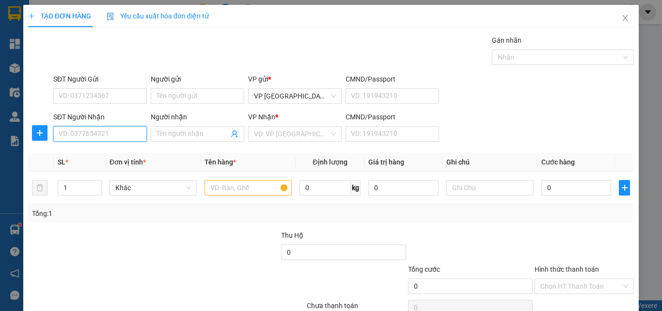
click at [98, 134] on input "SĐT Người Nhận" at bounding box center [100, 134] width 94 height 16
click at [104, 156] on div "0944639640 - ái gia" at bounding box center [99, 153] width 80 height 11
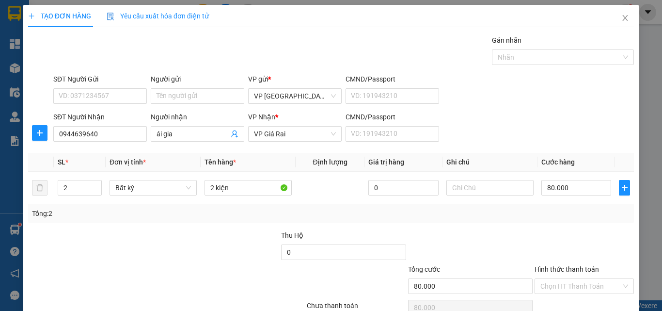
scroll to position [48, 0]
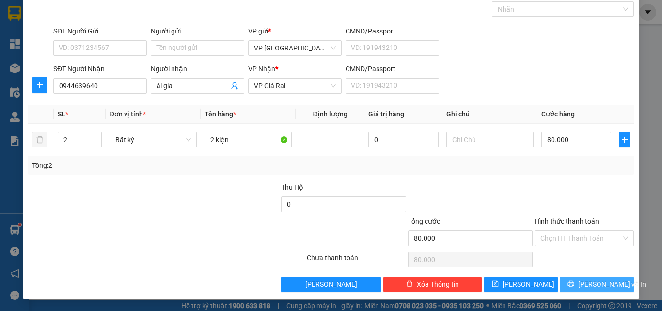
click at [585, 280] on span "[PERSON_NAME] và In" at bounding box center [612, 284] width 68 height 11
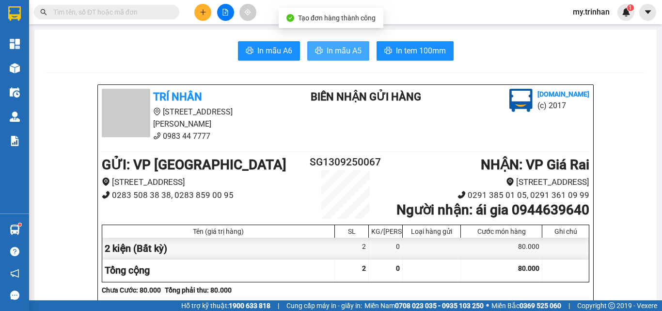
click at [335, 59] on button "In mẫu A5" at bounding box center [338, 50] width 62 height 19
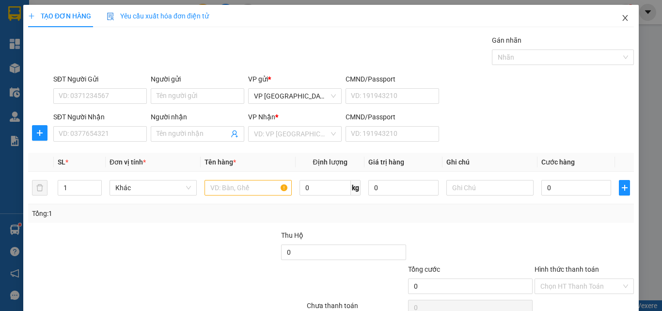
click at [622, 16] on span "Close" at bounding box center [625, 18] width 27 height 27
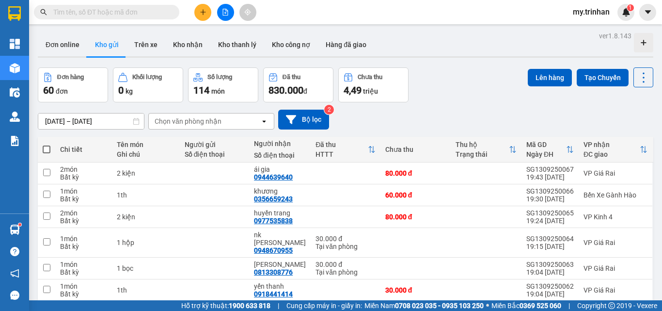
click at [433, 128] on div "[DATE] – [DATE] Press the down arrow key to interact with the calendar and sele…" at bounding box center [346, 120] width 616 height 20
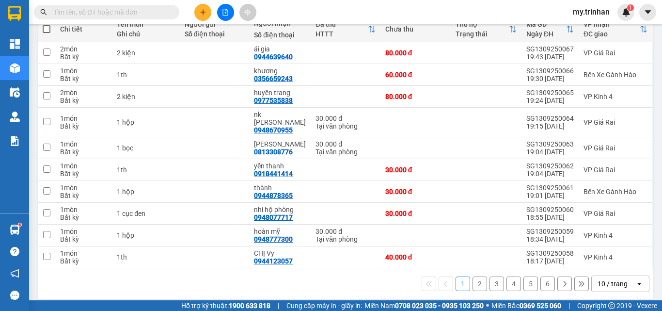
click at [473, 276] on button "2" at bounding box center [480, 283] width 15 height 15
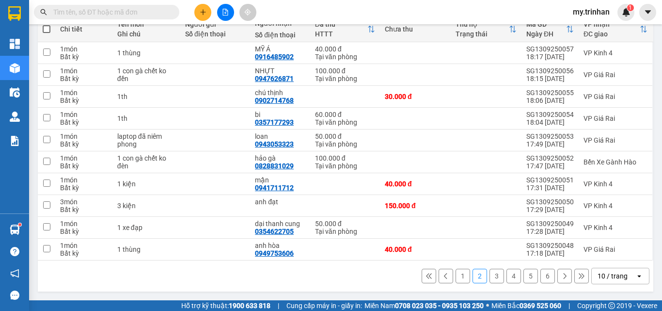
click at [456, 276] on button "1" at bounding box center [463, 276] width 15 height 15
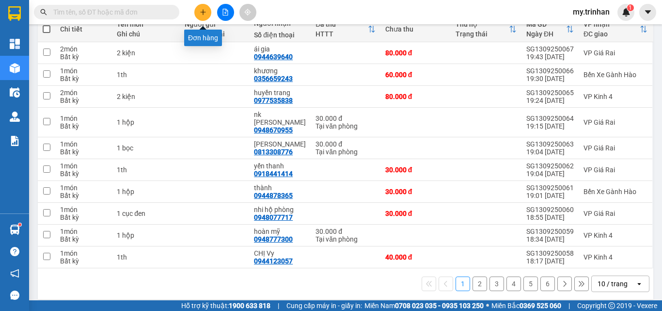
click at [205, 14] on icon "plus" at bounding box center [203, 12] width 7 height 7
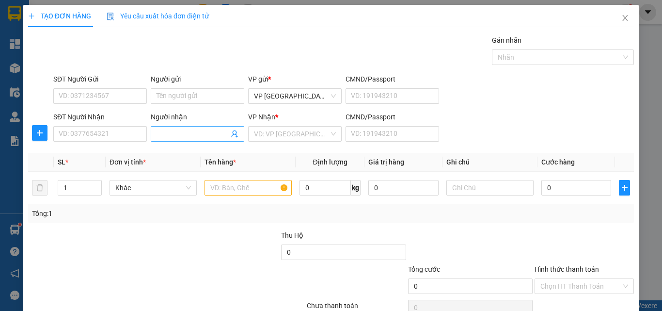
click at [205, 139] on input "Người nhận" at bounding box center [193, 133] width 72 height 11
click at [261, 126] on div "VP Nhận *" at bounding box center [295, 119] width 94 height 15
click at [272, 139] on input "search" at bounding box center [291, 134] width 75 height 15
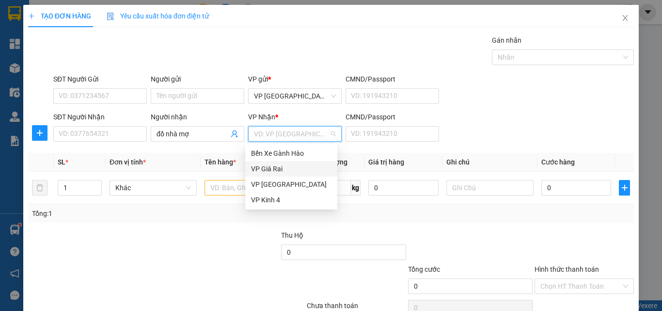
click at [280, 172] on div "VP Giá Rai" at bounding box center [291, 168] width 80 height 11
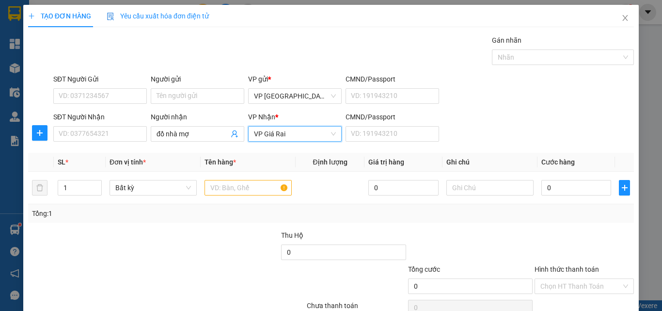
click at [225, 170] on th "Tên hàng *" at bounding box center [248, 162] width 95 height 19
click at [224, 174] on td at bounding box center [248, 188] width 95 height 32
click at [223, 183] on input "text" at bounding box center [248, 188] width 87 height 16
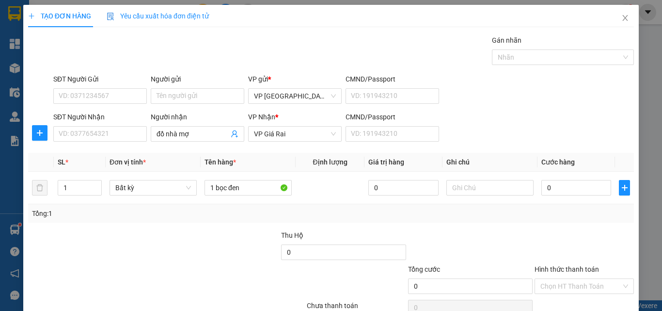
scroll to position [48, 0]
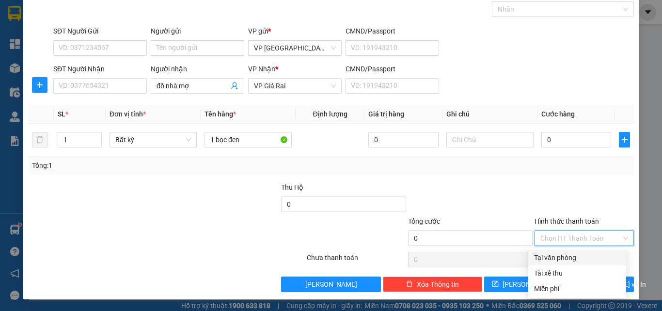
click at [580, 234] on input "Hình thức thanh toán" at bounding box center [581, 238] width 81 height 15
click at [577, 290] on div "Miễn phí" at bounding box center [577, 288] width 86 height 11
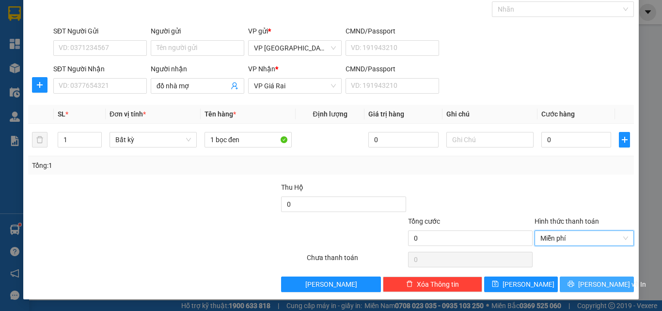
click at [579, 286] on button "[PERSON_NAME] và In" at bounding box center [597, 284] width 74 height 16
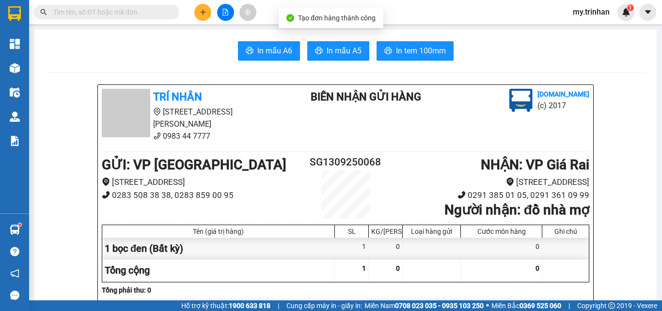
click at [351, 52] on span "In mẫu A5" at bounding box center [344, 51] width 35 height 12
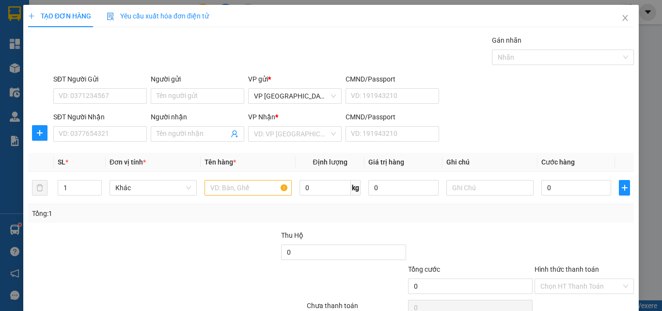
drag, startPoint x: 492, startPoint y: 125, endPoint x: 506, endPoint y: 122, distance: 14.9
click at [504, 125] on div "SĐT Người Nhận VD: 0377654321 Người nhận Tên người nhận VP Nhận * VD: VP Sài Gò…" at bounding box center [343, 129] width 585 height 34
click at [622, 16] on icon "close" at bounding box center [626, 18] width 8 height 8
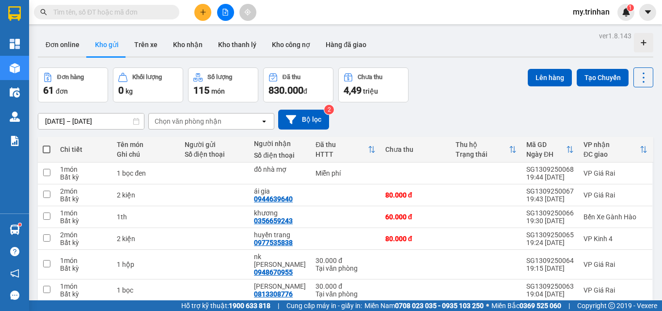
click at [252, 121] on div "Chọn văn phòng nhận" at bounding box center [205, 121] width 112 height 16
click at [398, 119] on div "[DATE] – [DATE] Press the down arrow key to interact with the calendar and sele…" at bounding box center [346, 120] width 616 height 20
click at [246, 120] on div "Chọn văn phòng nhận" at bounding box center [205, 121] width 112 height 16
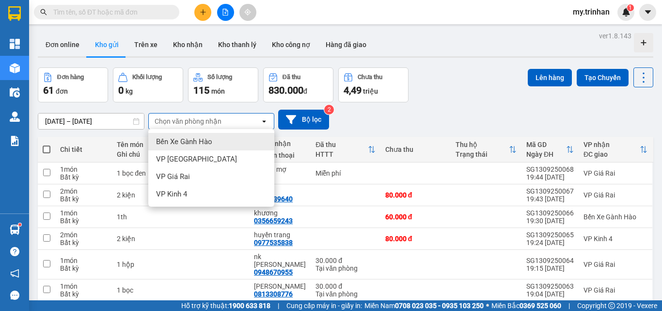
click at [247, 120] on div "Chọn văn phòng nhận" at bounding box center [205, 121] width 112 height 16
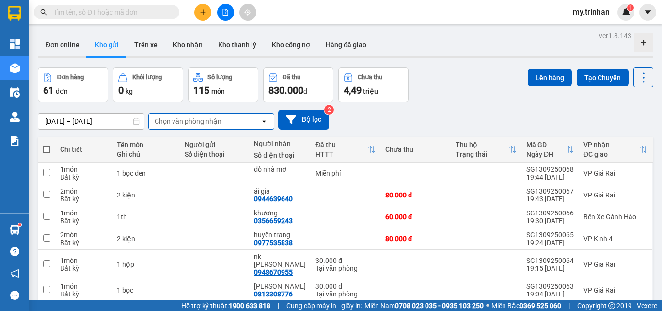
click at [361, 116] on div "[DATE] – [DATE] Press the down arrow key to interact with the calendar and sele…" at bounding box center [346, 120] width 616 height 20
click at [45, 147] on span at bounding box center [47, 149] width 8 height 8
click at [47, 144] on input "checkbox" at bounding box center [47, 144] width 0 height 0
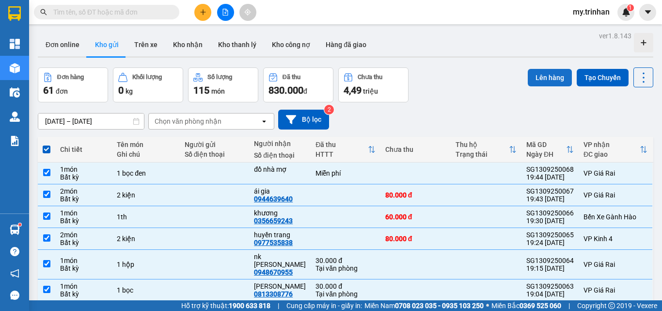
click at [542, 77] on button "Lên hàng" at bounding box center [550, 77] width 44 height 17
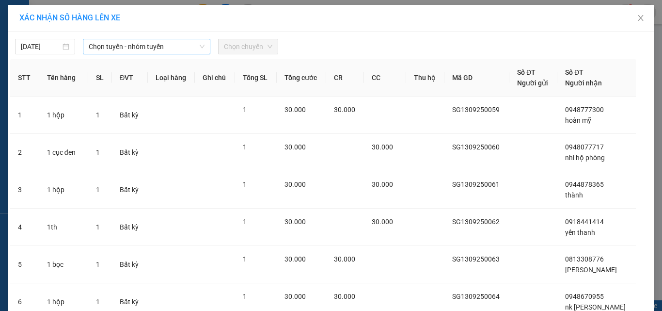
click at [106, 48] on span "Chọn tuyến - nhóm tuyến" at bounding box center [147, 46] width 116 height 15
click at [112, 117] on td "Bất kỳ" at bounding box center [129, 114] width 35 height 37
click at [124, 50] on span "Chọn tuyến - nhóm tuyến" at bounding box center [147, 46] width 116 height 15
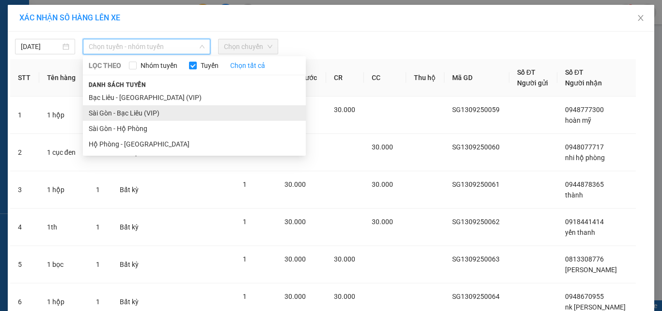
click at [121, 118] on li "Sài Gòn - Bạc Liêu (VIP)" at bounding box center [194, 113] width 223 height 16
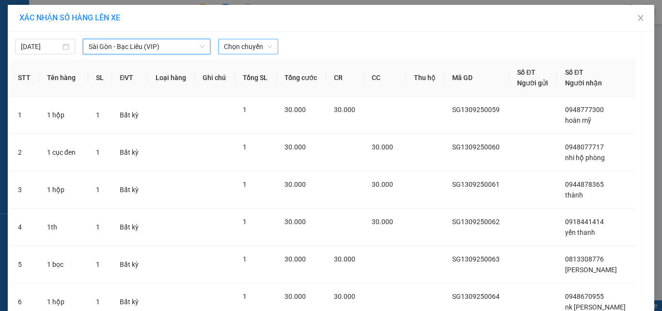
click at [225, 52] on span "Chọn chuyến" at bounding box center [248, 46] width 48 height 15
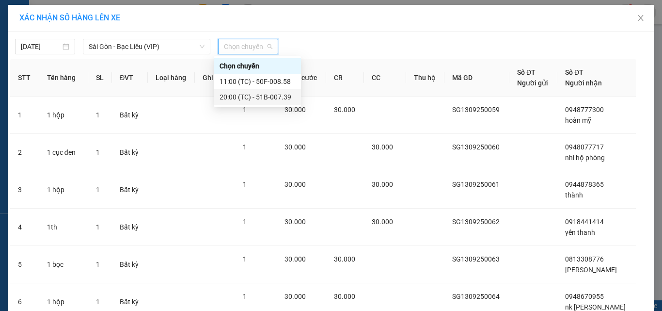
click at [225, 101] on div "20:00 (TC) - 51B-007.39" at bounding box center [258, 97] width 76 height 11
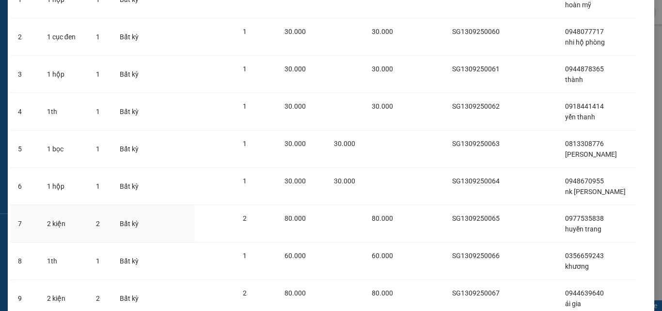
scroll to position [252, 0]
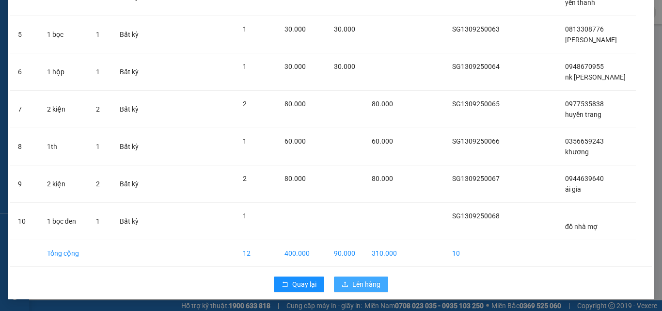
click at [361, 281] on span "Lên hàng" at bounding box center [367, 284] width 28 height 11
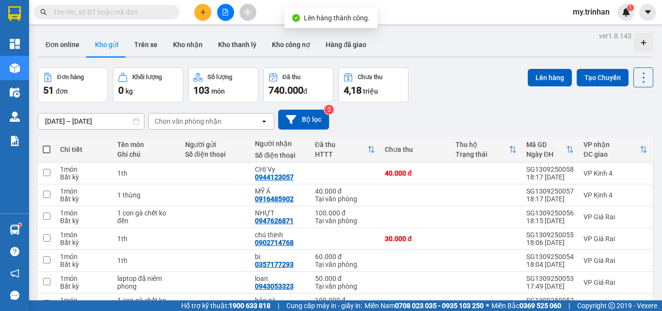
click at [50, 149] on th at bounding box center [46, 150] width 17 height 26
click at [48, 149] on span at bounding box center [47, 149] width 8 height 8
click at [47, 144] on input "checkbox" at bounding box center [47, 144] width 0 height 0
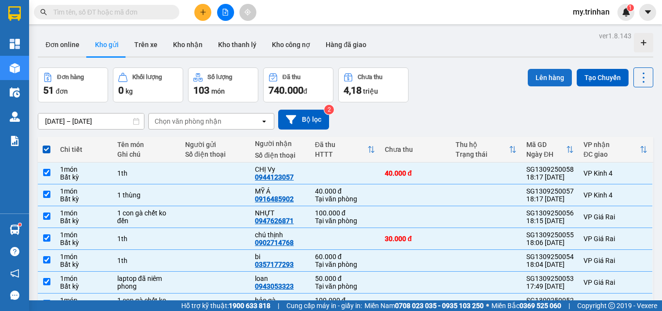
click at [534, 76] on button "Lên hàng" at bounding box center [550, 77] width 44 height 17
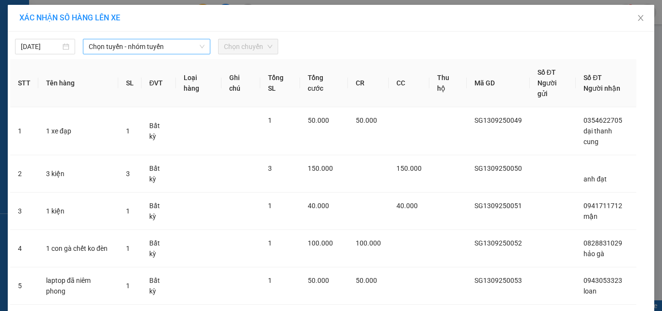
click at [176, 52] on span "Chọn tuyến - nhóm tuyến" at bounding box center [147, 46] width 116 height 15
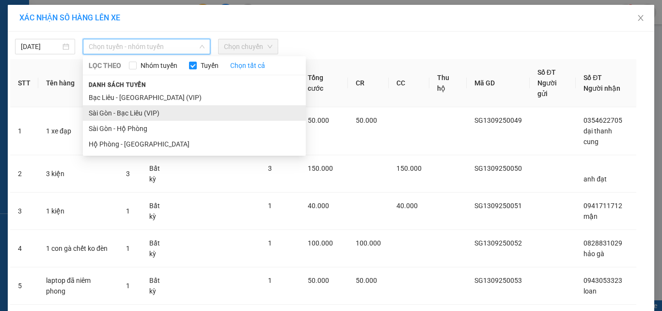
click at [149, 115] on li "Sài Gòn - Bạc Liêu (VIP)" at bounding box center [194, 113] width 223 height 16
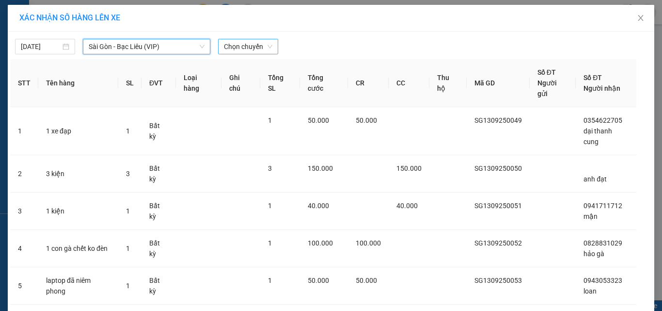
click at [252, 48] on span "Chọn chuyến" at bounding box center [248, 46] width 48 height 15
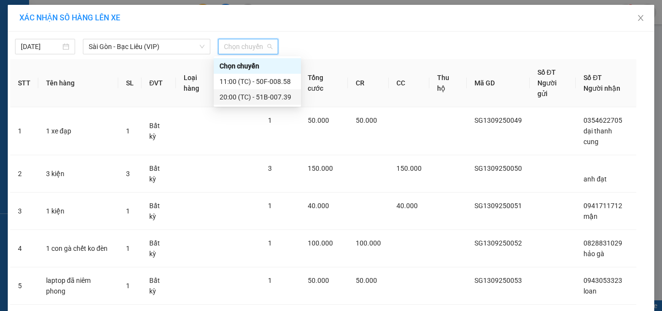
click at [241, 102] on div "20:00 (TC) - 51B-007.39" at bounding box center [257, 97] width 87 height 16
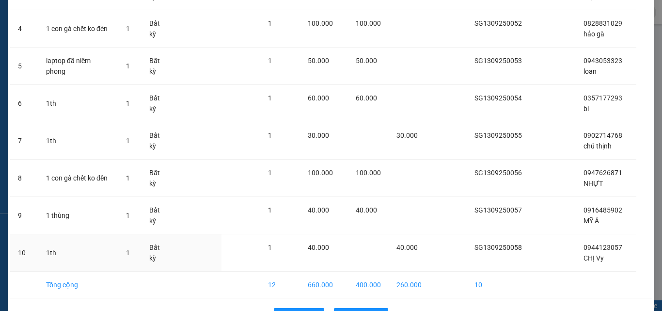
scroll to position [252, 0]
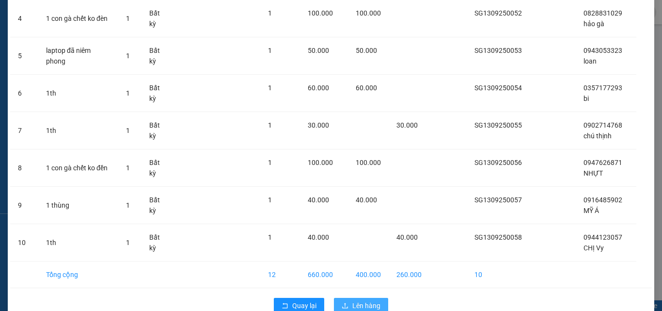
click at [353, 300] on span "Lên hàng" at bounding box center [367, 305] width 28 height 11
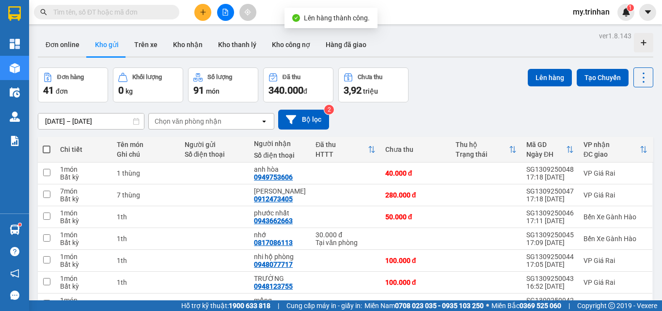
click at [44, 148] on span at bounding box center [47, 149] width 8 height 8
click at [47, 144] on input "checkbox" at bounding box center [47, 144] width 0 height 0
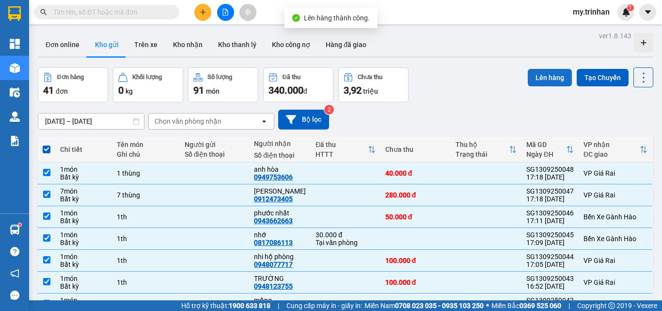
click at [539, 75] on button "Lên hàng" at bounding box center [550, 77] width 44 height 17
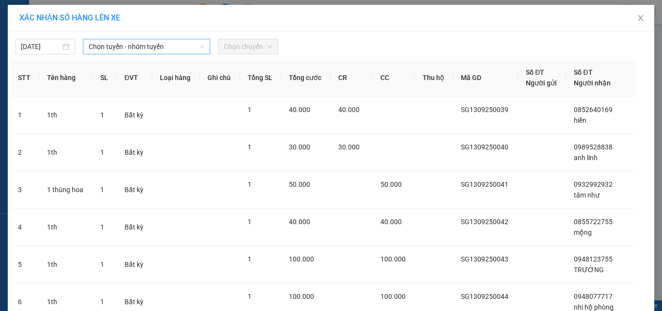
click at [172, 48] on span "Chọn tuyến - nhóm tuyến" at bounding box center [147, 46] width 116 height 15
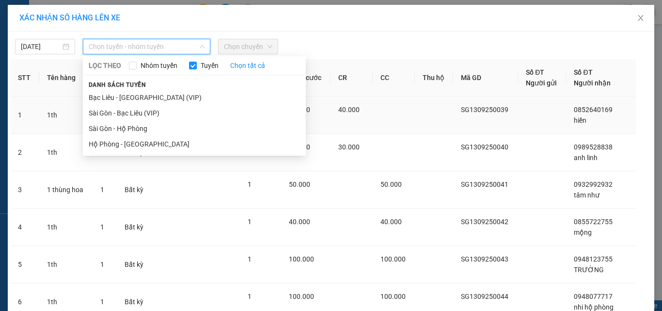
click at [157, 114] on li "Sài Gòn - Bạc Liêu (VIP)" at bounding box center [194, 113] width 223 height 16
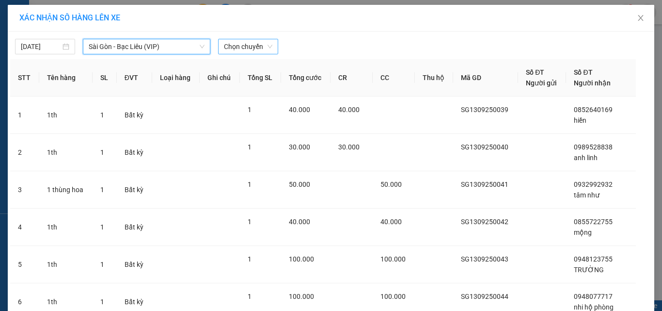
drag, startPoint x: 229, startPoint y: 55, endPoint x: 227, endPoint y: 50, distance: 5.0
click at [227, 55] on div "13/09/2025 Sài Gòn - Bạc Liêu (VIP) Sài Gòn - Bạc Liêu (VIP) LỌC THEO Nhóm tuyế…" at bounding box center [331, 280] width 647 height 497
click at [228, 47] on span "Chọn chuyến" at bounding box center [248, 46] width 48 height 15
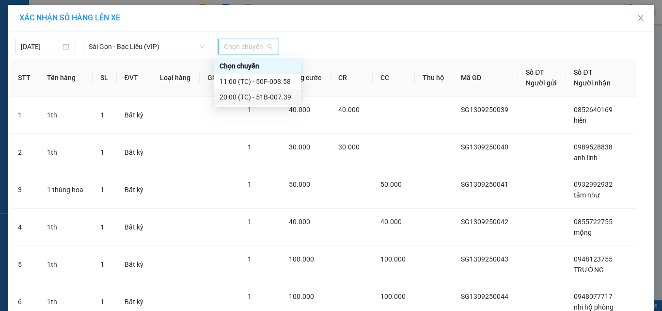
click at [226, 94] on div "20:00 (TC) - 51B-007.39" at bounding box center [258, 97] width 76 height 11
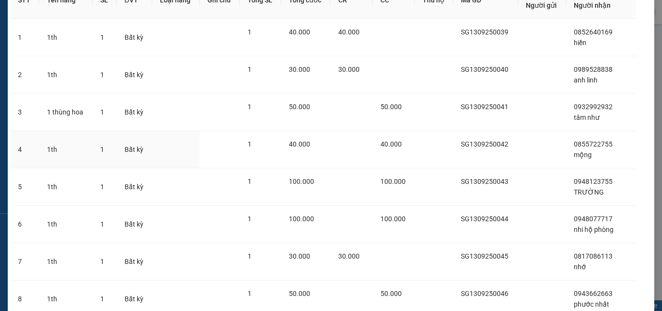
scroll to position [252, 0]
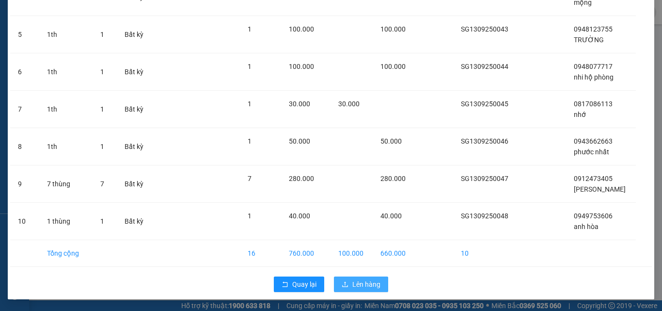
click at [359, 277] on button "Lên hàng" at bounding box center [361, 284] width 54 height 16
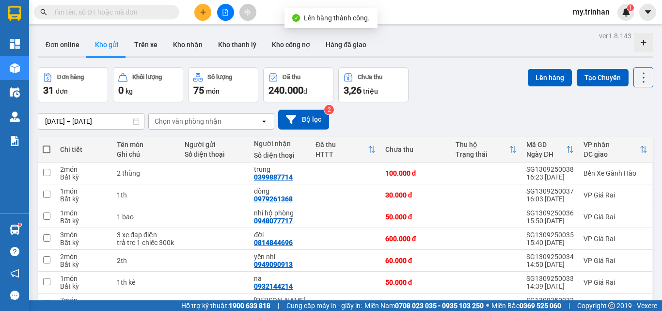
click at [49, 149] on span at bounding box center [47, 149] width 8 height 8
click at [47, 144] on input "checkbox" at bounding box center [47, 144] width 0 height 0
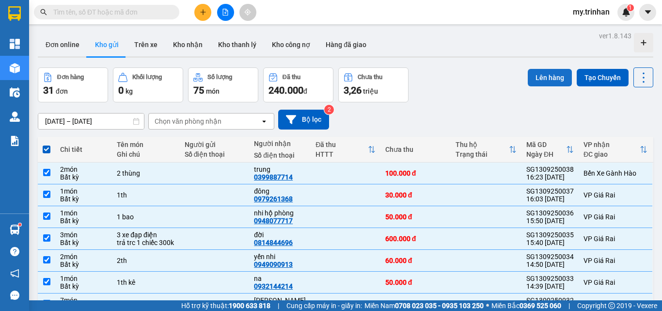
click at [541, 77] on button "Lên hàng" at bounding box center [550, 77] width 44 height 17
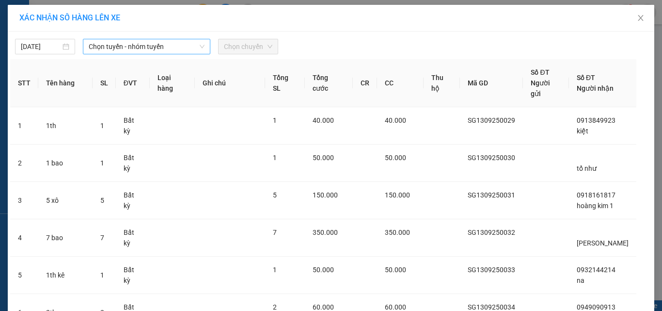
click at [180, 47] on span "Chọn tuyến - nhóm tuyến" at bounding box center [147, 46] width 116 height 15
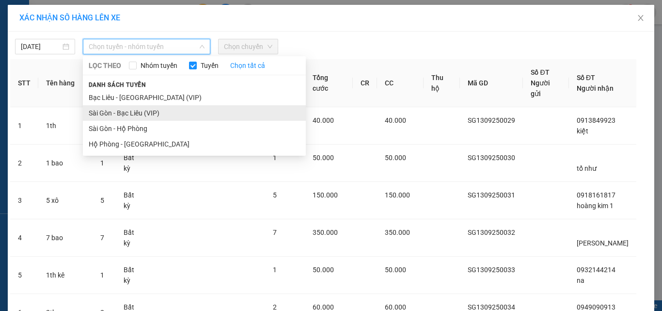
click at [173, 114] on li "Sài Gòn - Bạc Liêu (VIP)" at bounding box center [194, 113] width 223 height 16
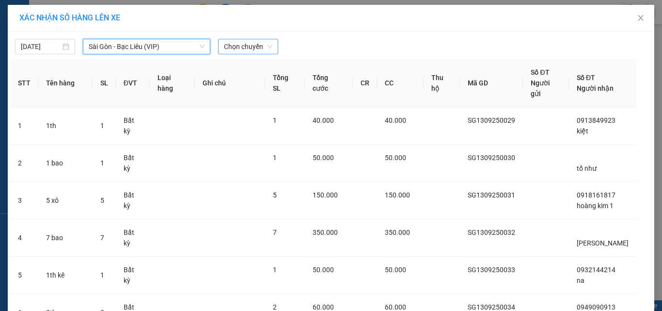
click at [244, 48] on span "Chọn chuyến" at bounding box center [248, 46] width 48 height 15
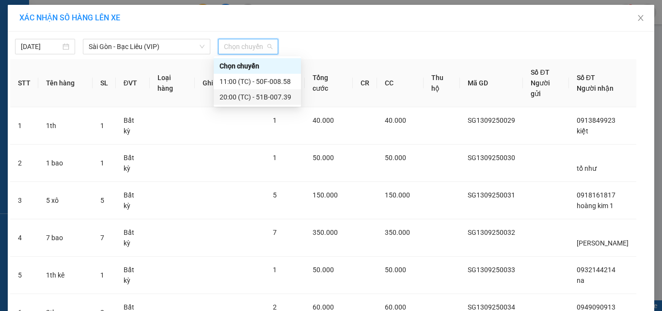
click at [248, 96] on div "20:00 (TC) - 51B-007.39" at bounding box center [258, 97] width 76 height 11
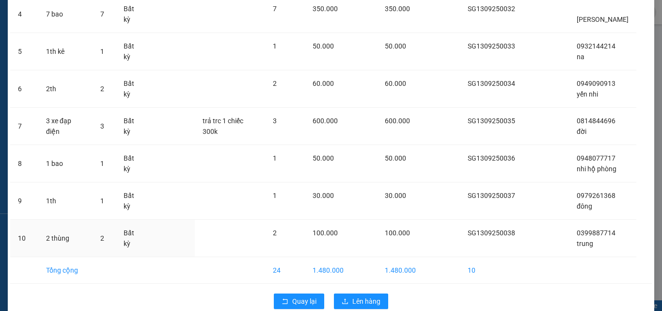
scroll to position [252, 0]
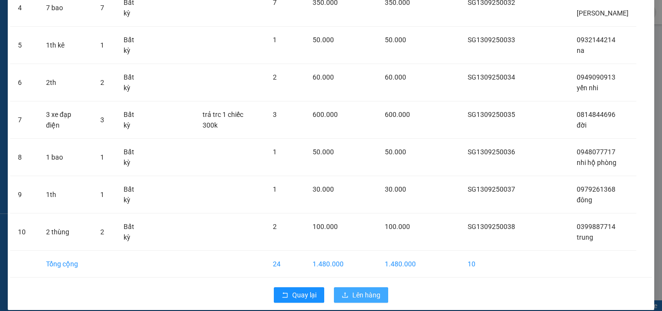
click at [358, 289] on span "Lên hàng" at bounding box center [367, 294] width 28 height 11
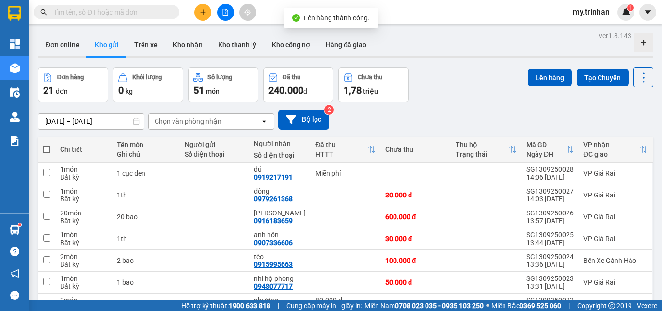
click at [45, 147] on span at bounding box center [47, 149] width 8 height 8
click at [47, 144] on input "checkbox" at bounding box center [47, 144] width 0 height 0
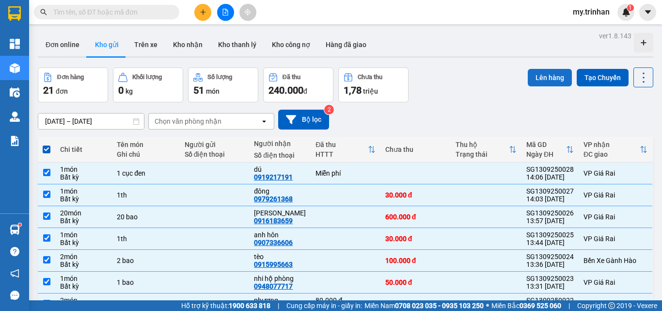
click at [531, 76] on button "Lên hàng" at bounding box center [550, 77] width 44 height 17
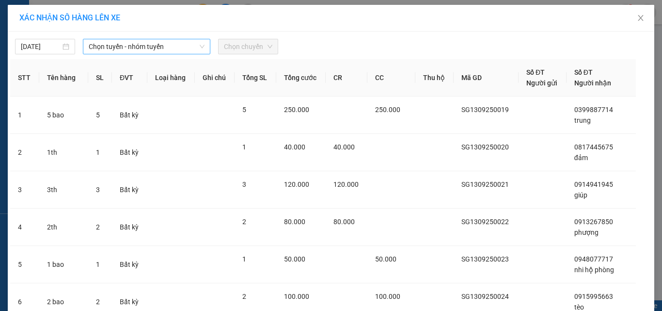
click at [135, 45] on span "Chọn tuyến - nhóm tuyến" at bounding box center [147, 46] width 116 height 15
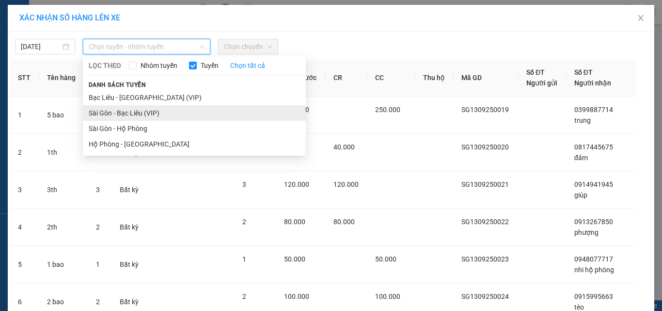
click at [132, 116] on li "Sài Gòn - Bạc Liêu (VIP)" at bounding box center [194, 113] width 223 height 16
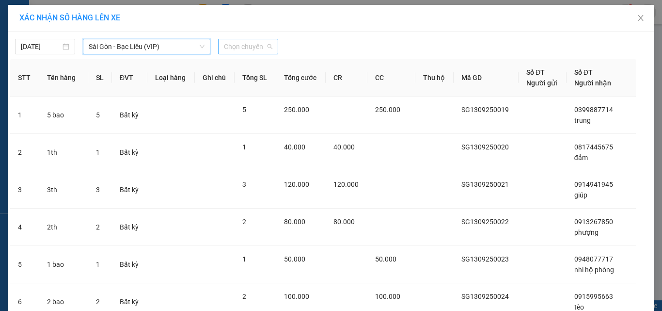
click at [234, 48] on span "Chọn chuyến" at bounding box center [248, 46] width 48 height 15
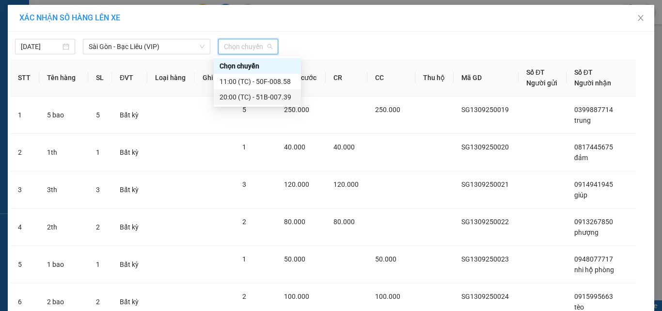
click at [233, 98] on div "20:00 (TC) - 51B-007.39" at bounding box center [258, 97] width 76 height 11
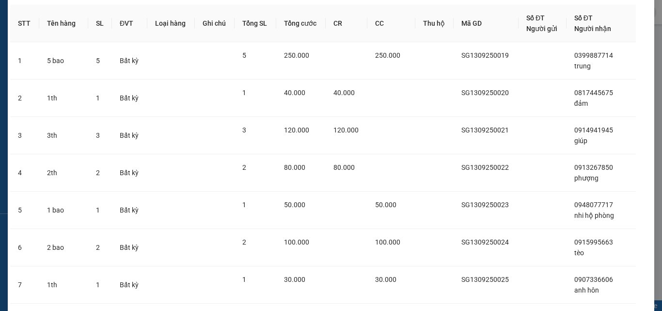
scroll to position [252, 0]
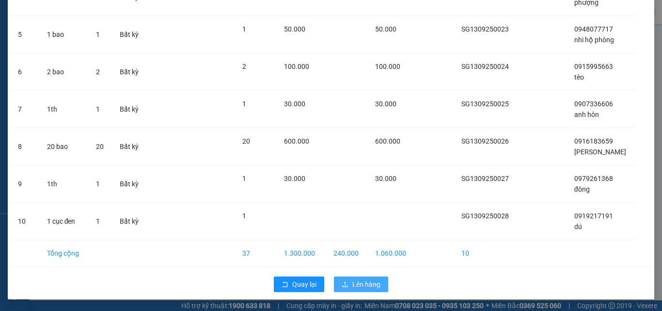
click at [353, 287] on span "Lên hàng" at bounding box center [367, 284] width 28 height 11
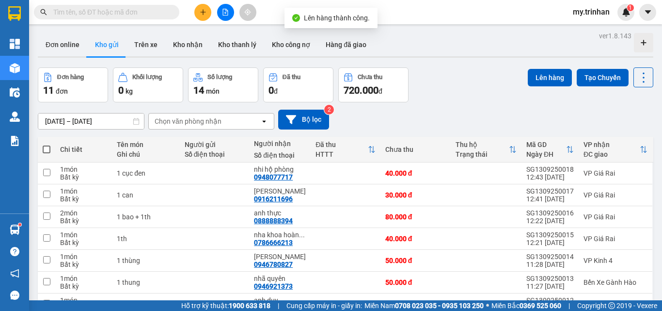
click at [48, 150] on span at bounding box center [47, 149] width 8 height 8
click at [47, 144] on input "checkbox" at bounding box center [47, 144] width 0 height 0
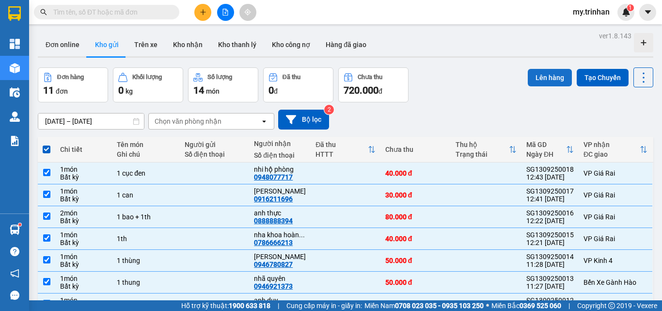
click at [548, 75] on button "Lên hàng" at bounding box center [550, 77] width 44 height 17
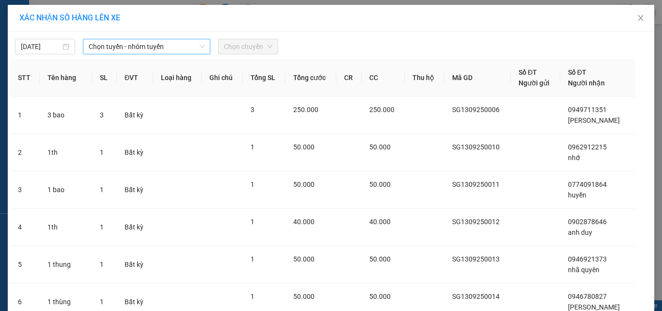
click at [184, 43] on span "Chọn tuyến - nhóm tuyến" at bounding box center [147, 46] width 116 height 15
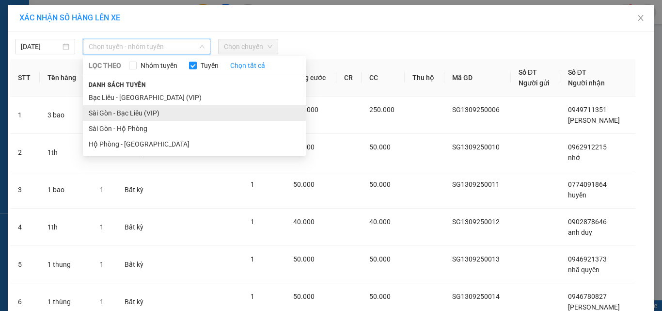
click at [180, 113] on li "Sài Gòn - Bạc Liêu (VIP)" at bounding box center [194, 113] width 223 height 16
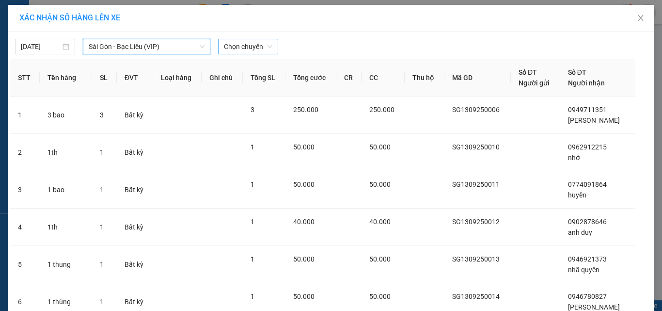
click at [243, 46] on span "Chọn chuyến" at bounding box center [248, 46] width 48 height 15
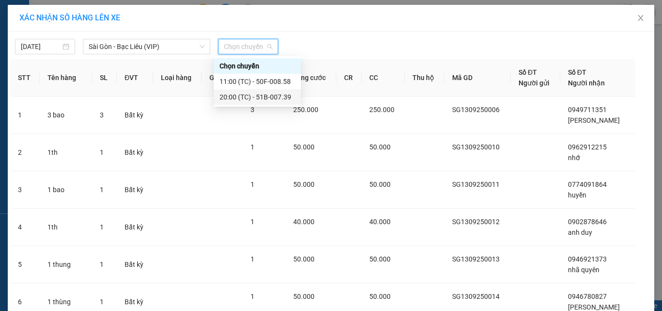
click at [242, 98] on div "20:00 (TC) - 51B-007.39" at bounding box center [258, 97] width 76 height 11
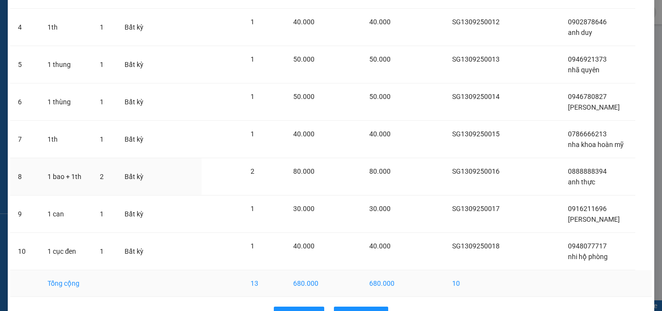
scroll to position [242, 0]
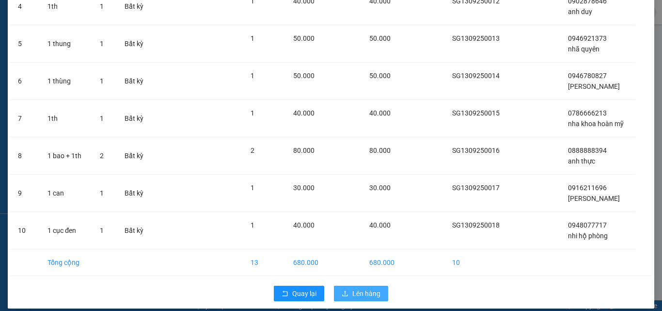
click at [354, 293] on span "Lên hàng" at bounding box center [367, 293] width 28 height 11
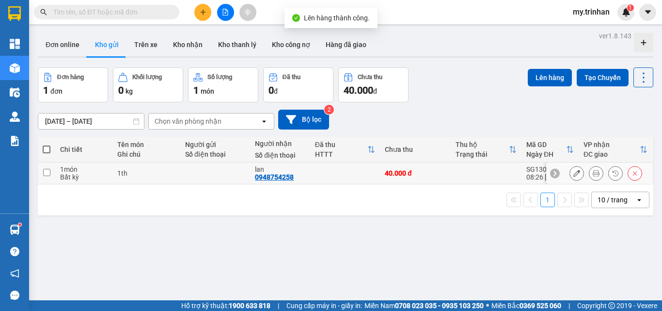
click at [316, 168] on td at bounding box center [345, 173] width 70 height 22
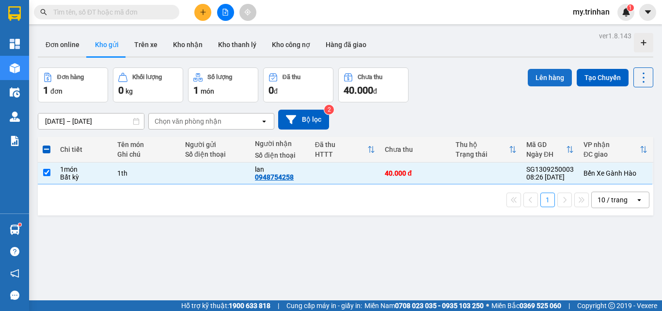
click at [535, 81] on button "Lên hàng" at bounding box center [550, 77] width 44 height 17
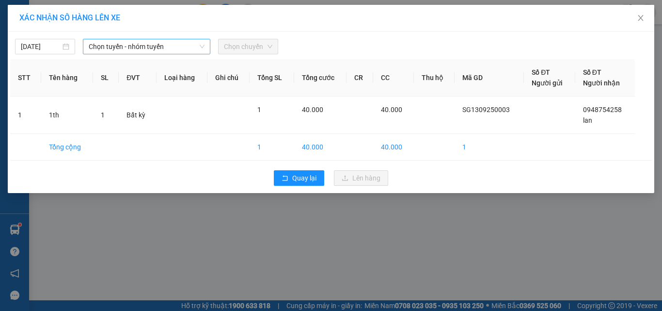
click at [143, 49] on span "Chọn tuyến - nhóm tuyến" at bounding box center [147, 46] width 116 height 15
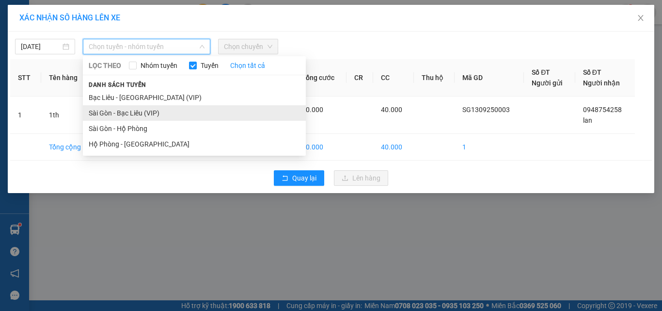
click at [142, 112] on li "Sài Gòn - Bạc Liêu (VIP)" at bounding box center [194, 113] width 223 height 16
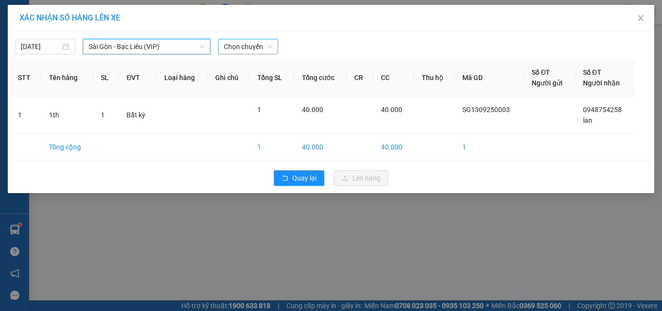
click at [245, 48] on span "Chọn chuyến" at bounding box center [248, 46] width 48 height 15
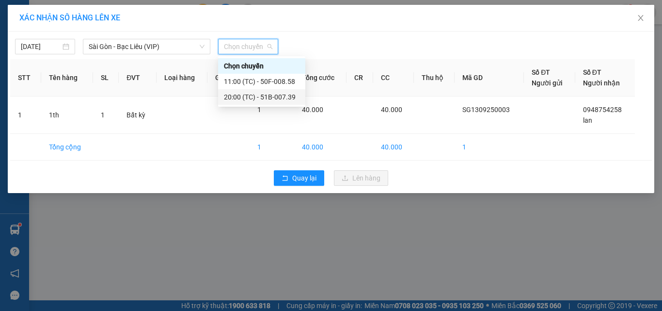
click at [240, 100] on div "20:00 (TC) - 51B-007.39" at bounding box center [262, 97] width 76 height 11
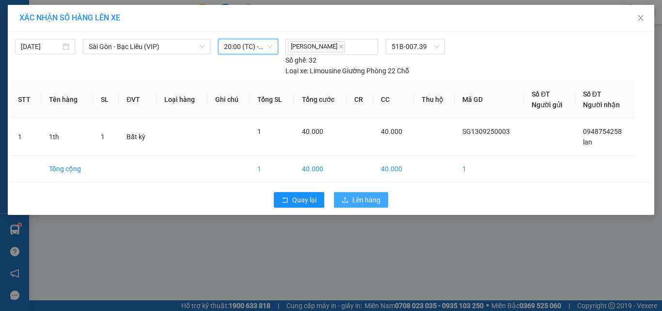
click at [361, 201] on span "Lên hàng" at bounding box center [367, 199] width 28 height 11
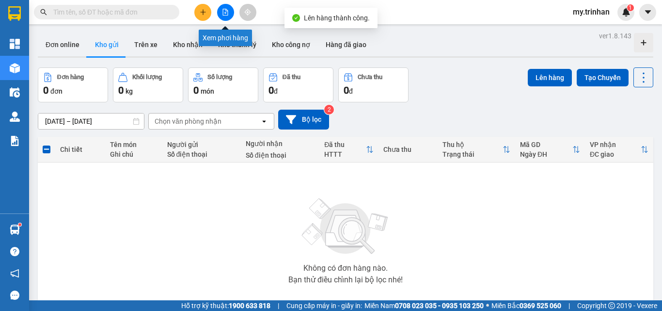
click at [225, 12] on icon "file-add" at bounding box center [225, 12] width 5 height 7
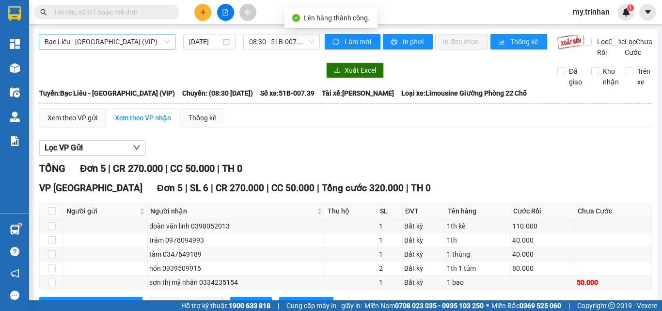
click at [159, 42] on span "Bạc Liêu - [GEOGRAPHIC_DATA] (VIP)" at bounding box center [107, 41] width 125 height 15
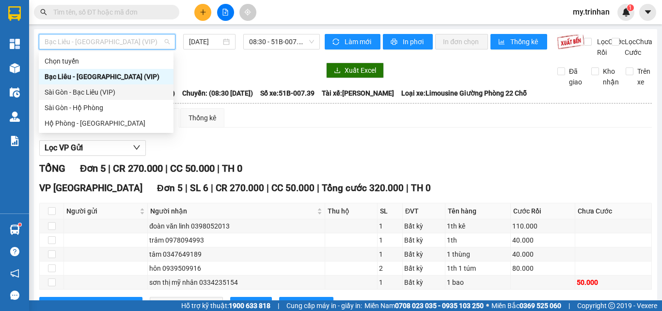
click at [139, 99] on div "Sài Gòn - Bạc Liêu (VIP)" at bounding box center [106, 92] width 135 height 16
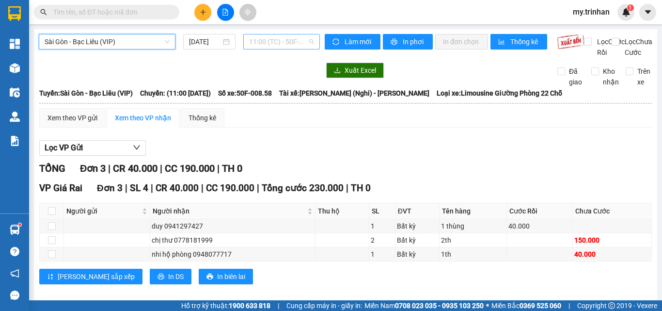
click at [262, 39] on span "11:00 (TC) - 50F-008.58" at bounding box center [281, 41] width 65 height 15
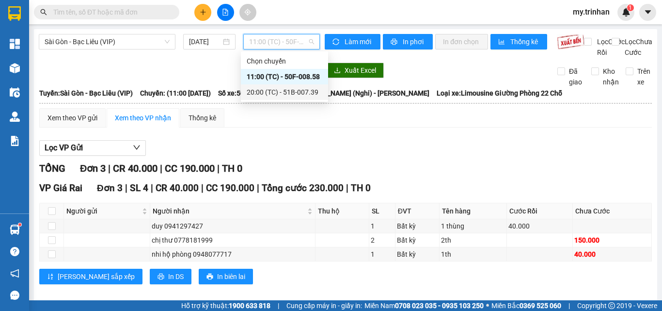
click at [264, 94] on div "20:00 (TC) - 51B-007.39" at bounding box center [285, 92] width 76 height 11
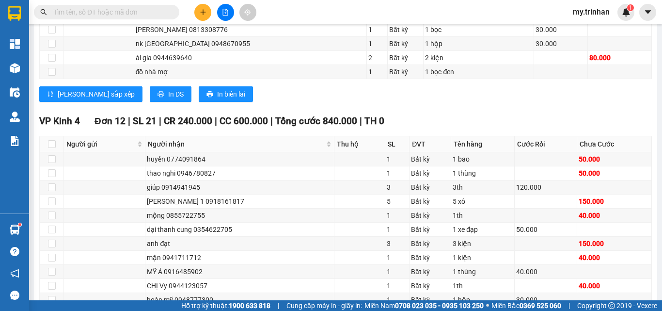
scroll to position [984, 0]
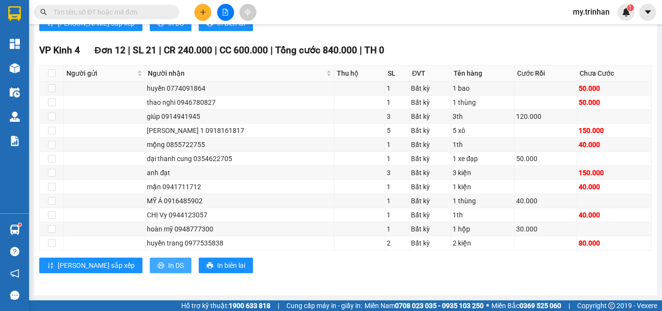
click at [168, 270] on span "In DS" at bounding box center [176, 265] width 16 height 11
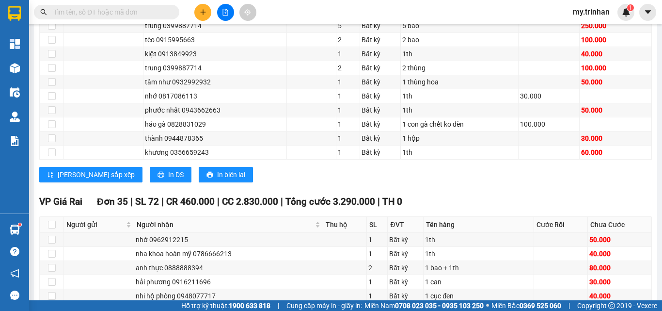
scroll to position [160, 0]
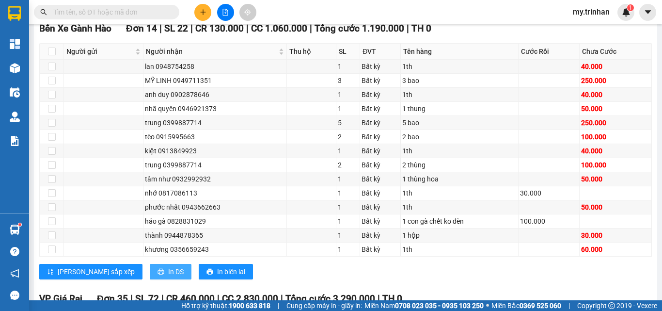
click at [168, 277] on span "In DS" at bounding box center [176, 271] width 16 height 11
click at [199, 5] on button at bounding box center [202, 12] width 17 height 17
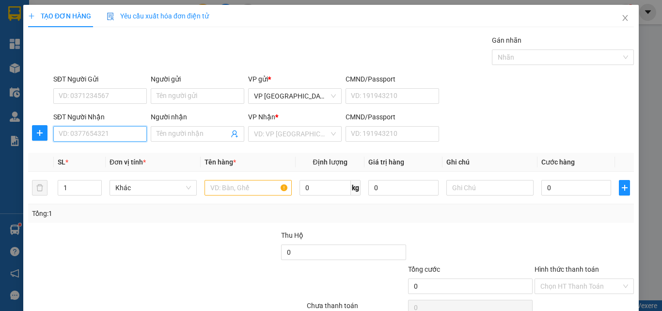
click at [121, 130] on input "SĐT Người Nhận" at bounding box center [100, 134] width 94 height 16
click at [106, 156] on div "0786666321 - nha khoa" at bounding box center [99, 153] width 80 height 11
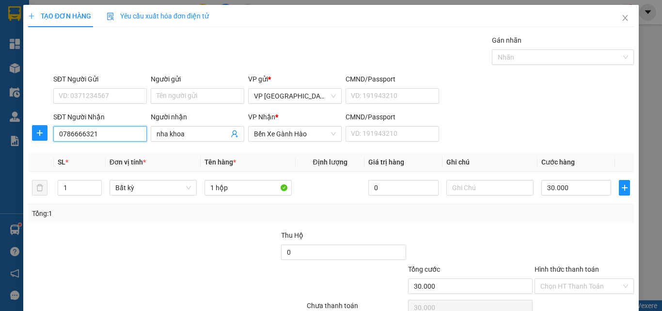
scroll to position [48, 0]
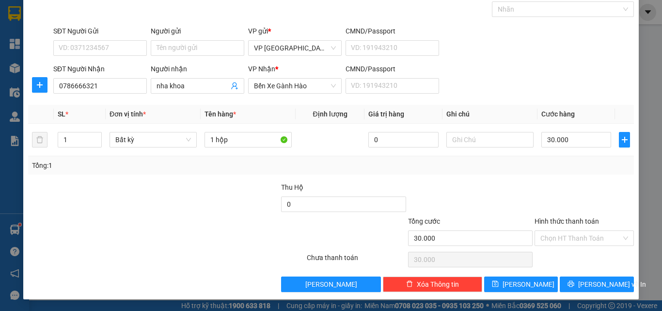
click at [575, 219] on label "Hình thức thanh toán" at bounding box center [567, 221] width 64 height 8
click at [575, 231] on input "Hình thức thanh toán" at bounding box center [581, 238] width 81 height 15
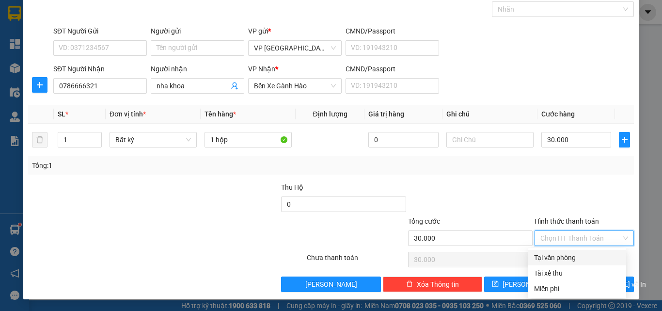
click at [564, 257] on div "Tại văn phòng" at bounding box center [577, 257] width 86 height 11
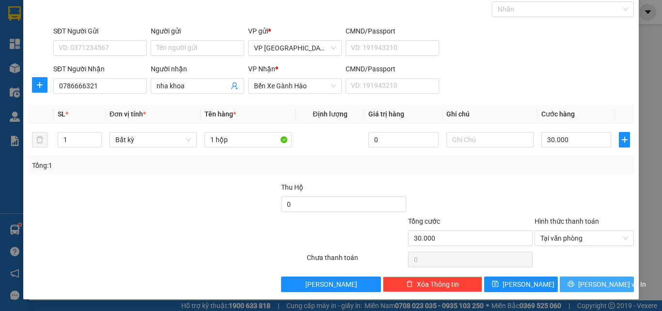
click at [564, 283] on button "[PERSON_NAME] và In" at bounding box center [597, 284] width 74 height 16
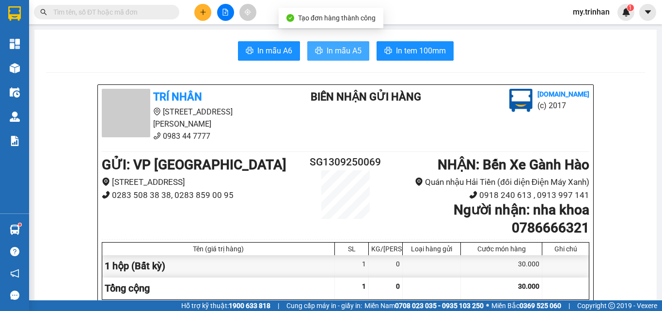
click at [341, 49] on span "In mẫu A5" at bounding box center [344, 51] width 35 height 12
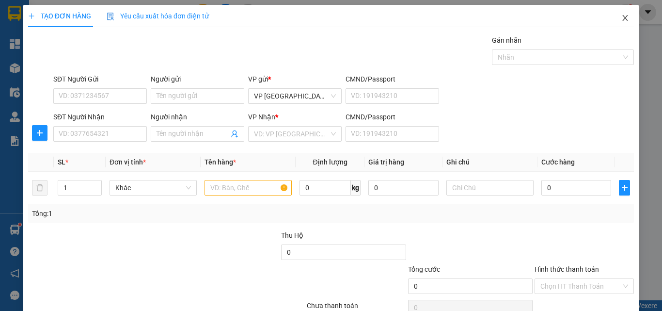
click at [614, 16] on span "Close" at bounding box center [625, 18] width 27 height 27
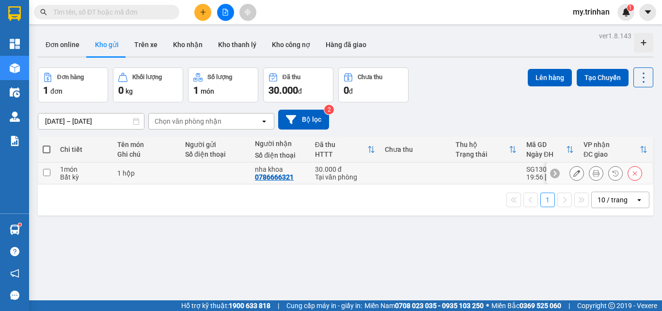
click at [344, 178] on div "Tại văn phòng" at bounding box center [345, 177] width 60 height 8
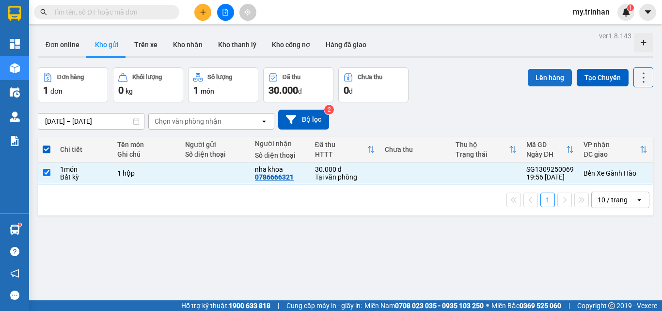
click at [529, 84] on button "Lên hàng" at bounding box center [550, 77] width 44 height 17
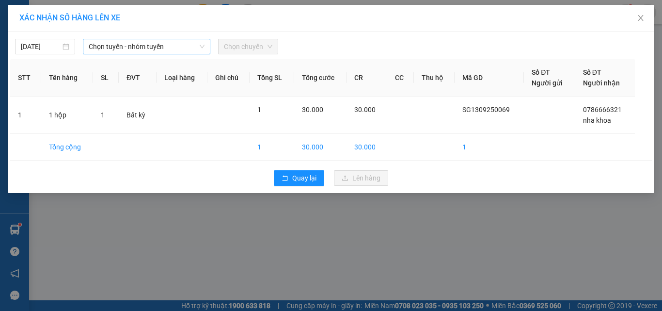
click at [91, 44] on span "Chọn tuyến - nhóm tuyến" at bounding box center [147, 46] width 116 height 15
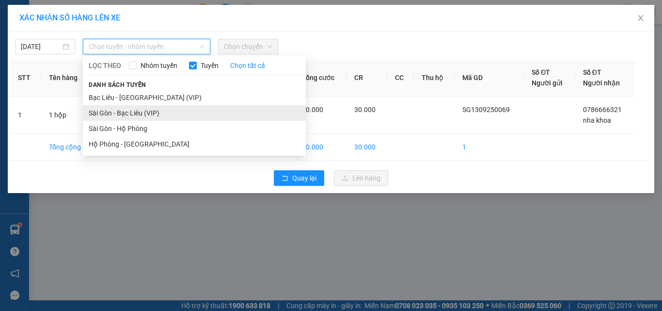
click at [101, 113] on li "Sài Gòn - Bạc Liêu (VIP)" at bounding box center [194, 113] width 223 height 16
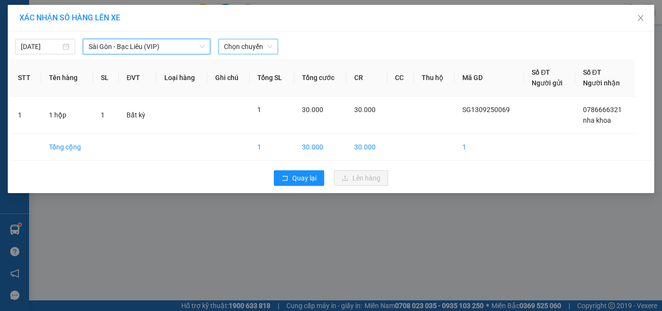
click at [241, 49] on span "Chọn chuyến" at bounding box center [248, 46] width 48 height 15
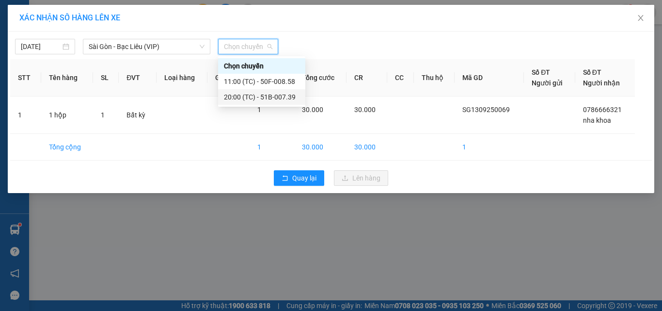
click at [234, 97] on div "20:00 (TC) - 51B-007.39" at bounding box center [262, 97] width 76 height 11
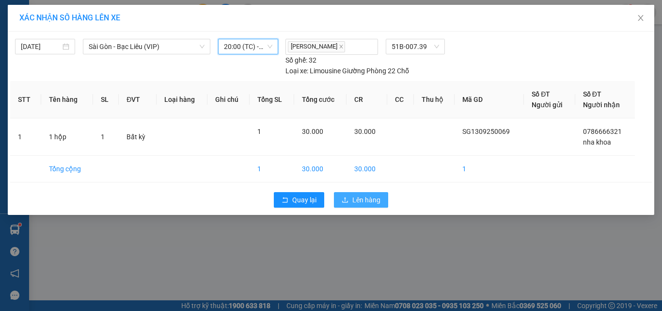
click at [354, 202] on span "Lên hàng" at bounding box center [367, 199] width 28 height 11
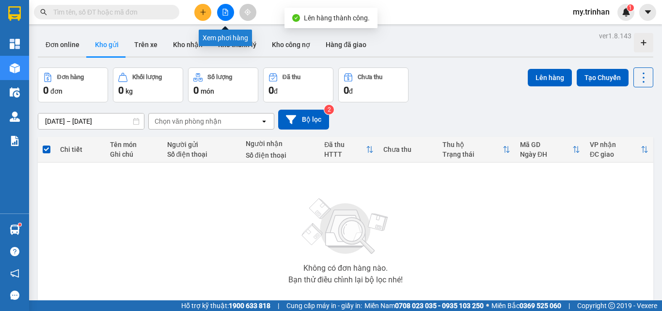
click at [227, 11] on icon "file-add" at bounding box center [225, 12] width 7 height 7
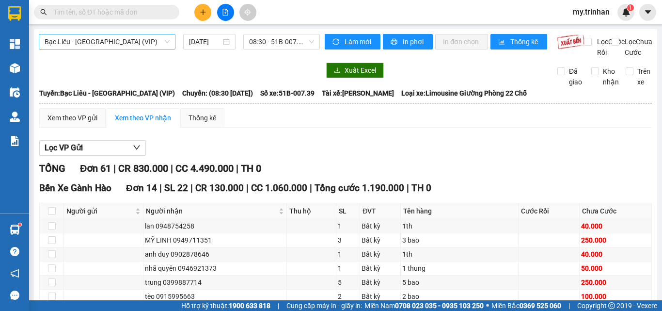
click at [157, 44] on span "Bạc Liêu - [GEOGRAPHIC_DATA] (VIP)" at bounding box center [107, 41] width 125 height 15
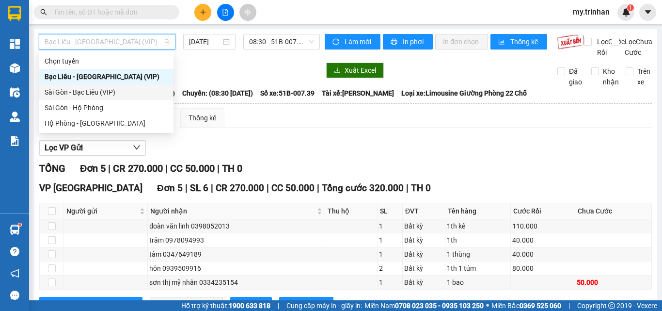
click at [149, 95] on div "Sài Gòn - Bạc Liêu (VIP)" at bounding box center [106, 92] width 123 height 11
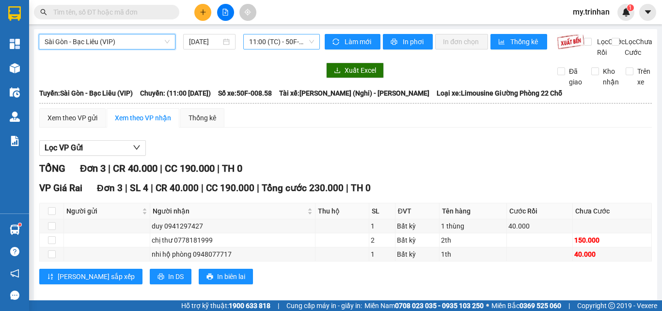
click at [260, 47] on span "11:00 (TC) - 50F-008.58" at bounding box center [281, 41] width 65 height 15
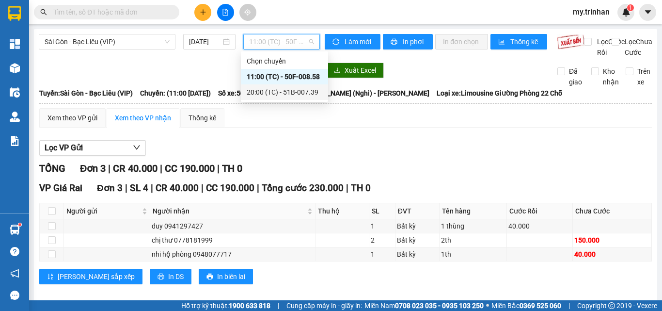
click at [261, 87] on div "20:00 (TC) - 51B-007.39" at bounding box center [285, 92] width 76 height 11
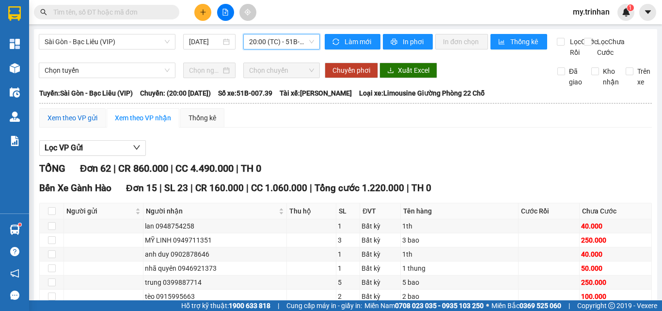
drag, startPoint x: 68, startPoint y: 128, endPoint x: 77, endPoint y: 134, distance: 10.8
click at [68, 123] on div "Xem theo VP gửi" at bounding box center [73, 117] width 50 height 11
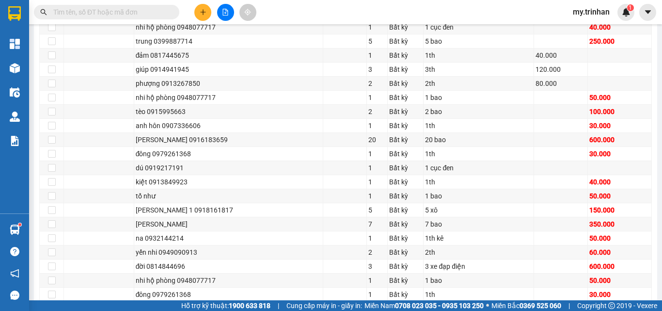
scroll to position [291, 0]
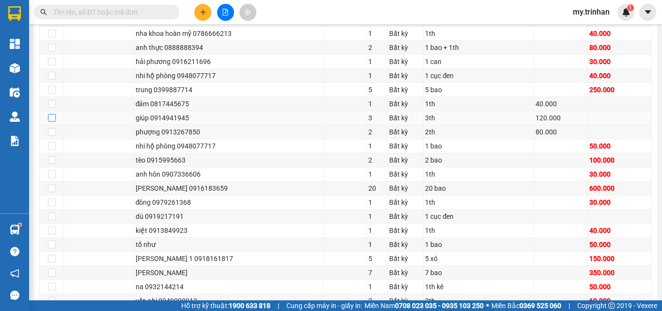
click at [51, 122] on input "checkbox" at bounding box center [52, 118] width 8 height 8
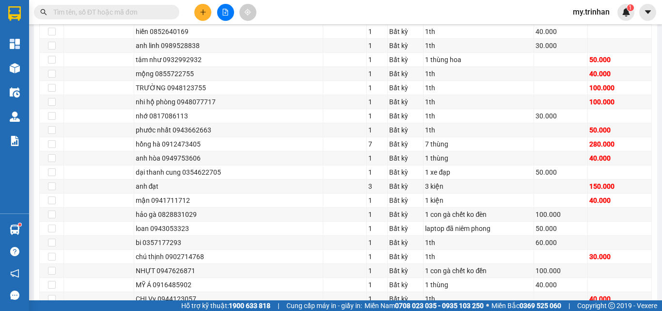
scroll to position [851, 0]
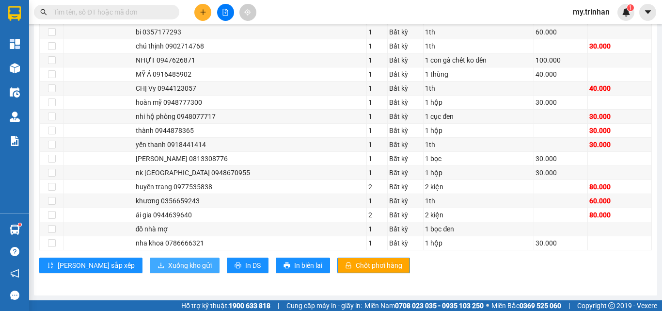
click at [168, 264] on span "Xuống kho gửi" at bounding box center [190, 265] width 44 height 11
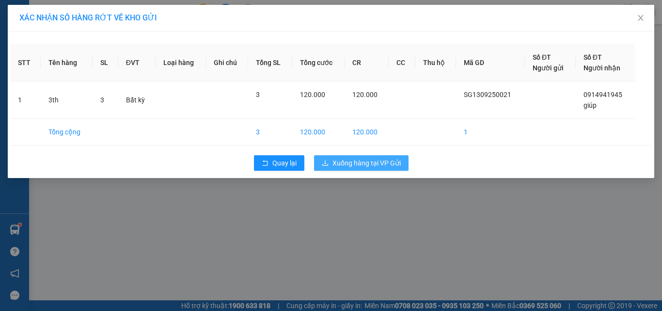
click at [367, 160] on span "Xuống hàng tại VP Gửi" at bounding box center [367, 163] width 68 height 11
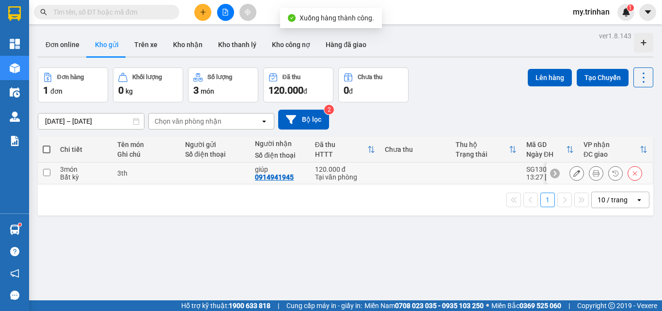
click at [632, 173] on icon at bounding box center [635, 173] width 7 height 7
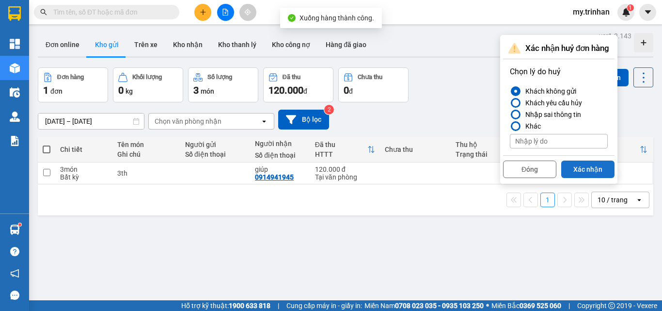
click at [585, 171] on button "Xác nhận" at bounding box center [587, 168] width 53 height 17
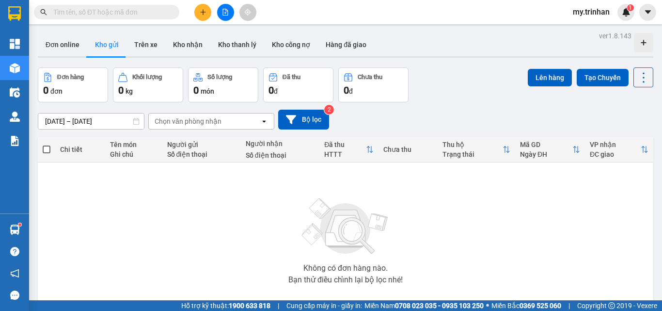
click at [224, 12] on icon "file-add" at bounding box center [225, 12] width 7 height 7
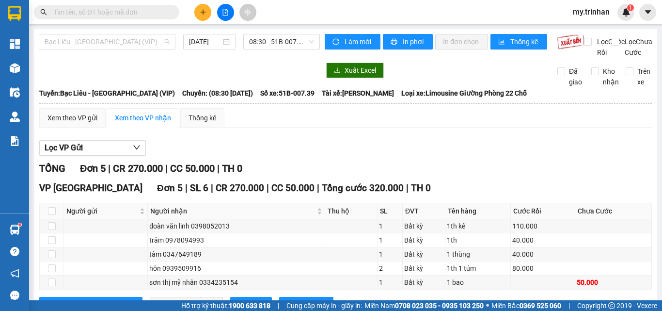
drag, startPoint x: 111, startPoint y: 38, endPoint x: 114, endPoint y: 54, distance: 16.3
click at [112, 38] on span "Bạc Liêu - [GEOGRAPHIC_DATA] (VIP)" at bounding box center [107, 41] width 125 height 15
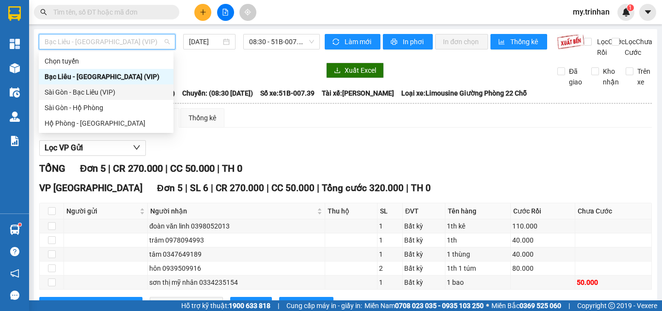
click at [113, 89] on div "Sài Gòn - Bạc Liêu (VIP)" at bounding box center [106, 92] width 123 height 11
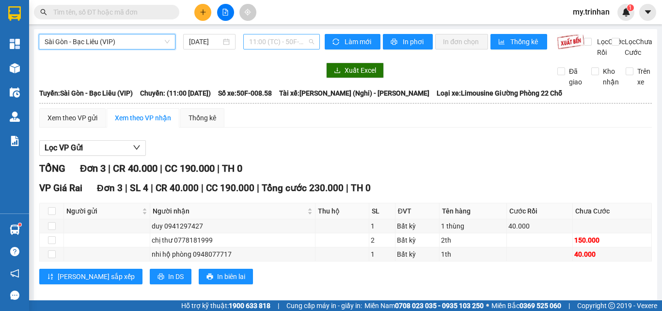
click at [267, 42] on span "11:00 (TC) - 50F-008.58" at bounding box center [281, 41] width 65 height 15
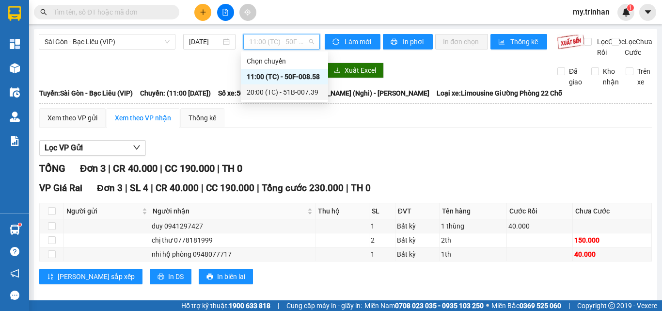
click at [263, 90] on div "20:00 (TC) - 51B-007.39" at bounding box center [285, 92] width 76 height 11
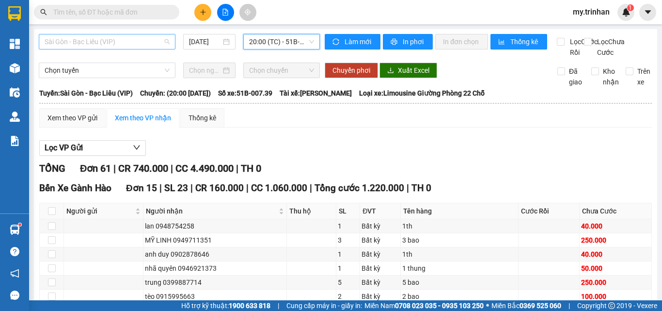
click at [134, 41] on span "Sài Gòn - Bạc Liêu (VIP)" at bounding box center [107, 41] width 125 height 15
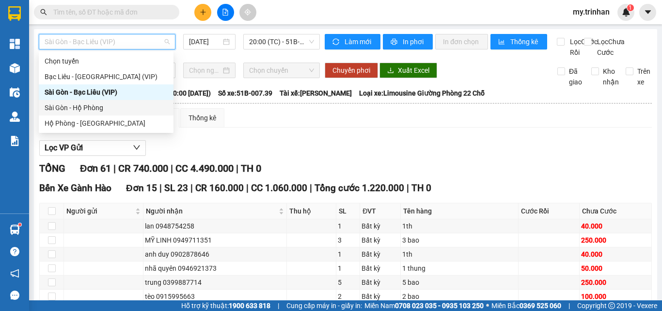
click at [128, 111] on div "Sài Gòn - Hộ Phòng" at bounding box center [106, 107] width 123 height 11
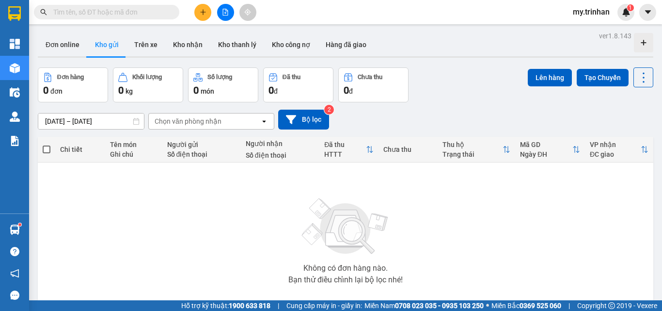
click at [430, 154] on th "Chưa thu" at bounding box center [408, 150] width 59 height 26
click at [245, 125] on div "Chọn văn phòng nhận" at bounding box center [205, 121] width 112 height 16
click at [470, 130] on div "[DATE] – [DATE] Press the down arrow key to interact with the calendar and sele…" at bounding box center [346, 119] width 616 height 34
click at [458, 123] on div "[DATE] – [DATE] Press the down arrow key to interact with the calendar and sele…" at bounding box center [346, 120] width 616 height 20
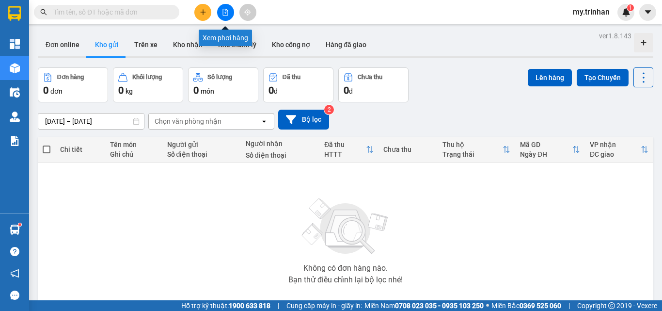
click at [224, 8] on button at bounding box center [225, 12] width 17 height 17
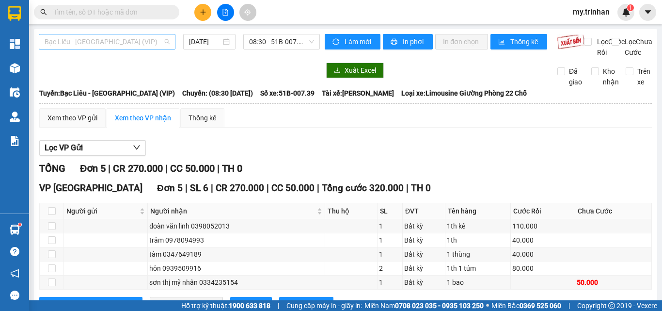
click at [117, 40] on span "Bạc Liêu - [GEOGRAPHIC_DATA] (VIP)" at bounding box center [107, 41] width 125 height 15
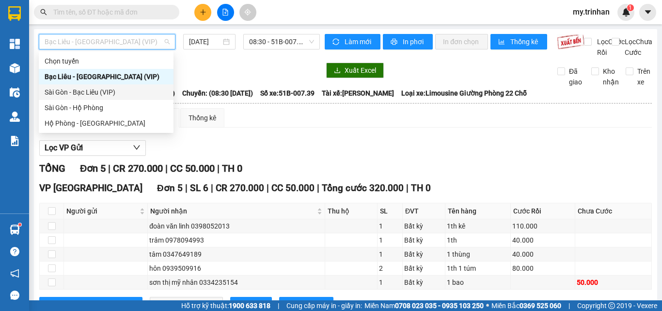
click at [119, 92] on div "Sài Gòn - Bạc Liêu (VIP)" at bounding box center [106, 92] width 123 height 11
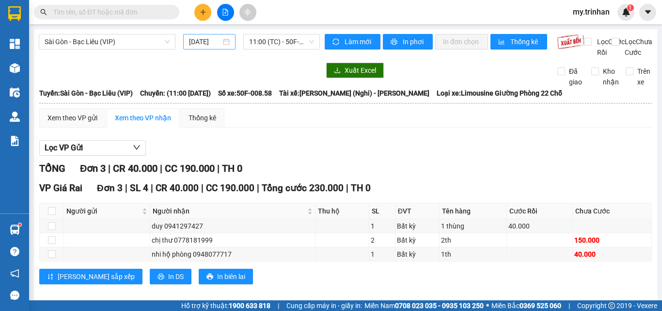
click at [206, 35] on div "[DATE]" at bounding box center [209, 42] width 52 height 16
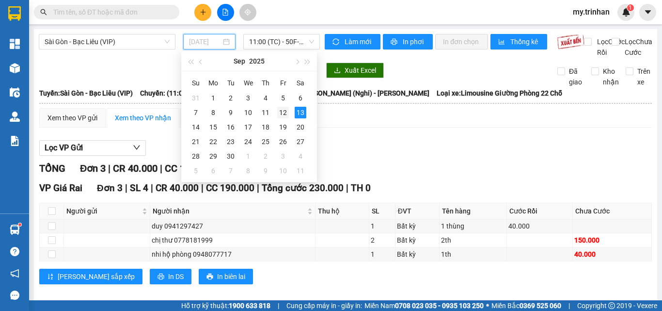
click at [280, 109] on div "12" at bounding box center [283, 113] width 12 height 12
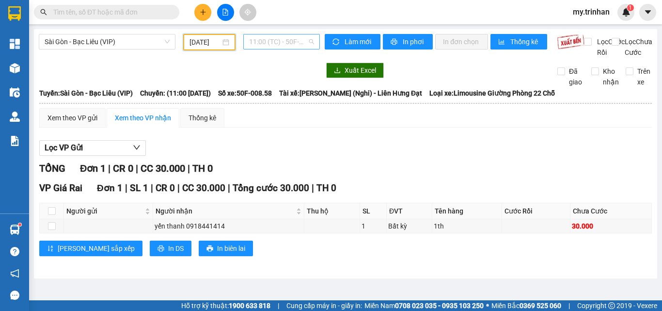
click at [293, 36] on span "11:00 (TC) - 50F-008.58" at bounding box center [281, 41] width 65 height 15
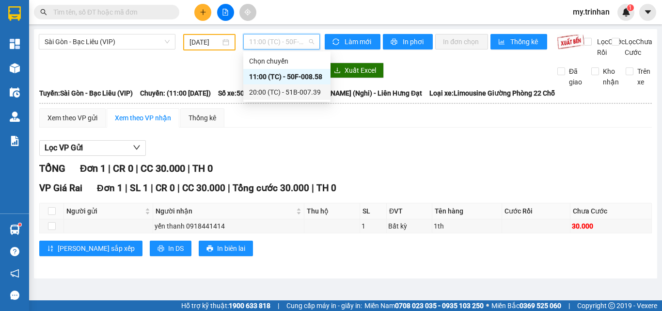
click at [290, 87] on div "20:00 (TC) - 51B-007.39" at bounding box center [287, 92] width 76 height 11
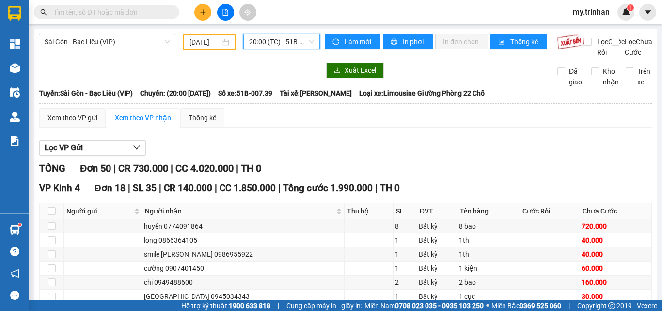
click at [153, 41] on span "Sài Gòn - Bạc Liêu (VIP)" at bounding box center [107, 41] width 125 height 15
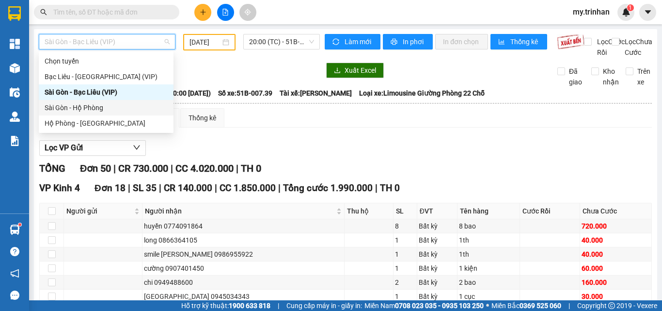
click at [111, 109] on div "Sài Gòn - Hộ Phòng" at bounding box center [106, 107] width 123 height 11
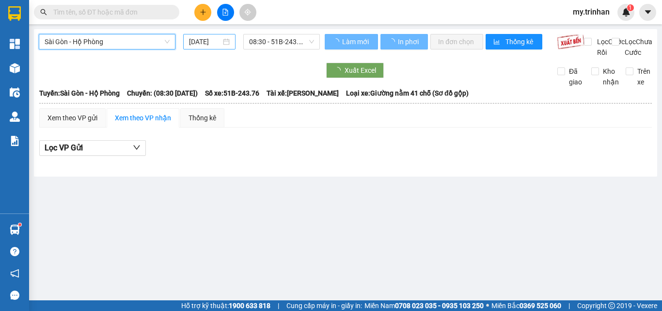
click at [208, 45] on input "[DATE]" at bounding box center [205, 41] width 32 height 11
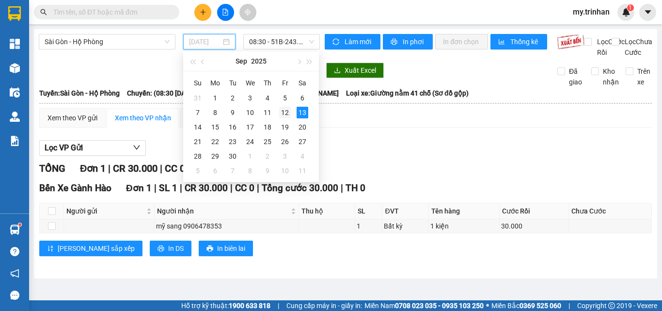
click at [288, 113] on div "12" at bounding box center [285, 113] width 12 height 12
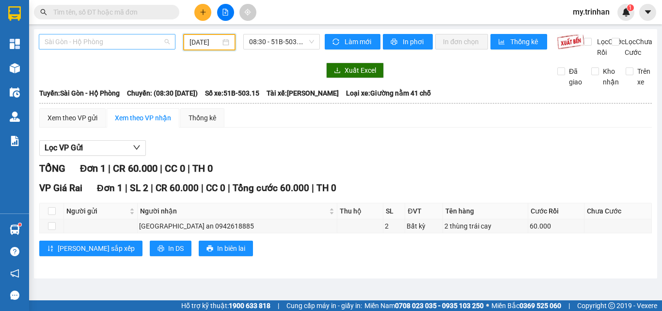
click at [151, 48] on span "Sài Gòn - Hộ Phòng" at bounding box center [107, 41] width 125 height 15
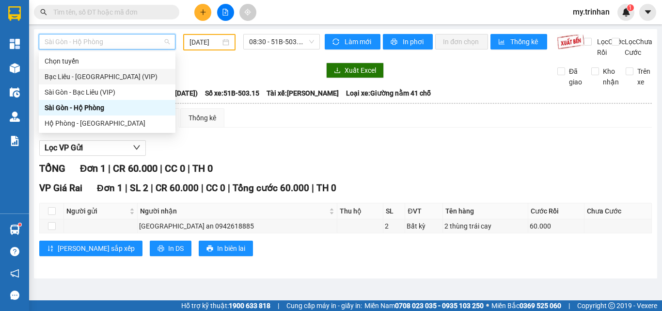
click at [137, 77] on div "Bạc Liêu - [GEOGRAPHIC_DATA] (VIP)" at bounding box center [107, 76] width 125 height 11
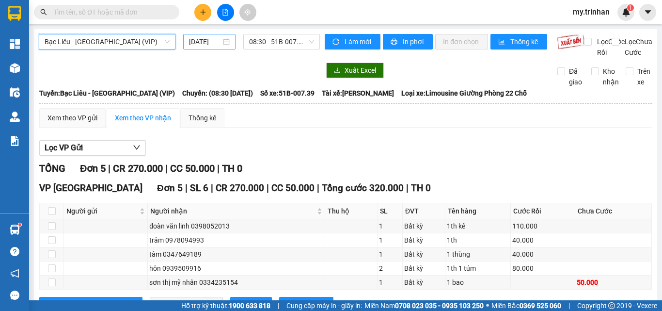
click at [212, 42] on input "[DATE]" at bounding box center [205, 41] width 32 height 11
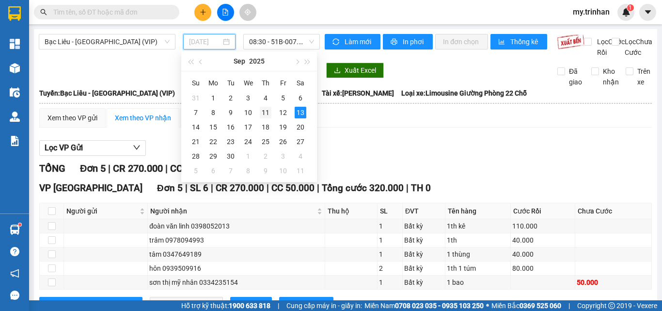
click at [269, 112] on div "11" at bounding box center [266, 113] width 12 height 12
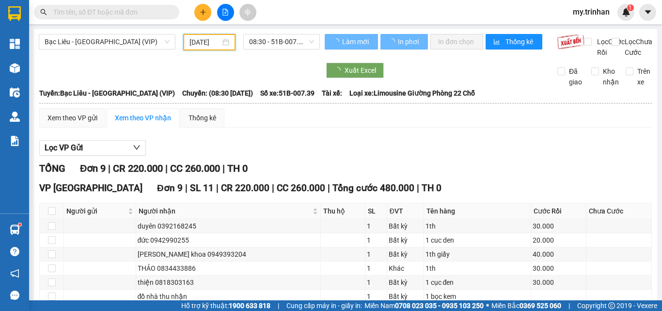
click at [268, 41] on span "08:30 - 51B-007.39" at bounding box center [281, 41] width 65 height 15
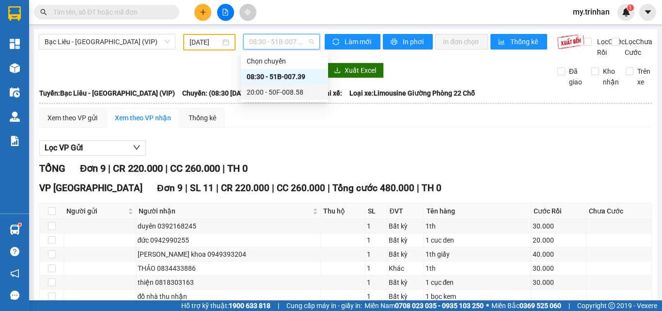
click at [268, 94] on div "20:00 - 50F-008.58" at bounding box center [285, 92] width 76 height 11
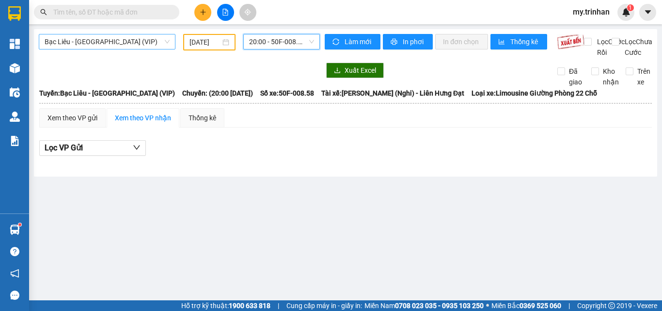
click at [147, 46] on span "Bạc Liêu - [GEOGRAPHIC_DATA] (VIP)" at bounding box center [107, 41] width 125 height 15
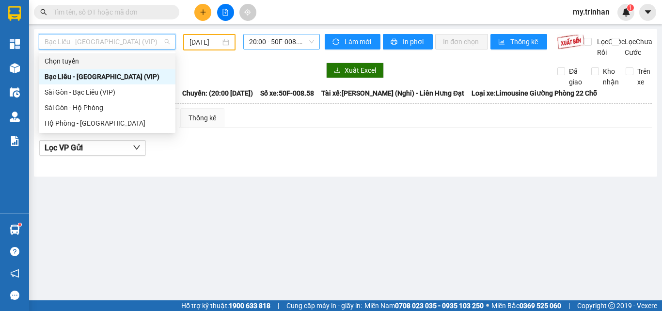
click at [255, 44] on span "20:00 - 50F-008.58" at bounding box center [281, 41] width 65 height 15
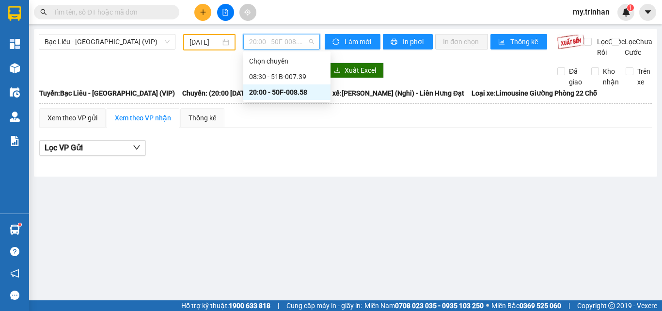
click at [255, 44] on span "20:00 - 50F-008.58" at bounding box center [281, 41] width 65 height 15
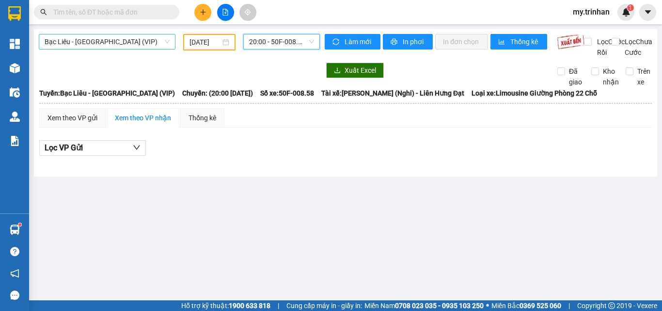
click at [135, 37] on span "Bạc Liêu - [GEOGRAPHIC_DATA] (VIP)" at bounding box center [107, 41] width 125 height 15
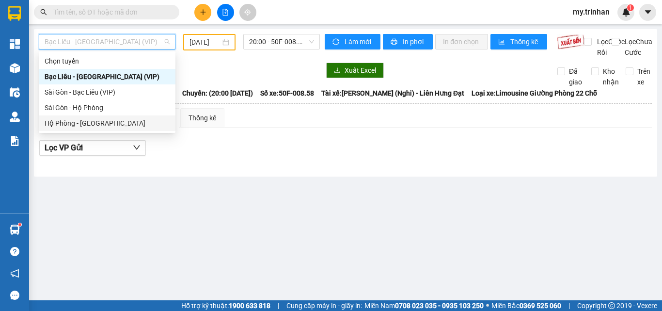
click at [126, 126] on div "Hộ Phòng - Sài Gòn" at bounding box center [107, 123] width 125 height 11
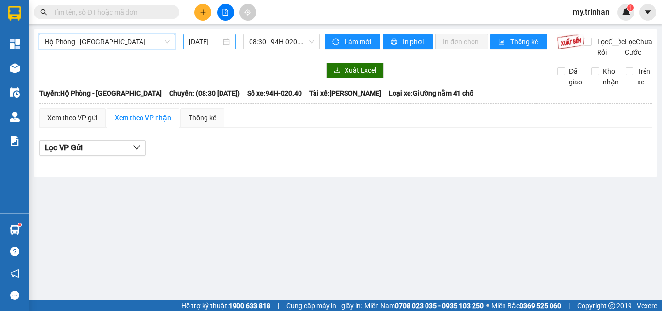
click at [191, 43] on input "[DATE]" at bounding box center [205, 41] width 32 height 11
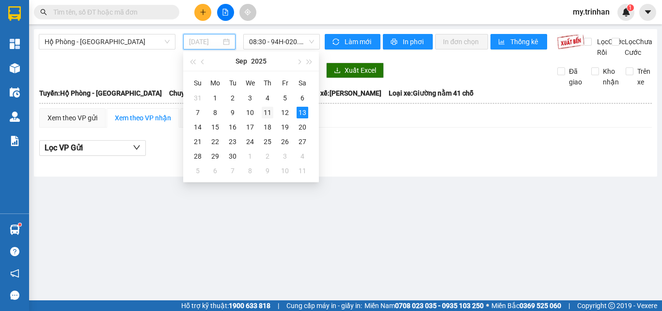
click at [265, 109] on div "11" at bounding box center [268, 113] width 12 height 12
type input "[DATE]"
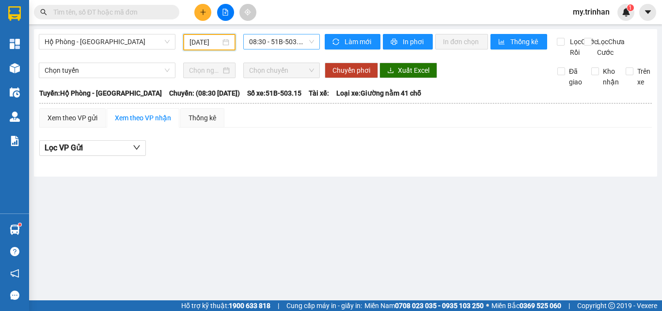
click at [278, 47] on span "08:30 - 51B-503.15 - (Đã hủy)" at bounding box center [281, 41] width 65 height 15
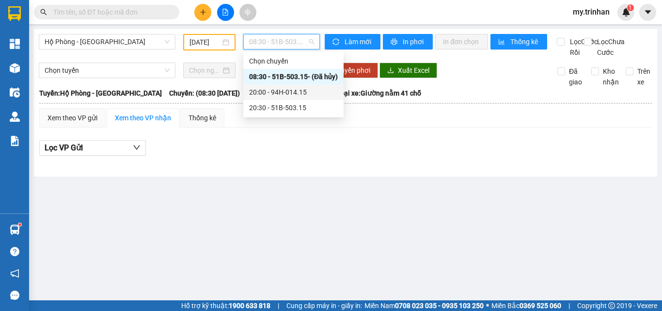
click at [285, 86] on div "20:00 - 94H-014.15" at bounding box center [293, 92] width 100 height 16
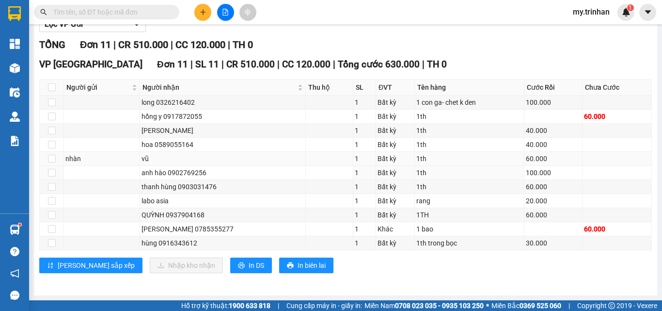
scroll to position [134, 0]
